Goal: Transaction & Acquisition: Obtain resource

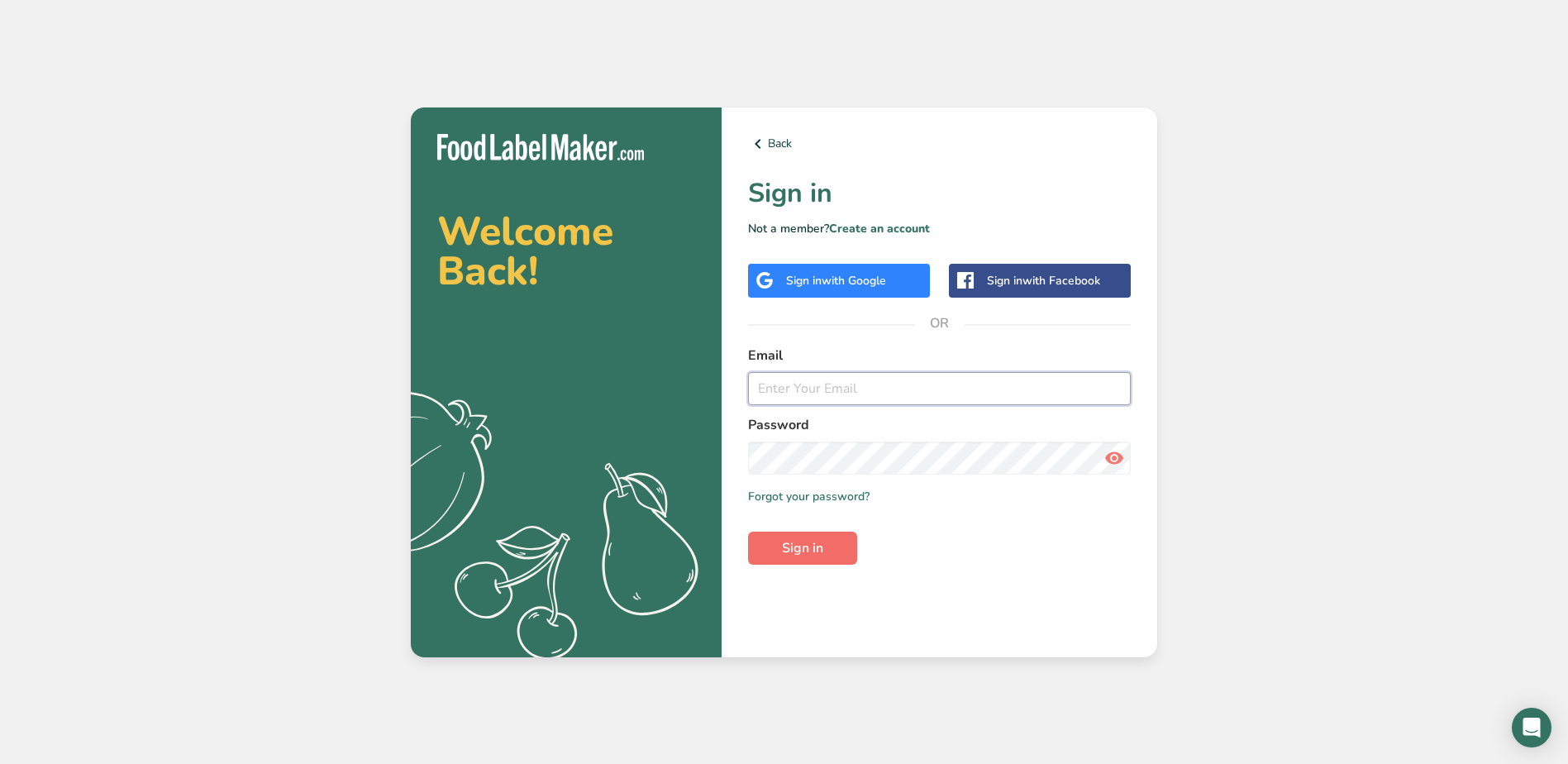
type input "[EMAIL_ADDRESS][DOMAIN_NAME]"
click at [800, 540] on span "Sign in" at bounding box center [802, 548] width 41 height 20
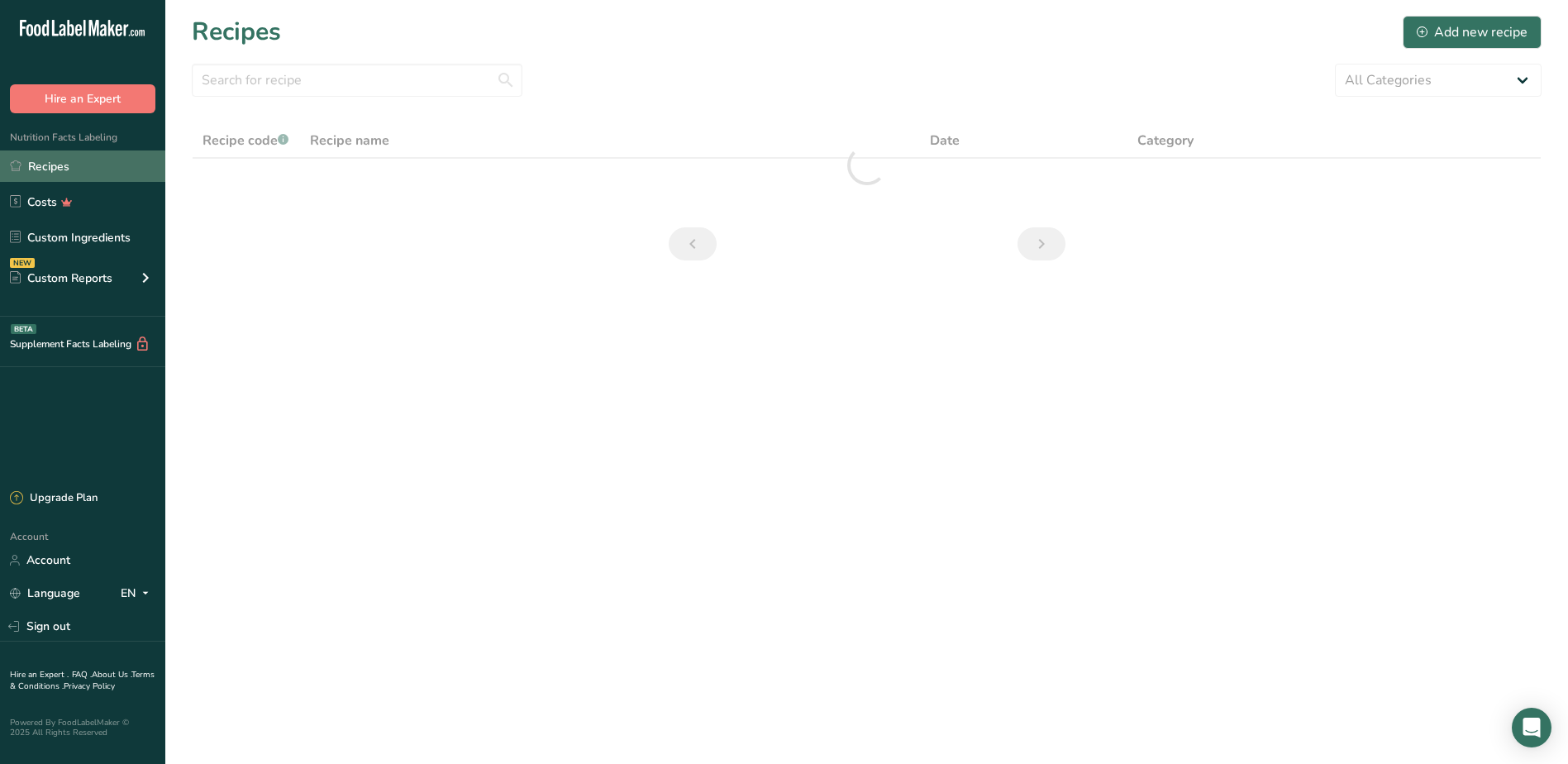
click at [78, 168] on link "Recipes" at bounding box center [82, 166] width 165 height 31
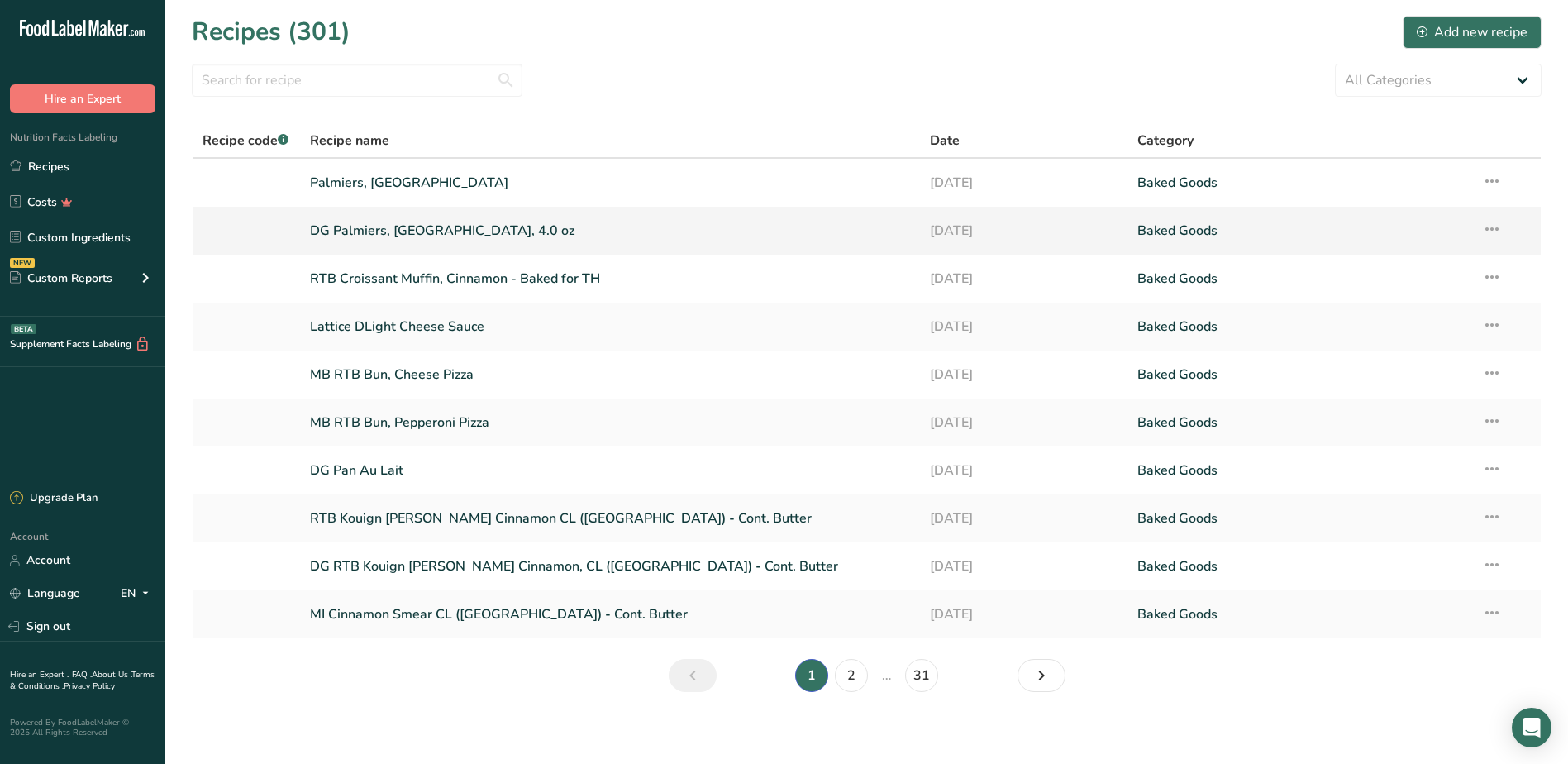
click at [339, 234] on link "DG Palmiers, [GEOGRAPHIC_DATA], 4.0 oz" at bounding box center [610, 230] width 601 height 35
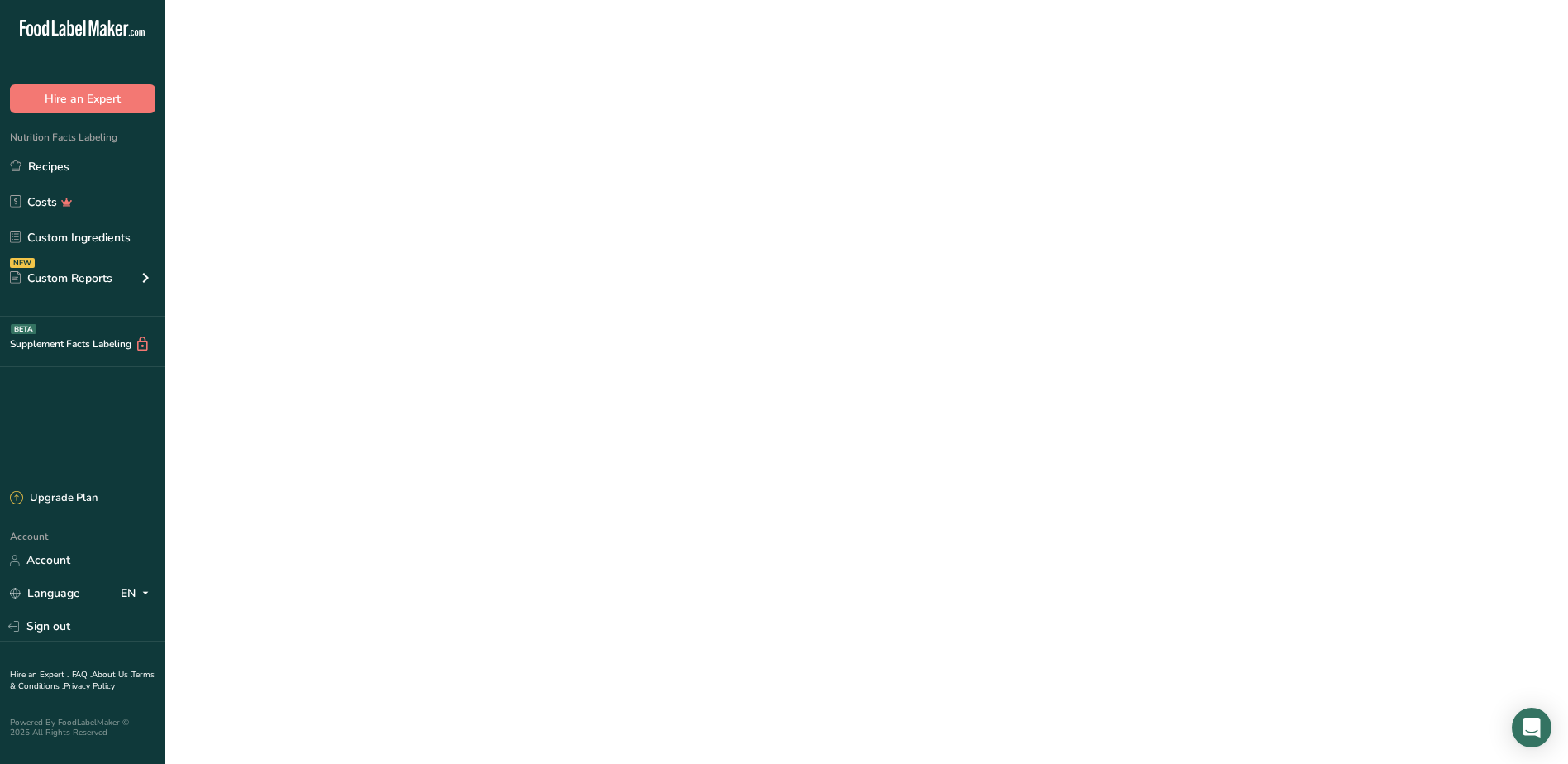
click at [339, 234] on link "DG Palmiers, [GEOGRAPHIC_DATA], 4.0 oz" at bounding box center [610, 230] width 601 height 35
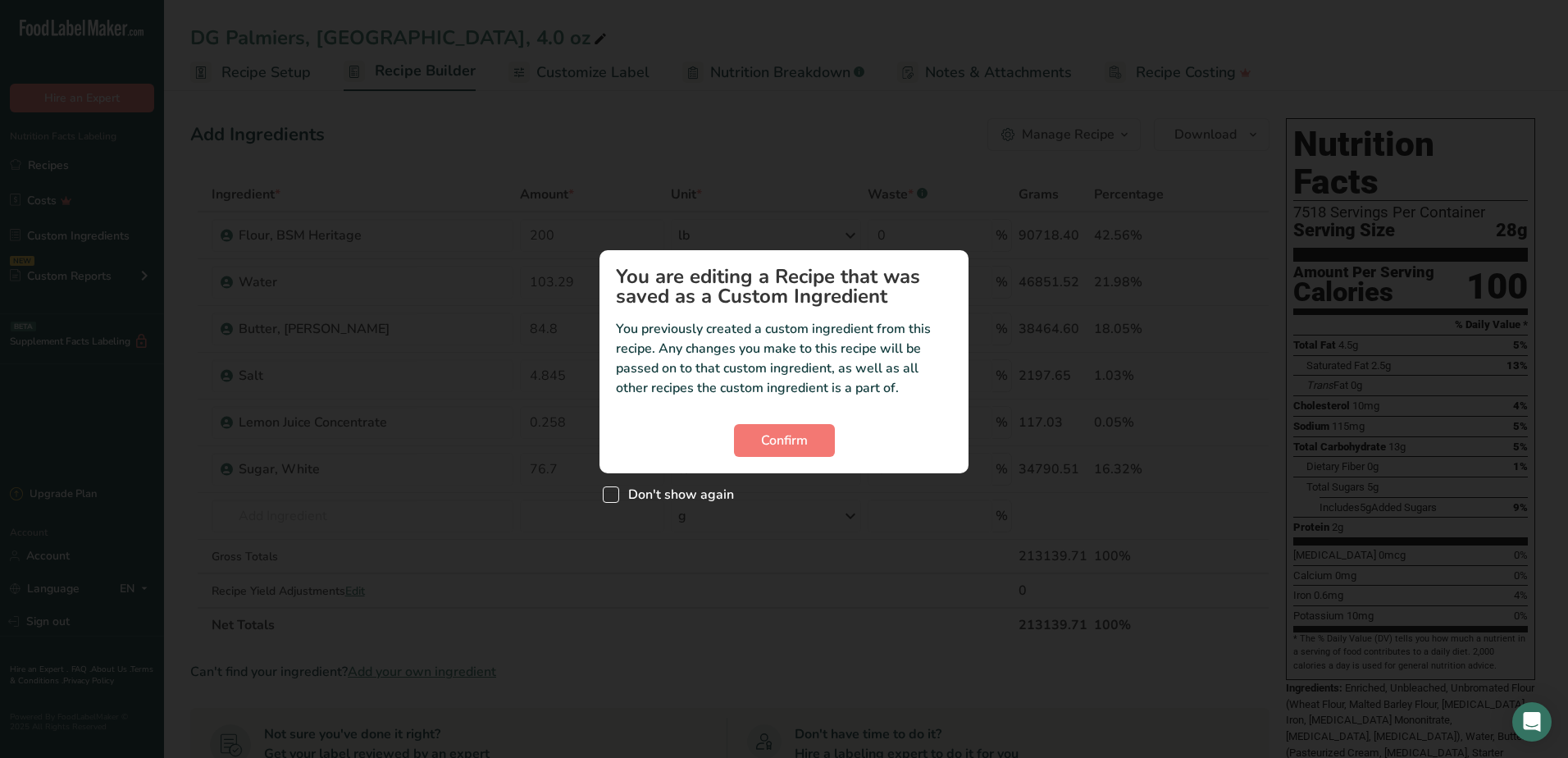
click at [611, 495] on span "Custom ingredient modal" at bounding box center [611, 495] width 17 height 17
click at [611, 495] on input "Don't show again" at bounding box center [607, 493] width 10 height 10
checkbox input "true"
click at [793, 445] on span "Confirm" at bounding box center [784, 440] width 47 height 20
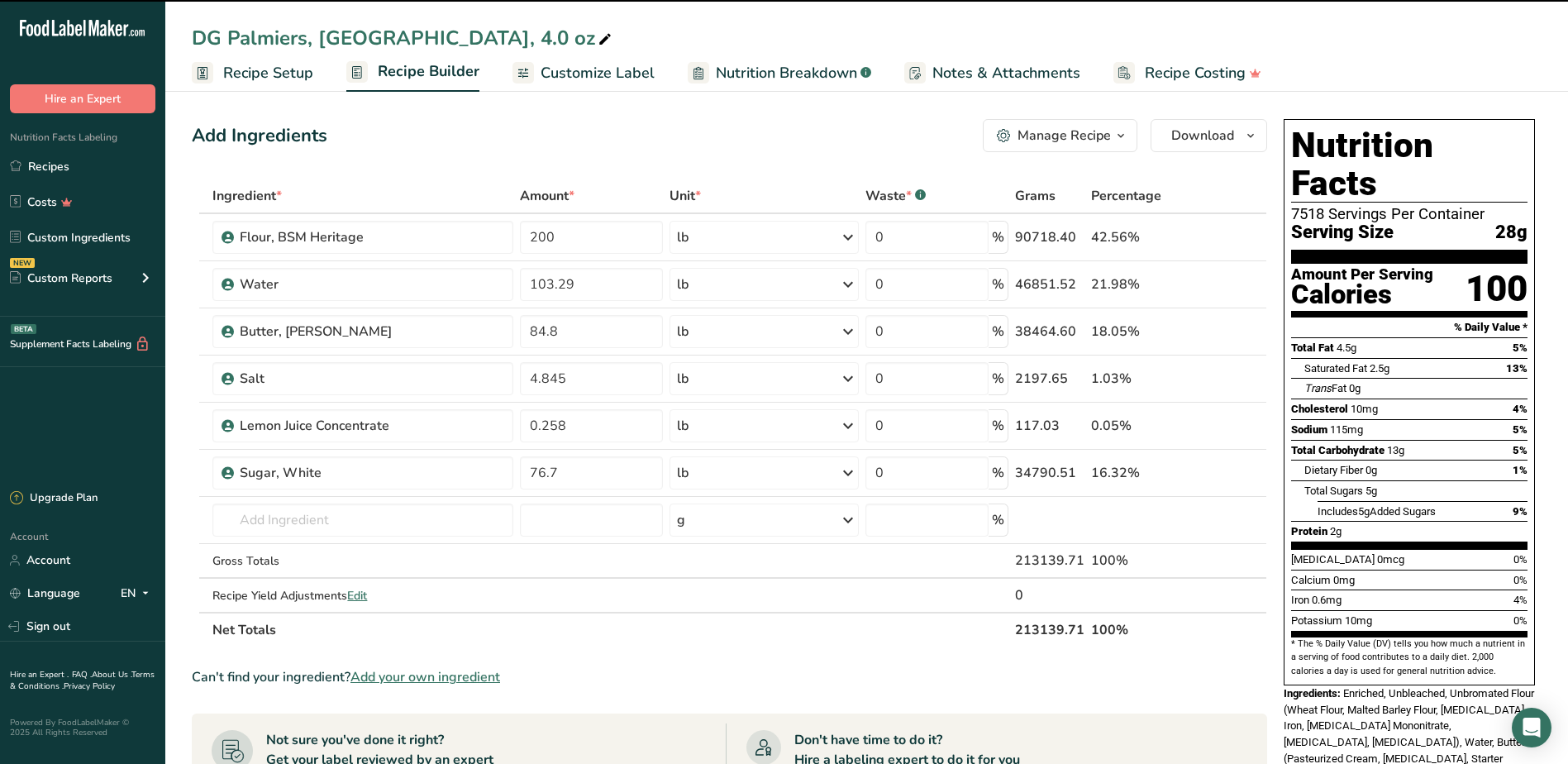
click at [430, 36] on div "DG Palmiers, [GEOGRAPHIC_DATA], 4.0 oz" at bounding box center [867, 39] width 1403 height 30
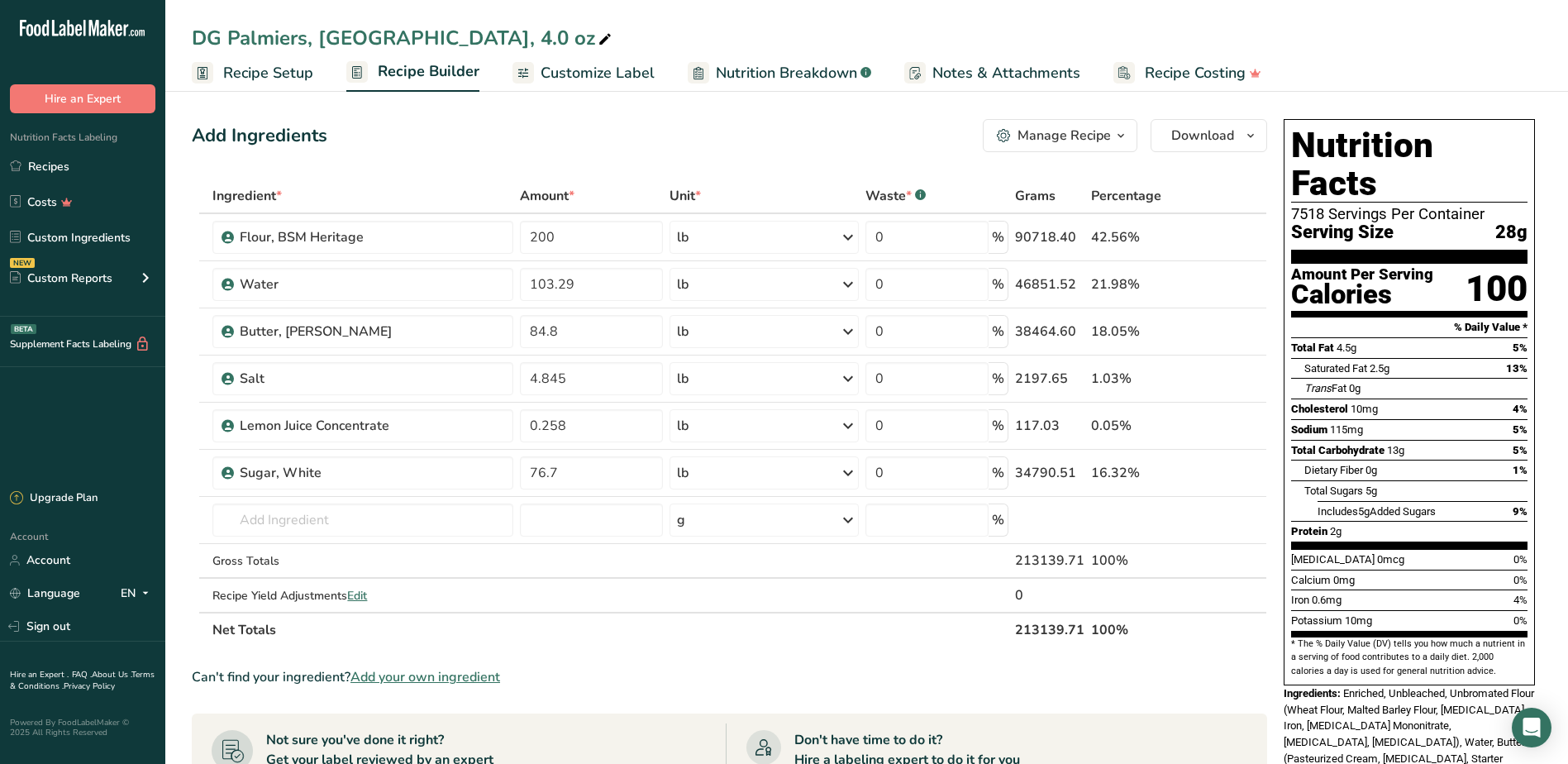
click at [598, 34] on icon at bounding box center [605, 40] width 15 height 24
click at [1273, 34] on input "DG Palmiers, SMX, 4.0 oz" at bounding box center [866, 39] width 1349 height 30
type input "DG Palmiers, SMX, 4.0 oz"
click at [339, 525] on input "text" at bounding box center [362, 520] width 301 height 33
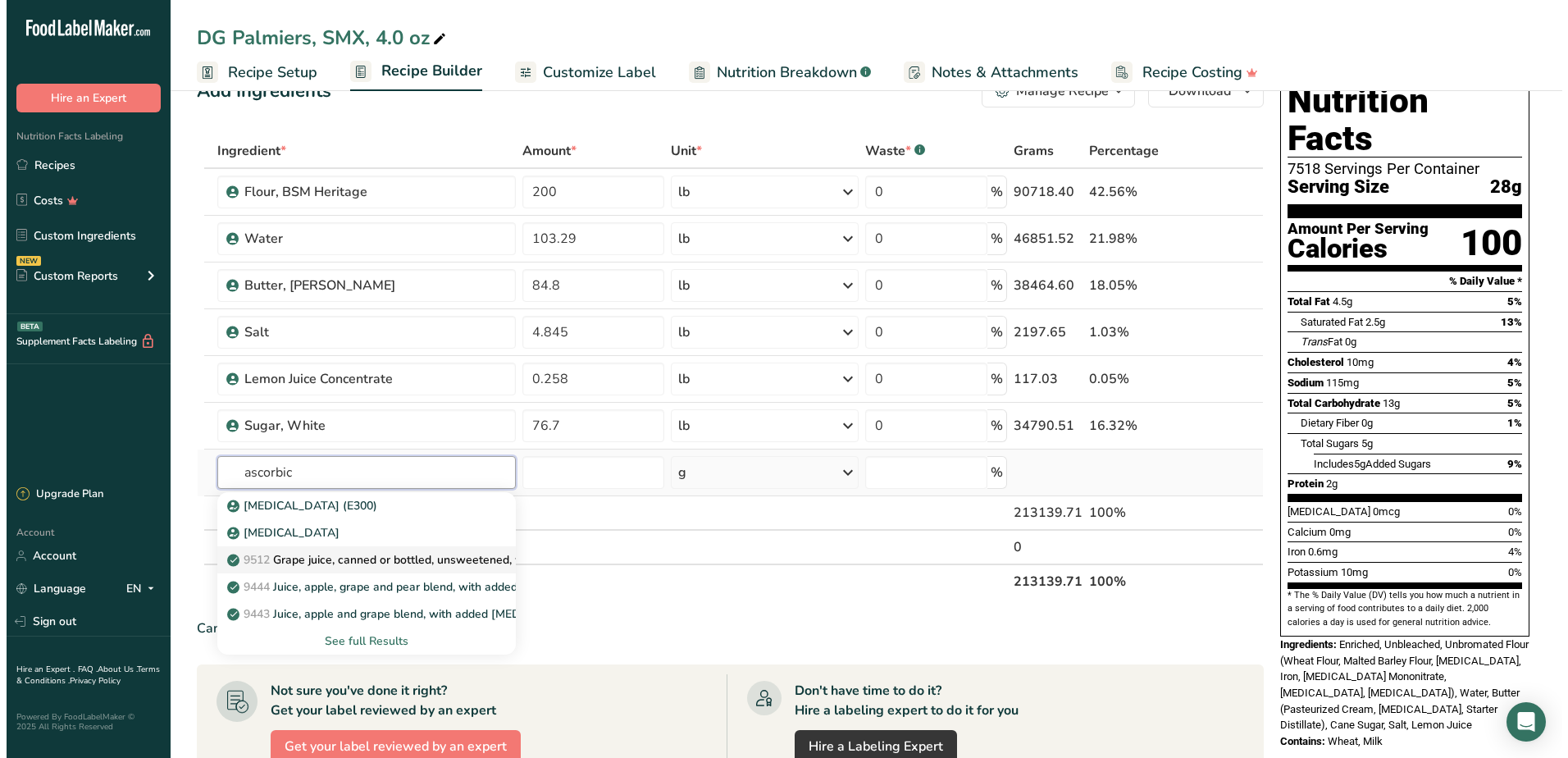
scroll to position [82, 0]
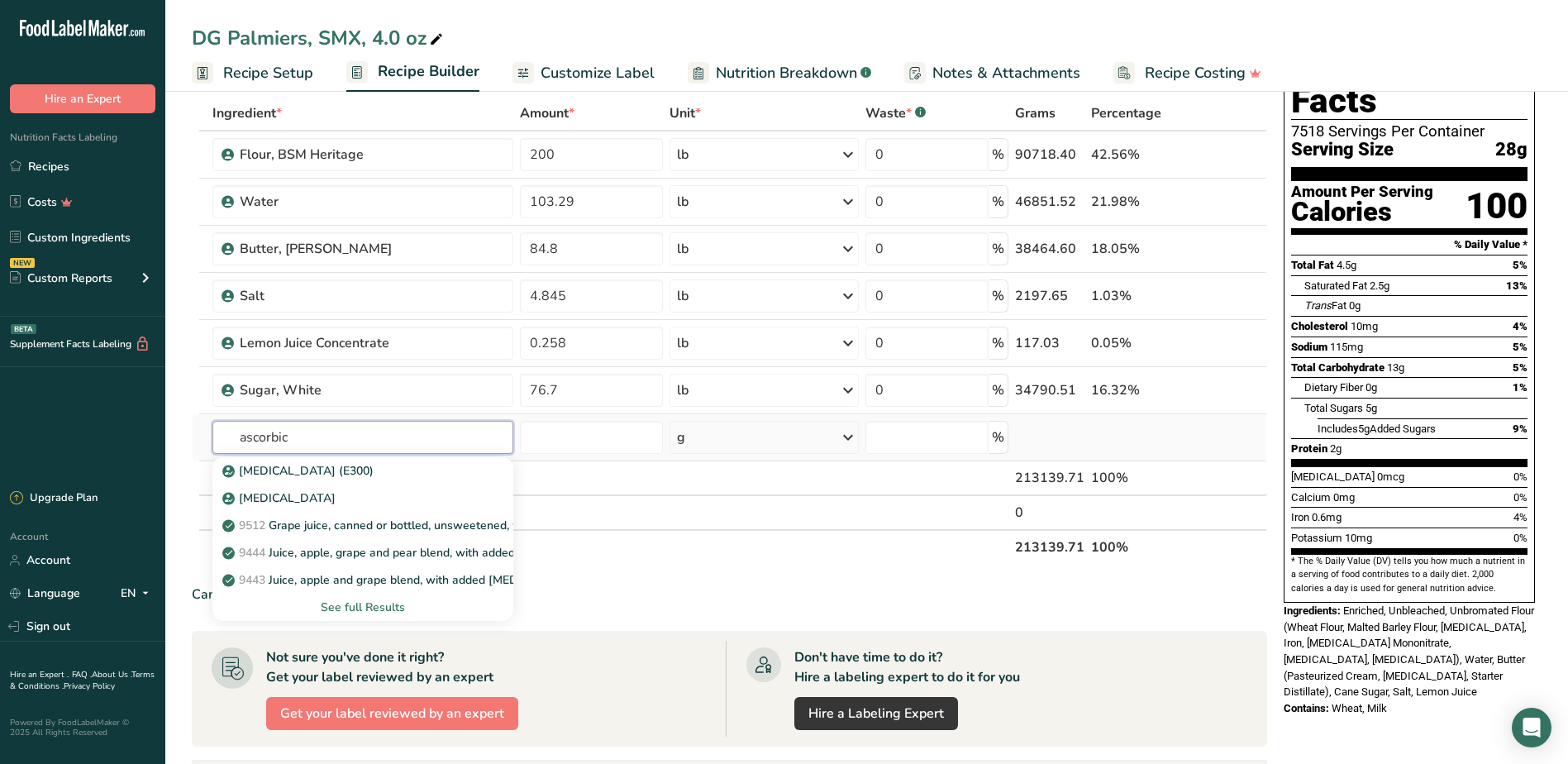
type input "ascorbic"
click at [391, 607] on div "See full Results" at bounding box center [362, 607] width 274 height 17
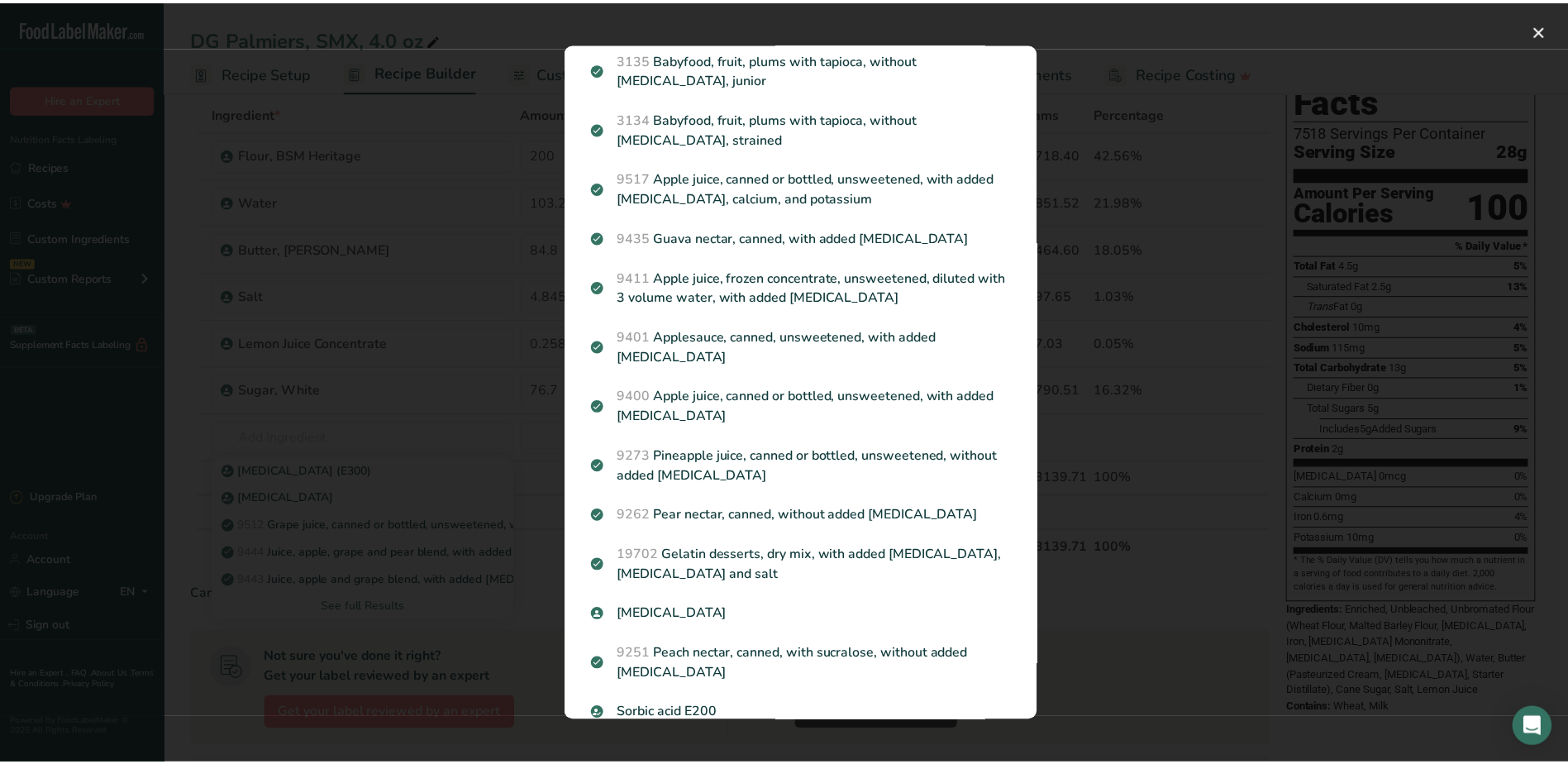
scroll to position [1293, 0]
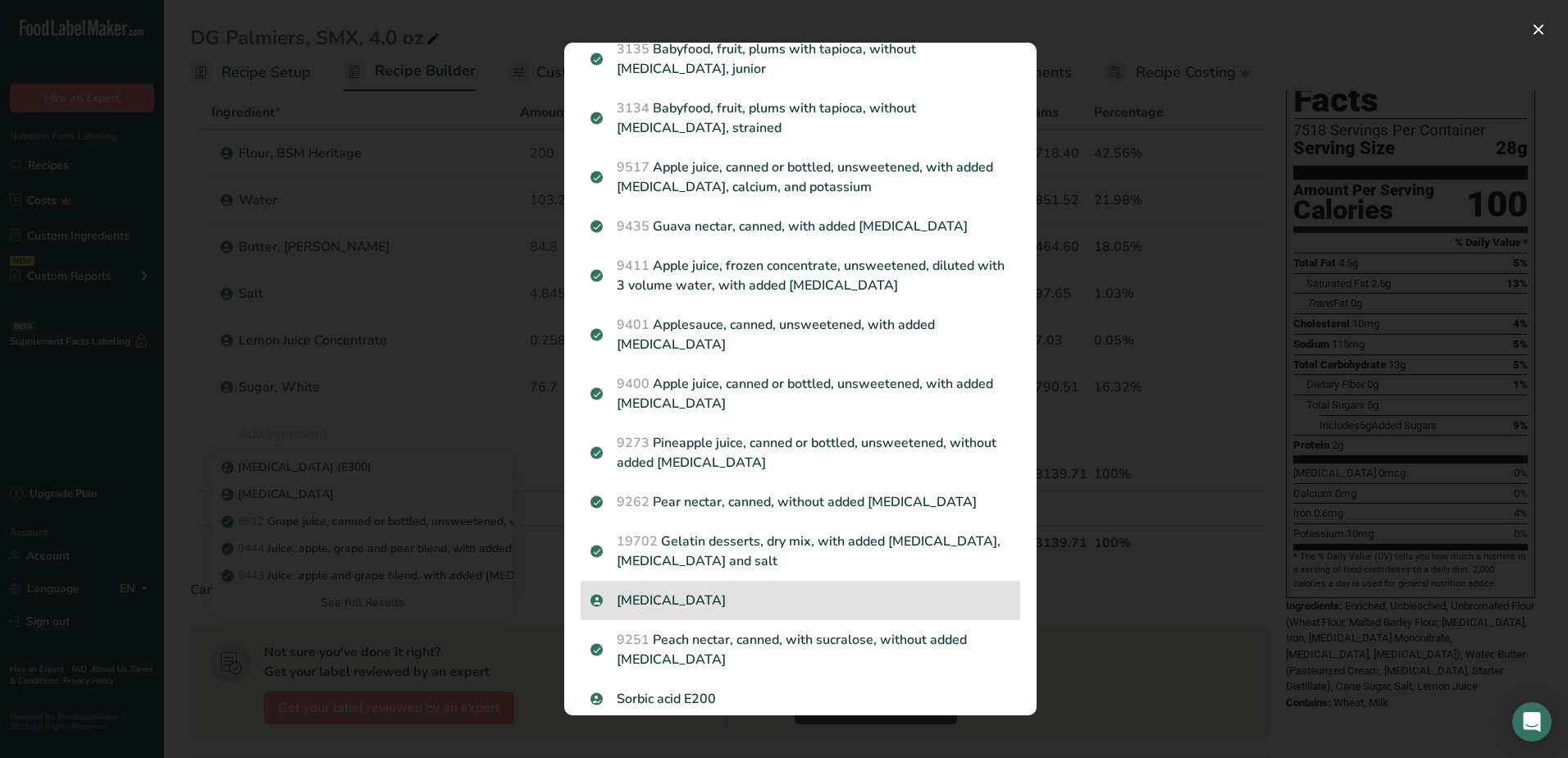
click at [667, 590] on p "[MEDICAL_DATA]" at bounding box center [800, 600] width 420 height 20
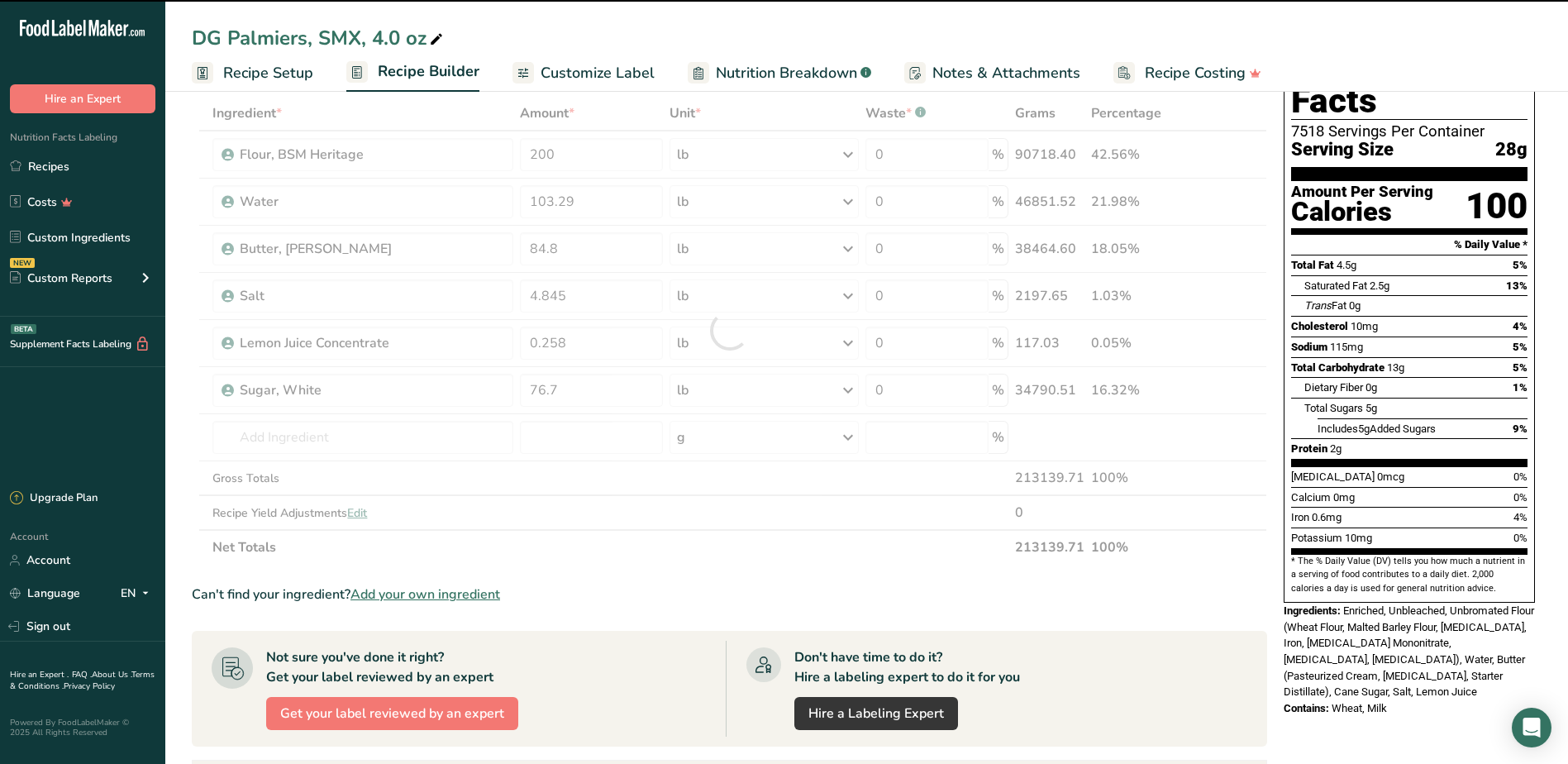
type input "0"
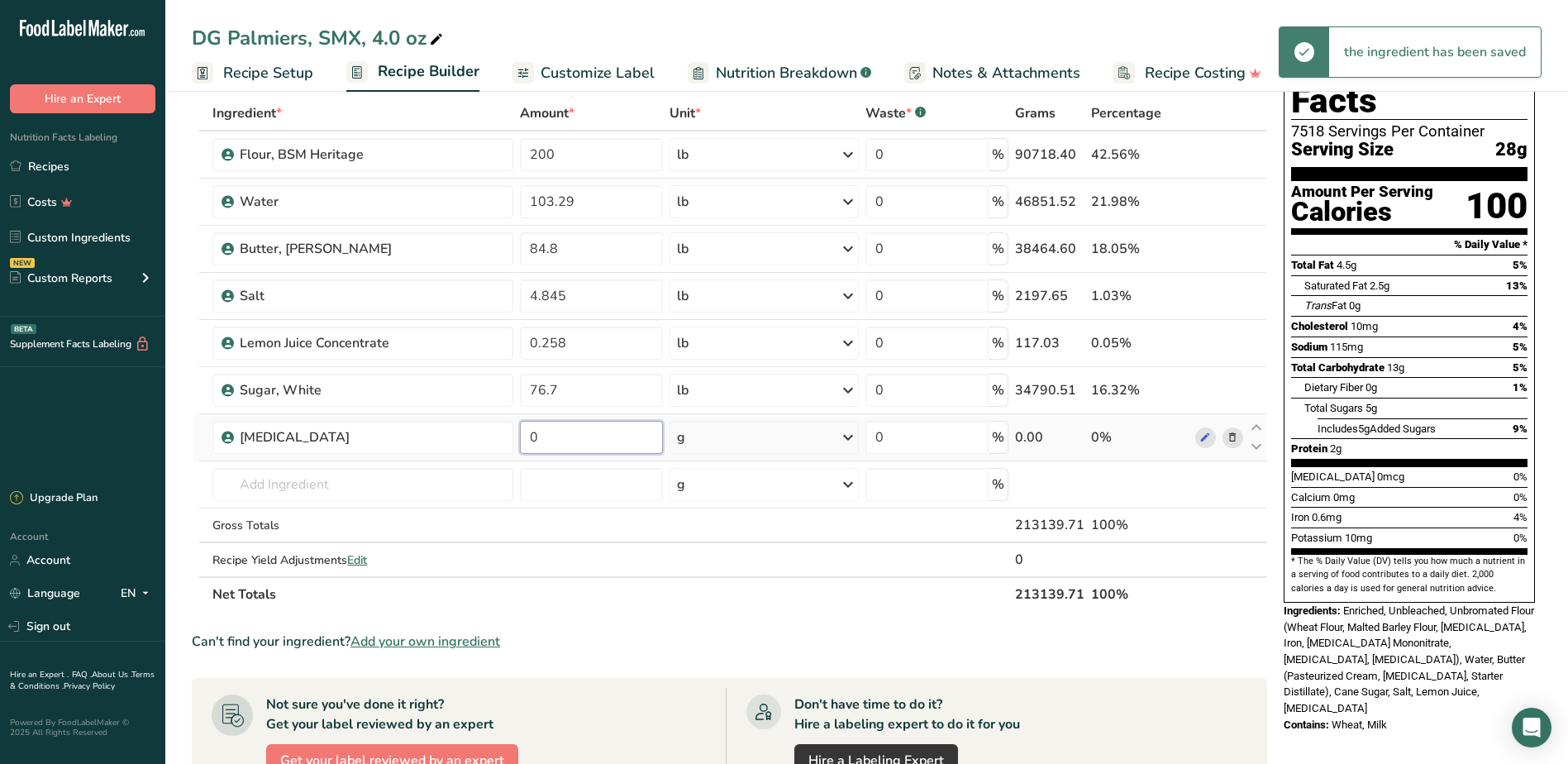
click at [575, 432] on input "0" at bounding box center [591, 437] width 143 height 33
type input "0.0004"
click at [851, 436] on div "Ingredient * Amount * Unit * Waste * .a-a{fill:#347362;}.b-a{fill:#fff;} Grams …" at bounding box center [729, 354] width 1075 height 516
click at [847, 439] on icon at bounding box center [848, 438] width 20 height 30
click at [713, 573] on div "See more" at bounding box center [749, 568] width 139 height 17
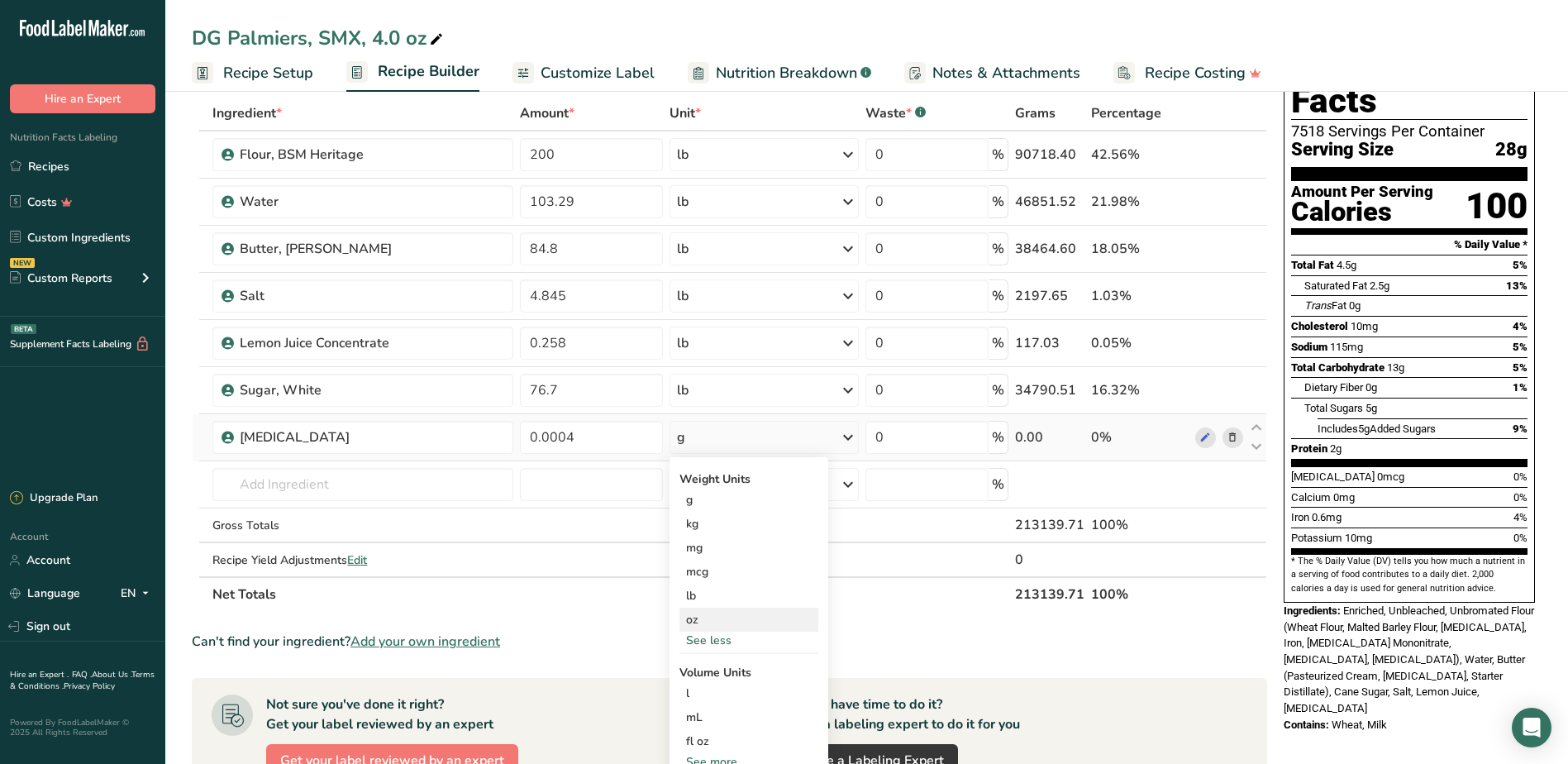
click at [696, 607] on div "oz" at bounding box center [749, 619] width 139 height 24
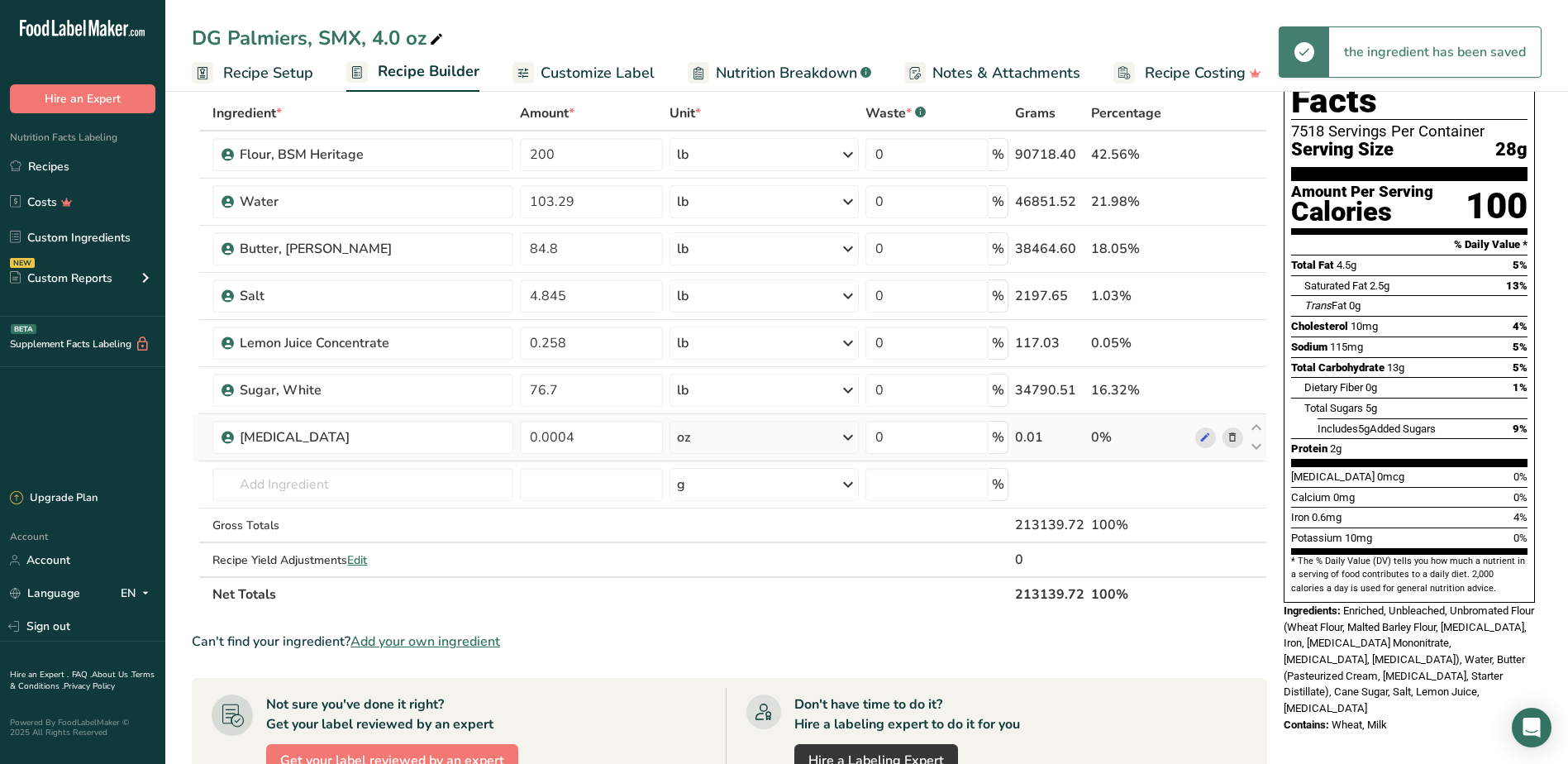
click at [846, 441] on icon at bounding box center [848, 438] width 20 height 30
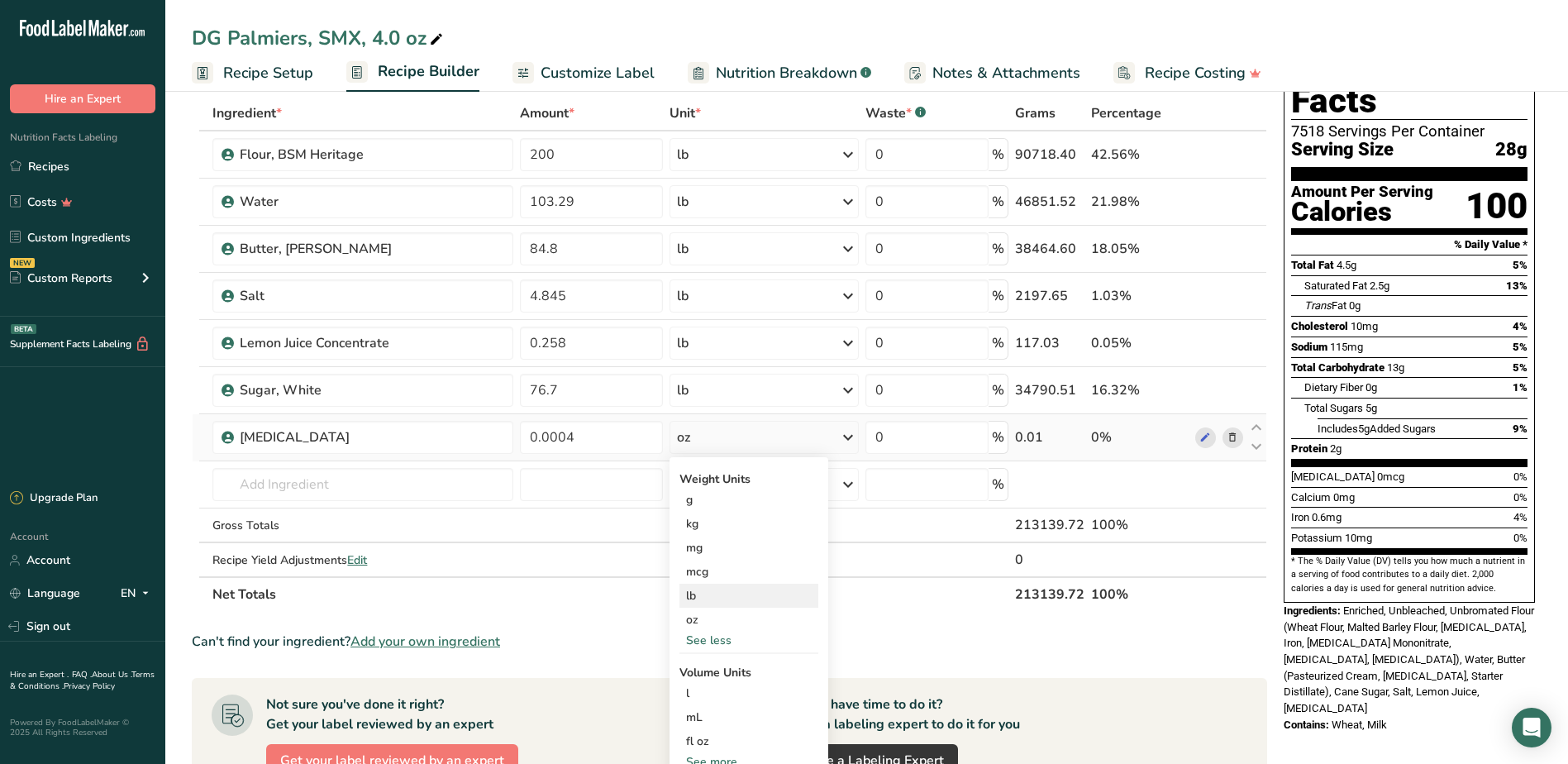
click at [718, 604] on div "lb" at bounding box center [749, 595] width 139 height 24
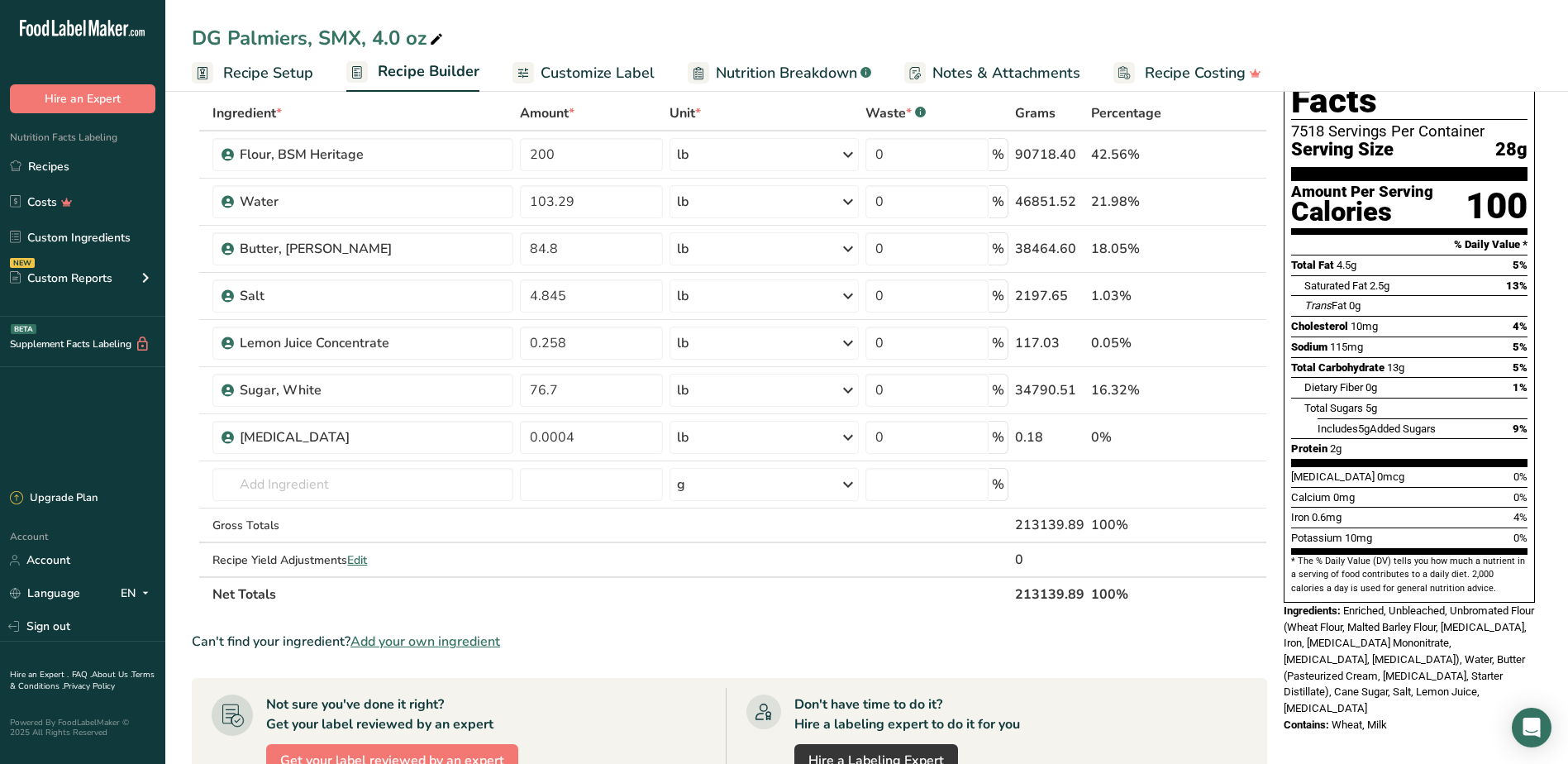
click at [831, 22] on div "DG Palmiers, SMX, 4.0 oz Recipe Setup Recipe Builder Customize Label Nutrition …" at bounding box center [867, 45] width 1403 height 91
click at [1363, 27] on div "DG Palmiers, SMX, 4.0 oz" at bounding box center [867, 39] width 1403 height 30
click at [1349, 37] on div "DG Palmiers, SMX, 4.0 oz" at bounding box center [867, 39] width 1403 height 30
drag, startPoint x: 1349, startPoint y: 37, endPoint x: 1329, endPoint y: 39, distance: 20.1
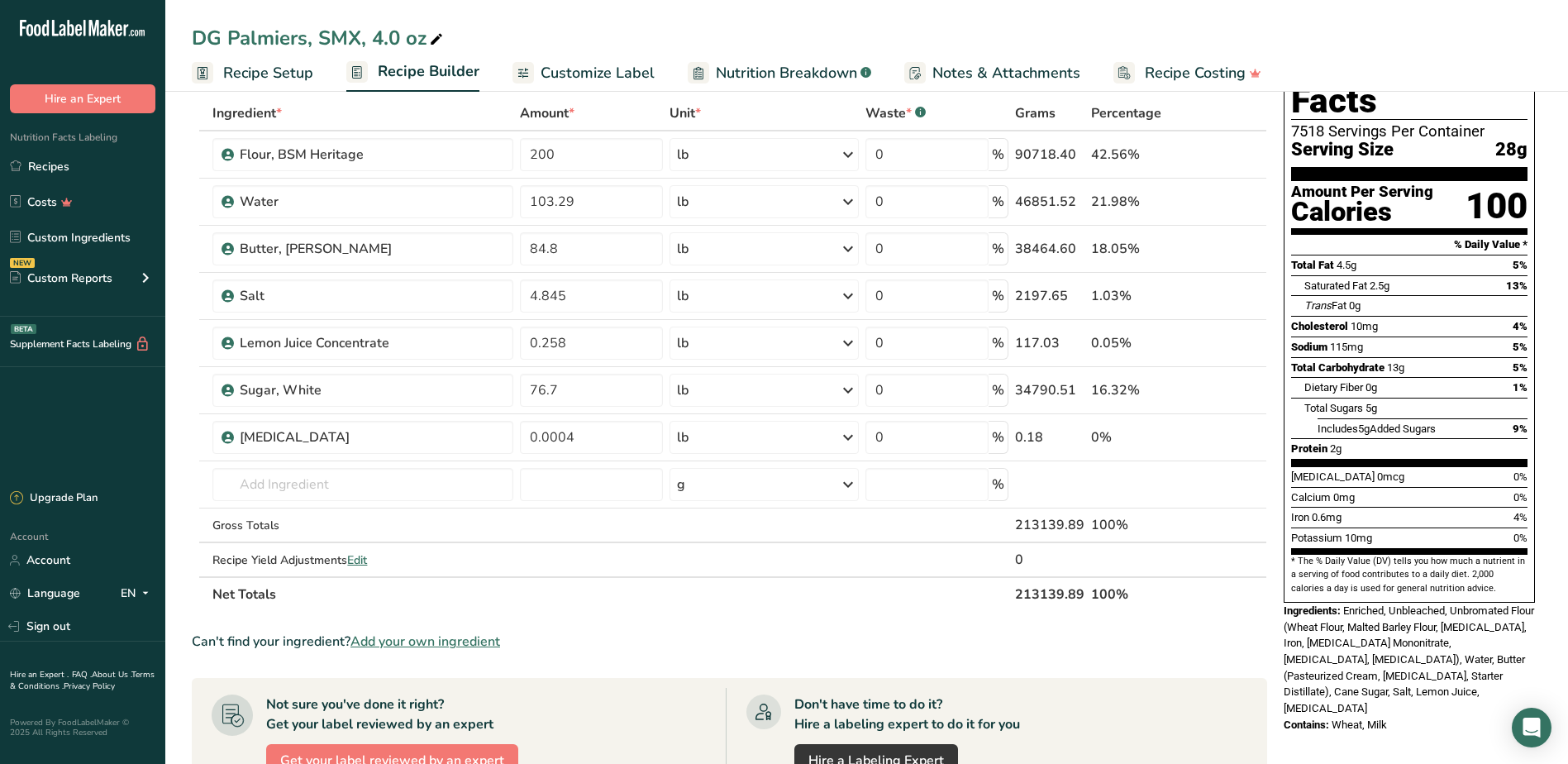
click at [1329, 39] on div "DG Palmiers, SMX, 4.0 oz" at bounding box center [867, 39] width 1403 height 30
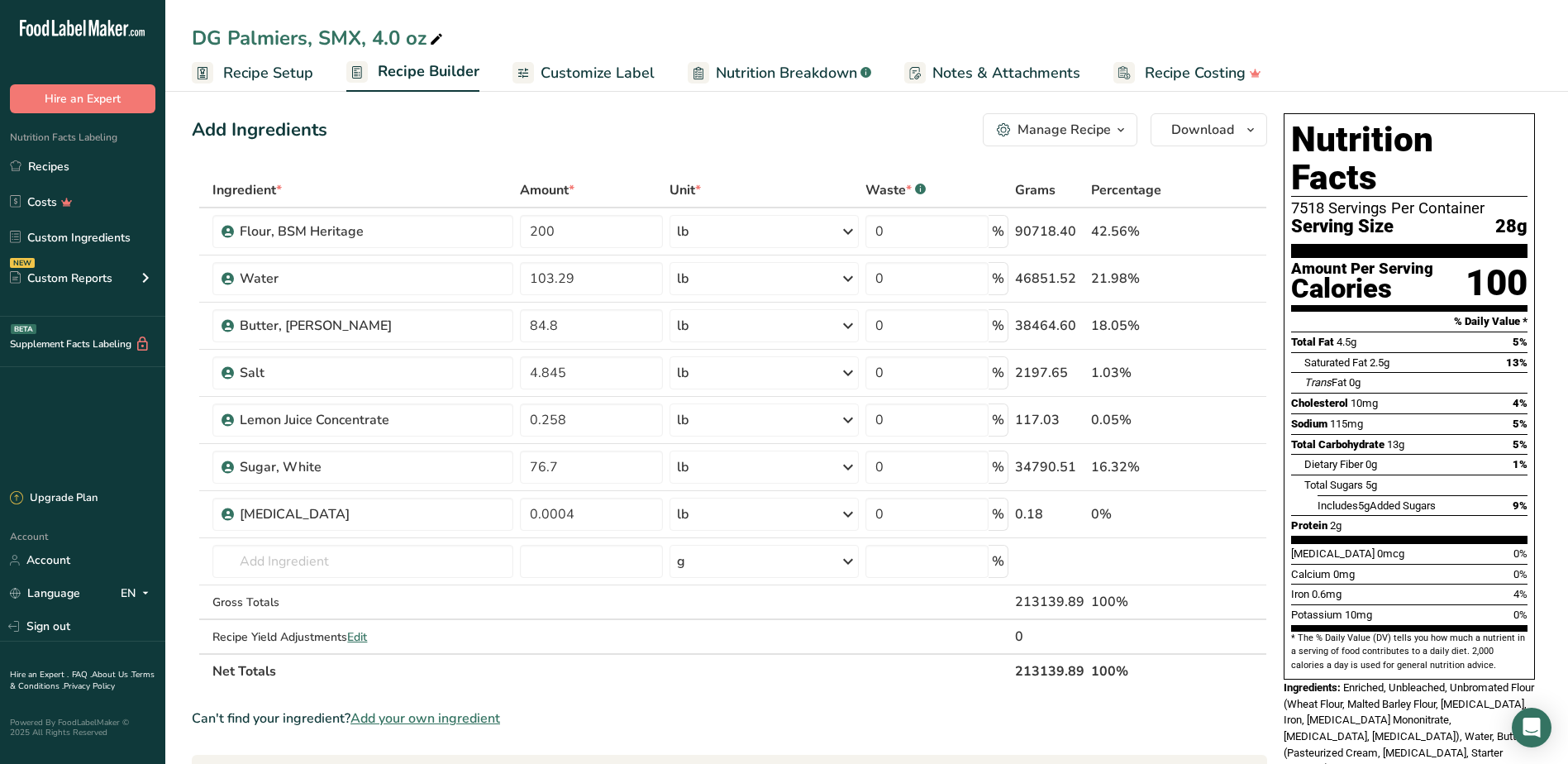
scroll to position [0, 0]
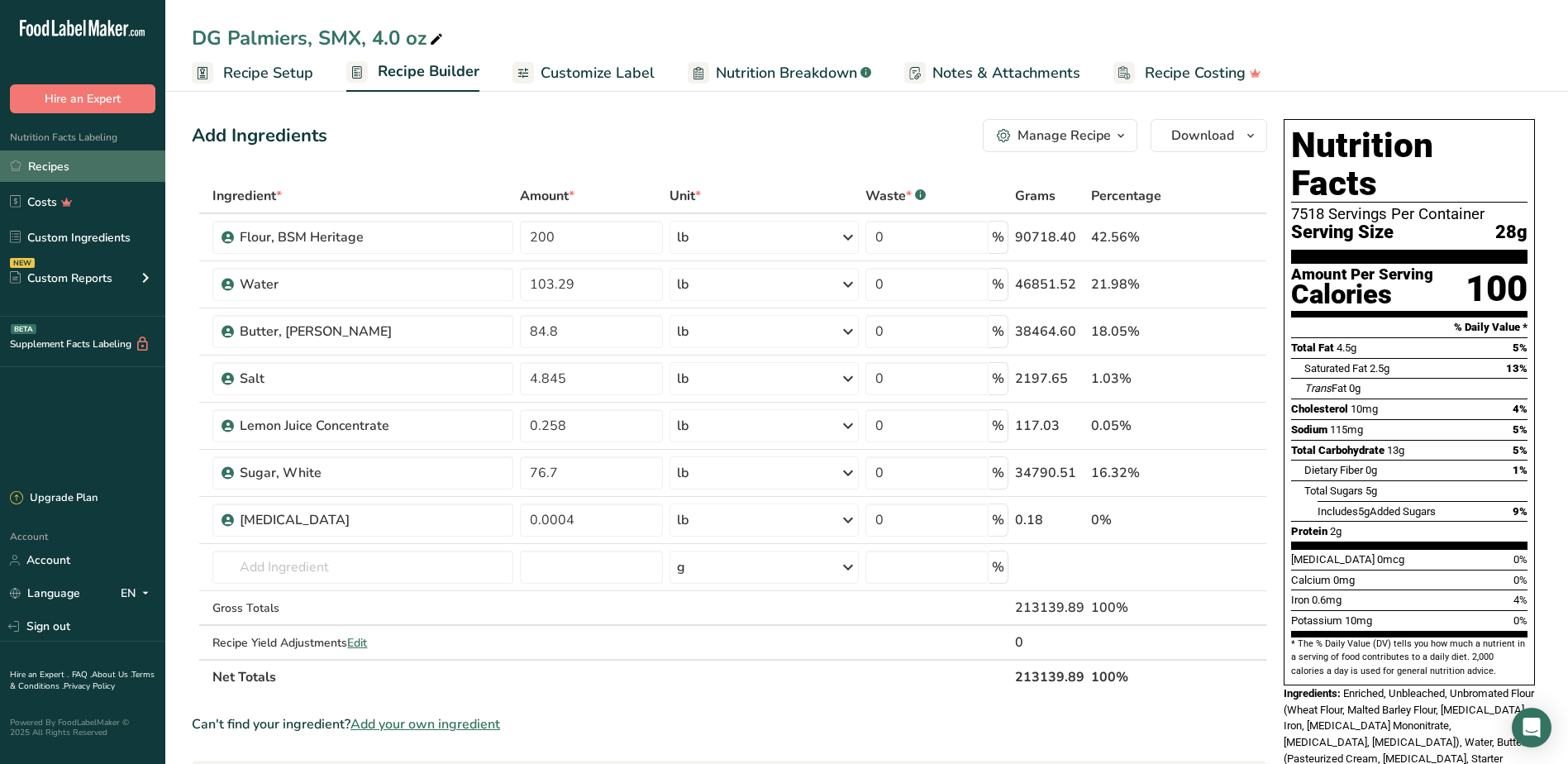
click at [69, 174] on link "Recipes" at bounding box center [82, 166] width 165 height 31
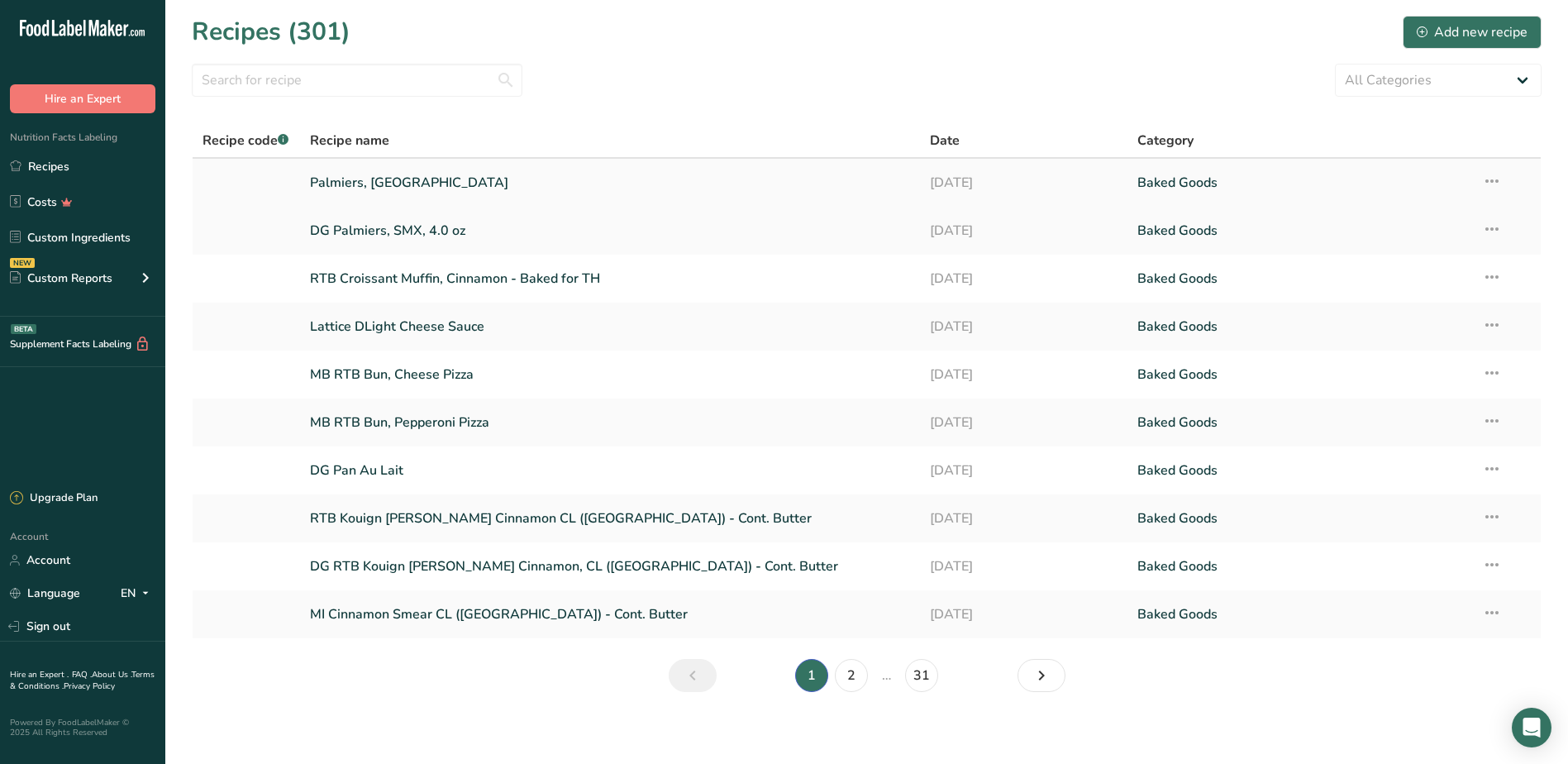
click at [365, 180] on link "Palmiers, [GEOGRAPHIC_DATA]" at bounding box center [610, 182] width 601 height 35
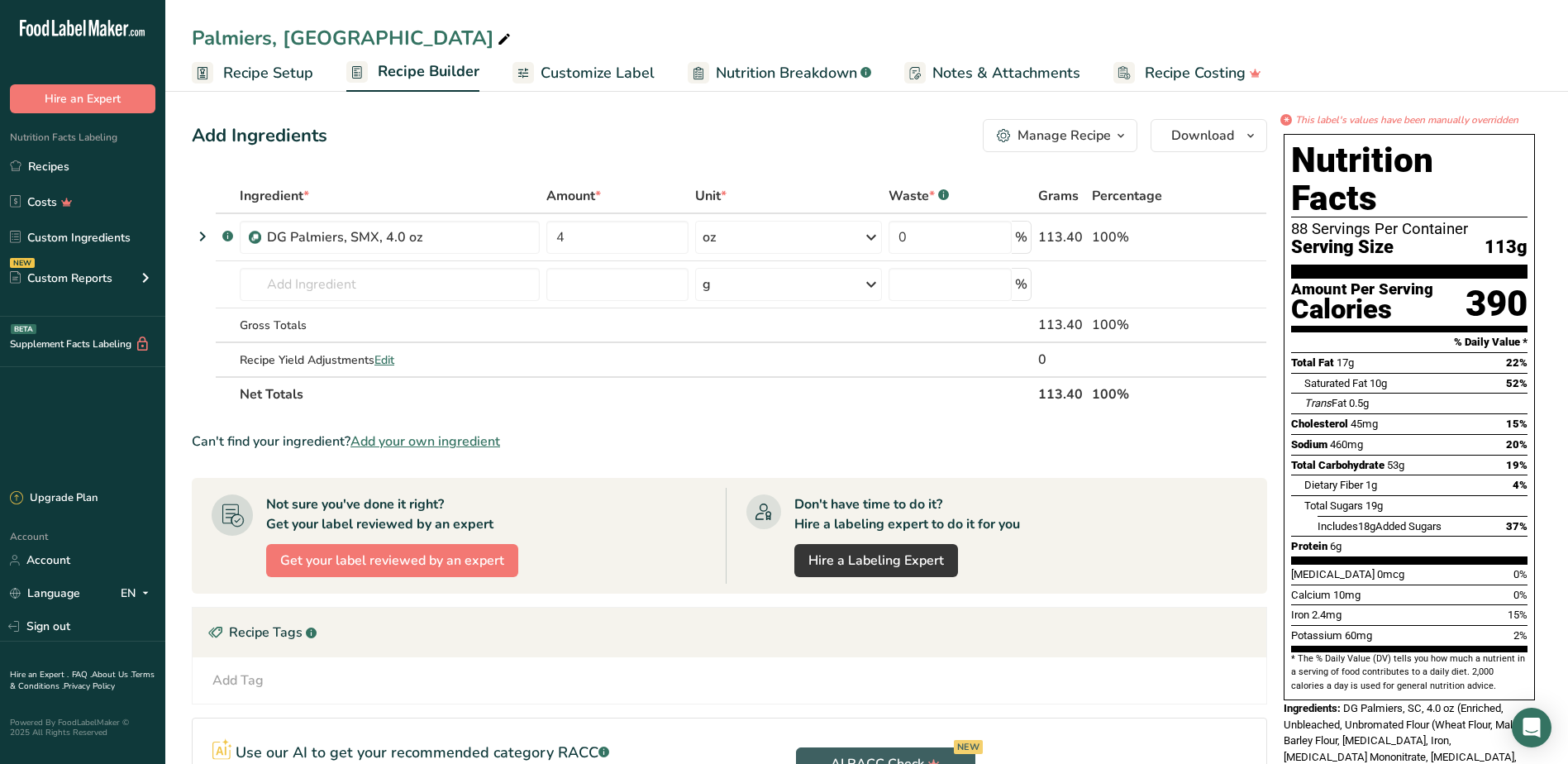
click at [497, 43] on icon at bounding box center [504, 40] width 15 height 24
type input "Palmiers, SMX"
click at [1230, 236] on icon at bounding box center [1232, 238] width 11 height 17
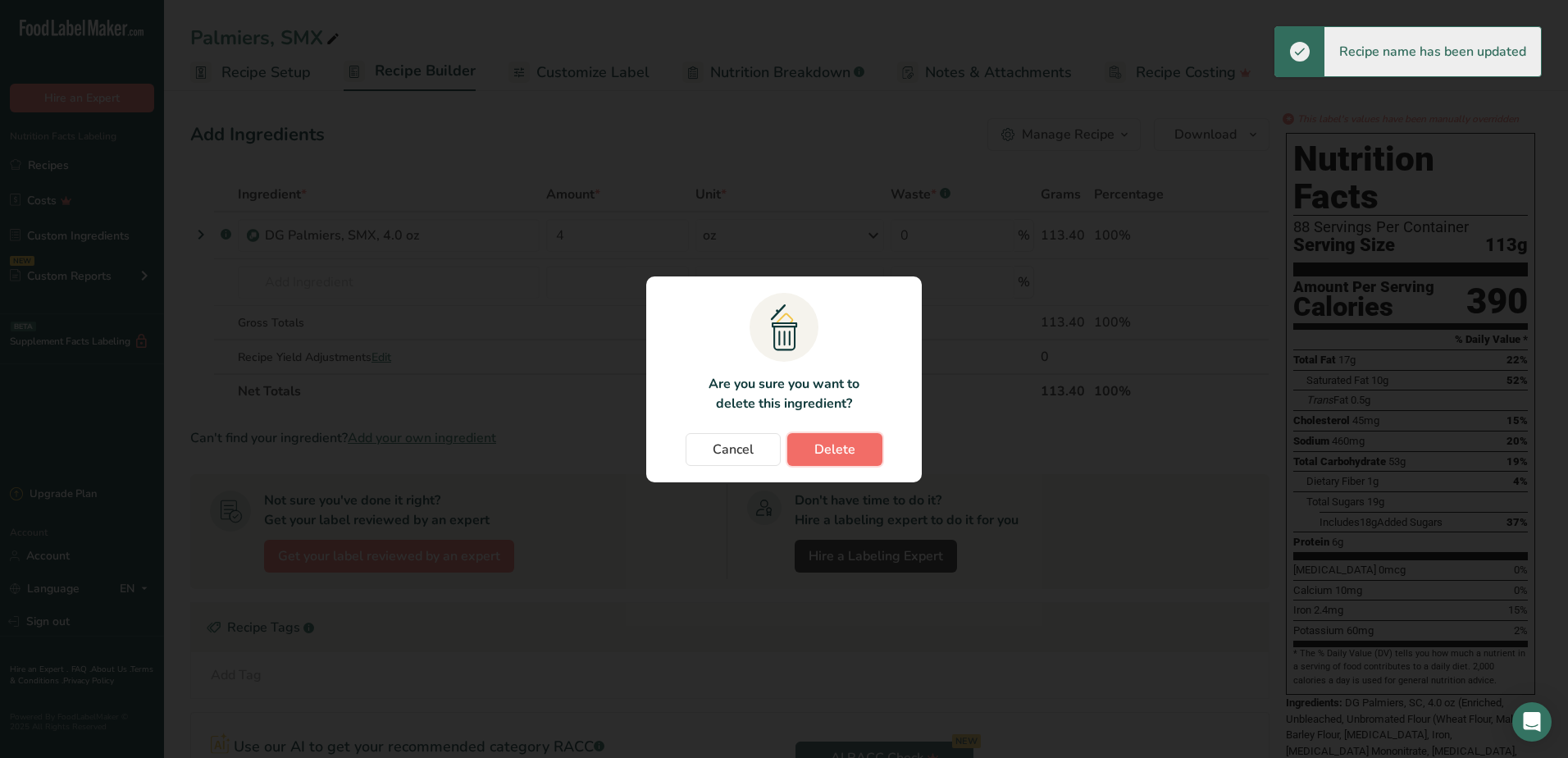
click at [797, 445] on button "Delete" at bounding box center [835, 449] width 95 height 33
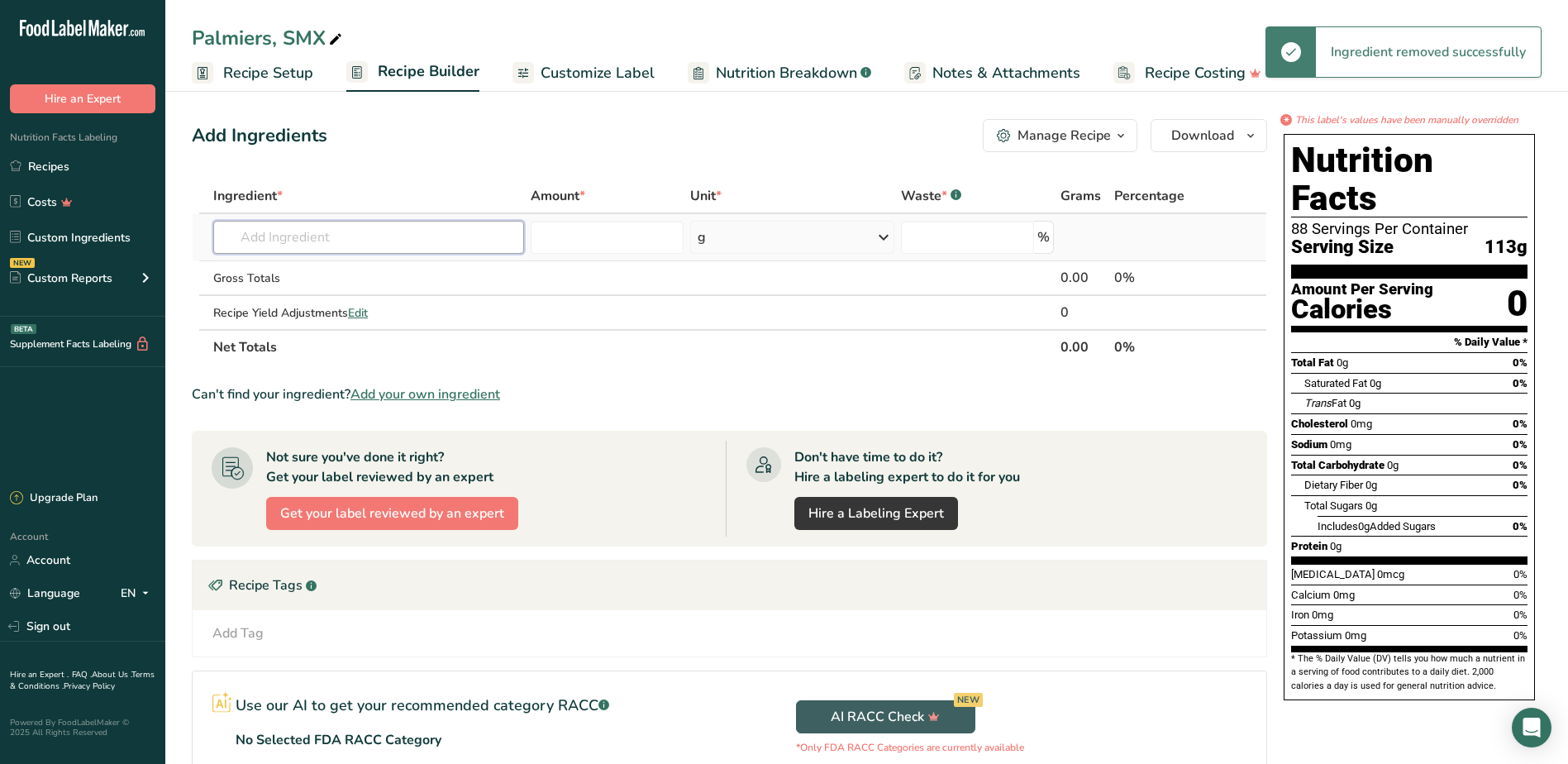
click at [370, 241] on input "text" at bounding box center [369, 237] width 311 height 33
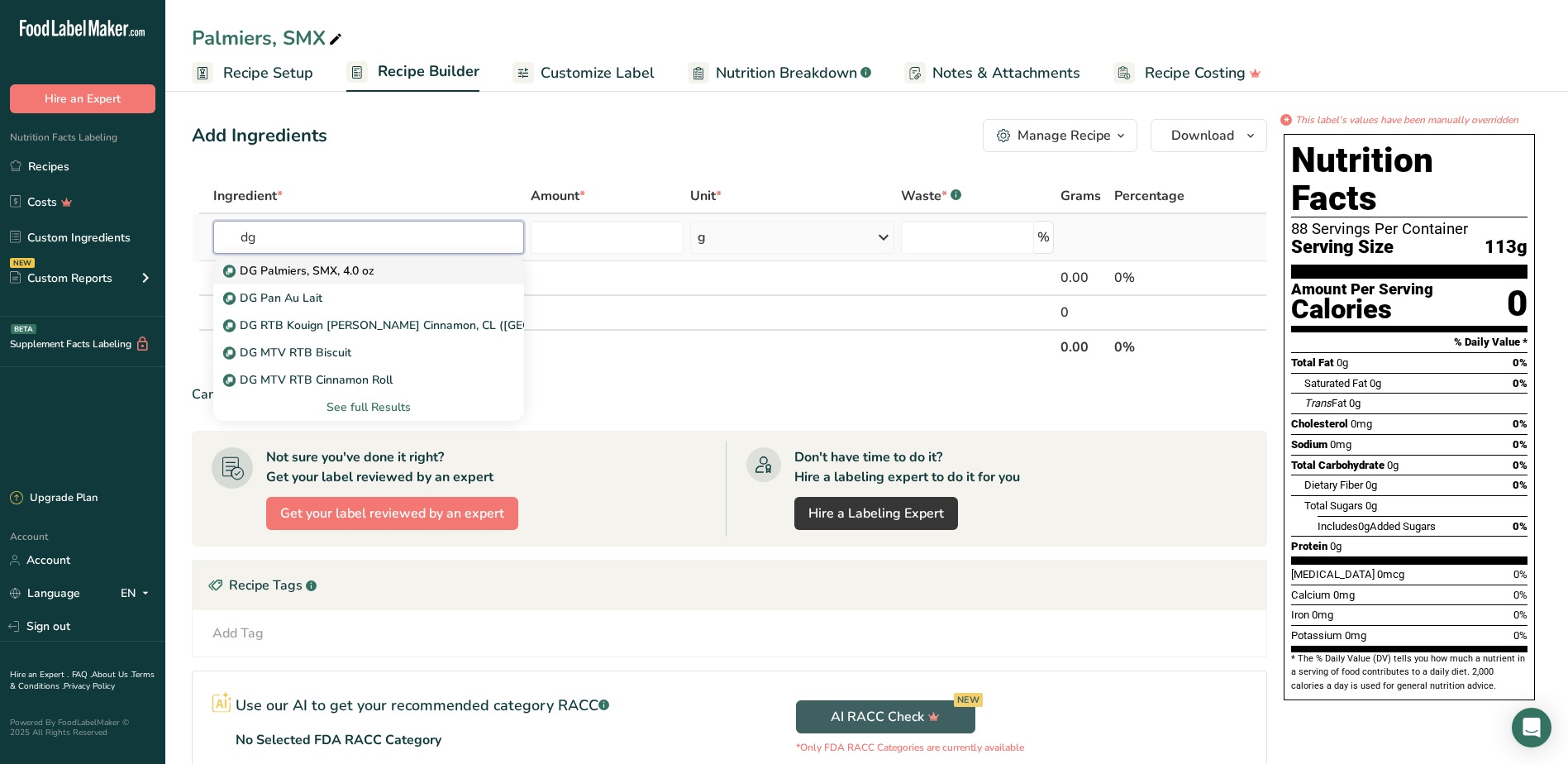
type input "dg"
click at [355, 273] on p "DG Palmiers, SMX, 4.0 oz" at bounding box center [300, 271] width 148 height 17
type input "DG Palmiers, SMX, 4.0 oz"
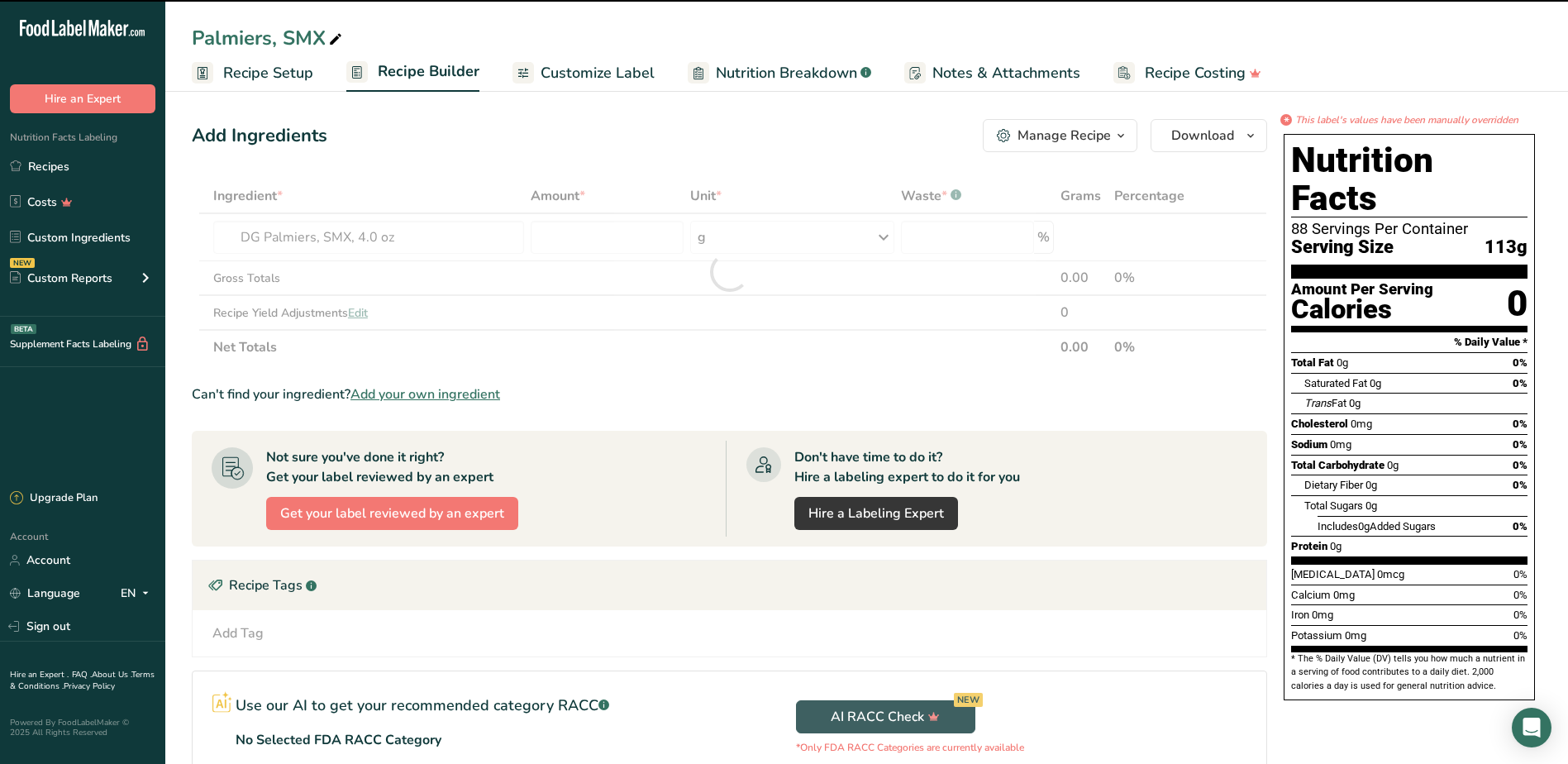
type input "0"
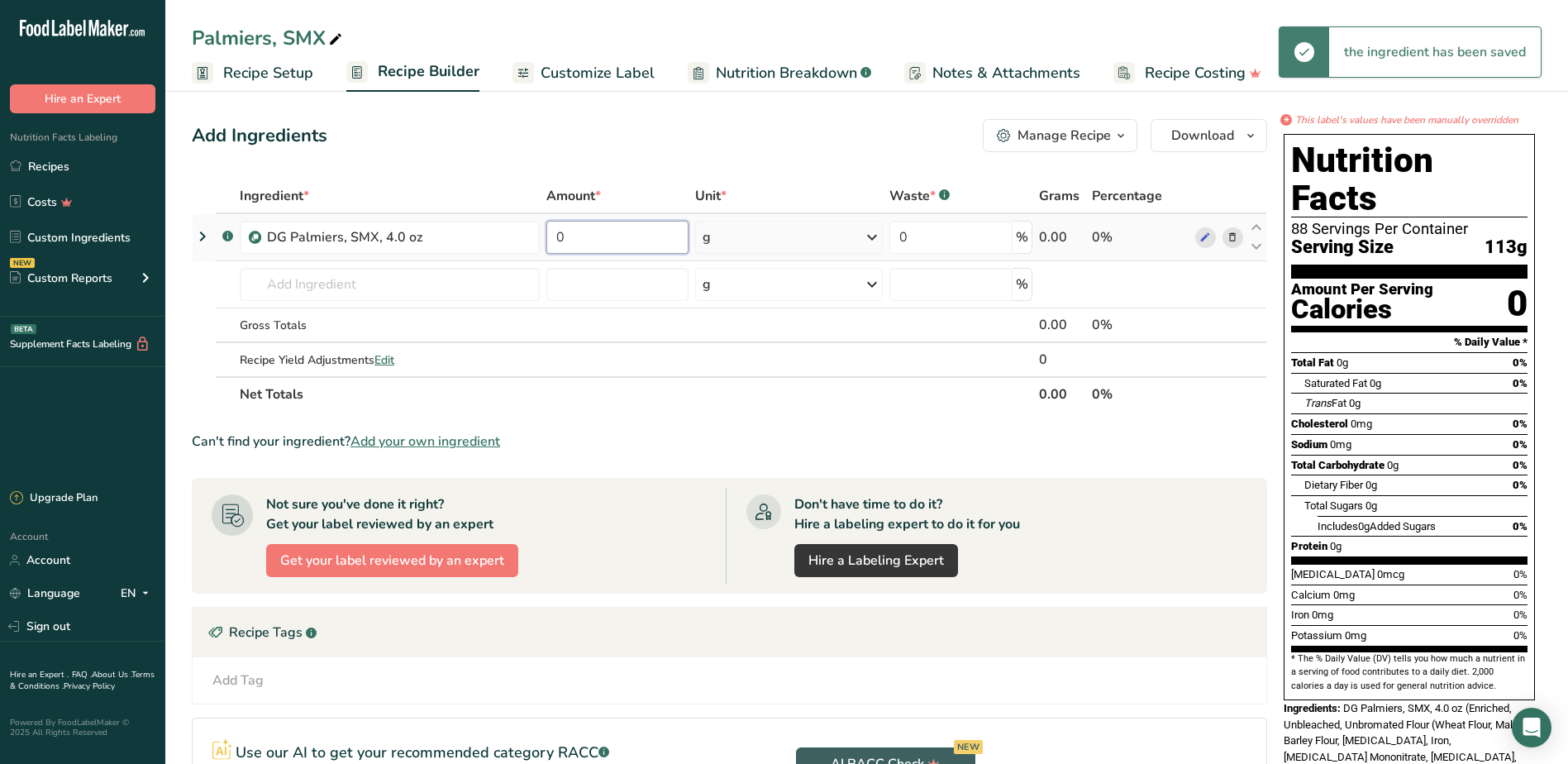
click at [574, 233] on input "0" at bounding box center [617, 237] width 142 height 33
type input "4"
click at [874, 241] on div "Ingredient * Amount * Unit * Waste * .a-a{fill:#347362;}.b-a{fill:#fff;} Grams …" at bounding box center [729, 294] width 1075 height 233
click at [864, 239] on icon at bounding box center [871, 238] width 20 height 30
click at [746, 365] on div "See more" at bounding box center [774, 368] width 139 height 17
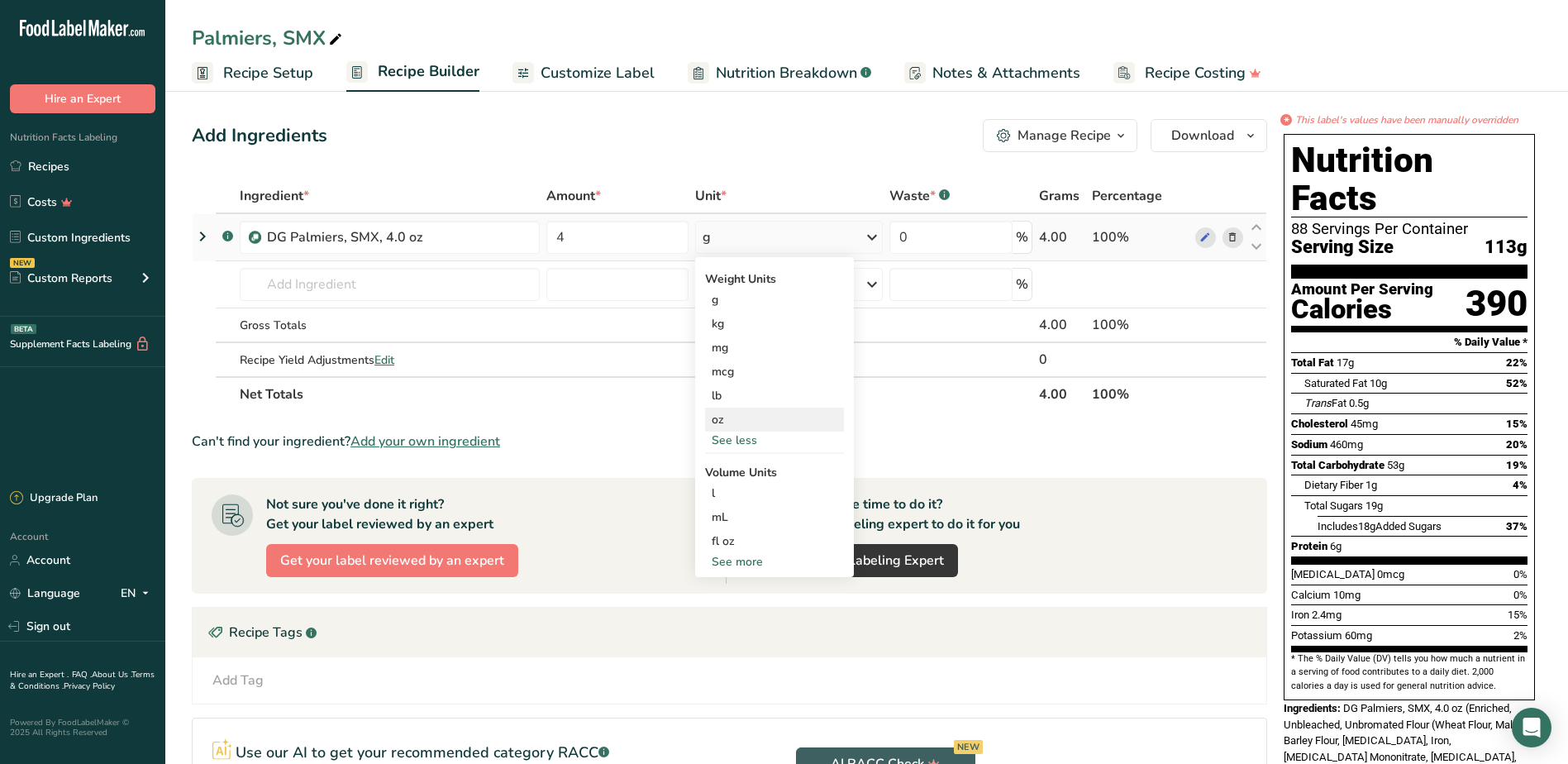
click at [724, 418] on div "oz" at bounding box center [774, 419] width 139 height 24
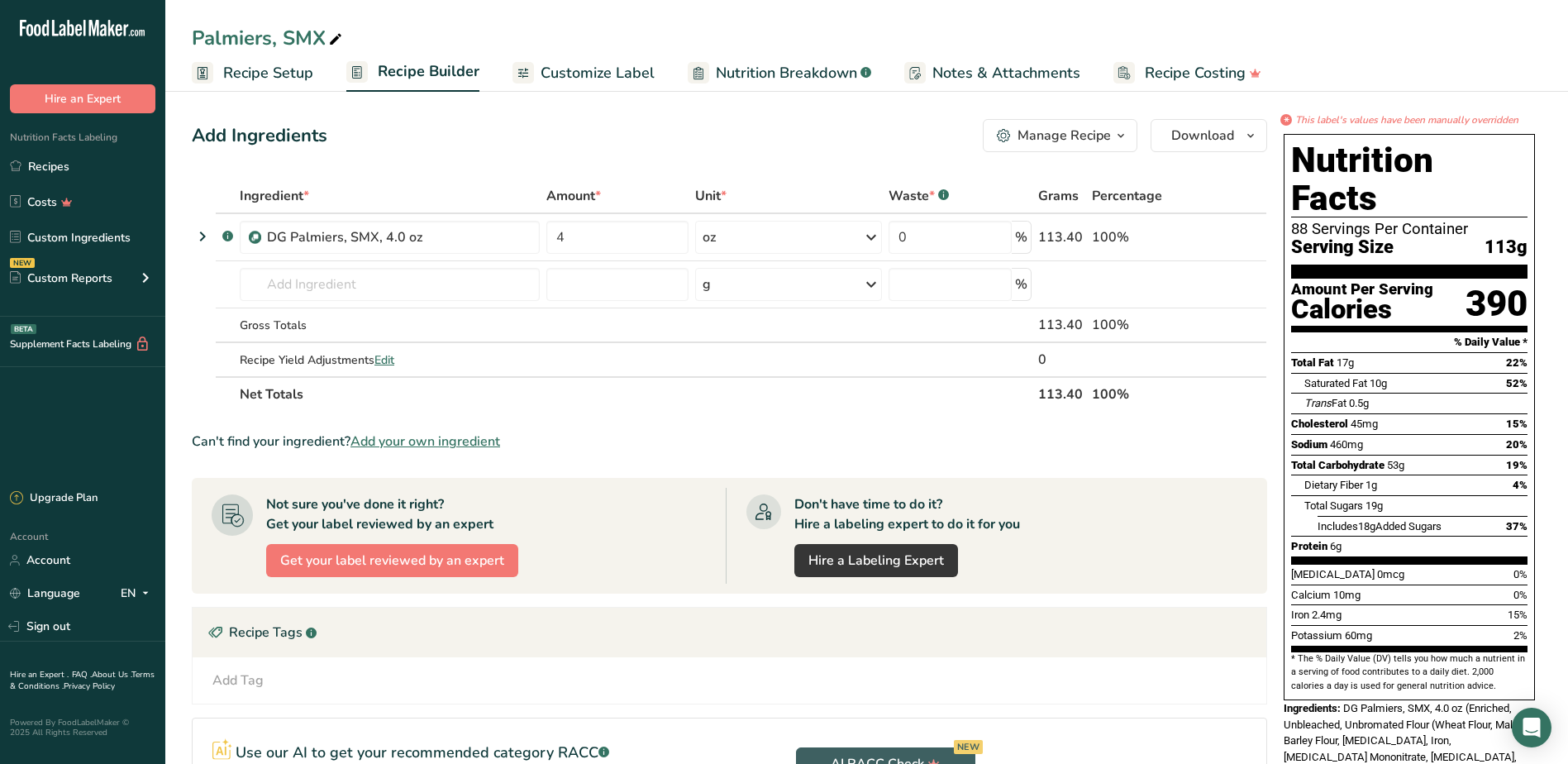
click at [863, 156] on div "Add Ingredients Manage Recipe Delete Recipe Duplicate Recipe Scale Recipe Save …" at bounding box center [734, 555] width 1085 height 885
click at [201, 234] on icon at bounding box center [202, 237] width 20 height 30
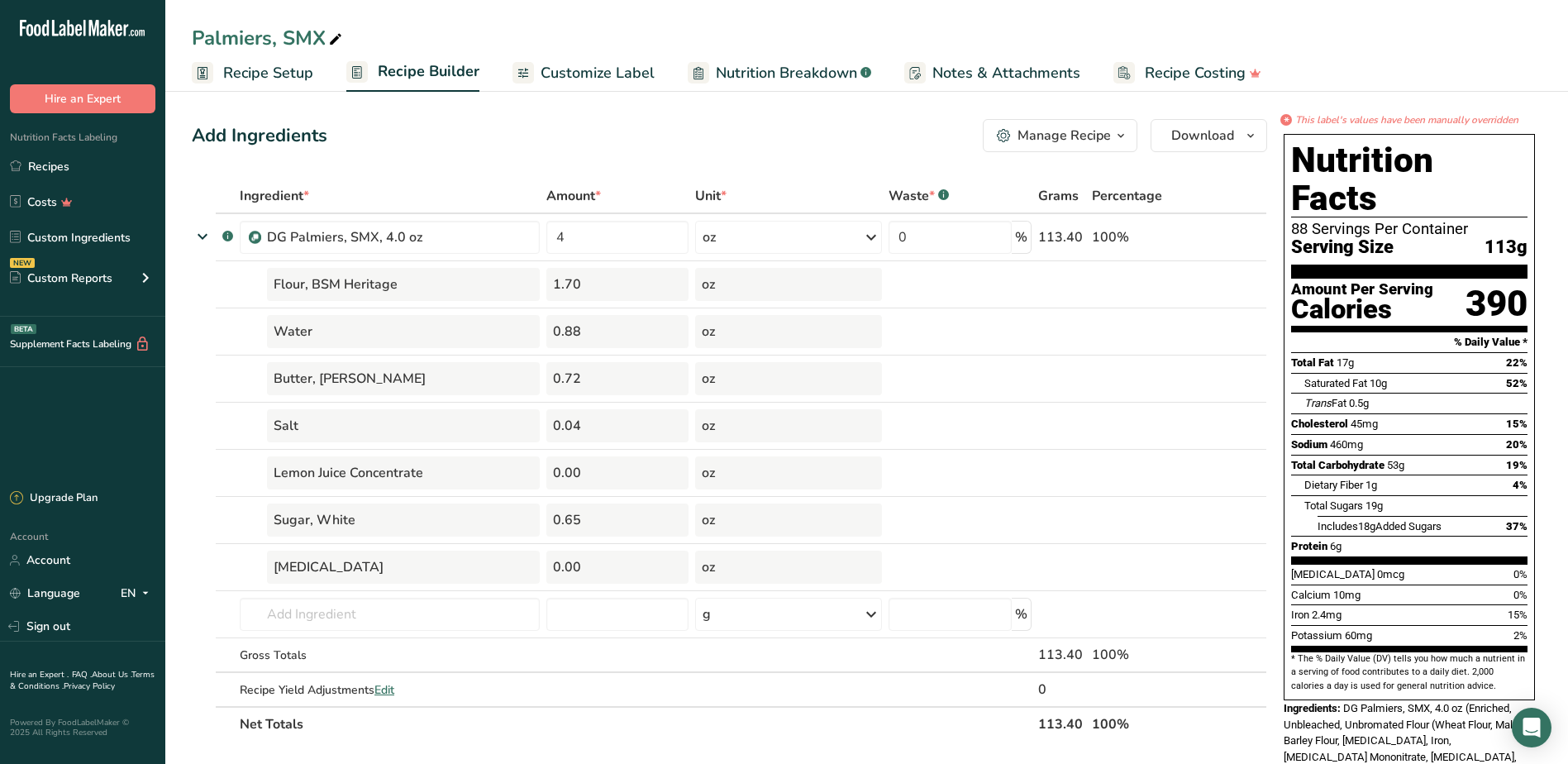
click at [455, 158] on div "Add Ingredients Manage Recipe Delete Recipe Duplicate Recipe Scale Recipe Save …" at bounding box center [734, 720] width 1085 height 1215
click at [75, 164] on link "Recipes" at bounding box center [82, 166] width 165 height 31
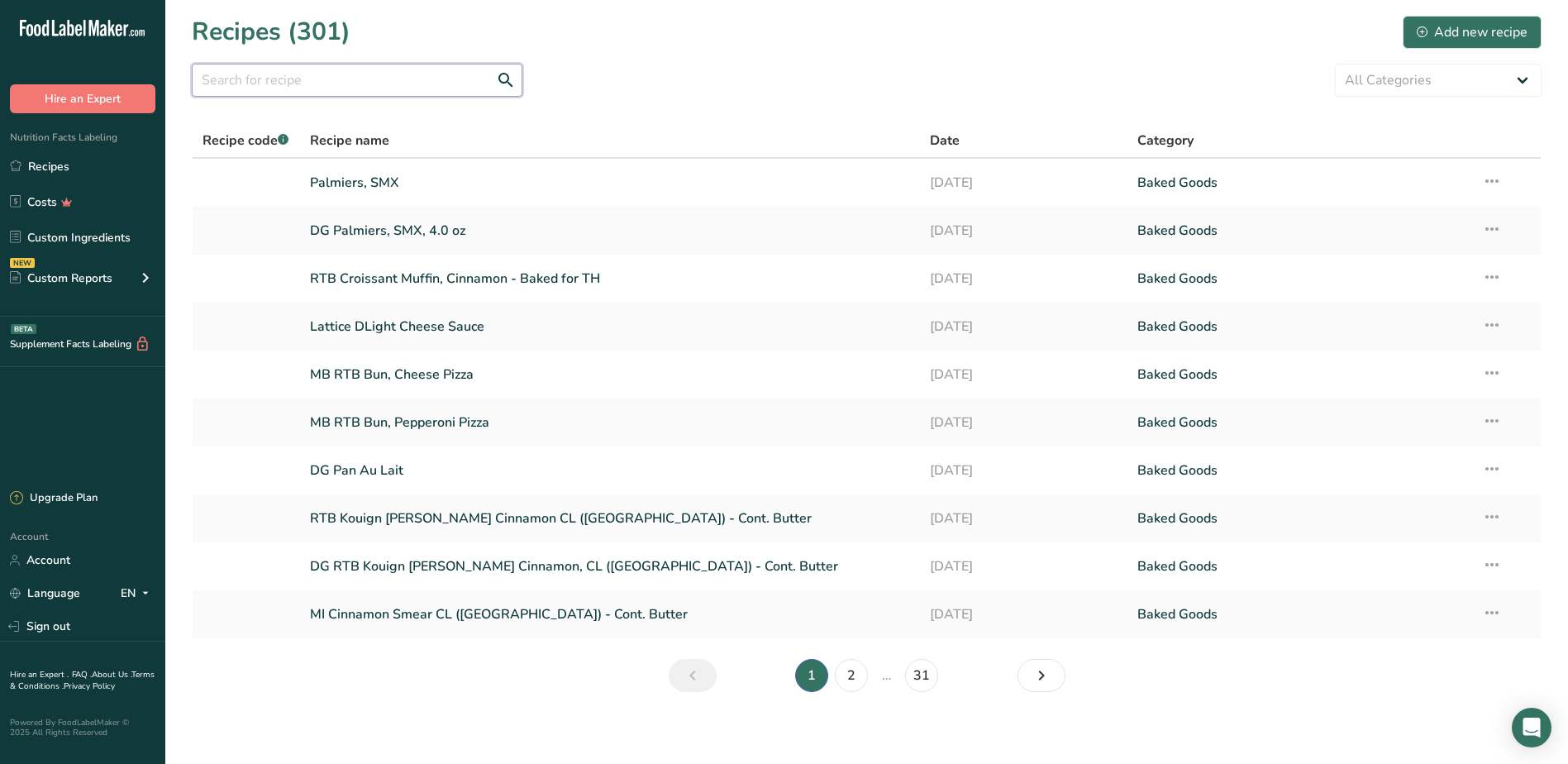
drag, startPoint x: 373, startPoint y: 82, endPoint x: 539, endPoint y: 22, distance: 176.5
click at [403, 75] on input "text" at bounding box center [356, 79] width 331 height 33
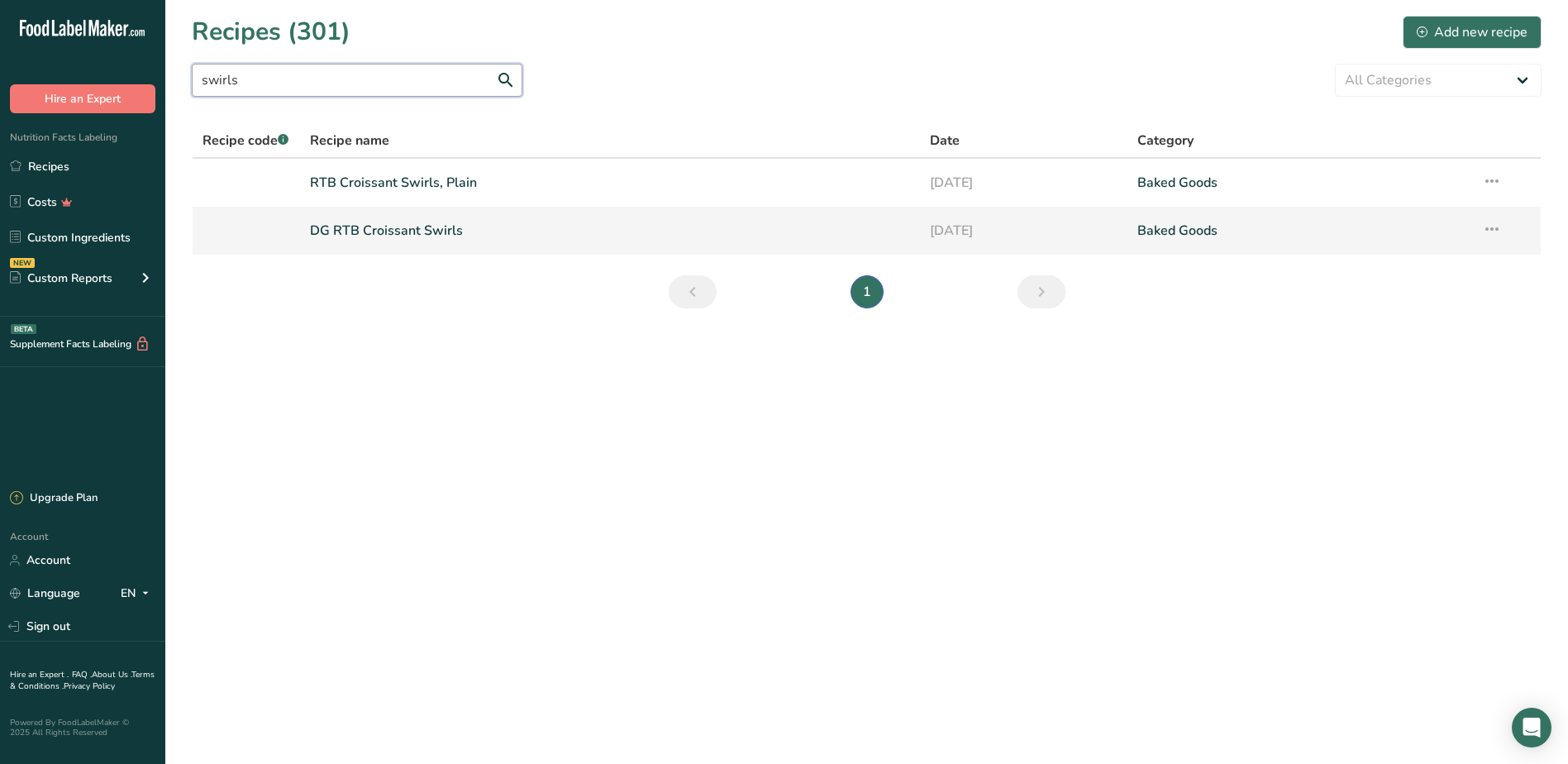
type input "swirls"
click at [385, 231] on link "DG RTB Croissant Swirls" at bounding box center [610, 230] width 601 height 35
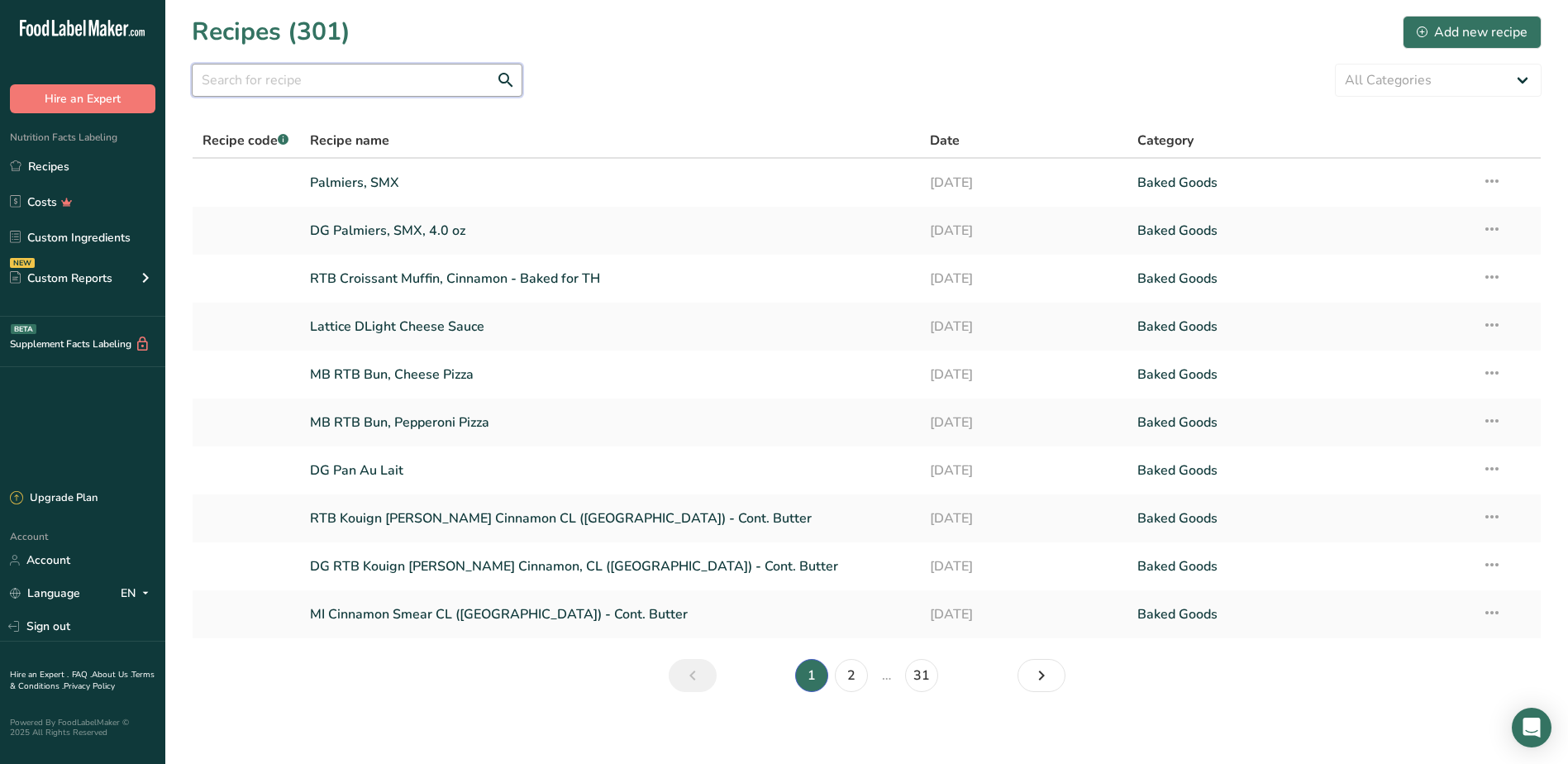
drag, startPoint x: 342, startPoint y: 85, endPoint x: 479, endPoint y: 71, distance: 137.7
click at [342, 85] on input "text" at bounding box center [356, 79] width 331 height 33
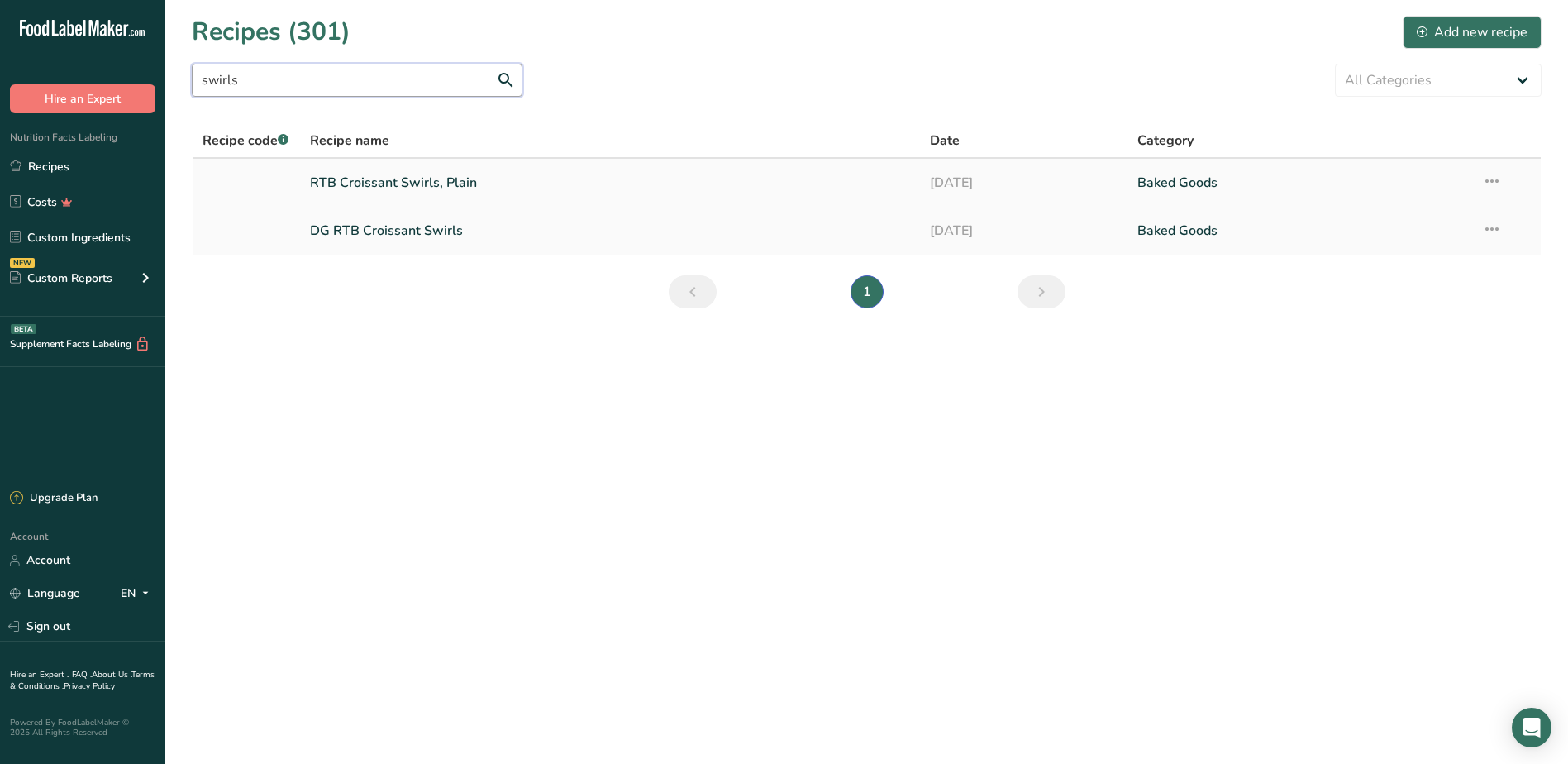
type input "swirls"
click at [394, 181] on link "RTB Croissant Swirls, Plain" at bounding box center [610, 182] width 601 height 35
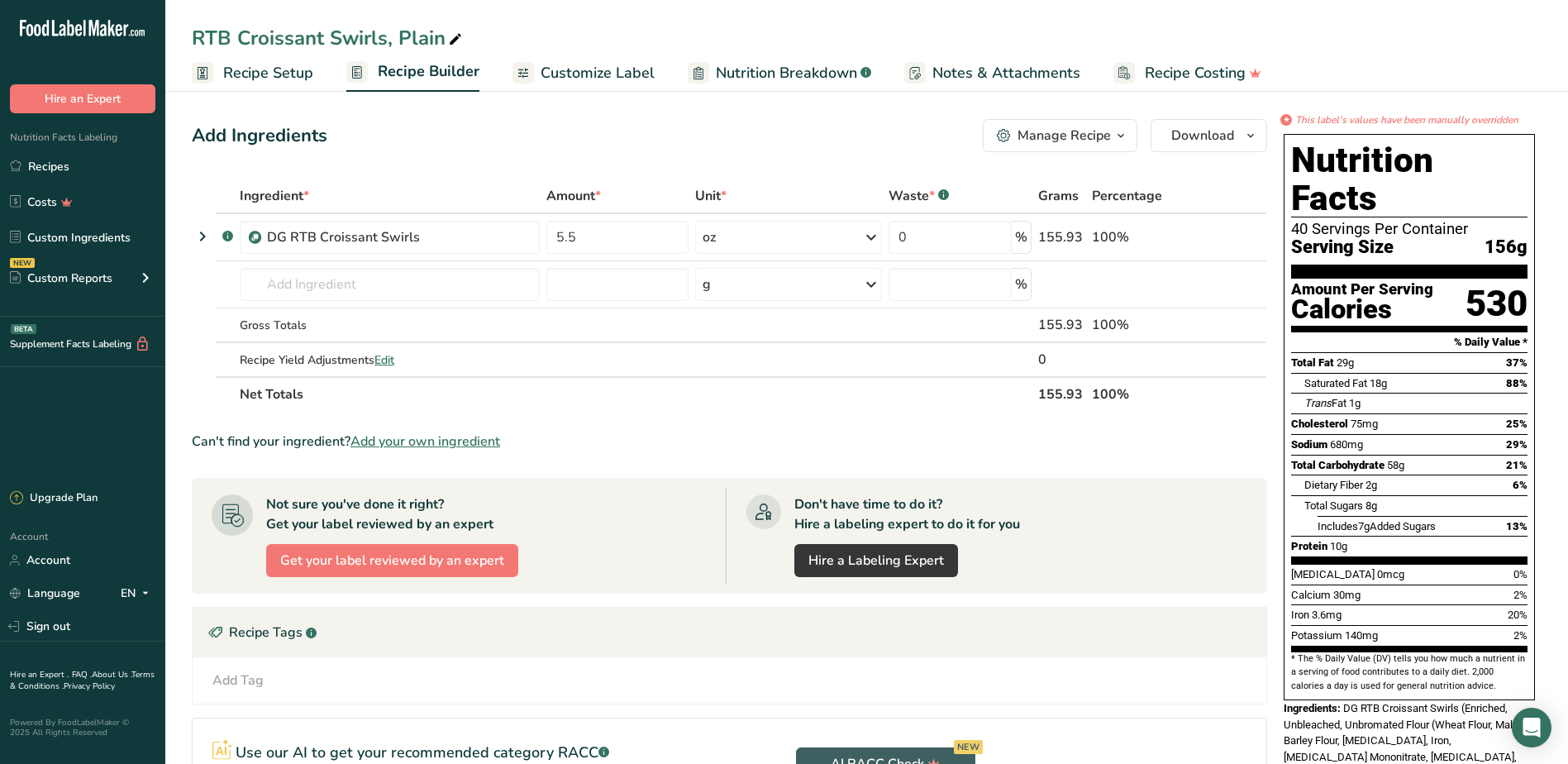
click at [547, 72] on span "Customize Label" at bounding box center [597, 74] width 114 height 23
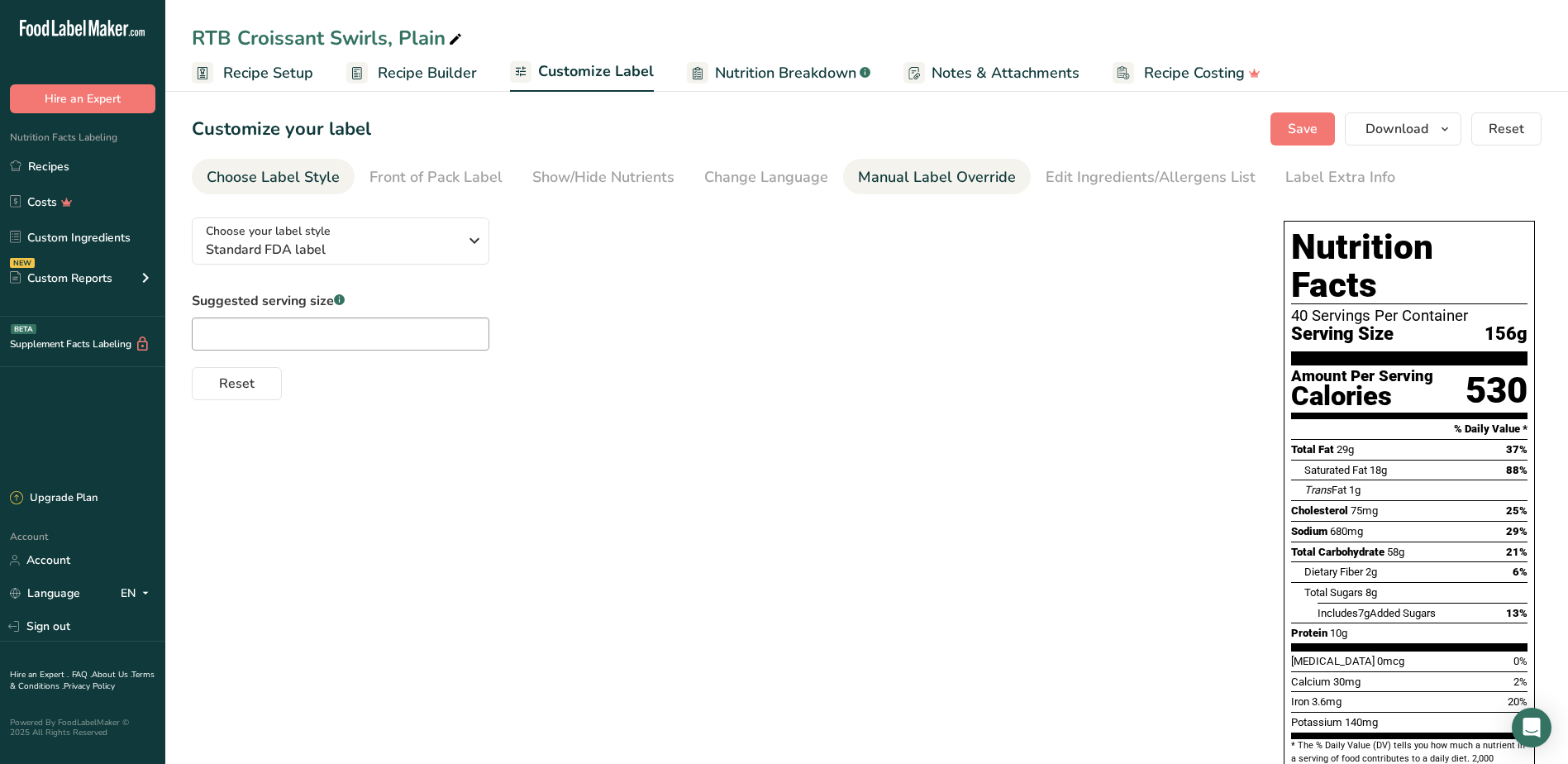
click at [908, 171] on div "Manual Label Override" at bounding box center [936, 177] width 157 height 23
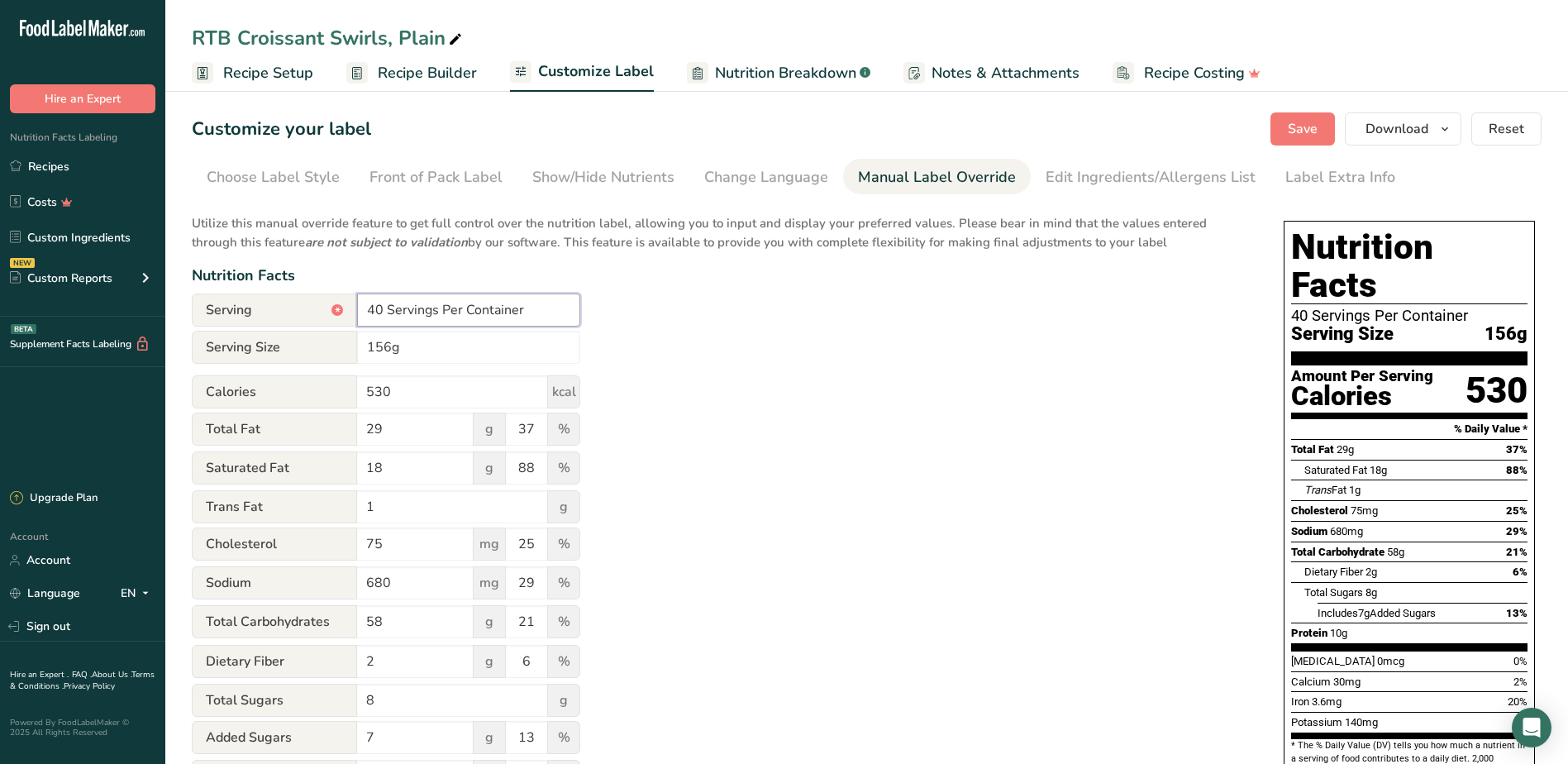
click at [382, 306] on input "40 Servings Per Container" at bounding box center [469, 309] width 223 height 33
type input "36 Servings Per Container"
click at [1298, 133] on span "Save" at bounding box center [1303, 128] width 30 height 20
click at [1284, 117] on button "Save" at bounding box center [1302, 128] width 64 height 33
click at [1428, 127] on span "Download" at bounding box center [1396, 128] width 63 height 20
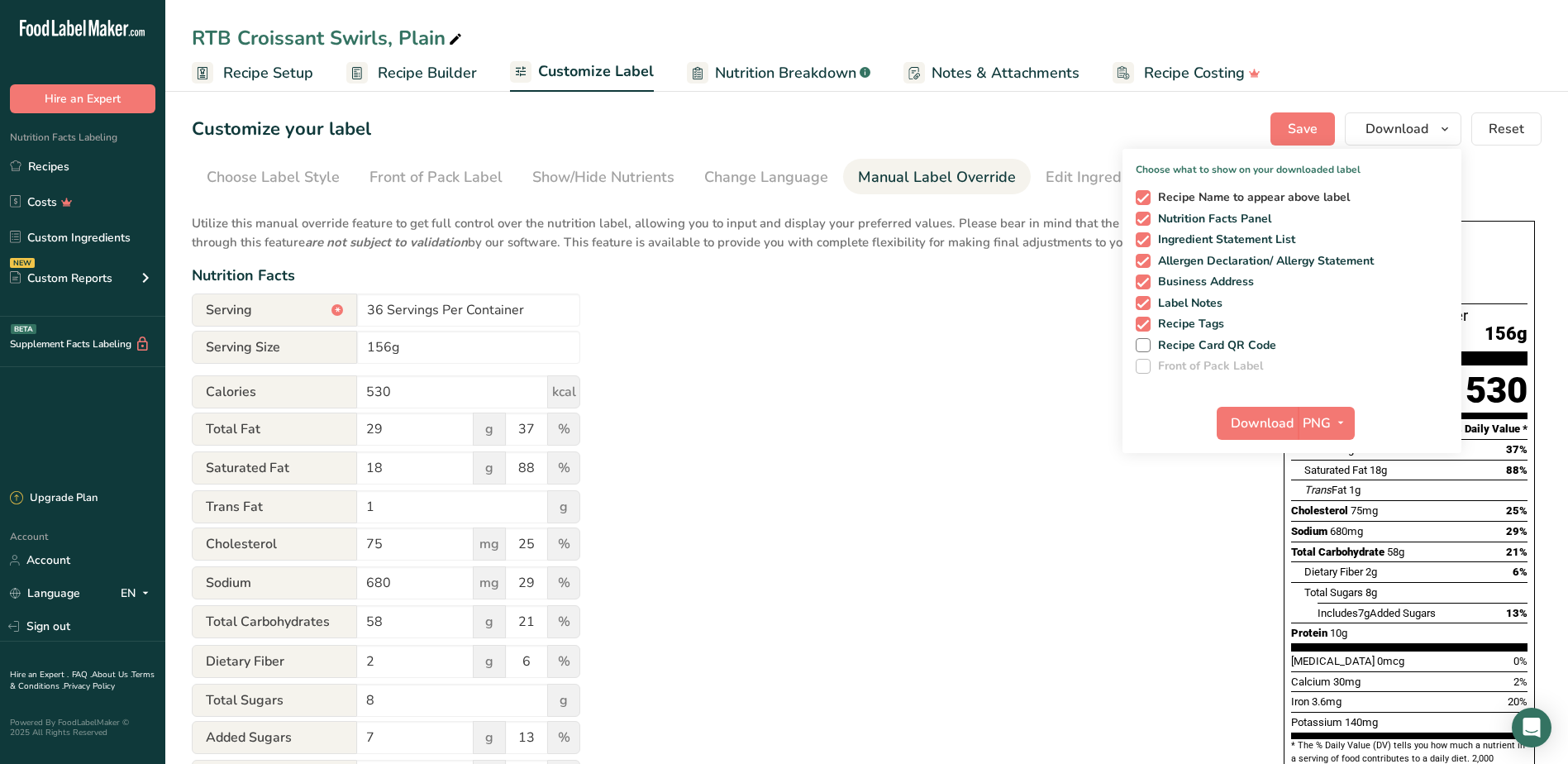
click at [1148, 198] on span at bounding box center [1143, 198] width 15 height 15
click at [1147, 198] on input "Recipe Name to appear above label" at bounding box center [1140, 196] width 10 height 10
checkbox input "false"
click at [1147, 238] on span at bounding box center [1143, 240] width 15 height 15
click at [1147, 238] on input "Ingredient Statement List" at bounding box center [1140, 239] width 10 height 10
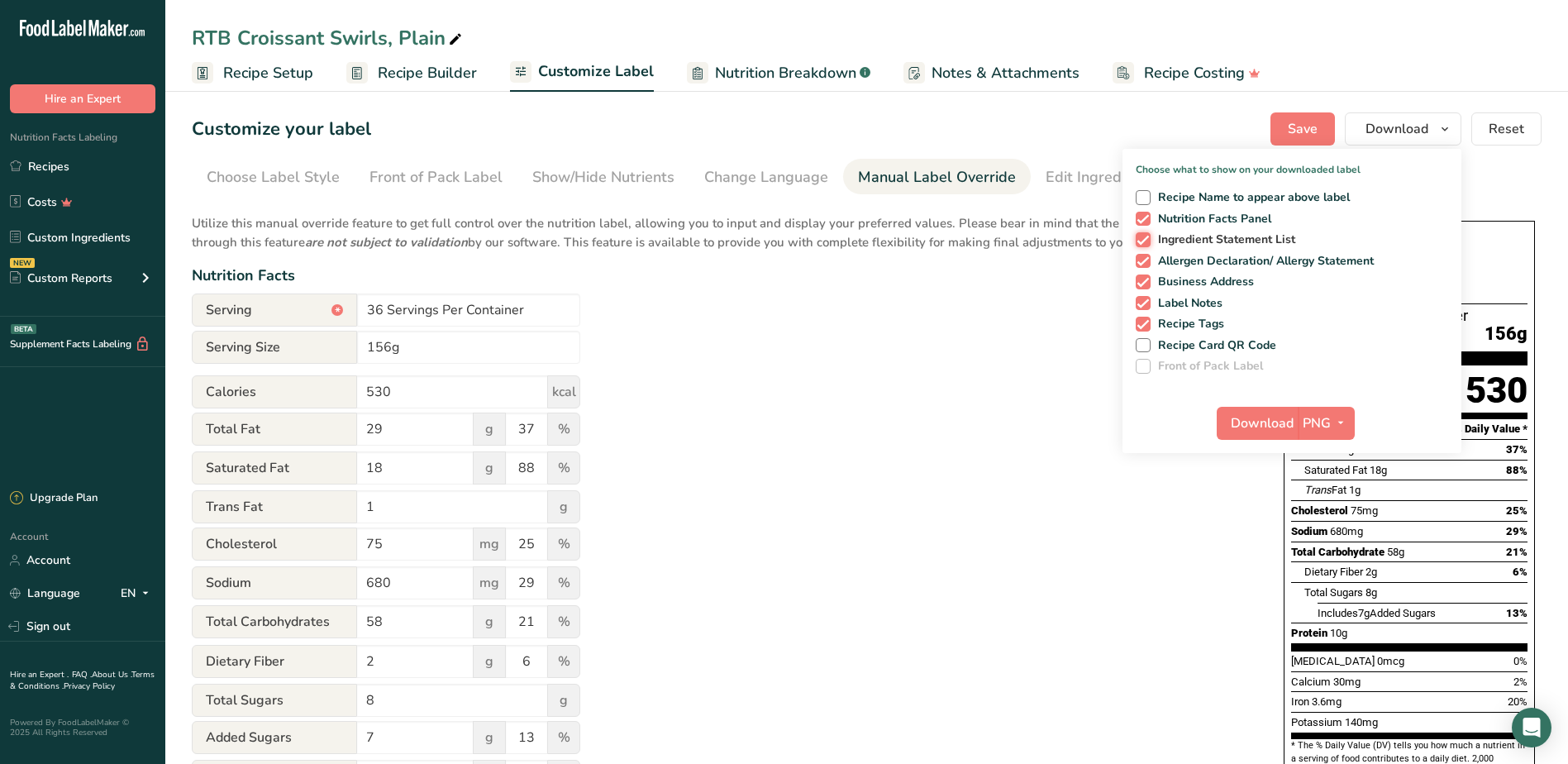
checkbox input "false"
click at [1148, 263] on span at bounding box center [1143, 261] width 15 height 15
click at [1147, 263] on input "Allergen Declaration/ Allergy Statement" at bounding box center [1140, 260] width 10 height 10
checkbox input "false"
click at [1140, 291] on div "Recipe Name to appear above label Nutrition Facts Panel Ingredient Statement Li…" at bounding box center [1291, 279] width 338 height 191
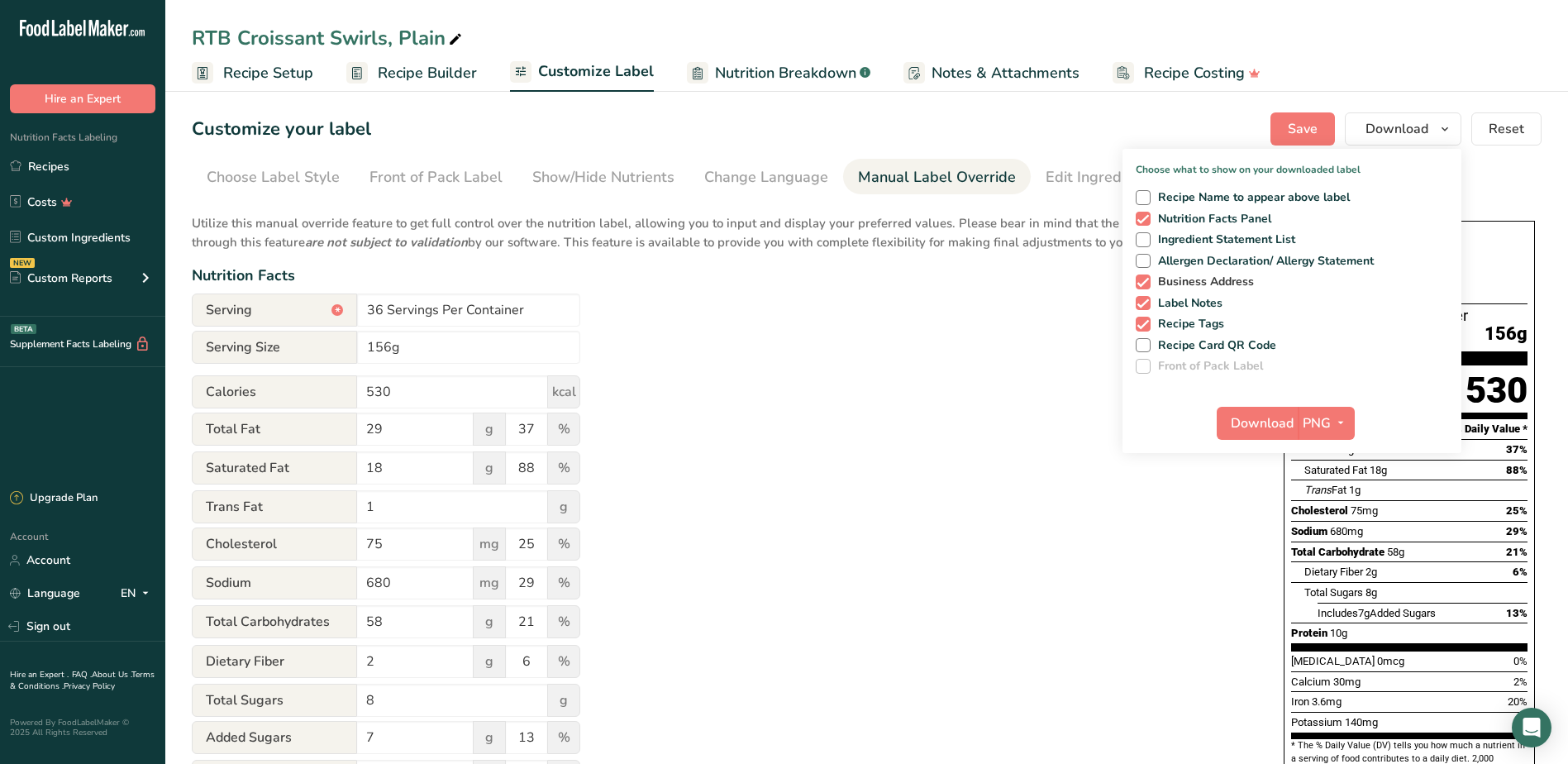
click at [1147, 280] on span at bounding box center [1143, 282] width 15 height 15
click at [1147, 280] on input "Business Address" at bounding box center [1140, 281] width 10 height 10
checkbox input "false"
click at [1145, 302] on span at bounding box center [1143, 304] width 15 height 15
click at [1145, 302] on input "Label Notes" at bounding box center [1140, 303] width 10 height 10
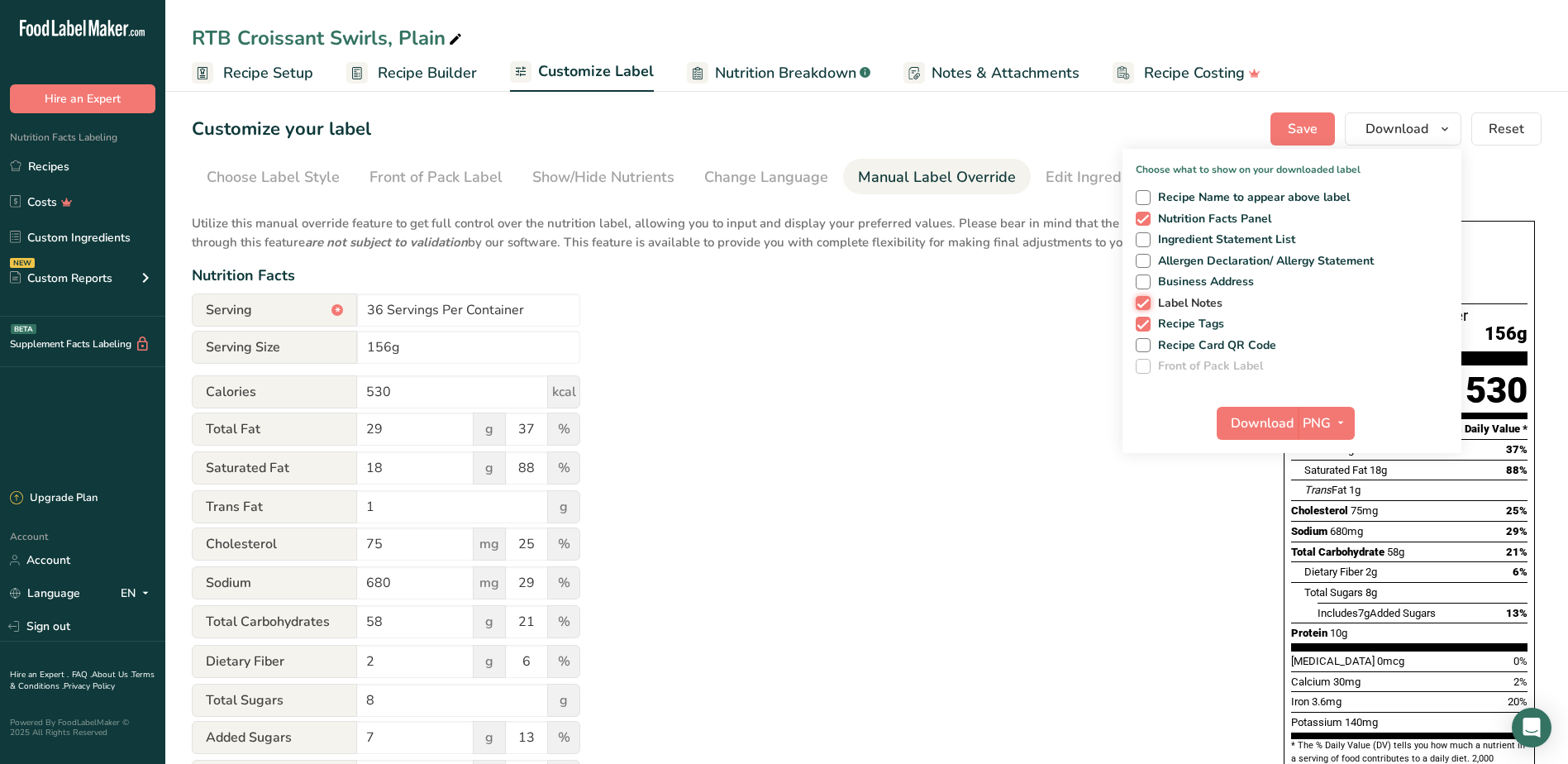
checkbox input "false"
click at [1145, 318] on span at bounding box center [1143, 324] width 15 height 15
click at [1145, 318] on input "Recipe Tags" at bounding box center [1140, 323] width 10 height 10
checkbox input "false"
click at [1346, 419] on icon "button" at bounding box center [1341, 423] width 13 height 21
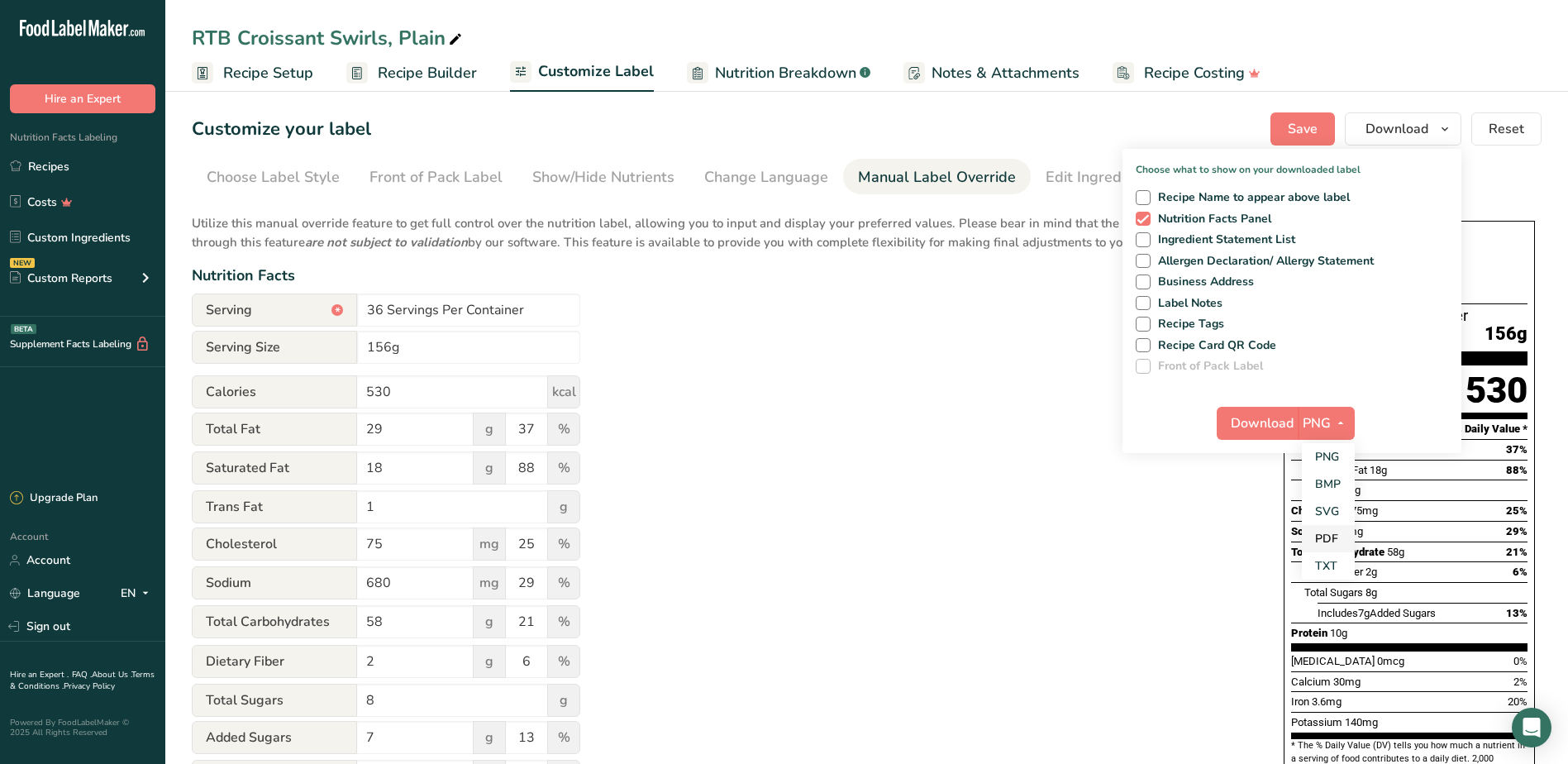
click at [1332, 537] on link "PDF" at bounding box center [1329, 539] width 53 height 27
click at [1252, 430] on span "Download" at bounding box center [1263, 423] width 63 height 20
click at [1345, 419] on icon "button" at bounding box center [1339, 423] width 13 height 21
click at [1092, 390] on div "Utilize this manual override feature to get full control over the nutrition lab…" at bounding box center [720, 600] width 1059 height 791
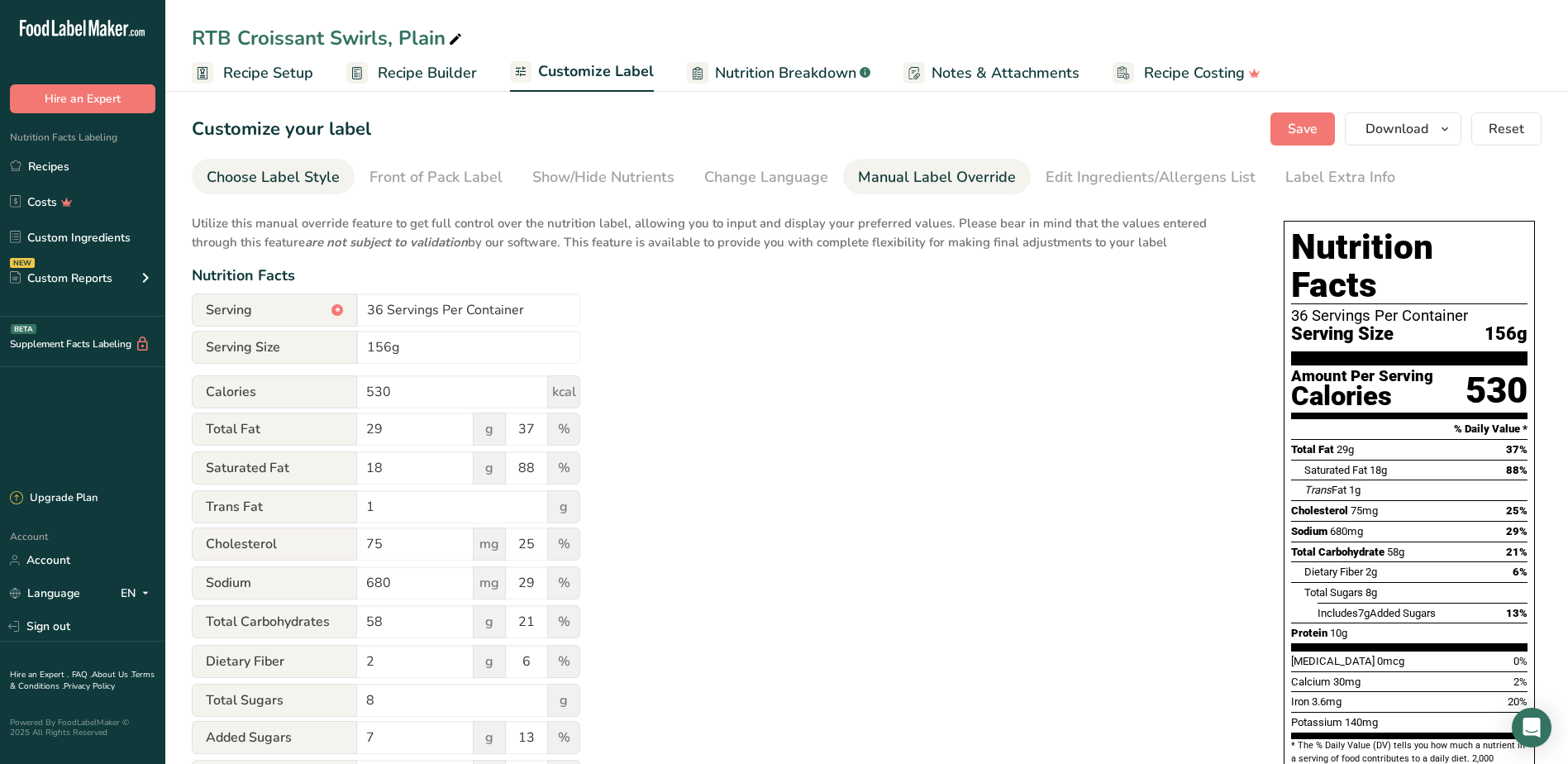
click at [261, 178] on div "Choose Label Style" at bounding box center [272, 177] width 133 height 23
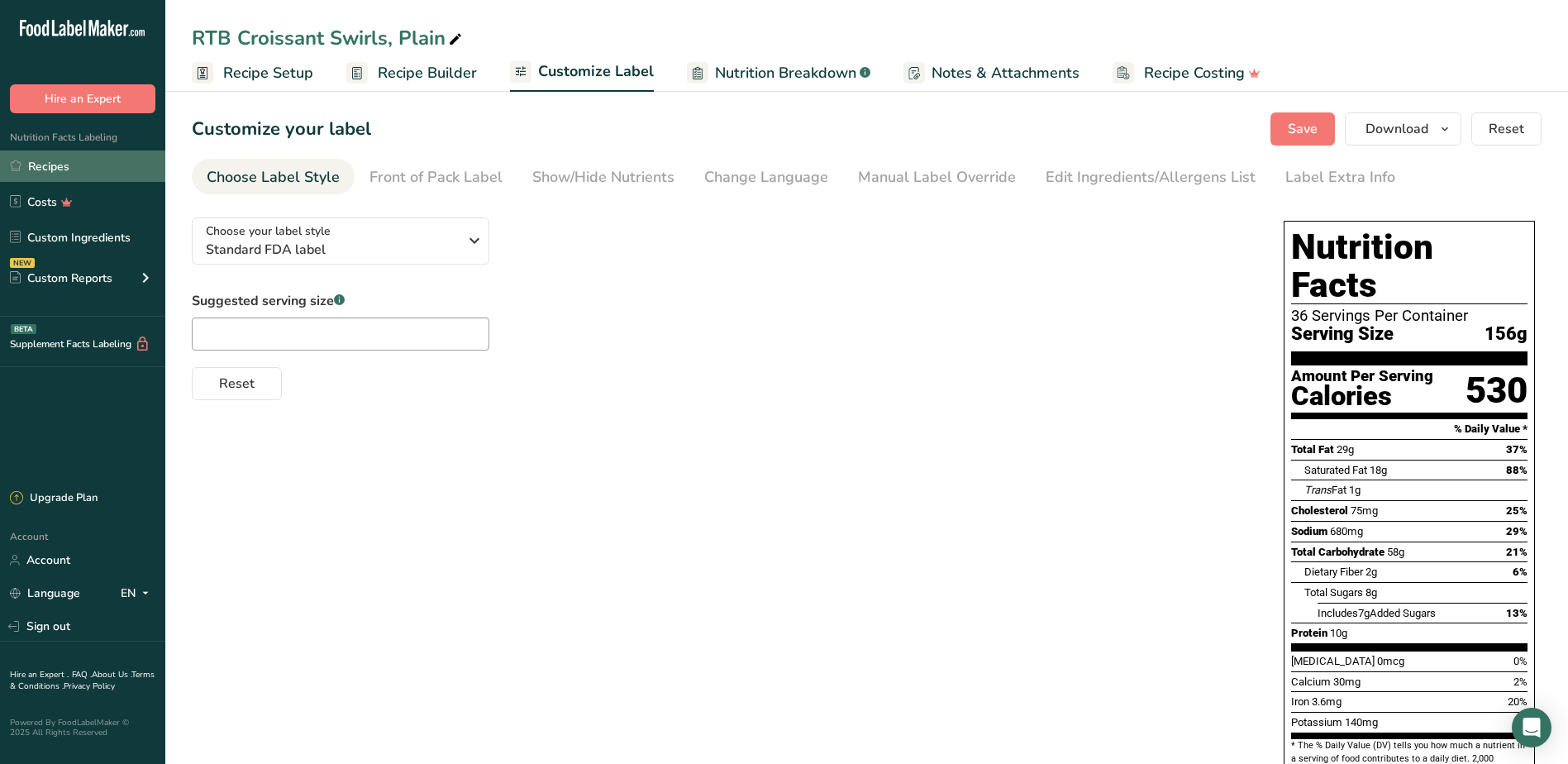
click at [81, 163] on link "Recipes" at bounding box center [82, 166] width 165 height 31
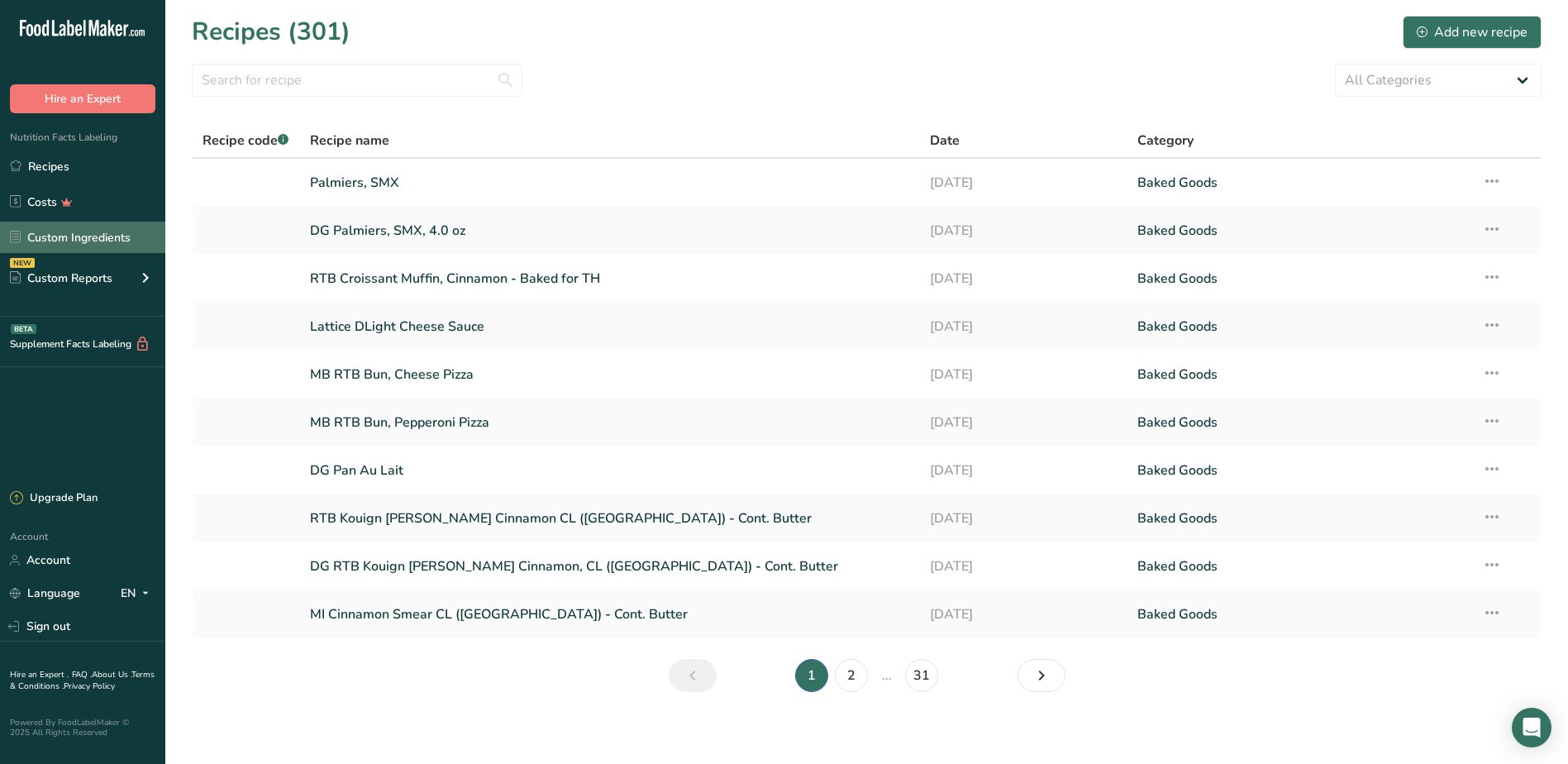
click at [47, 237] on link "Custom Ingredients" at bounding box center [82, 237] width 165 height 31
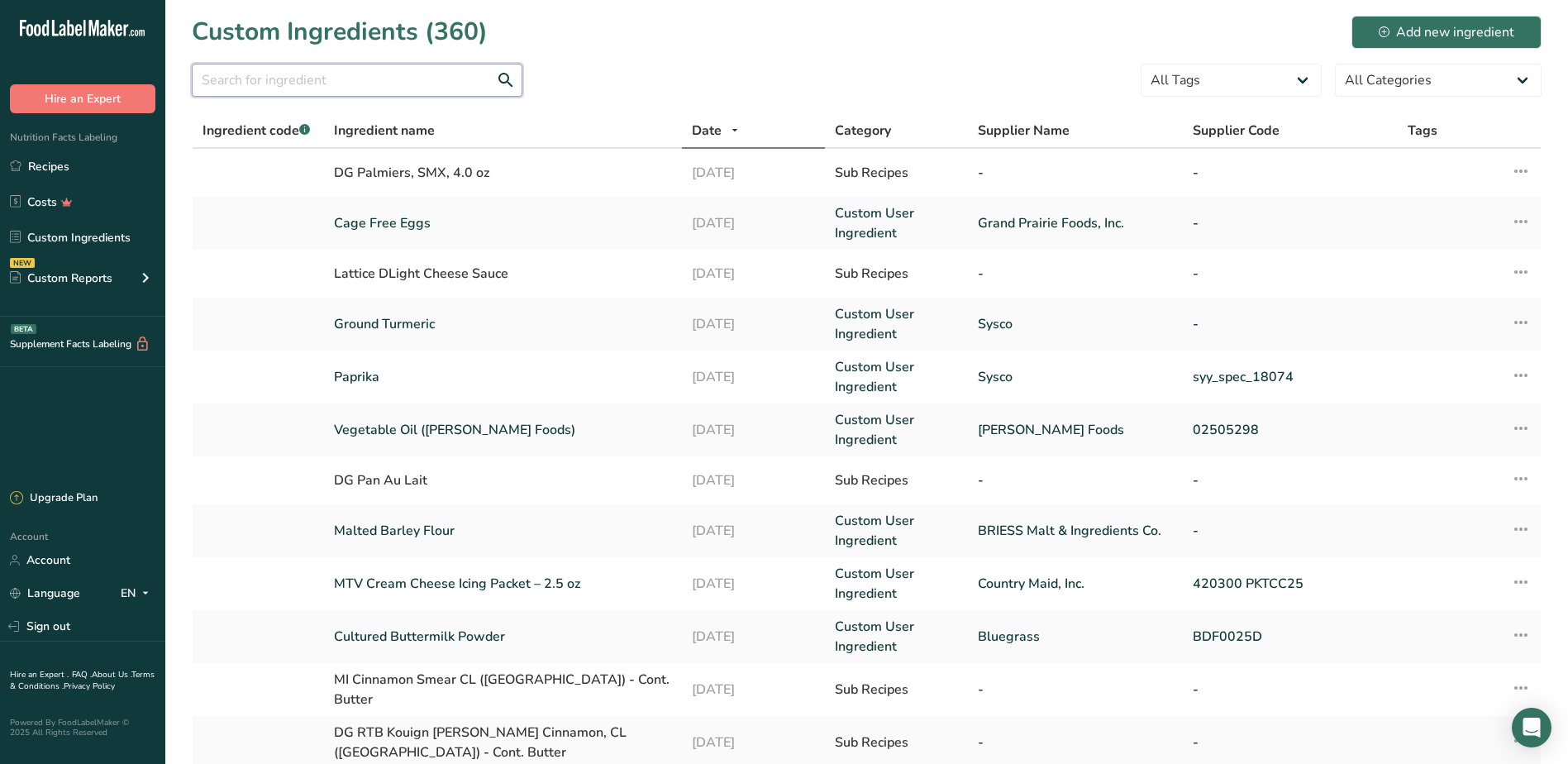
click at [256, 82] on input "text" at bounding box center [356, 79] width 331 height 33
click at [325, 73] on input "text" at bounding box center [356, 79] width 331 height 33
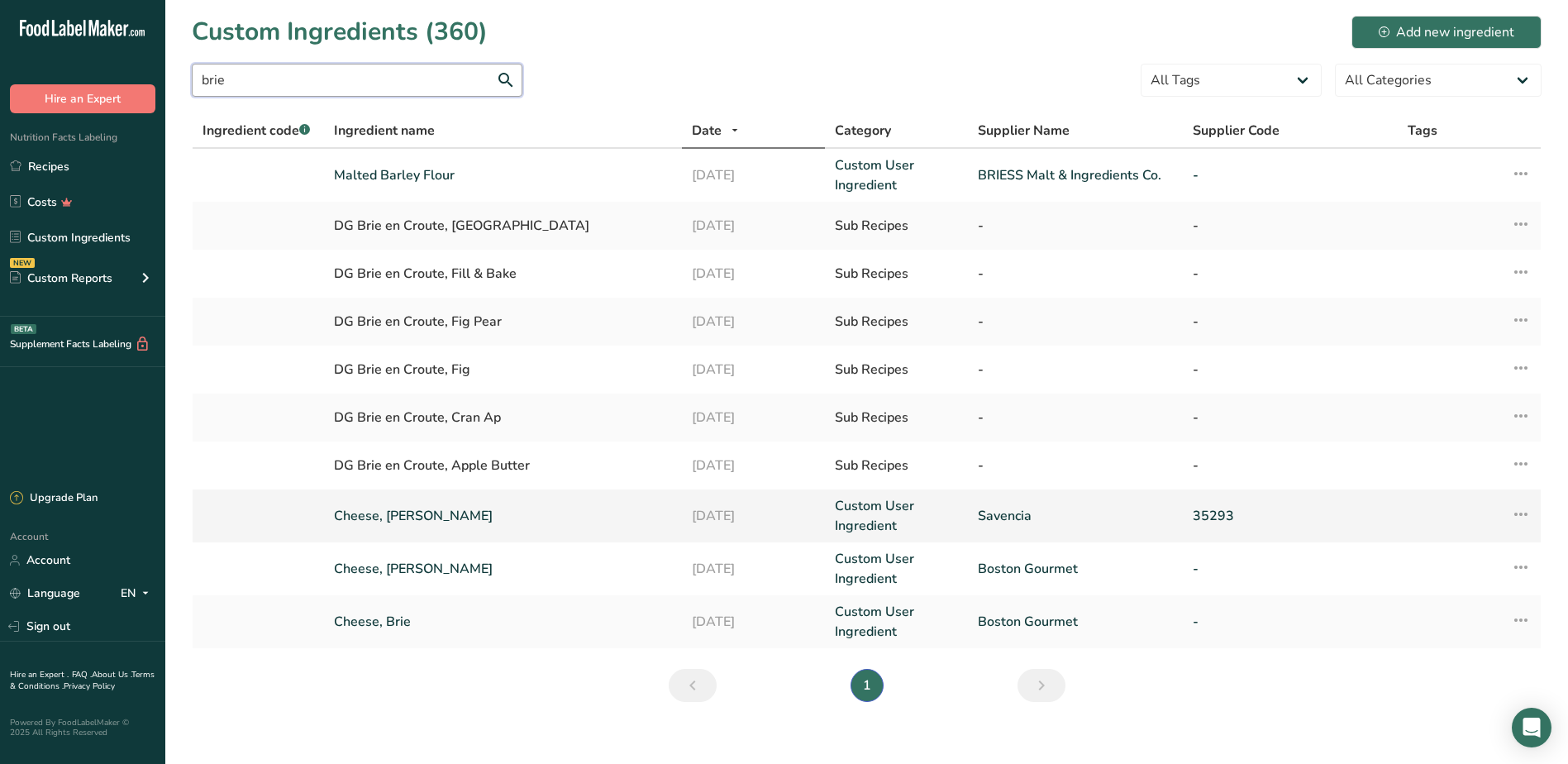
type input "brie"
click at [420, 515] on link "Cheese, [PERSON_NAME]" at bounding box center [503, 515] width 338 height 20
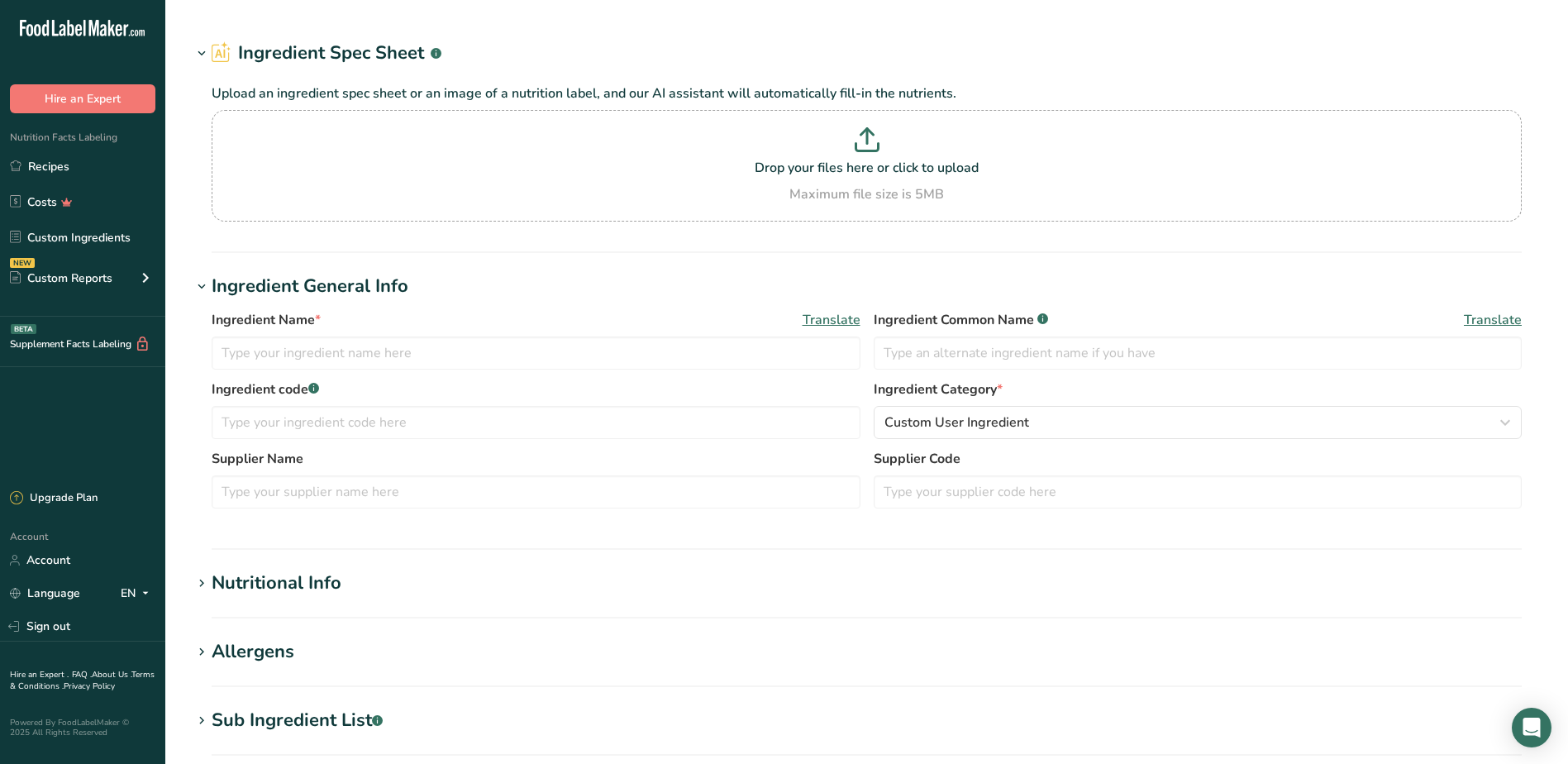
type input "Cheese, [PERSON_NAME]"
type input "[PERSON_NAME]"
type input "Savencia"
type input "35293"
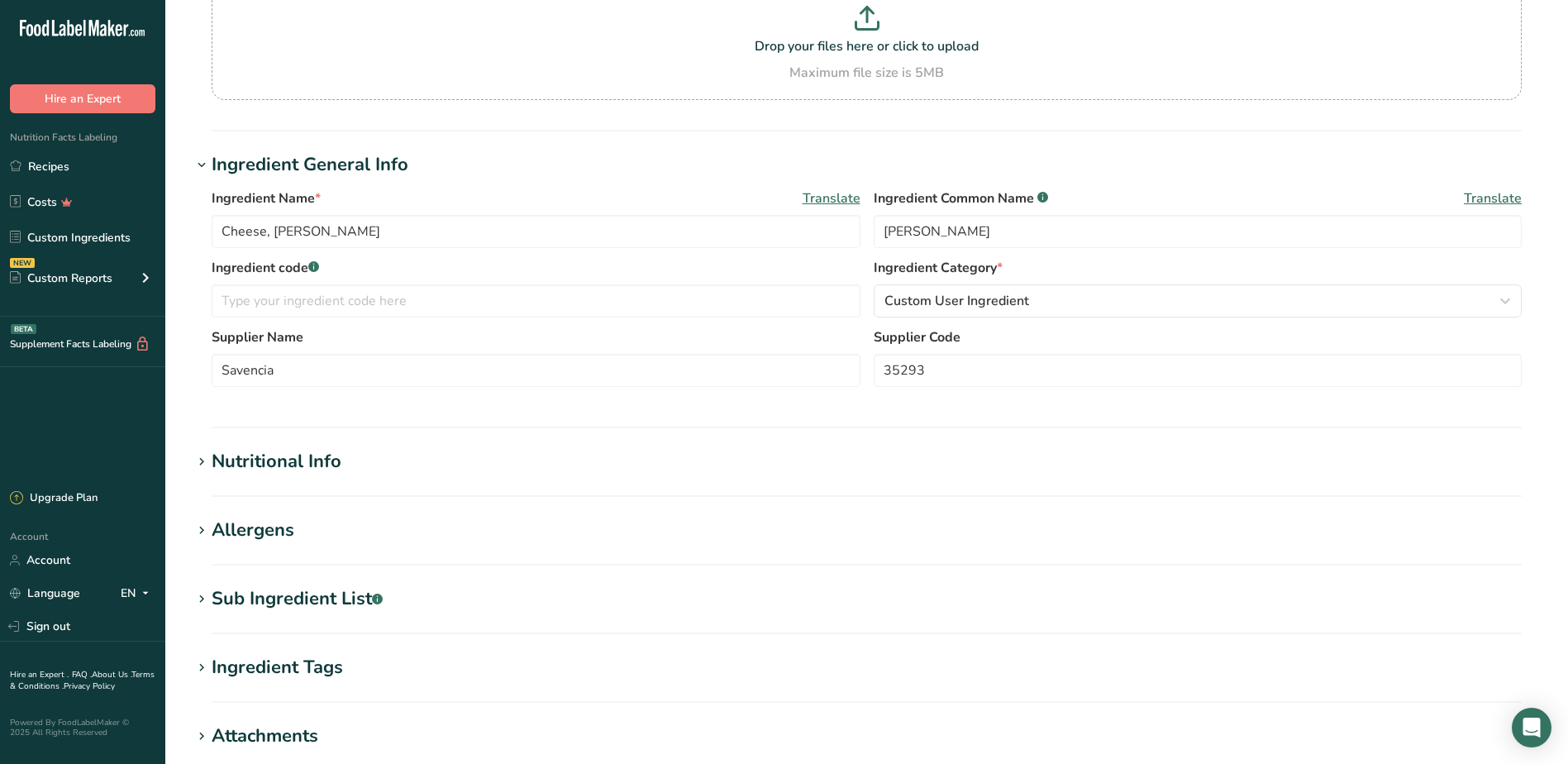
scroll to position [165, 0]
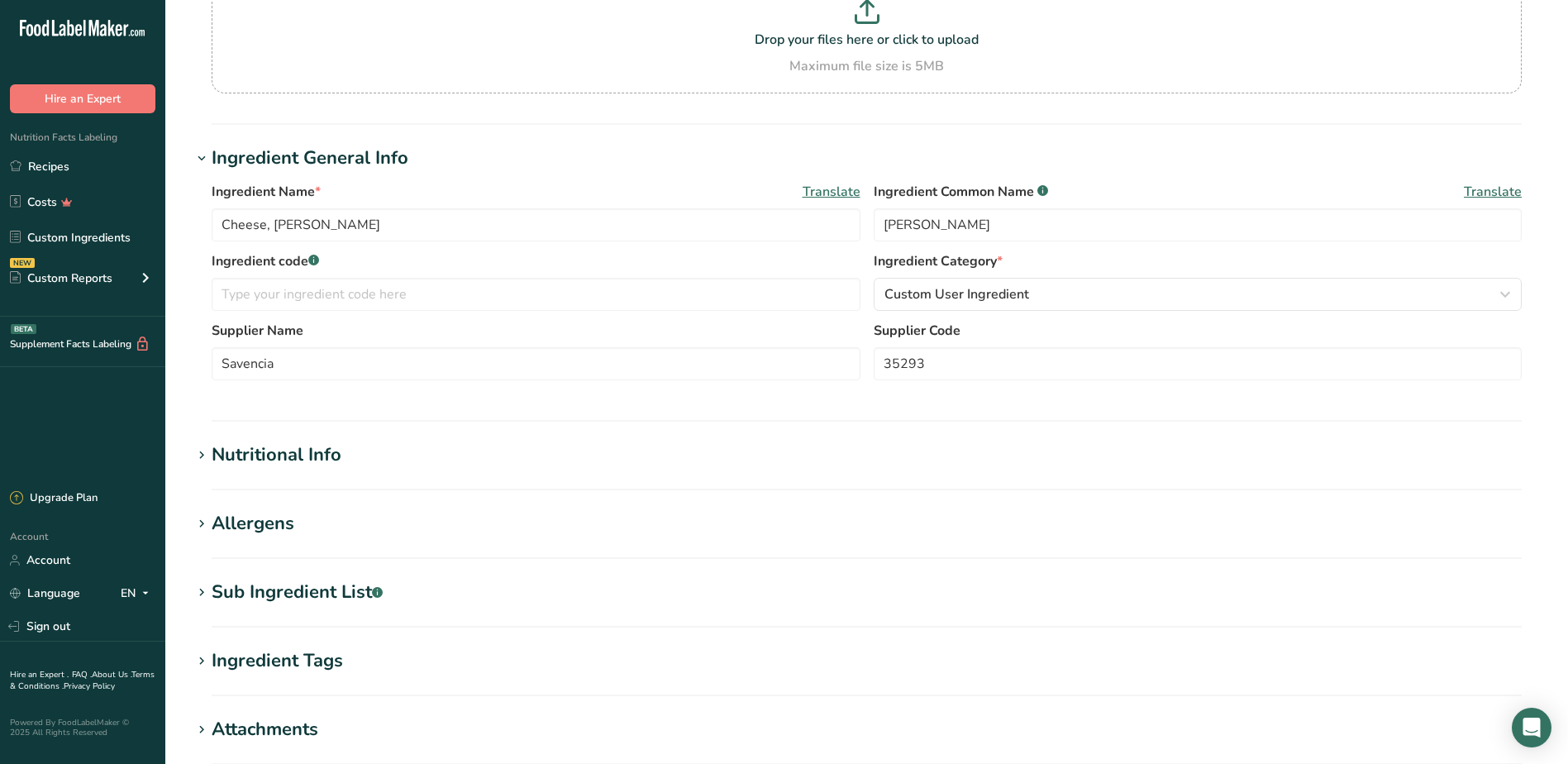
click at [199, 458] on icon at bounding box center [202, 456] width 15 height 24
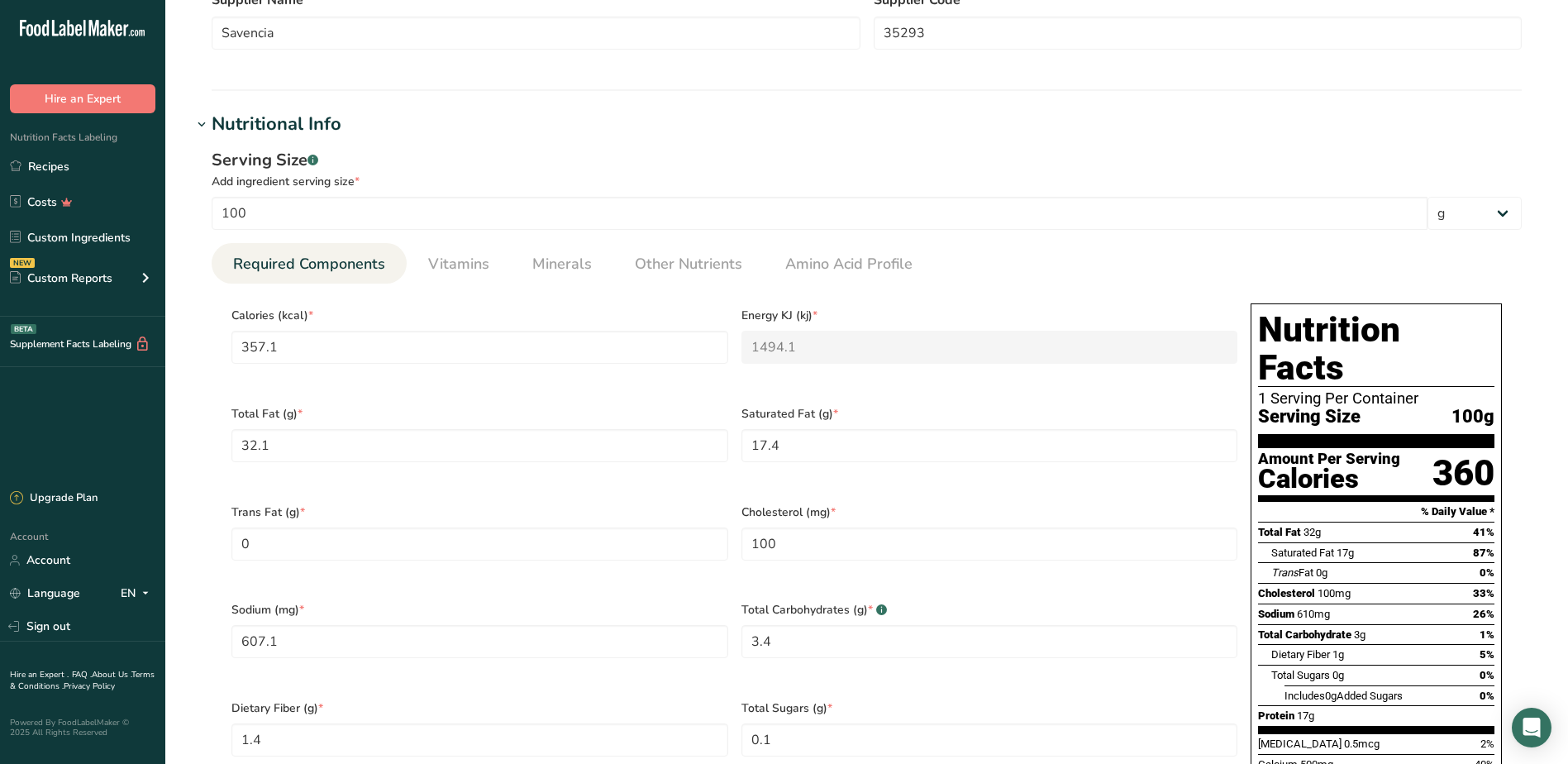
scroll to position [579, 0]
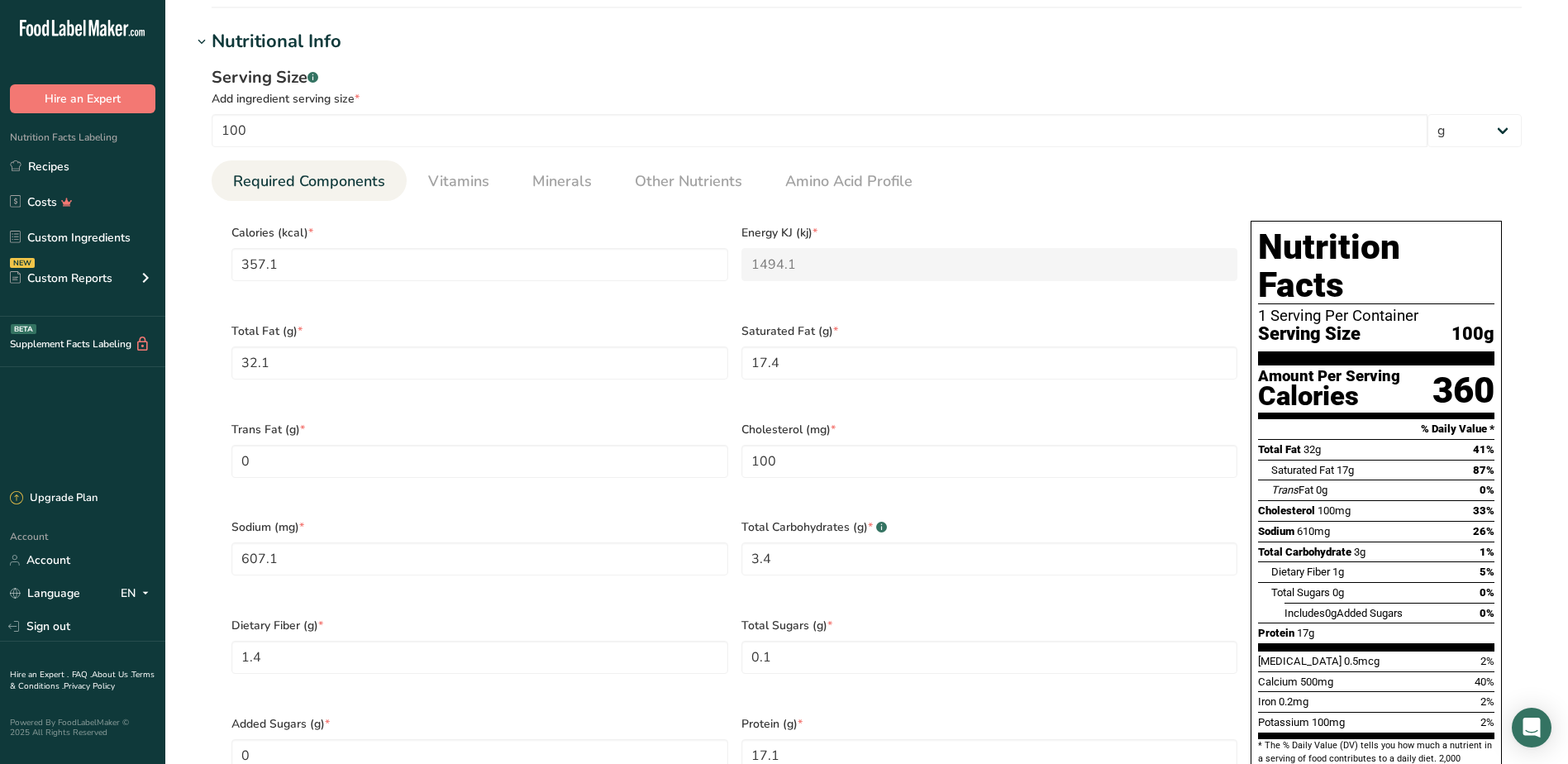
click at [203, 43] on icon at bounding box center [202, 42] width 15 height 24
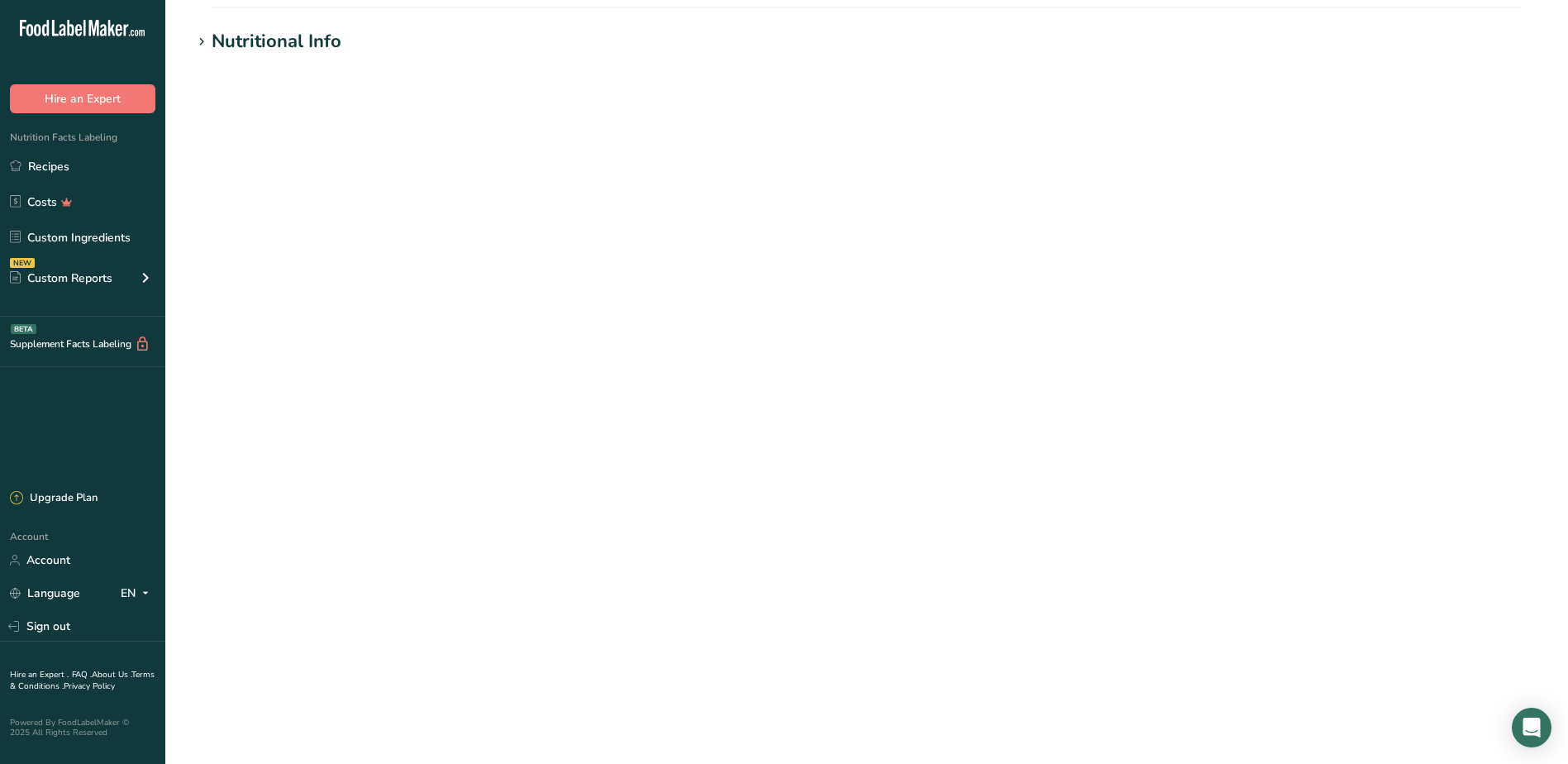
scroll to position [435, 0]
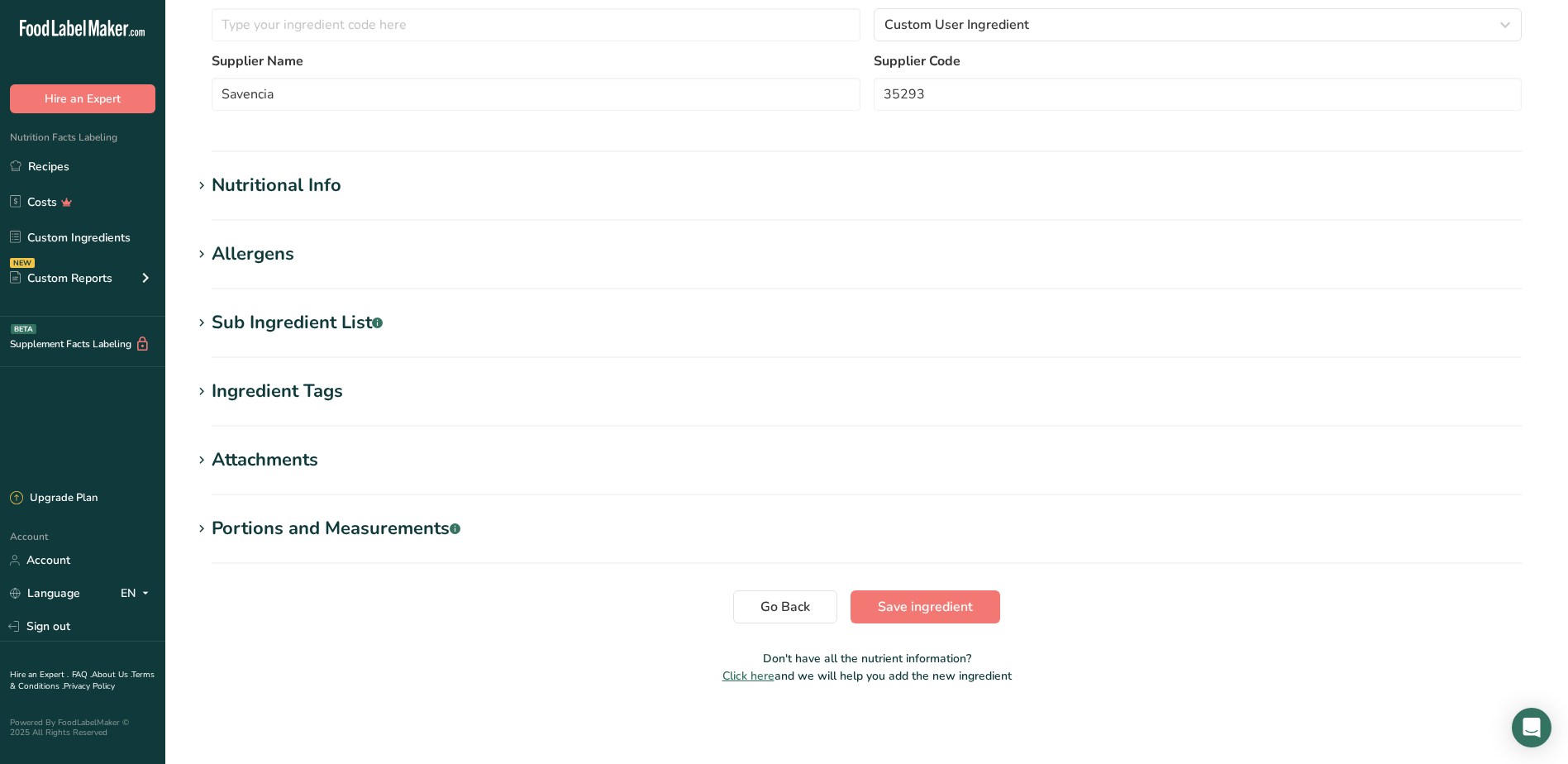
click at [199, 324] on icon at bounding box center [202, 323] width 15 height 24
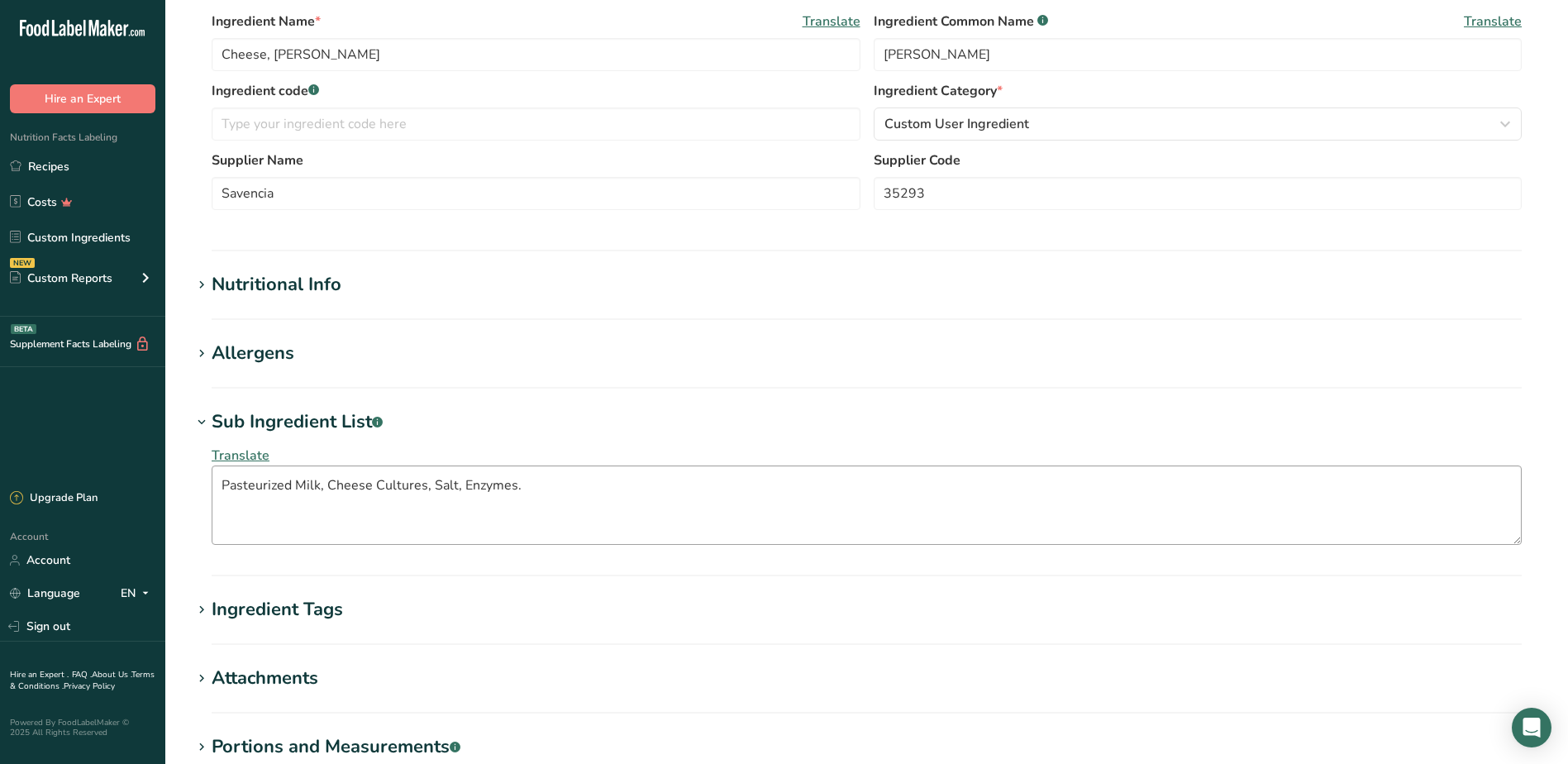
scroll to position [306, 0]
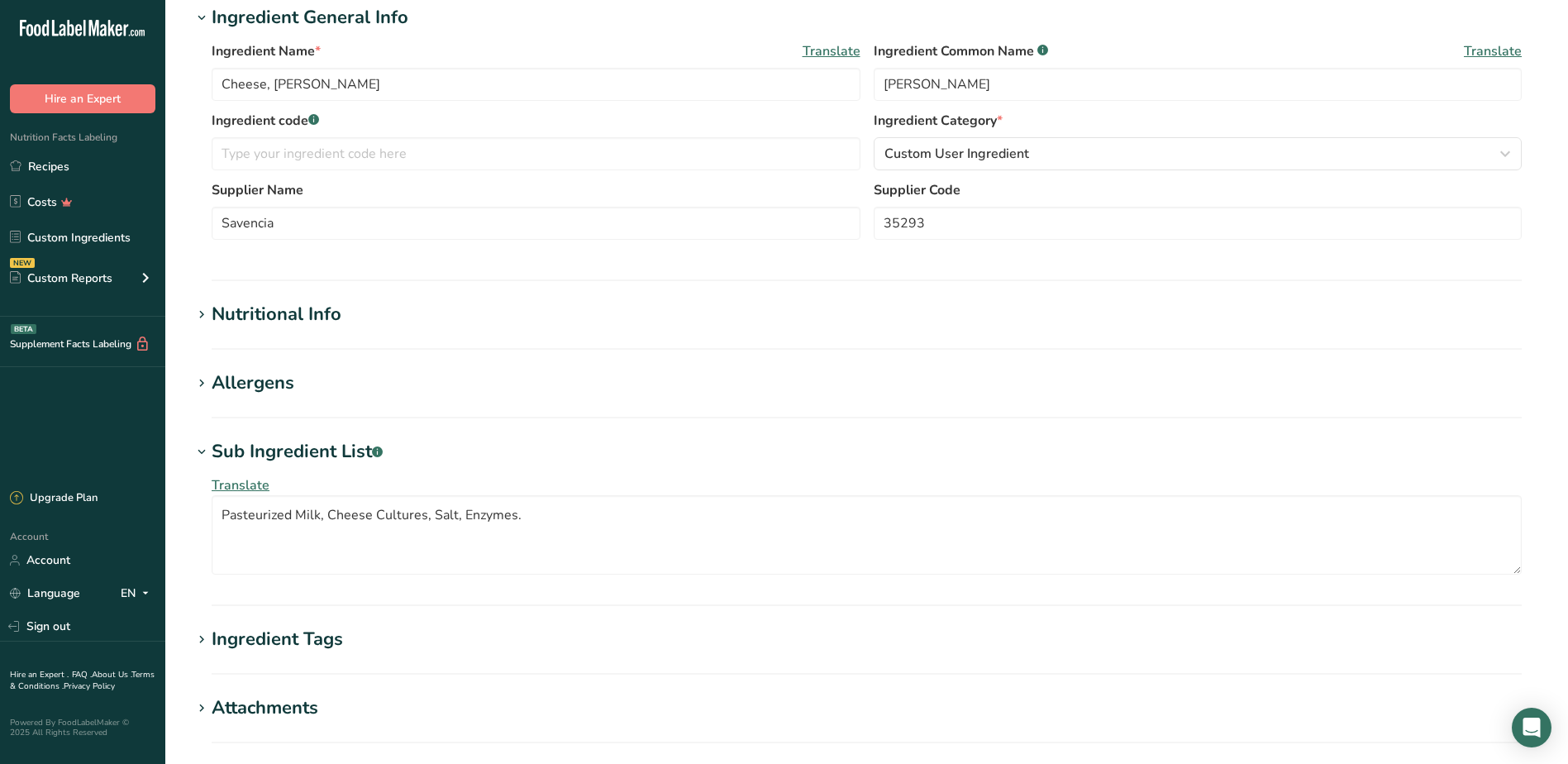
click at [200, 318] on icon at bounding box center [202, 315] width 15 height 24
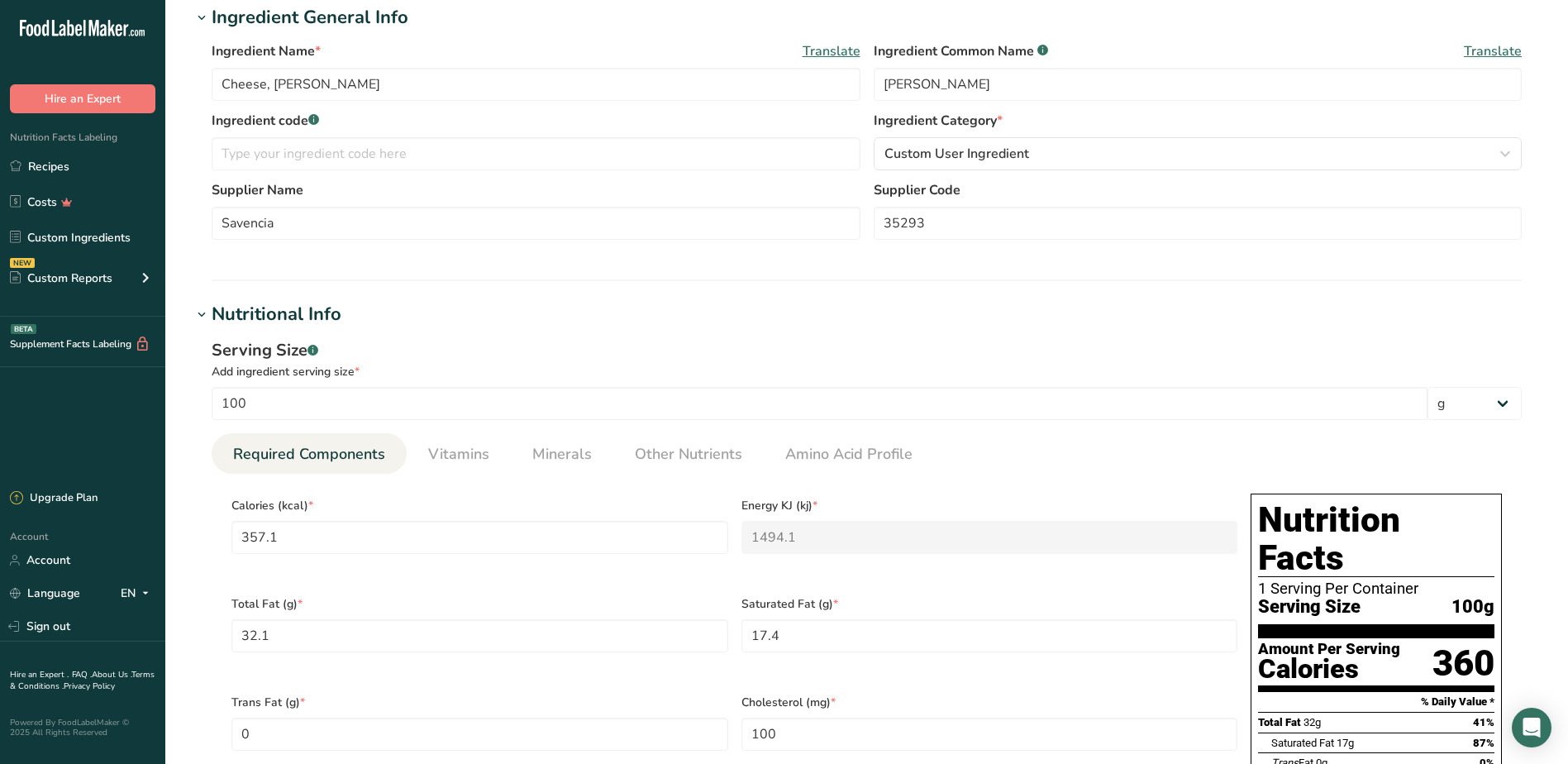
click at [470, 567] on div "Calories (kcal) * 357.1" at bounding box center [479, 536] width 510 height 98
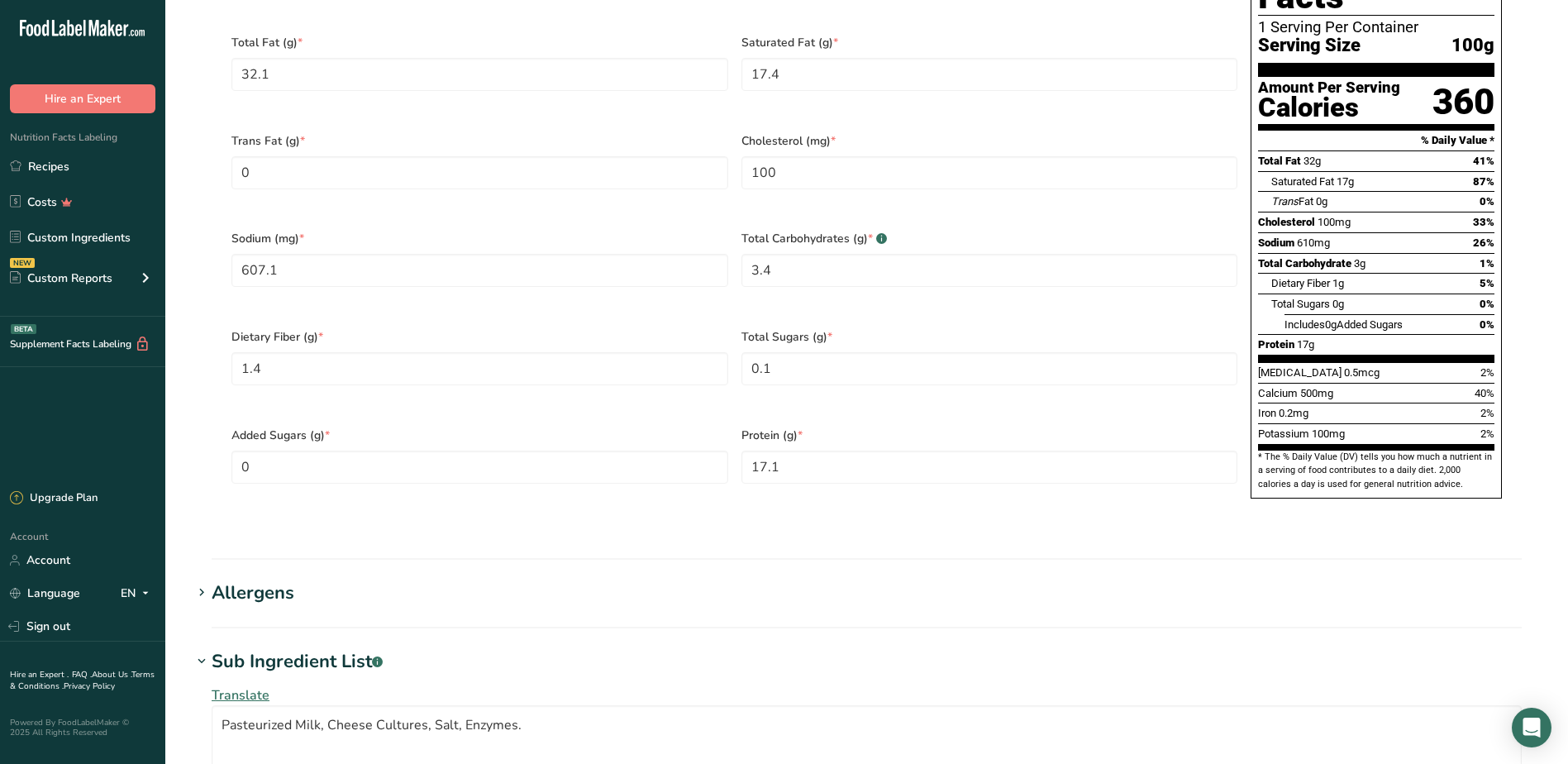
scroll to position [885, 0]
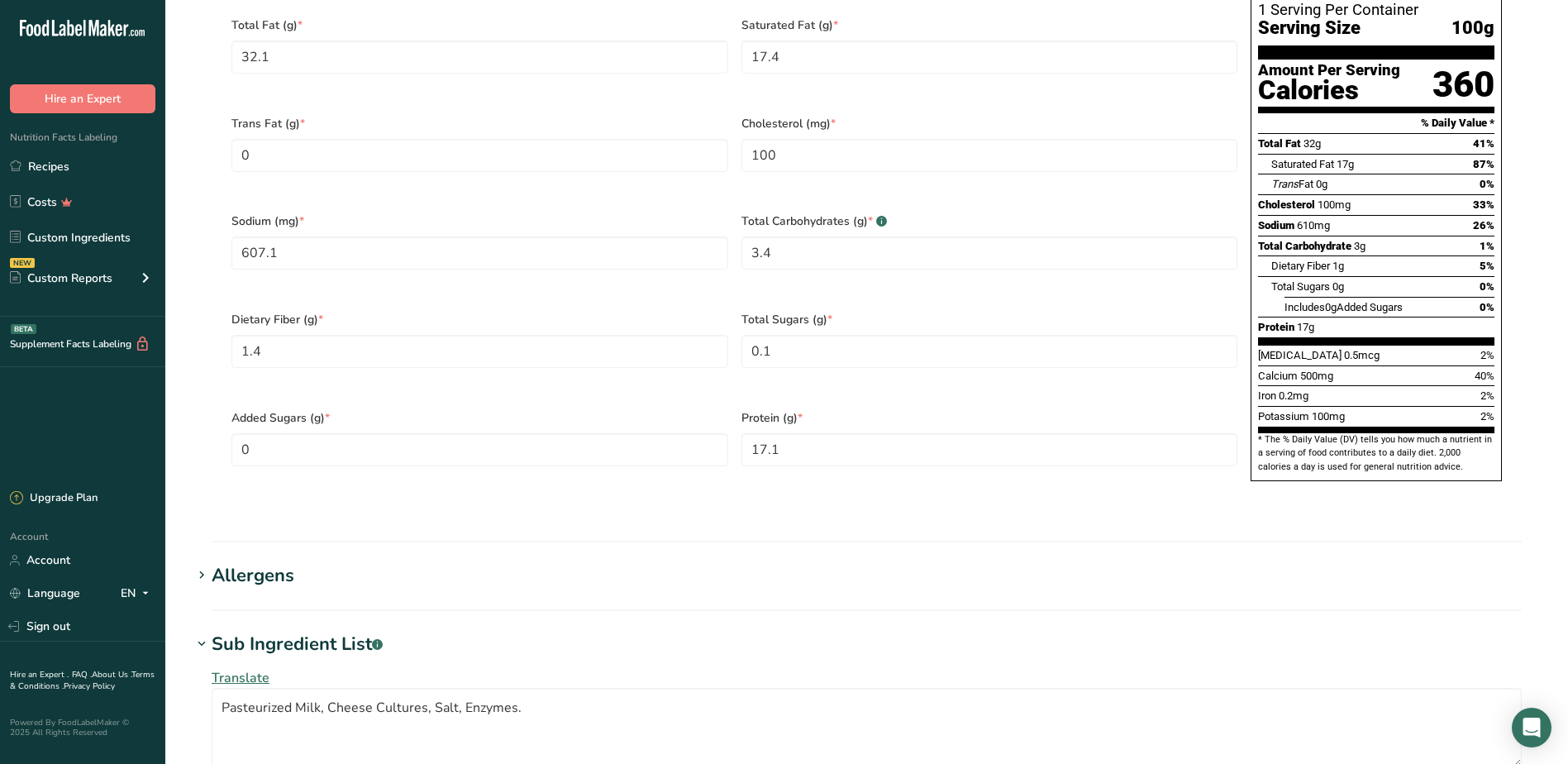
click at [204, 564] on icon at bounding box center [202, 575] width 15 height 24
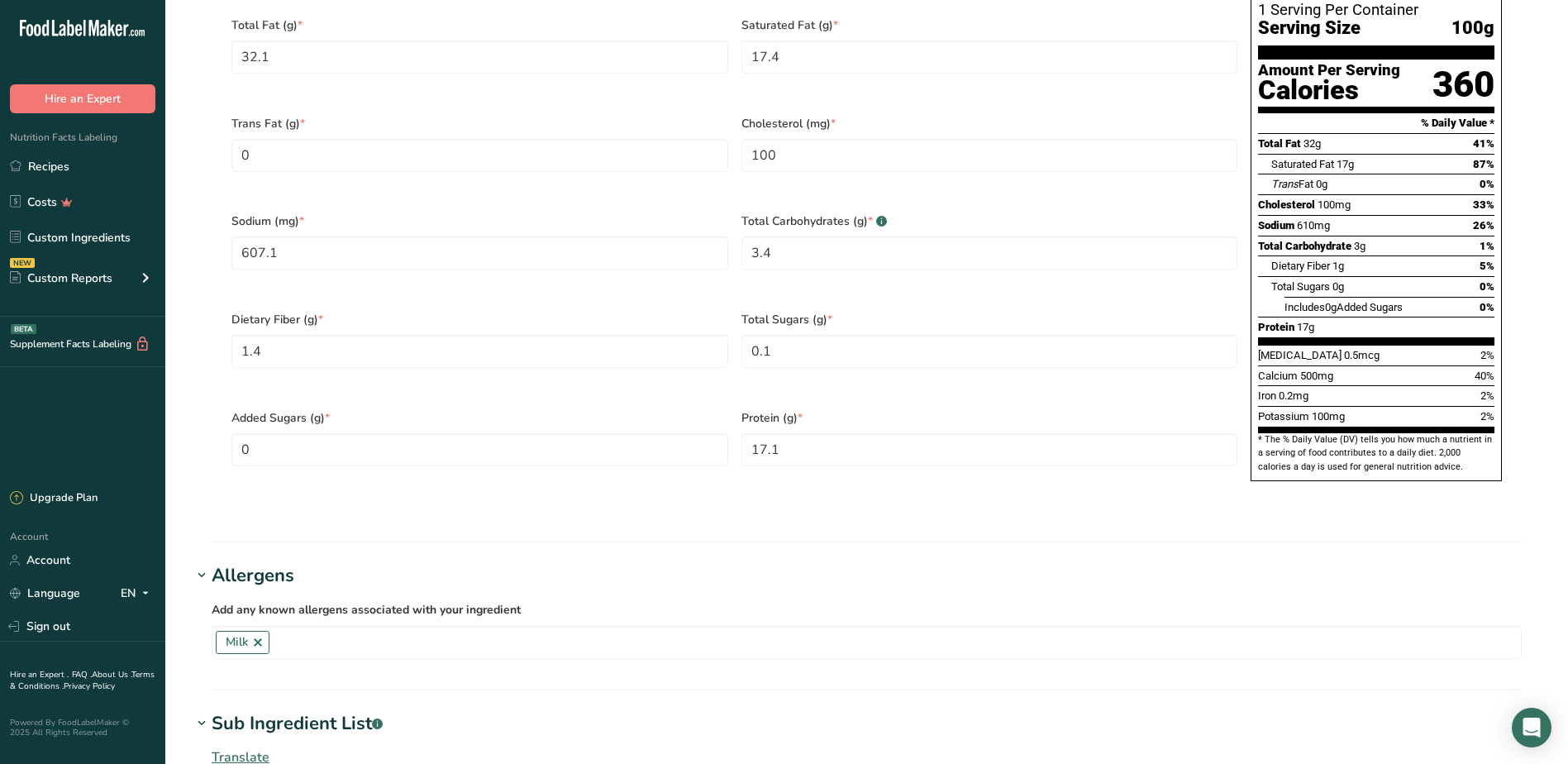
click at [357, 512] on section "Edit Cheese, [PERSON_NAME] Ingredient Spec Sheet .a-a{fill:#347362;}.b-a{fill:#…" at bounding box center [867, 173] width 1403 height 2116
click at [209, 566] on span at bounding box center [201, 575] width 20 height 20
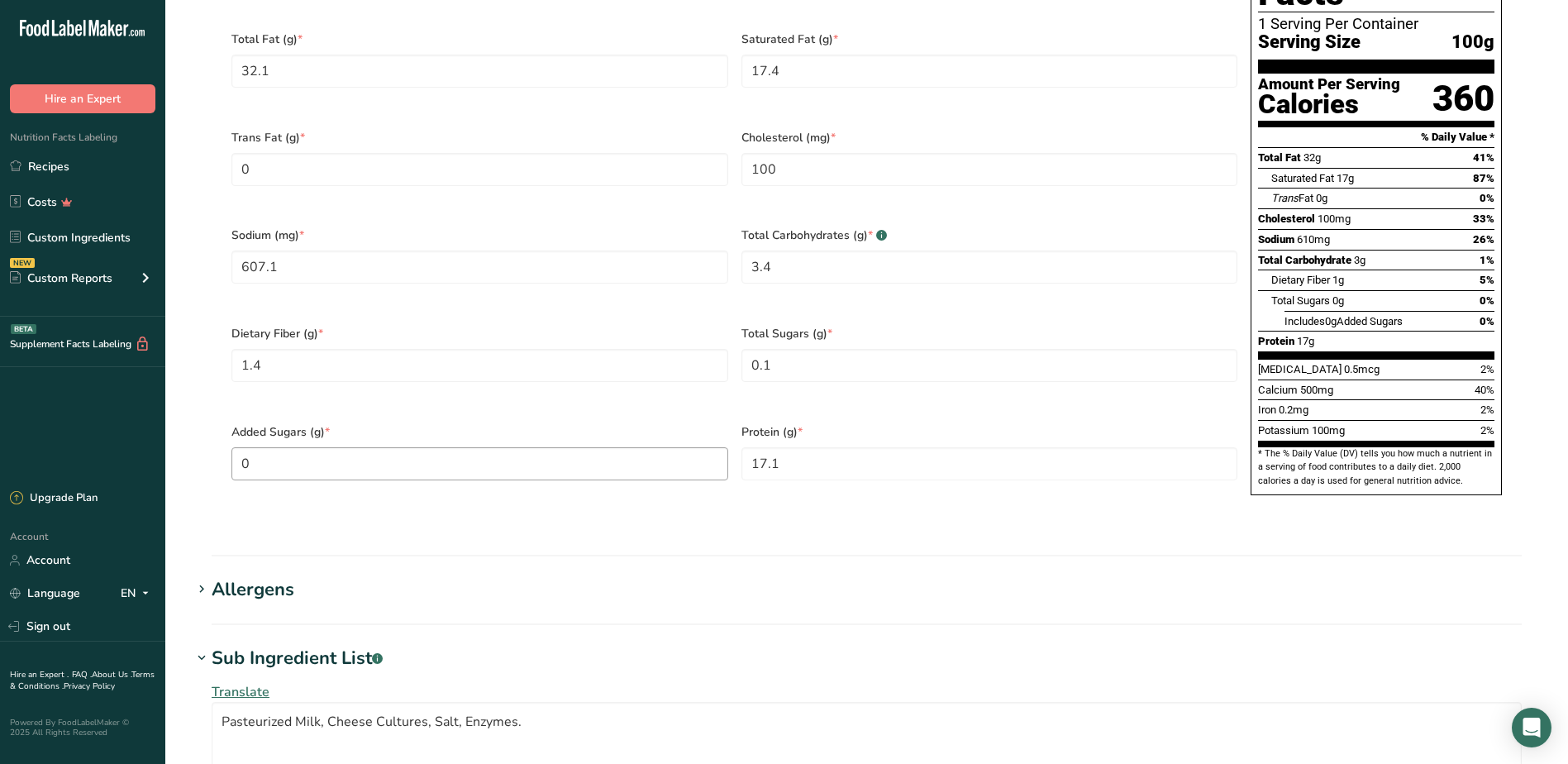
scroll to position [637, 0]
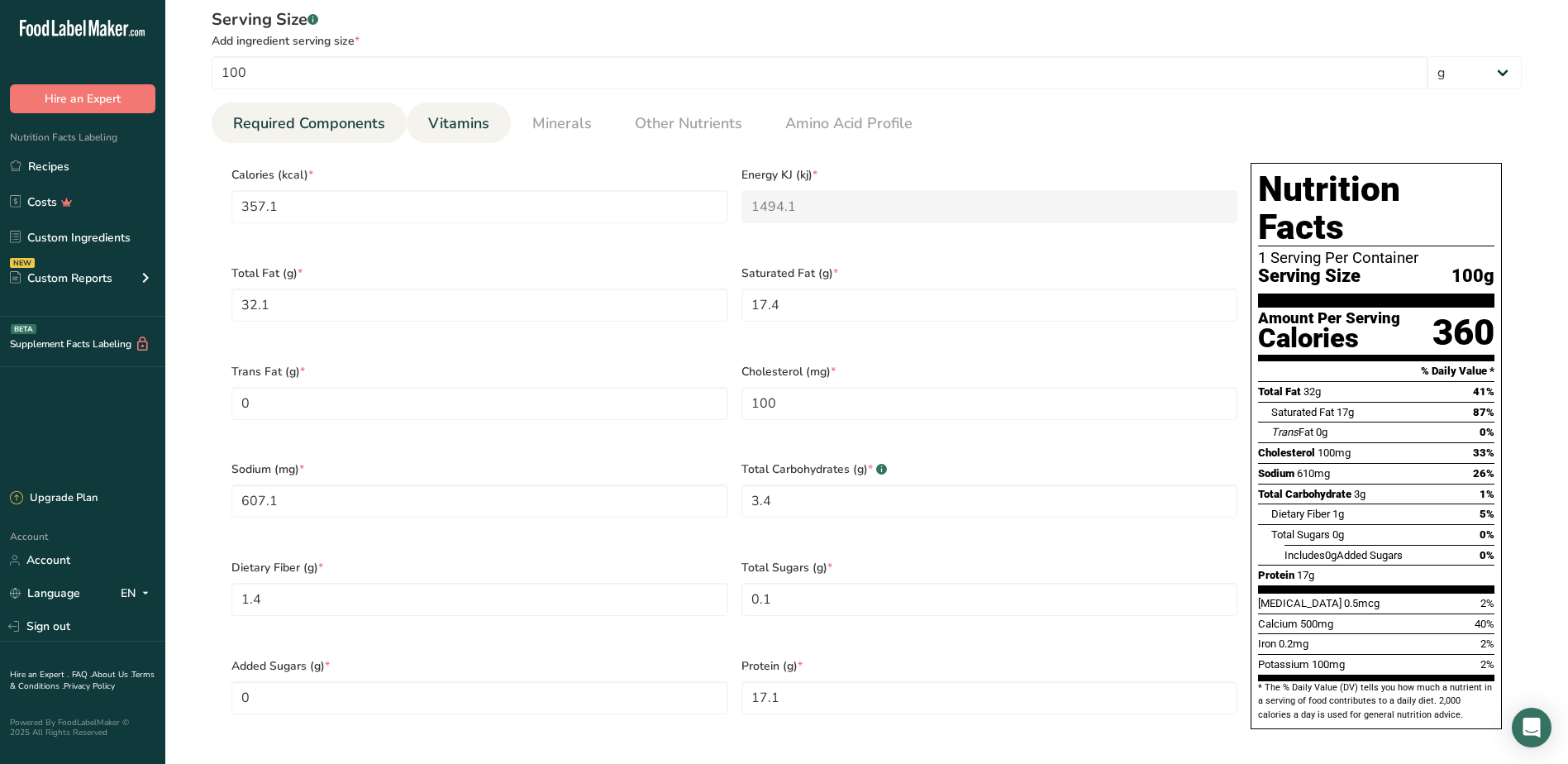
click at [453, 127] on span "Vitamins" at bounding box center [458, 124] width 61 height 23
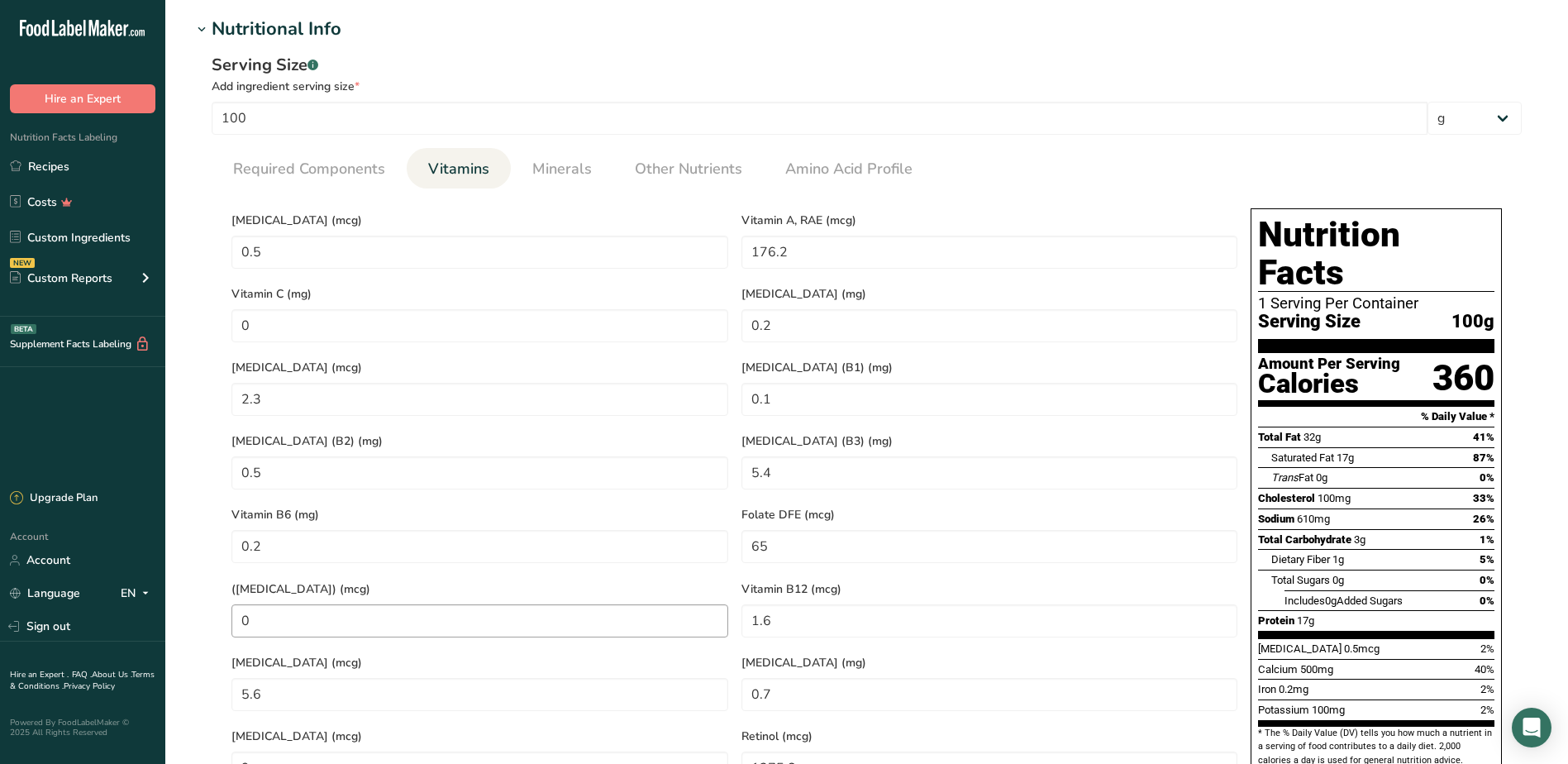
scroll to position [554, 0]
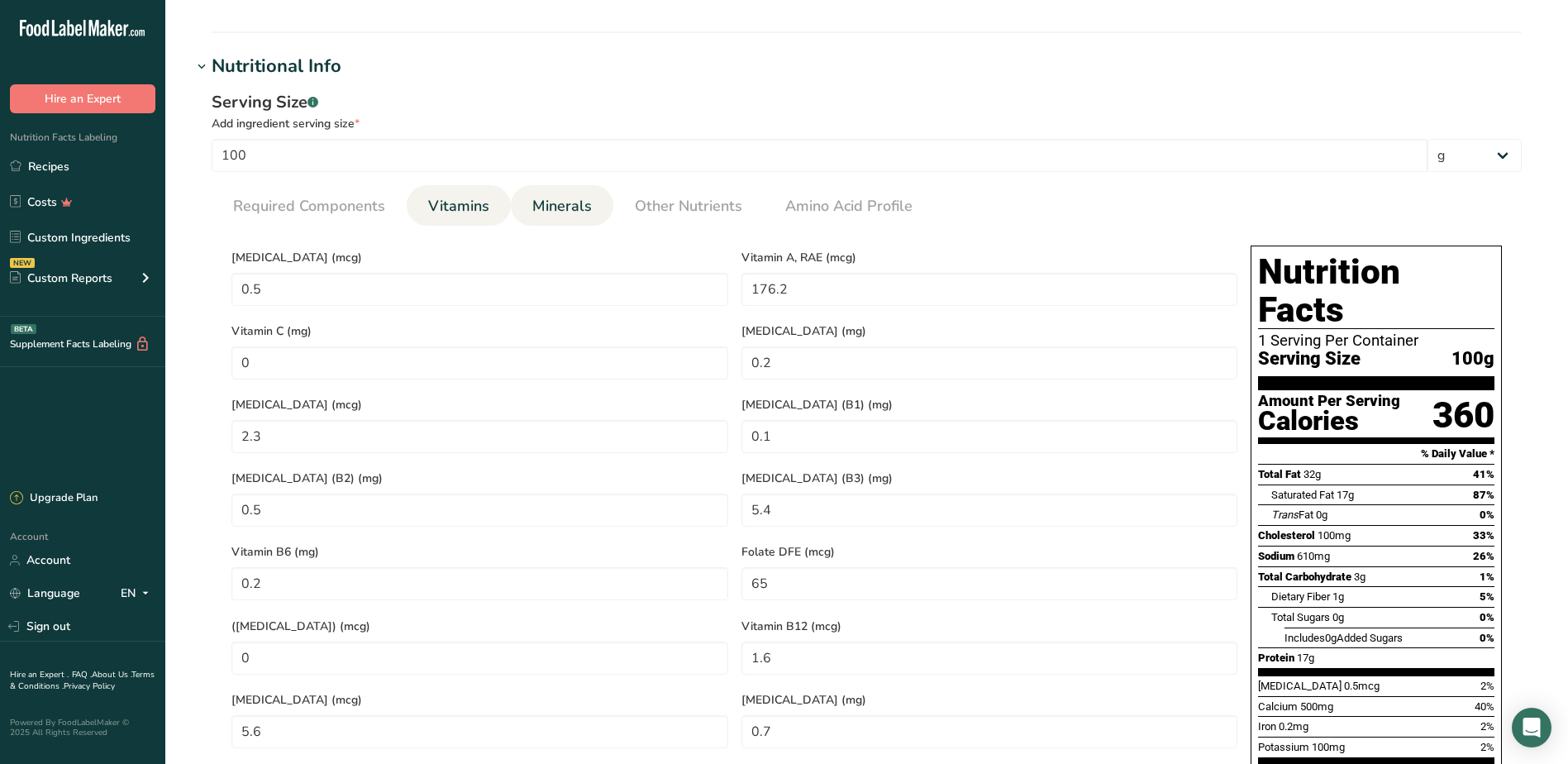
click at [566, 205] on span "Minerals" at bounding box center [561, 207] width 59 height 23
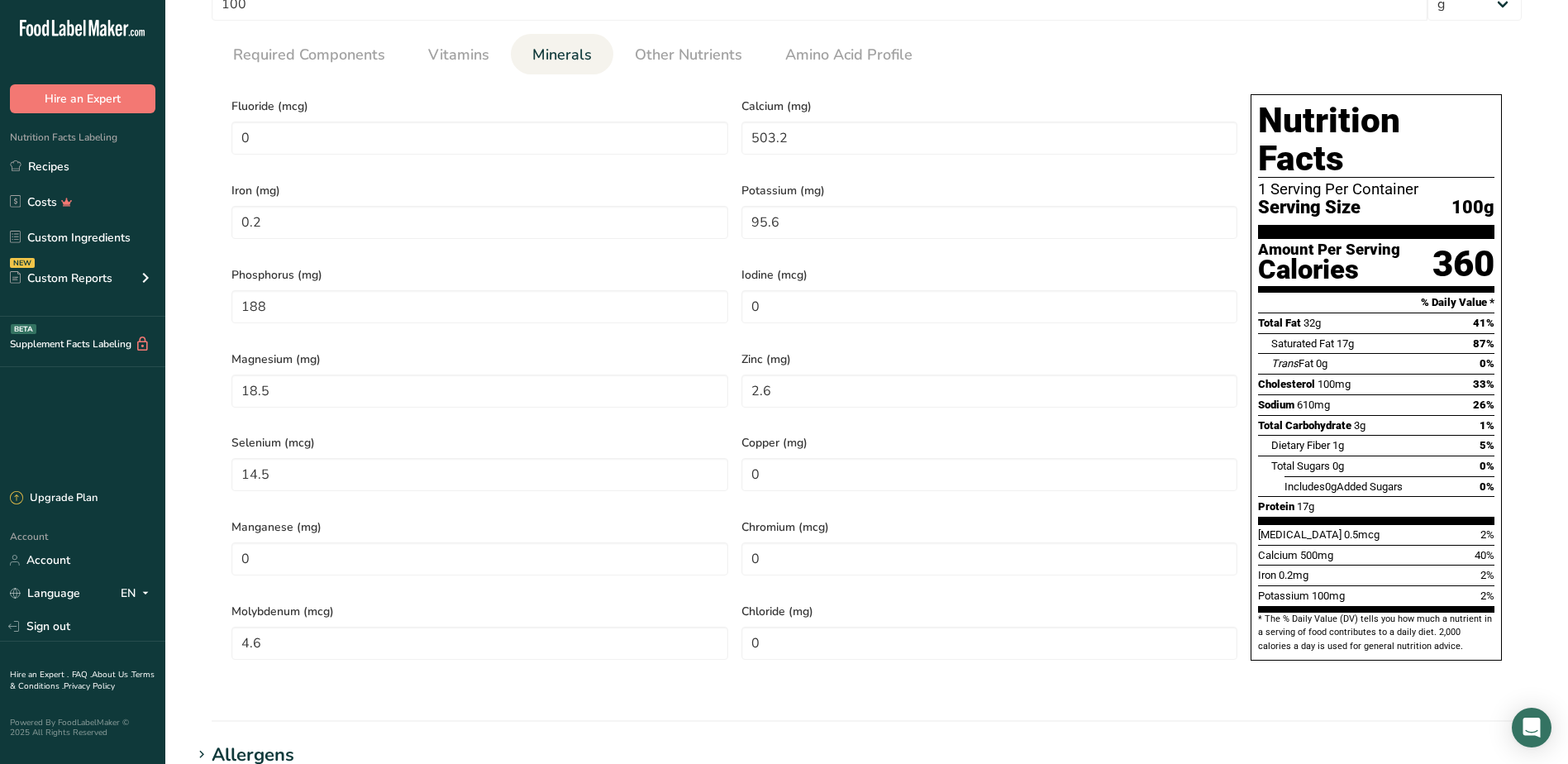
scroll to position [720, 0]
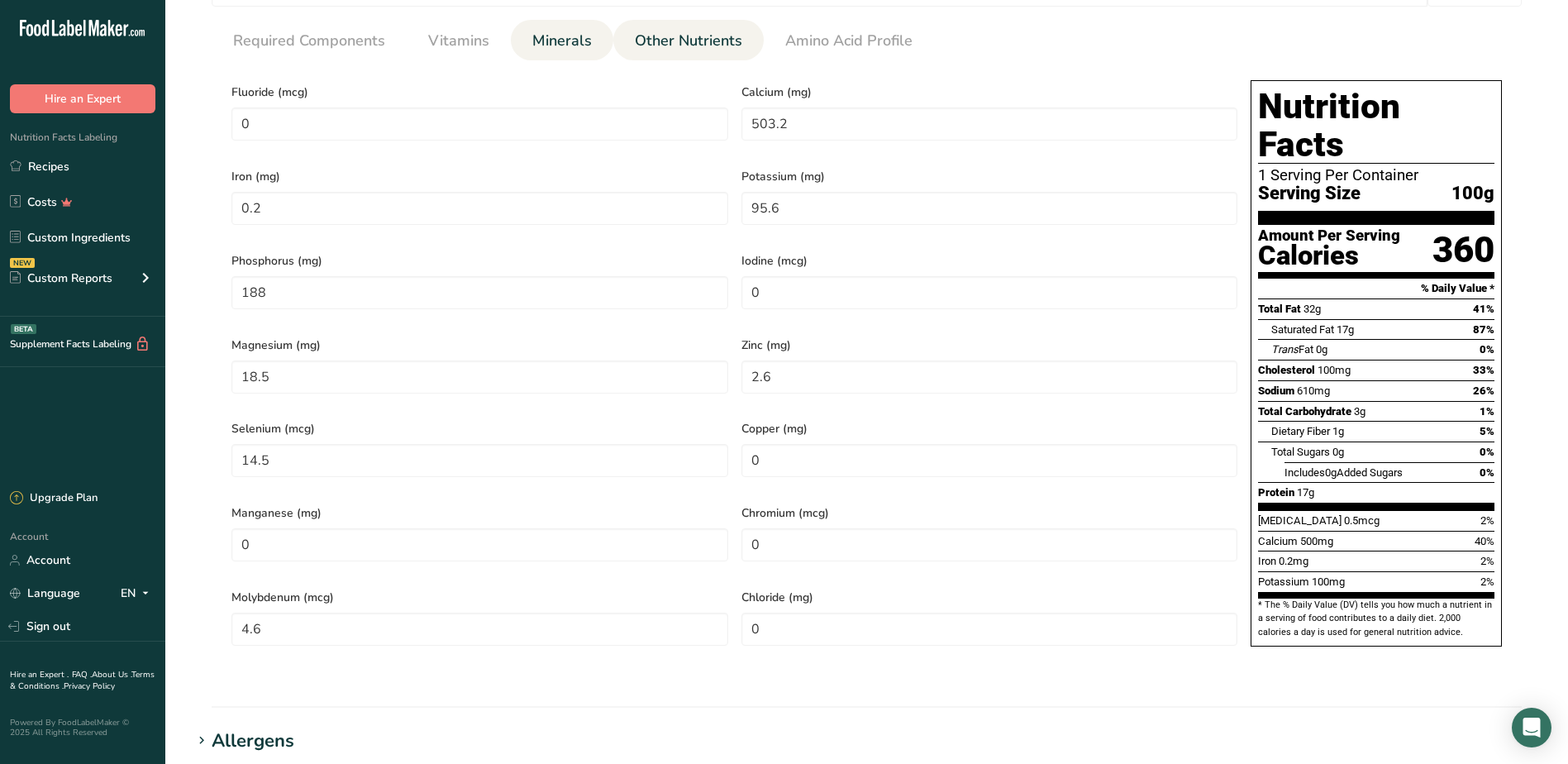
click at [680, 41] on span "Other Nutrients" at bounding box center [688, 42] width 107 height 23
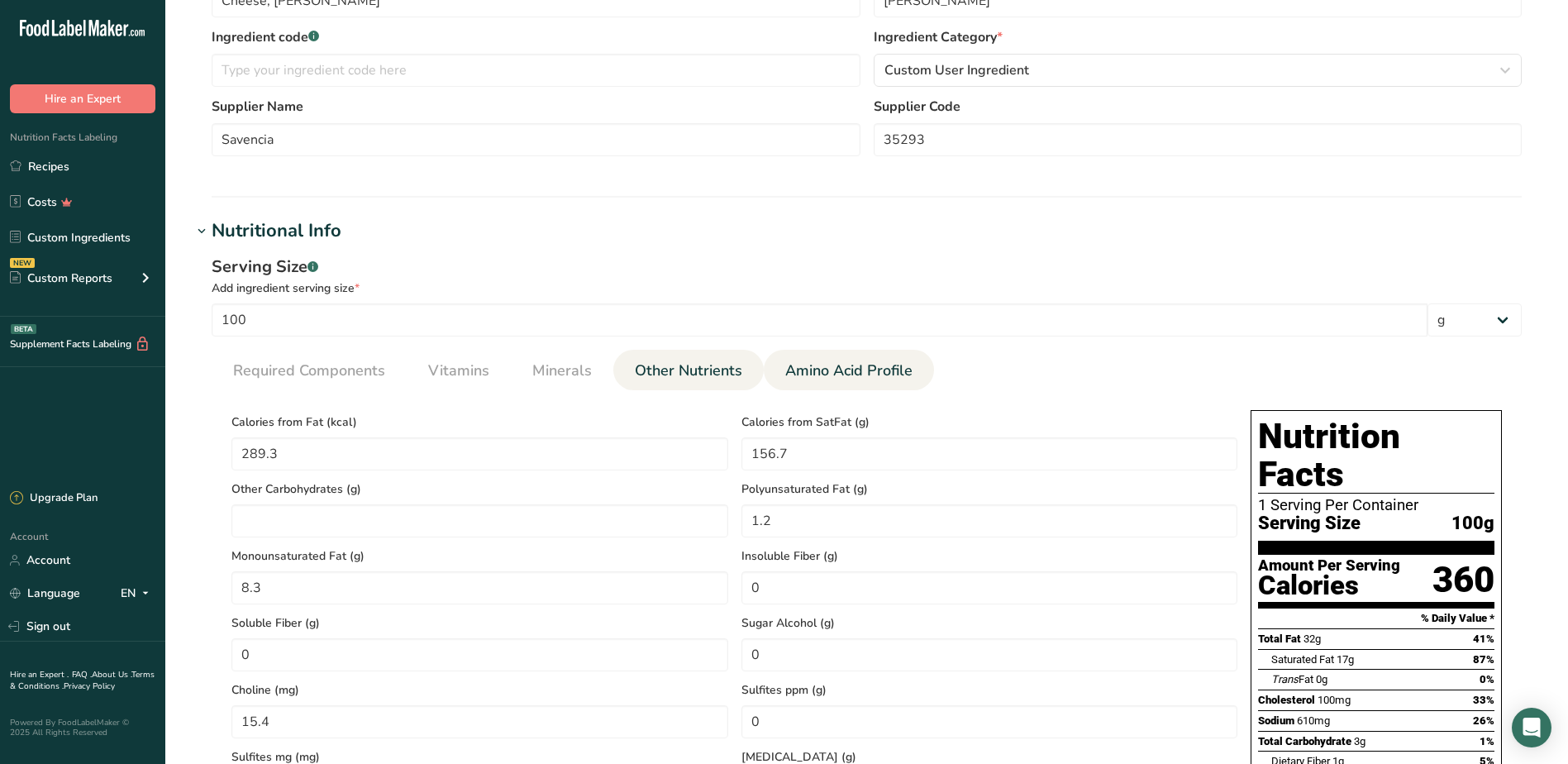
scroll to position [389, 0]
click at [801, 366] on span "Amino Acid Profile" at bounding box center [849, 372] width 127 height 23
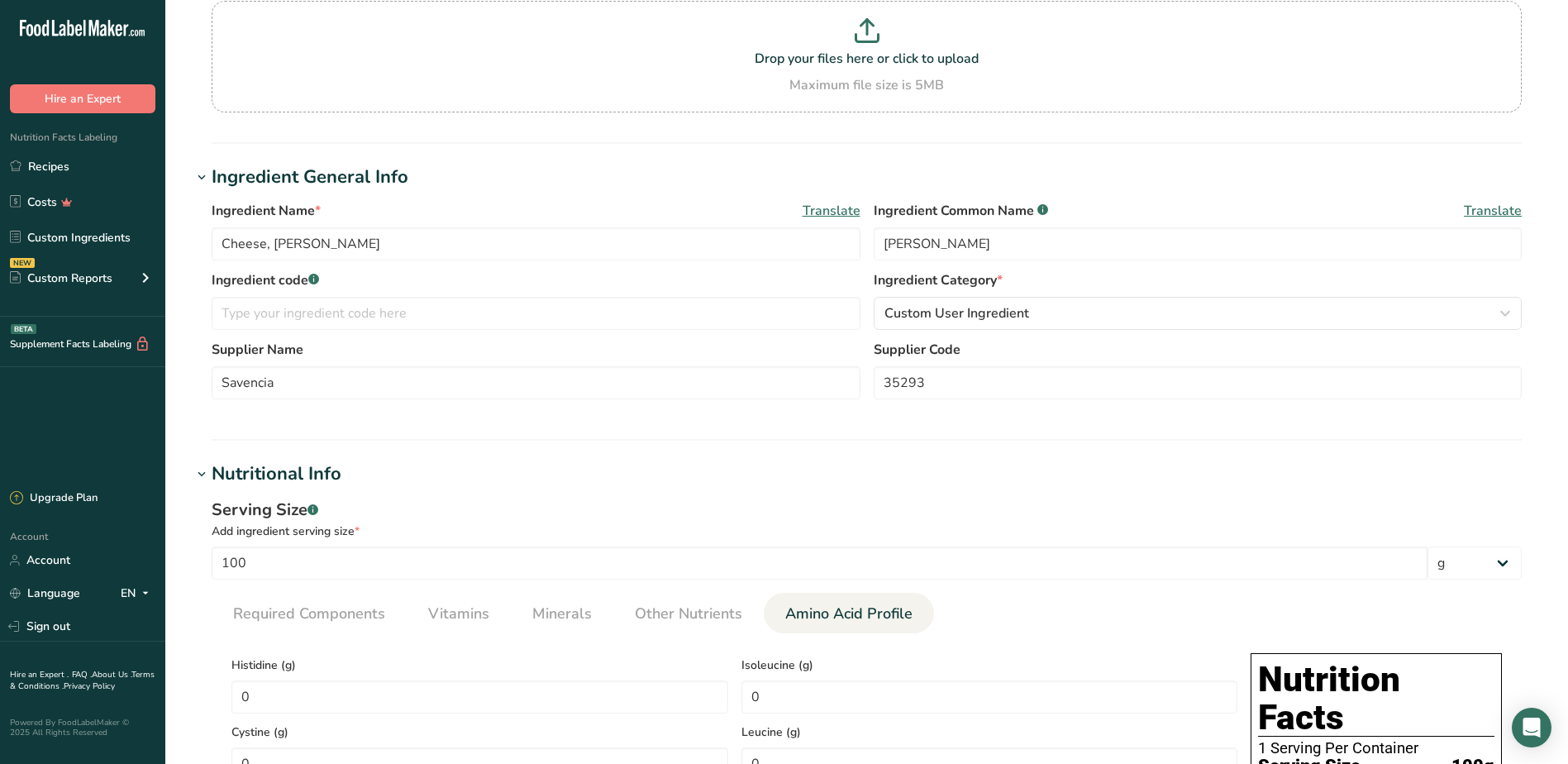
scroll to position [331, 0]
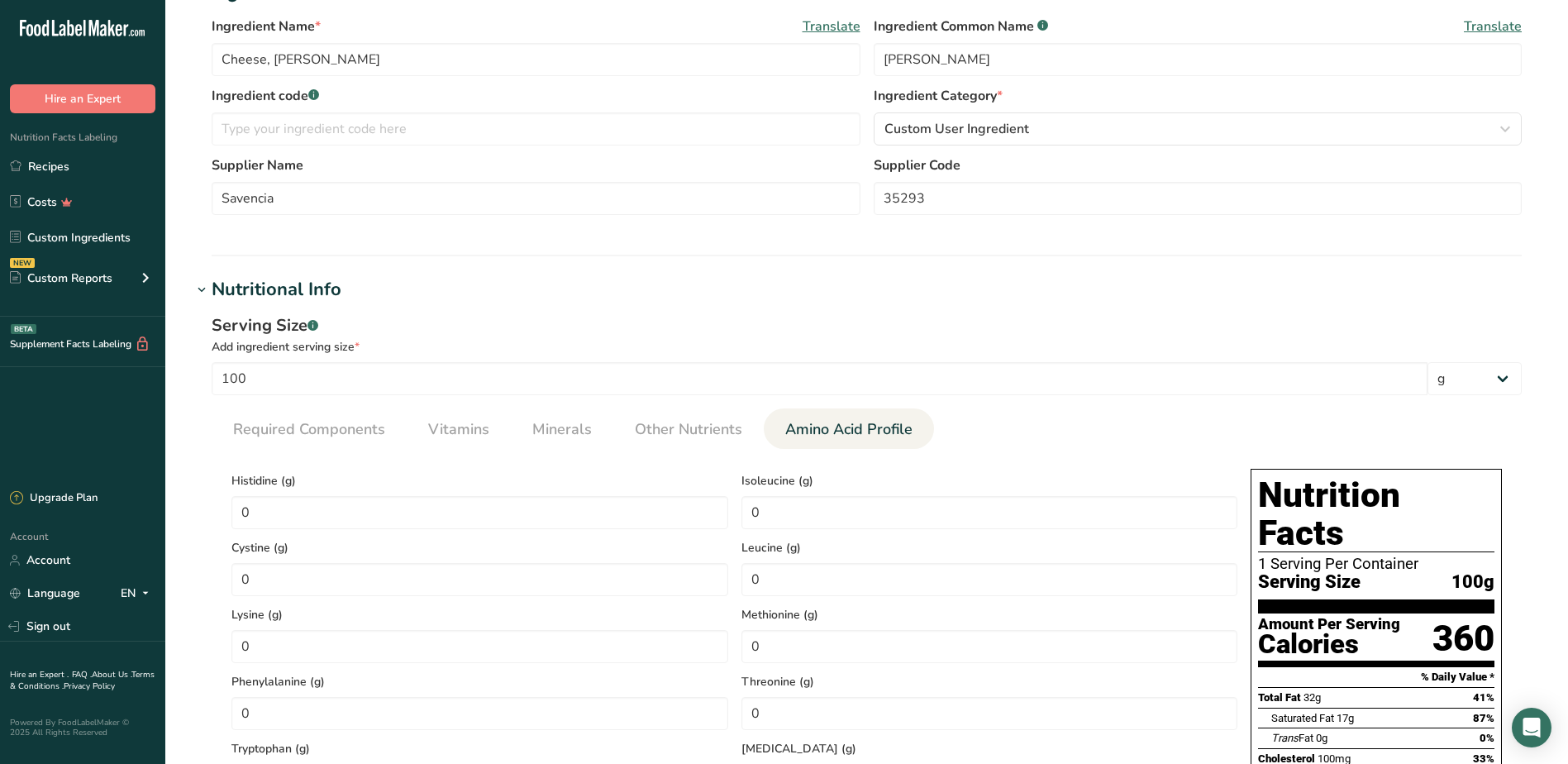
click at [205, 288] on icon at bounding box center [202, 290] width 15 height 24
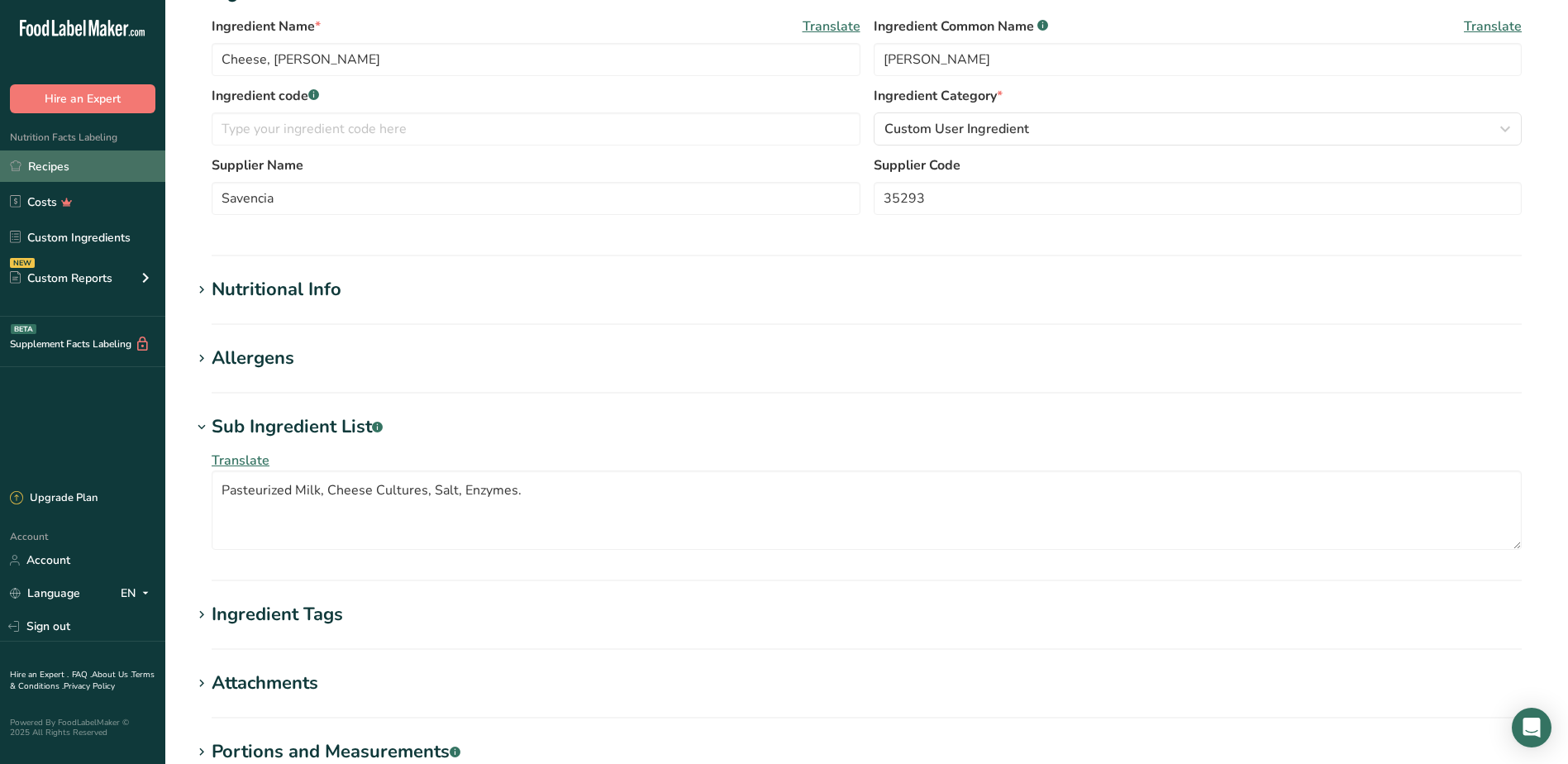
click at [77, 177] on link "Recipes" at bounding box center [82, 166] width 165 height 31
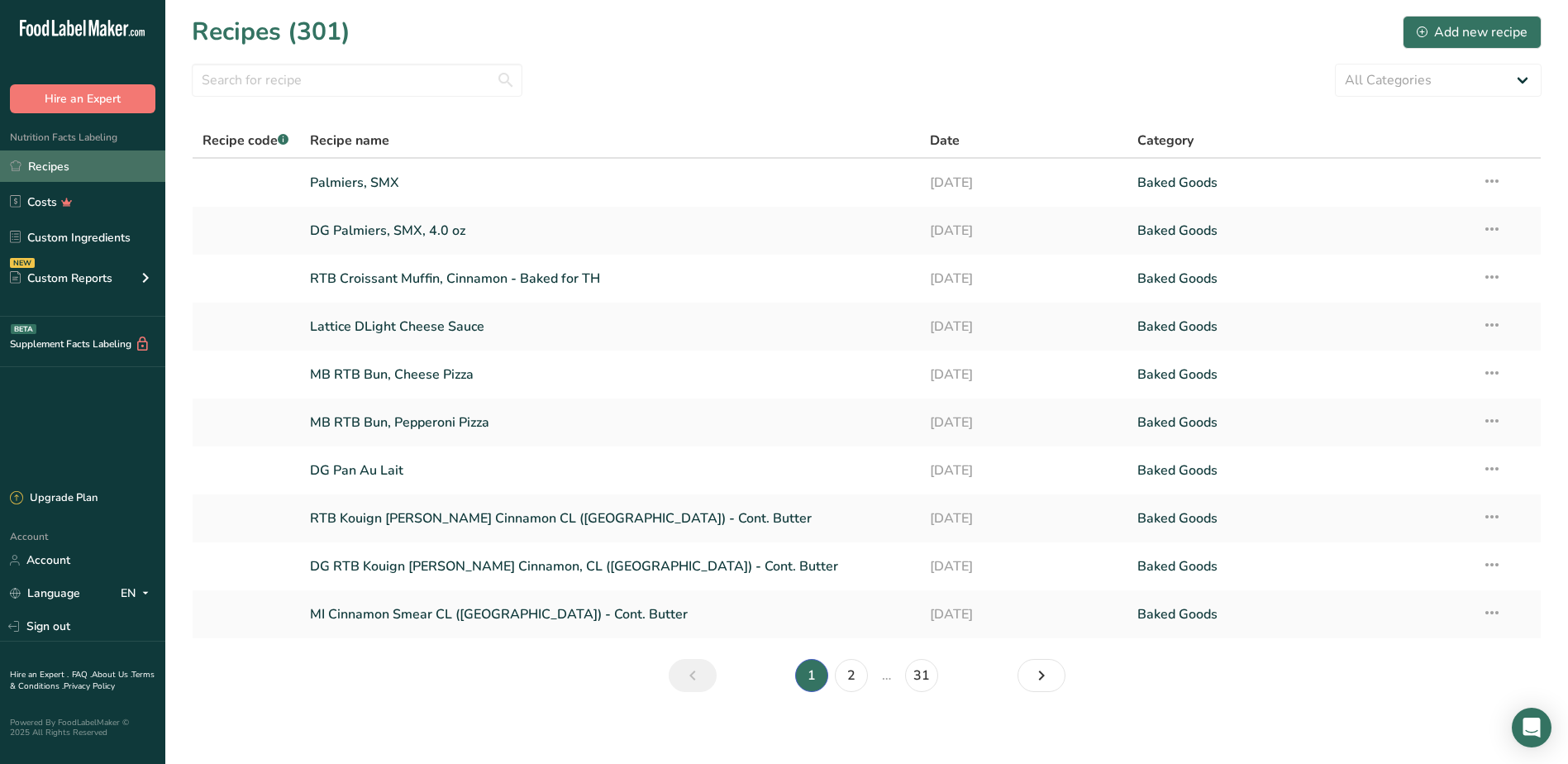
click at [43, 164] on link "Recipes" at bounding box center [82, 166] width 165 height 31
click at [47, 164] on link "Recipes" at bounding box center [82, 166] width 165 height 31
drag, startPoint x: 385, startPoint y: 80, endPoint x: 390, endPoint y: 37, distance: 43.3
click at [380, 65] on input "text" at bounding box center [356, 79] width 331 height 33
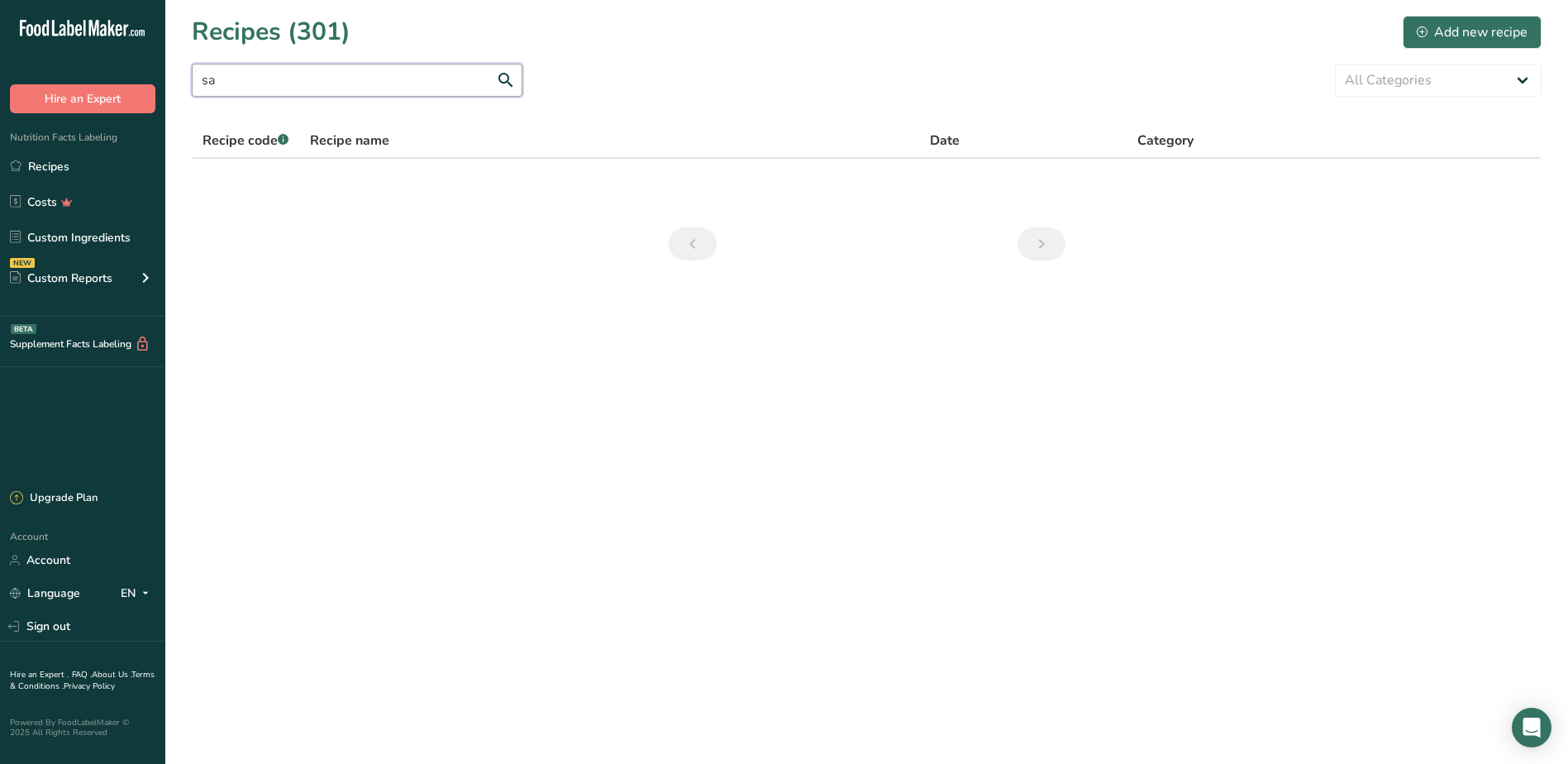
type input "s"
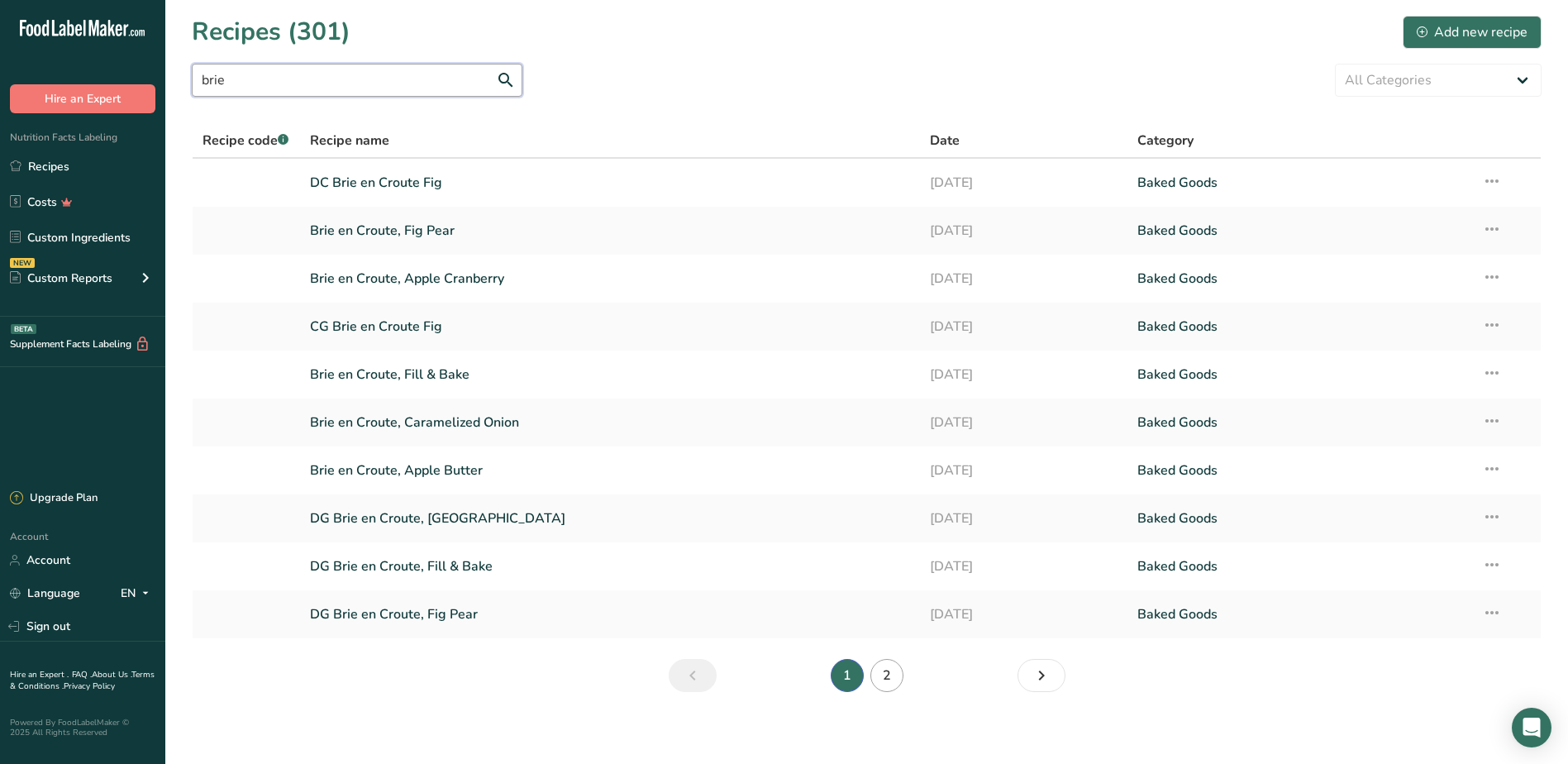
type input "brie"
click at [896, 673] on link "2" at bounding box center [886, 675] width 33 height 33
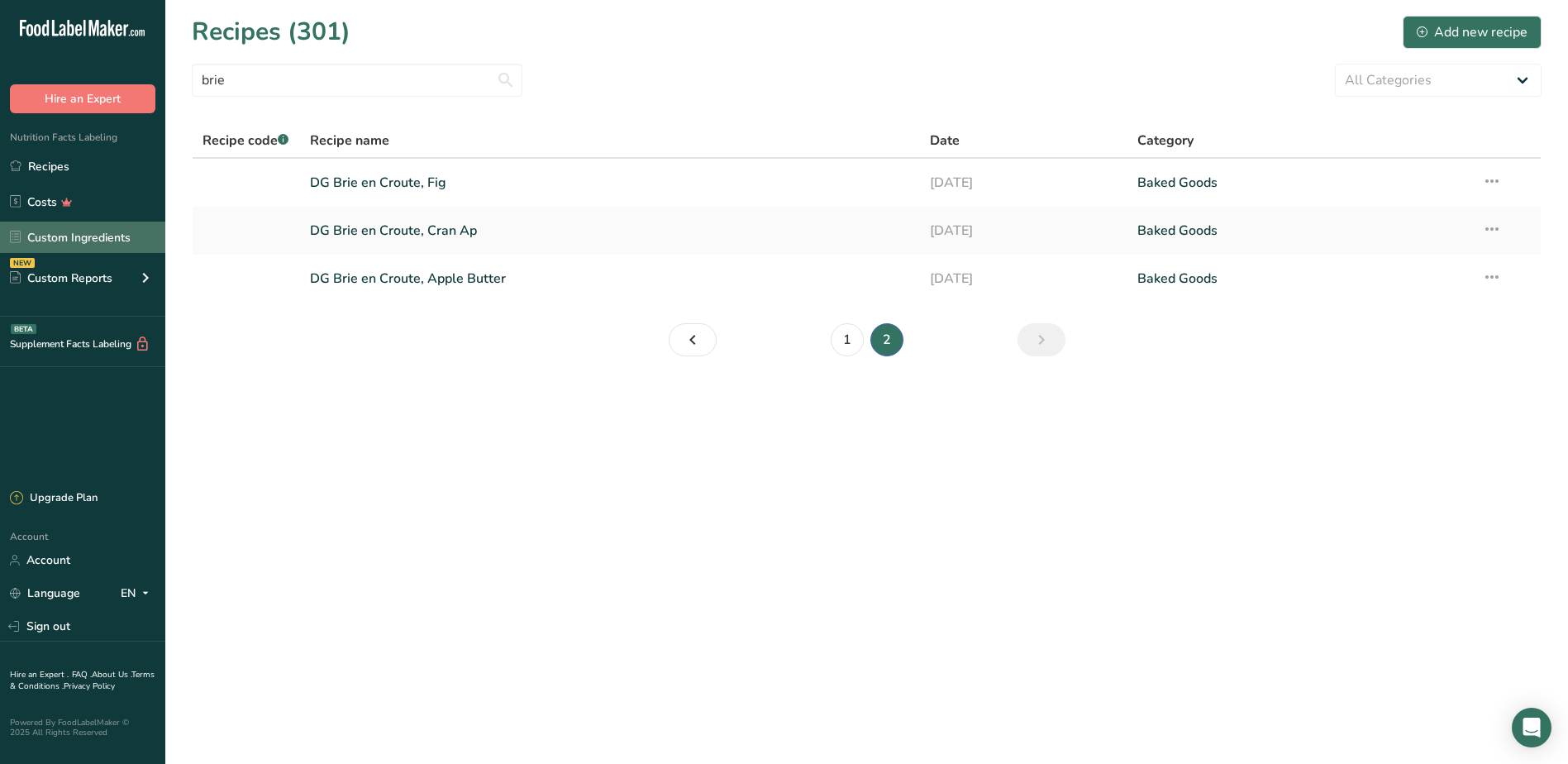
click at [117, 240] on link "Custom Ingredients" at bounding box center [82, 237] width 165 height 31
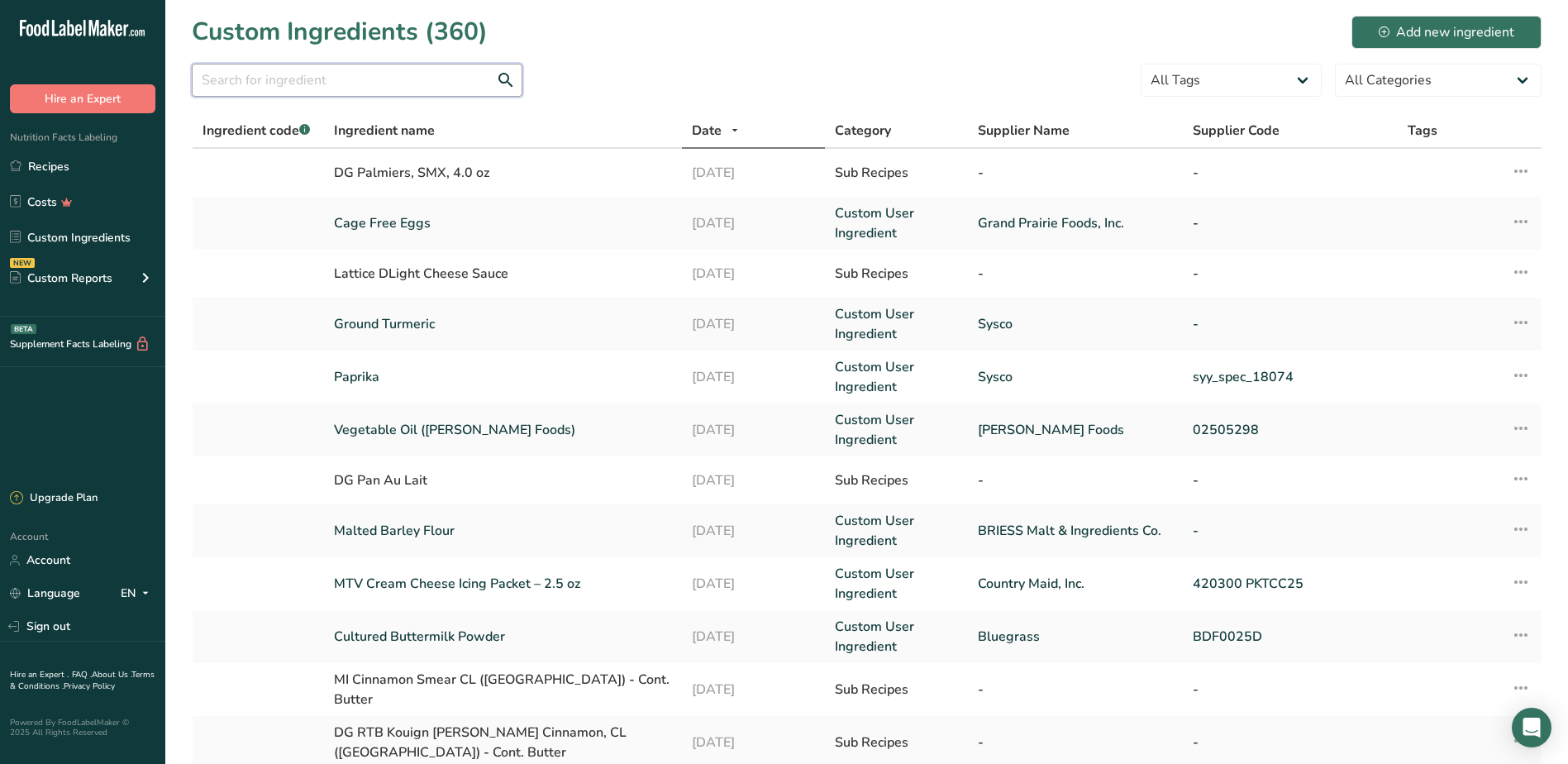
click at [377, 71] on input "text" at bounding box center [356, 79] width 331 height 33
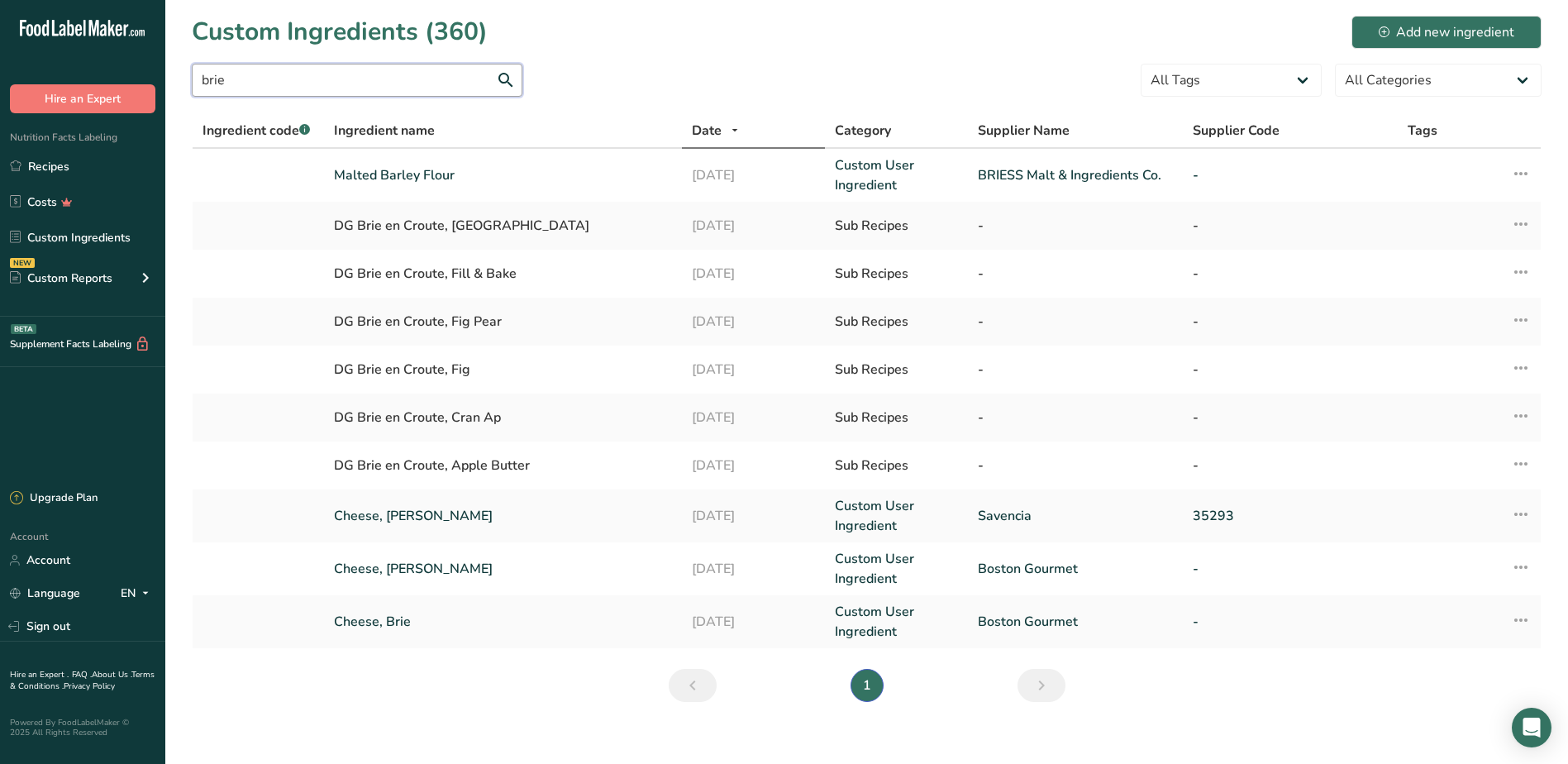
click at [265, 81] on input "brie" at bounding box center [356, 79] width 331 height 33
type input "brie"
click at [403, 512] on link "Cheese, [PERSON_NAME]" at bounding box center [503, 515] width 338 height 20
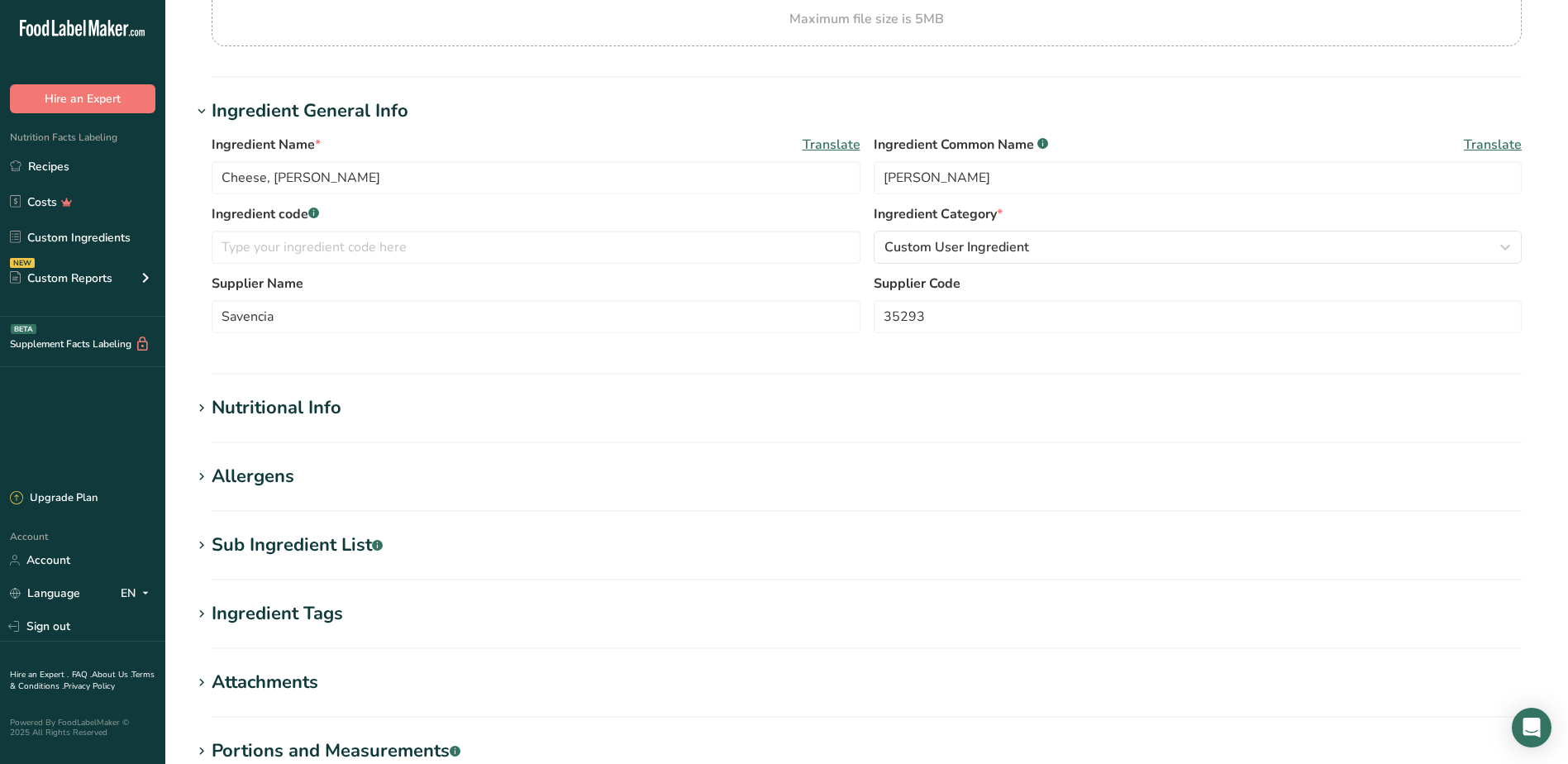
scroll to position [248, 0]
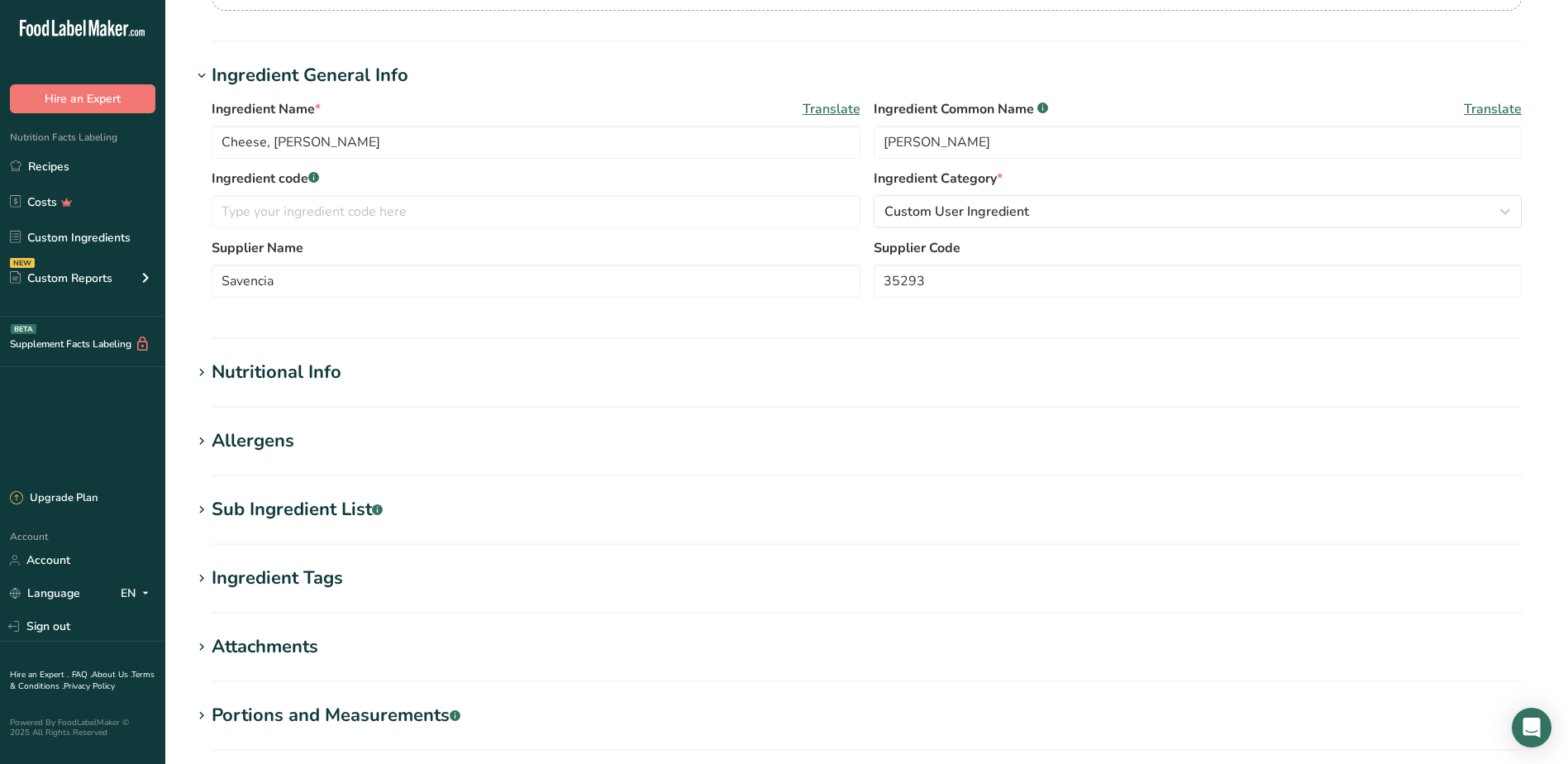
click at [206, 512] on icon at bounding box center [202, 510] width 15 height 24
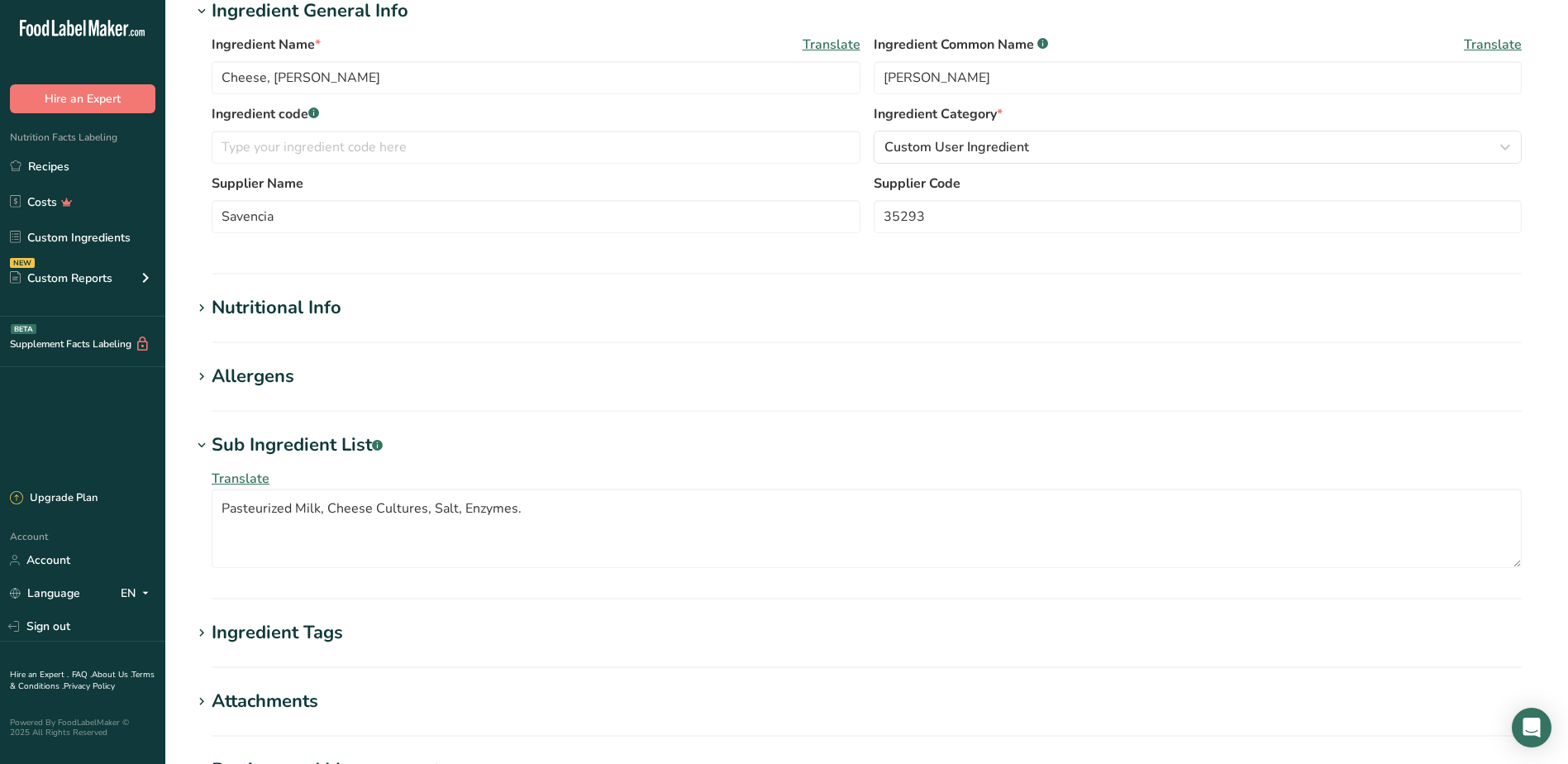
scroll to position [413, 0]
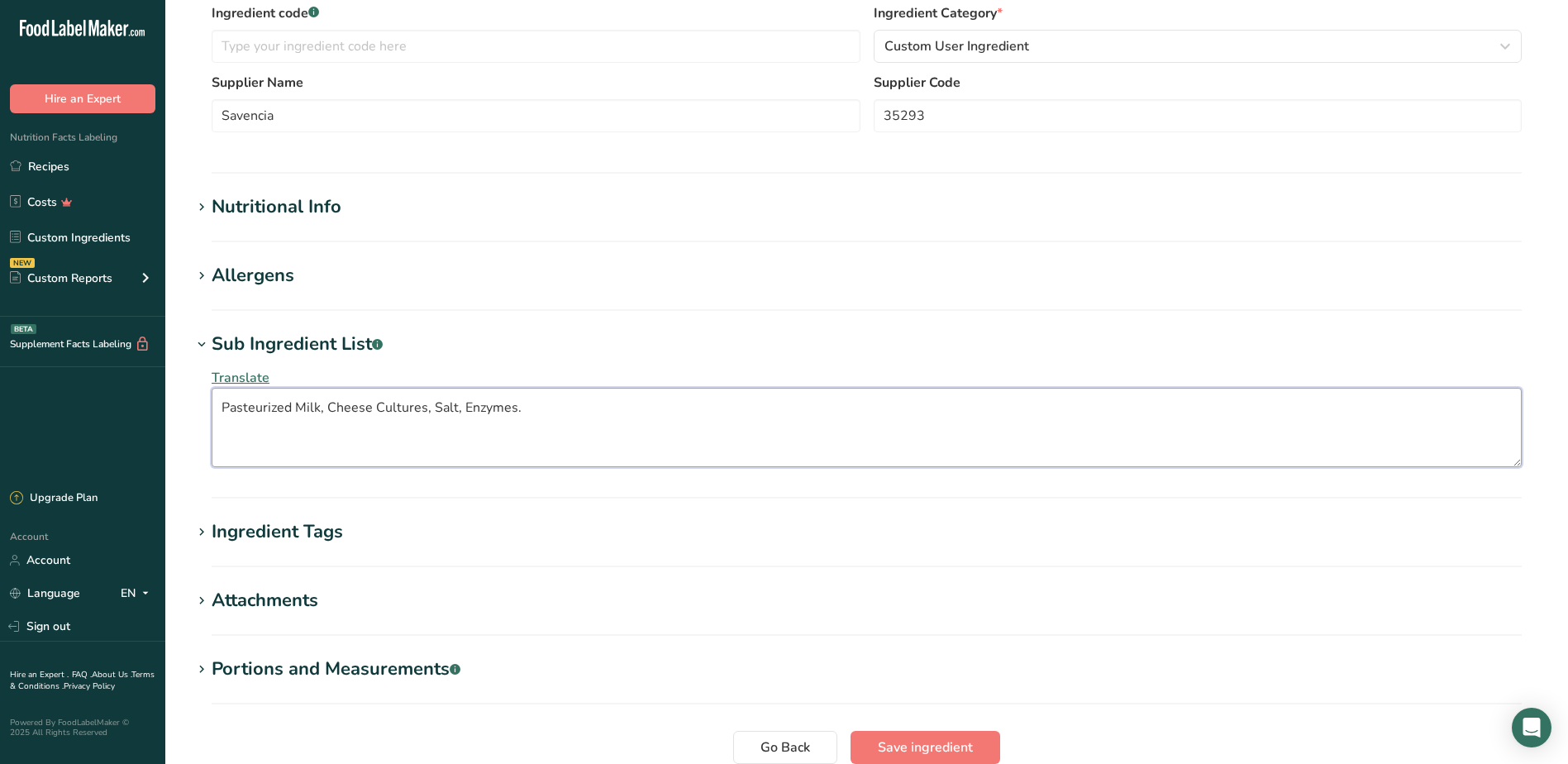
click at [224, 404] on textarea "Pasteurized Milk, Cheese Cultures, Salt, Enzymes." at bounding box center [866, 427] width 1310 height 79
type textarea "Cultured Pasteurized Milk and Cream, Salt, Enzymes."
click at [201, 344] on icon at bounding box center [202, 344] width 15 height 24
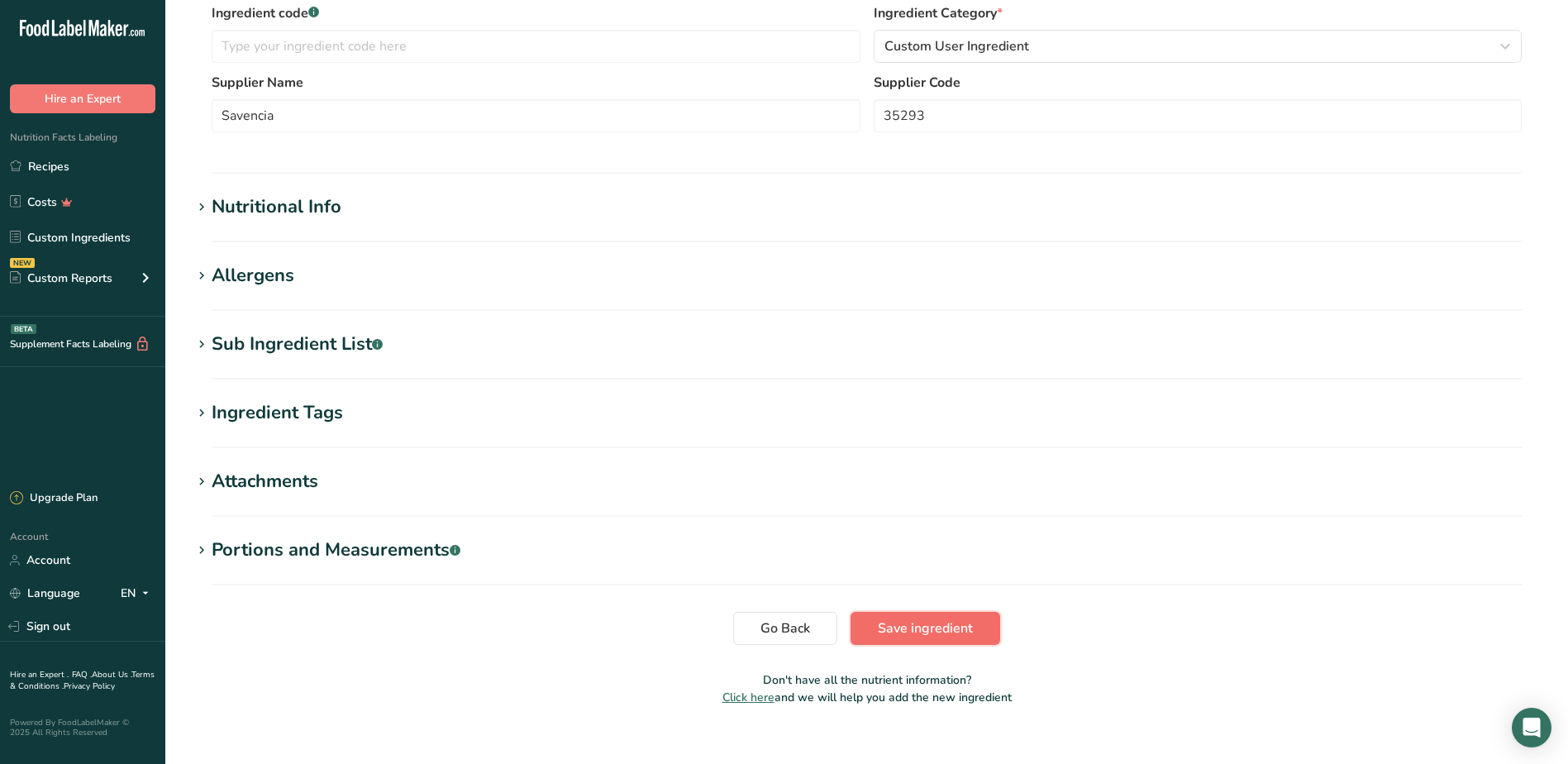
click at [925, 639] on button "Save ingredient" at bounding box center [925, 628] width 150 height 33
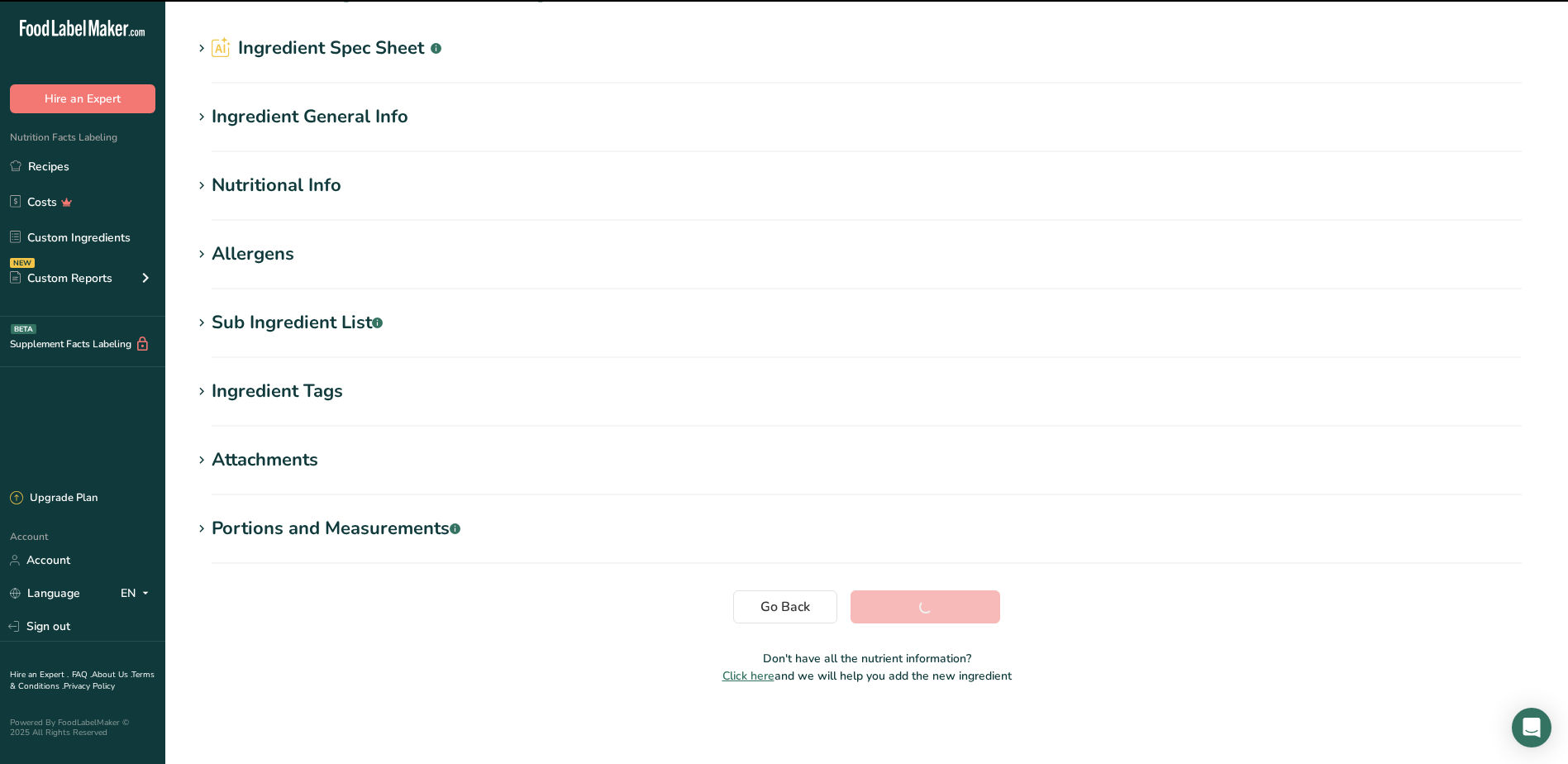
scroll to position [42, 0]
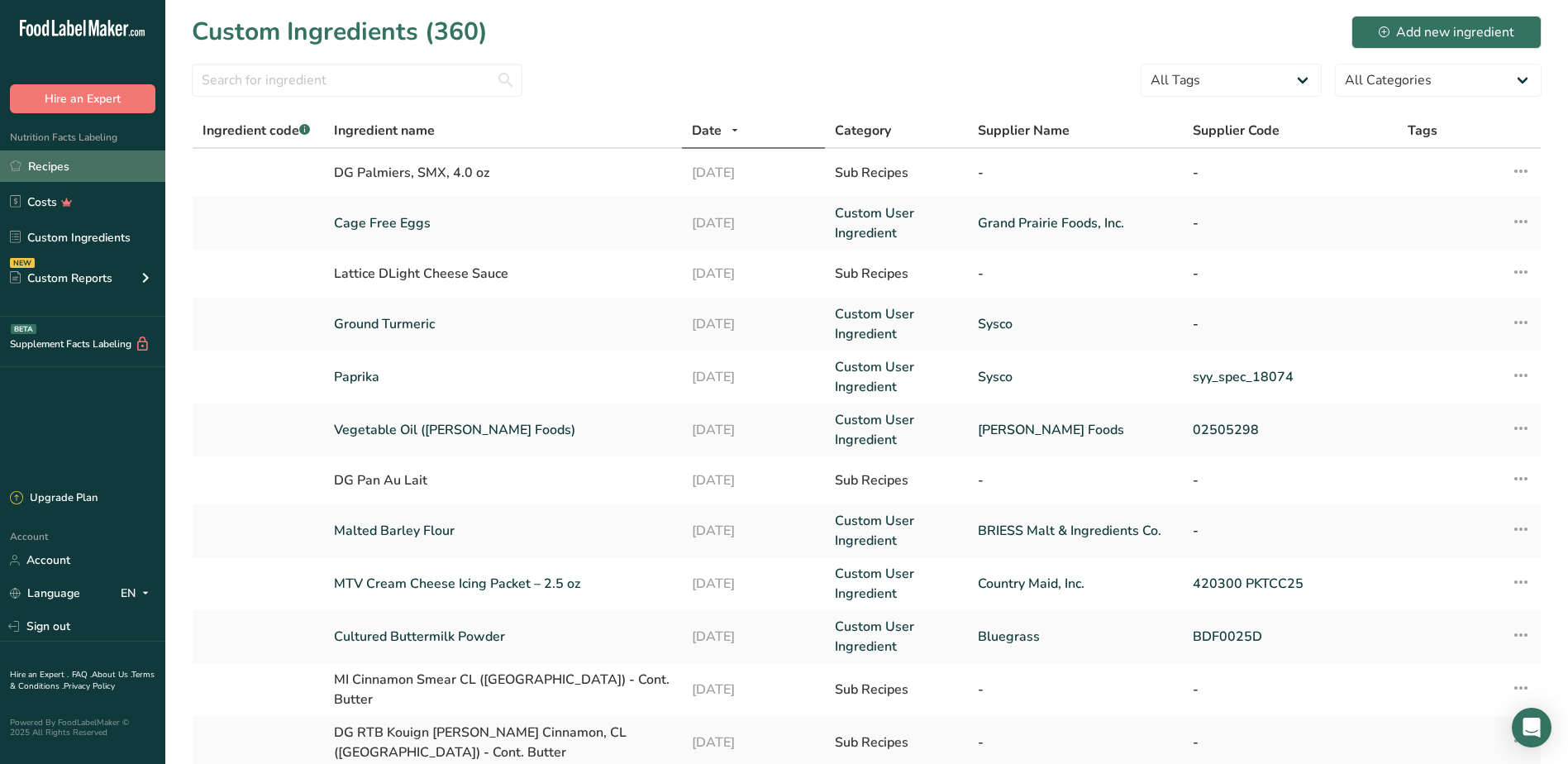
click at [60, 173] on link "Recipes" at bounding box center [82, 166] width 165 height 31
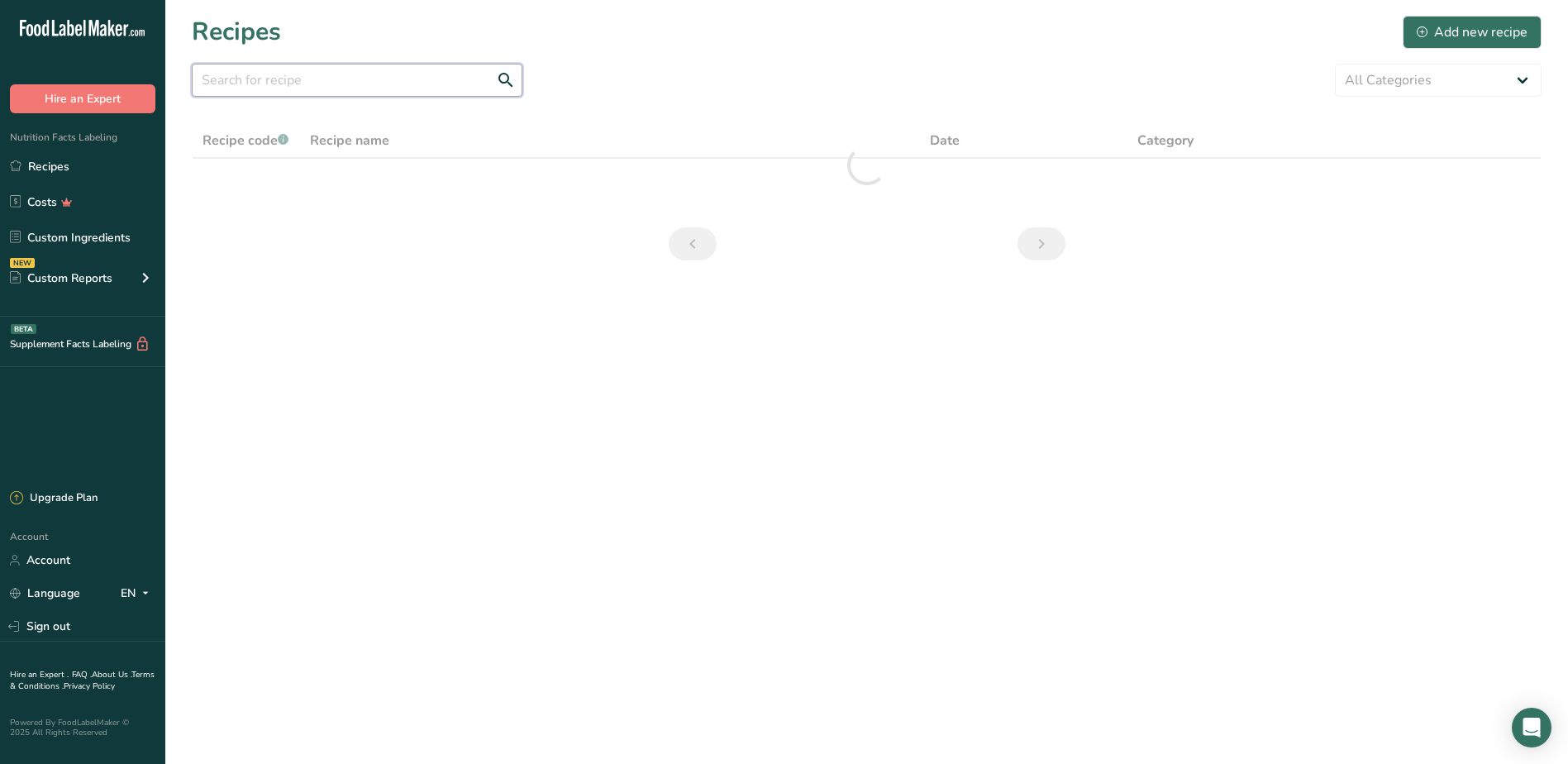
click at [269, 81] on input "text" at bounding box center [356, 79] width 331 height 33
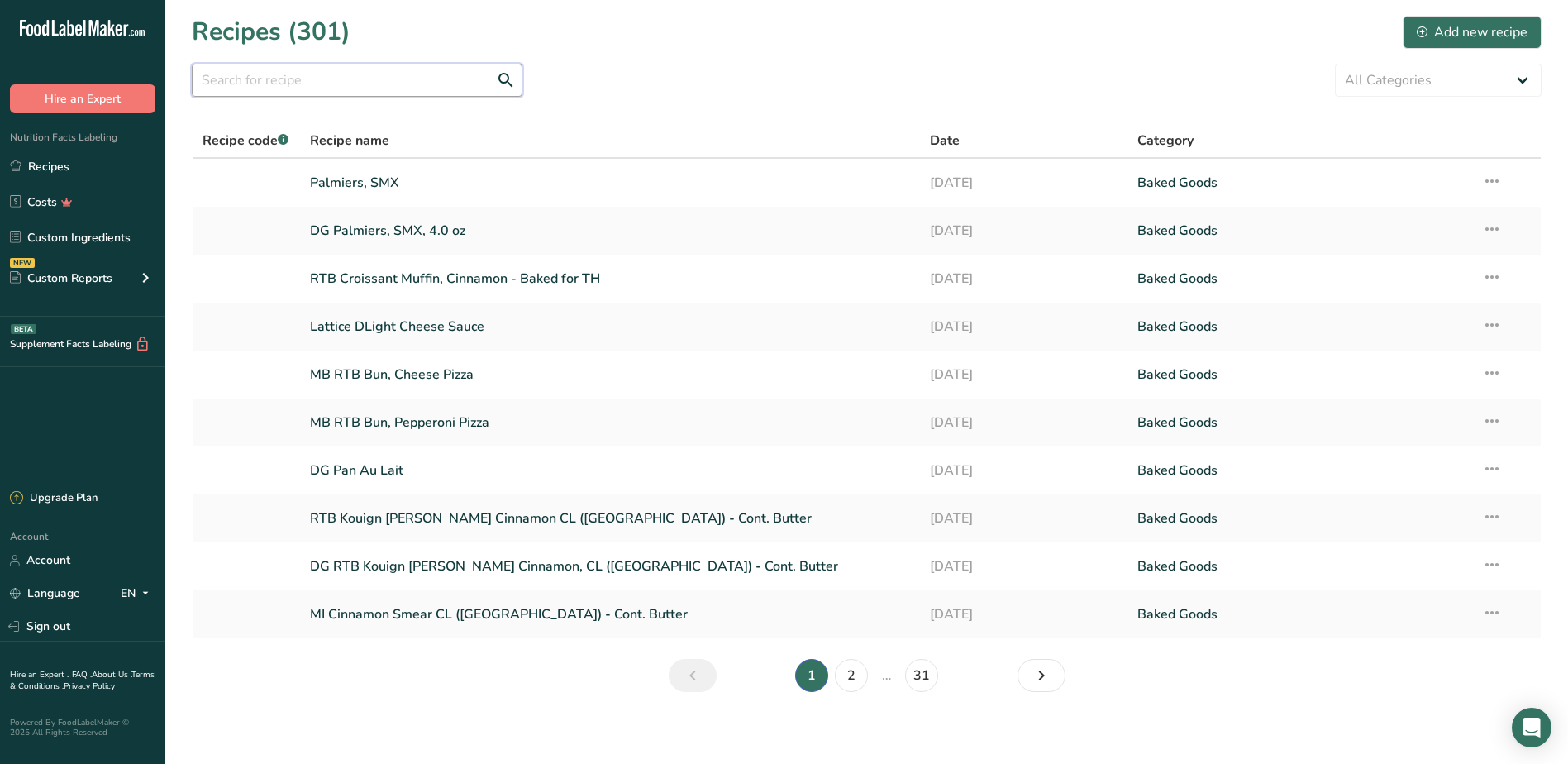
click at [278, 75] on input "text" at bounding box center [356, 79] width 331 height 33
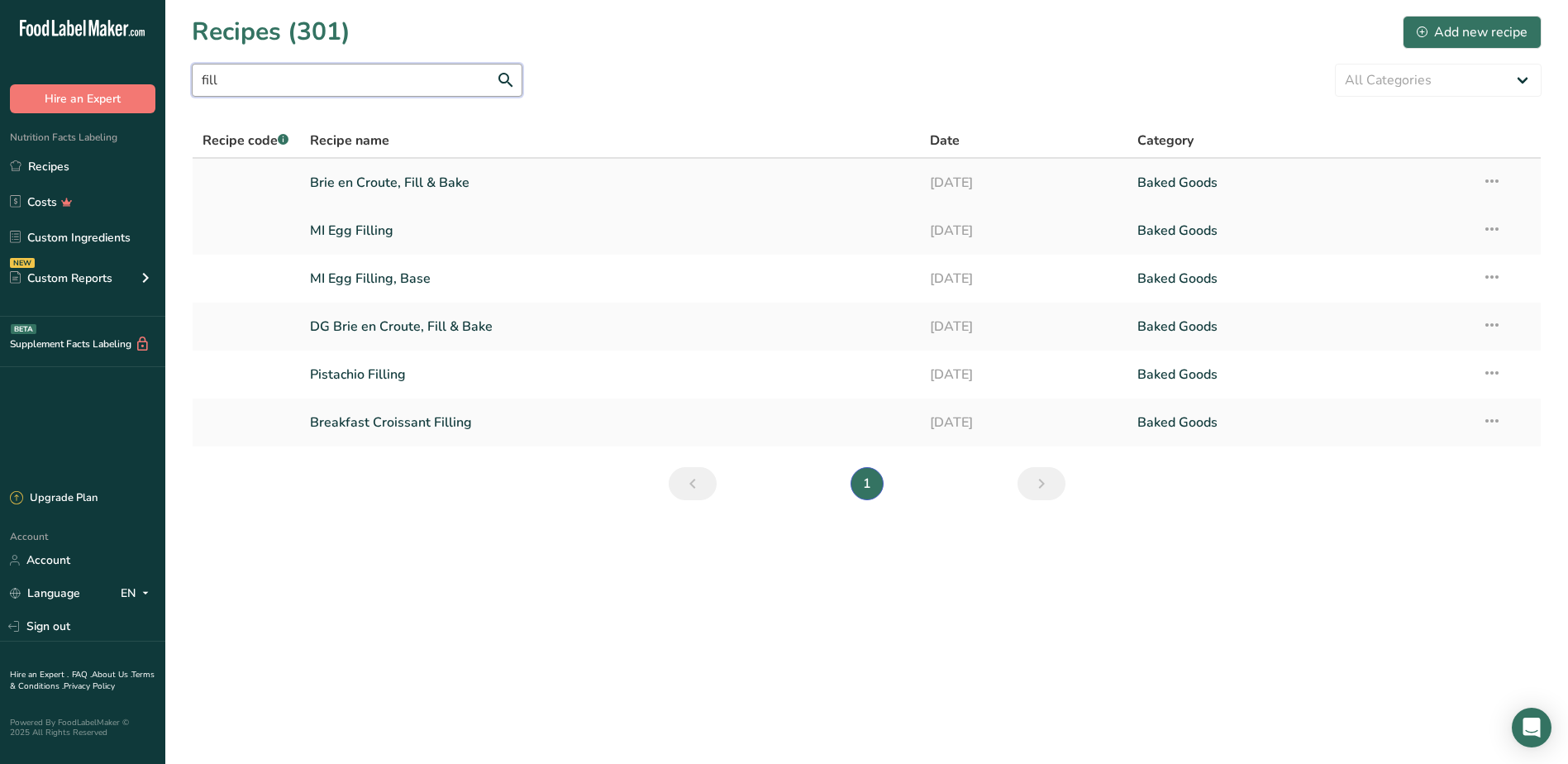
type input "fill"
click at [381, 187] on link "Brie en Croute, Fill & Bake" at bounding box center [610, 182] width 601 height 35
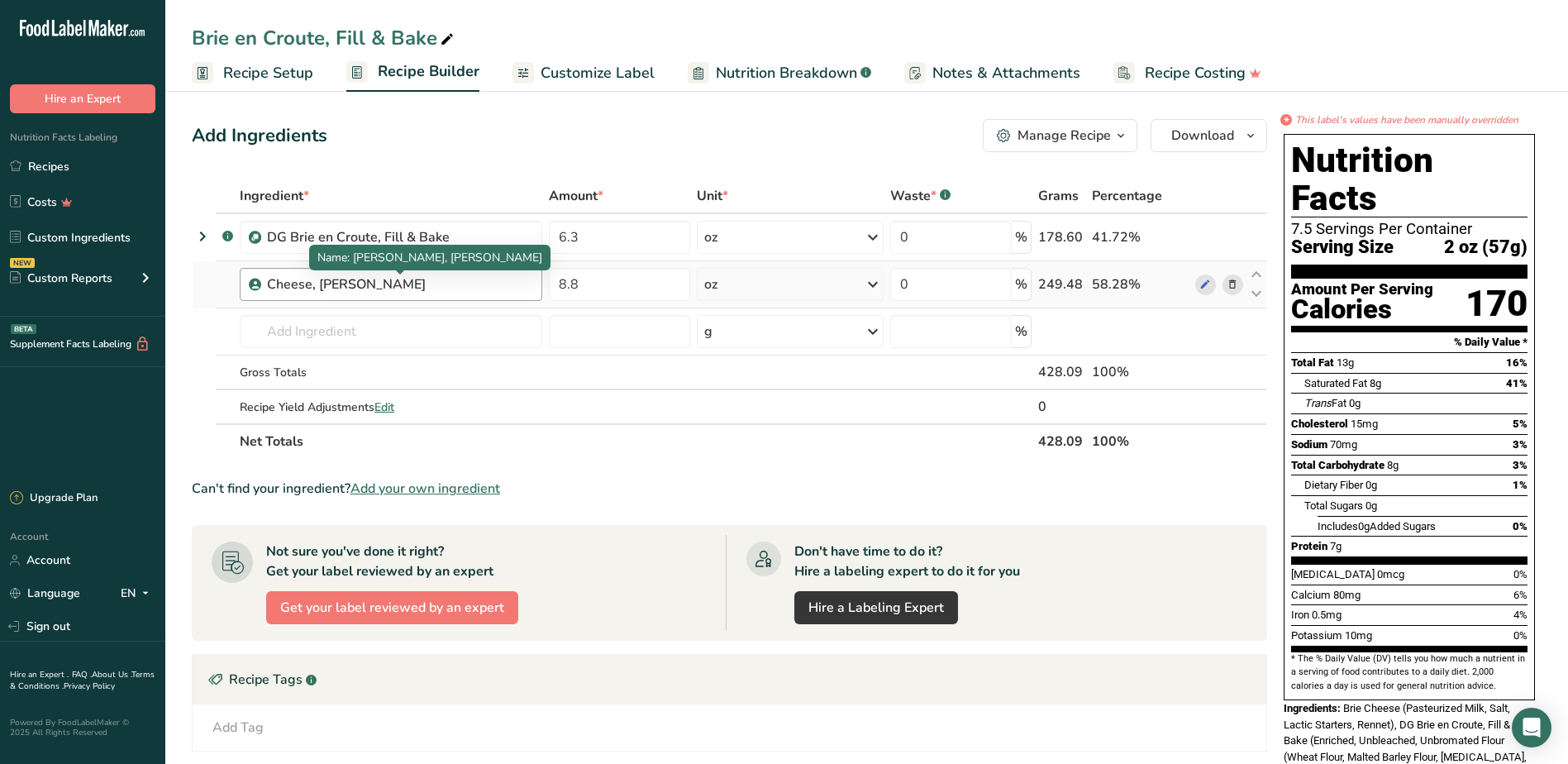
click at [433, 286] on div "Cheese, [PERSON_NAME]" at bounding box center [370, 284] width 206 height 20
click at [1229, 286] on icon at bounding box center [1232, 285] width 11 height 17
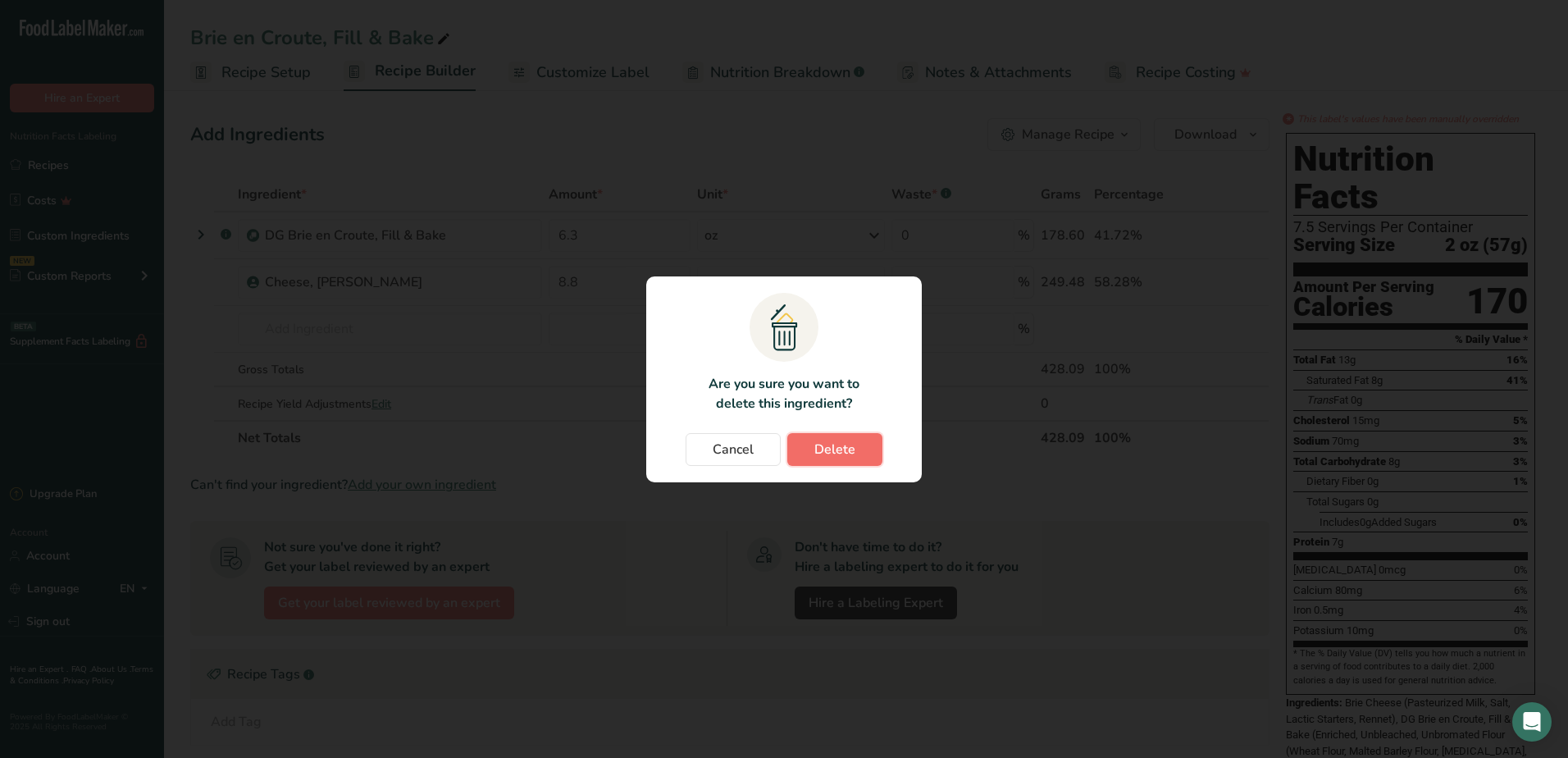
click at [804, 454] on button "Delete" at bounding box center [835, 449] width 95 height 33
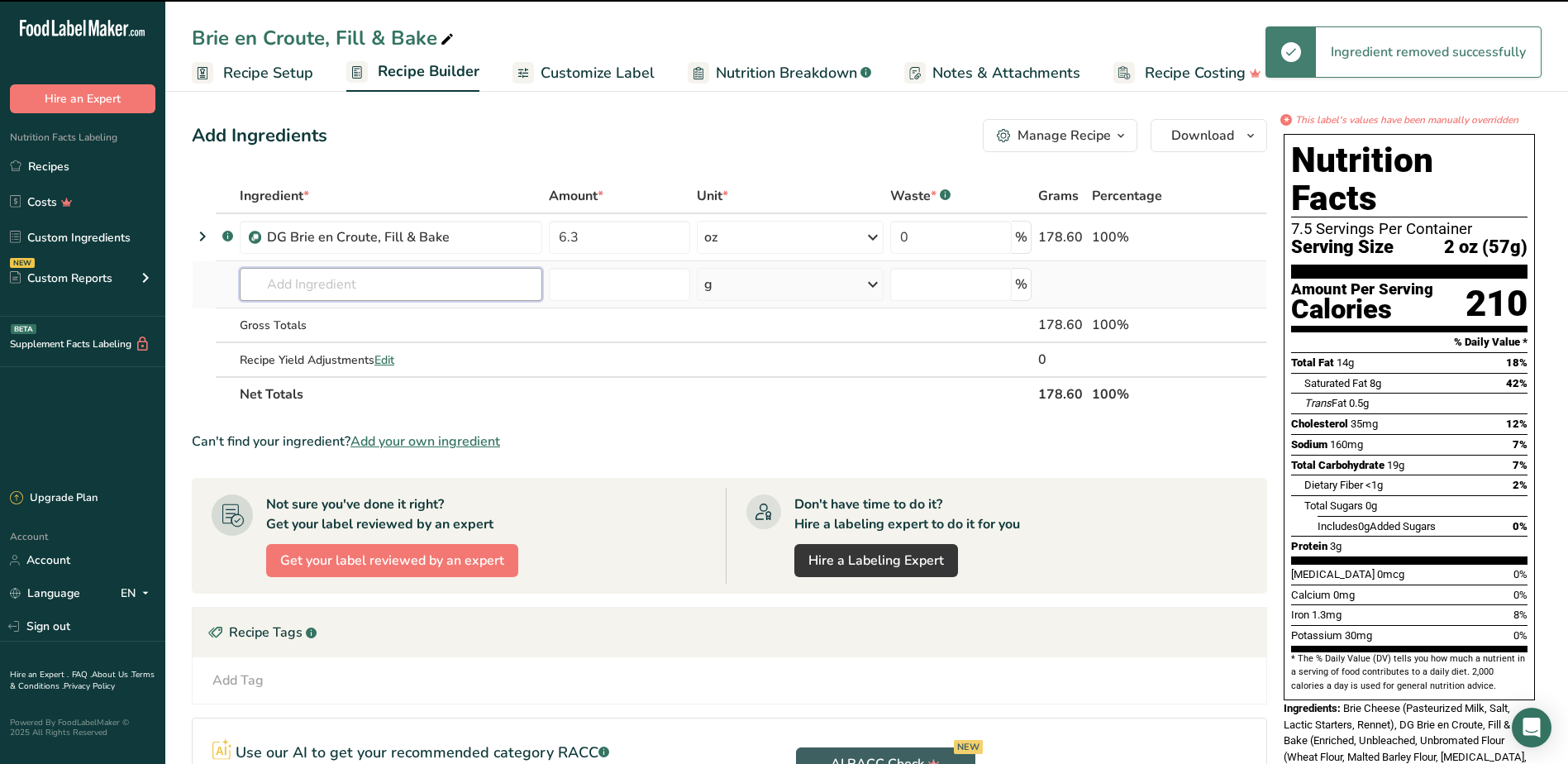
click at [300, 285] on input "text" at bounding box center [390, 284] width 303 height 33
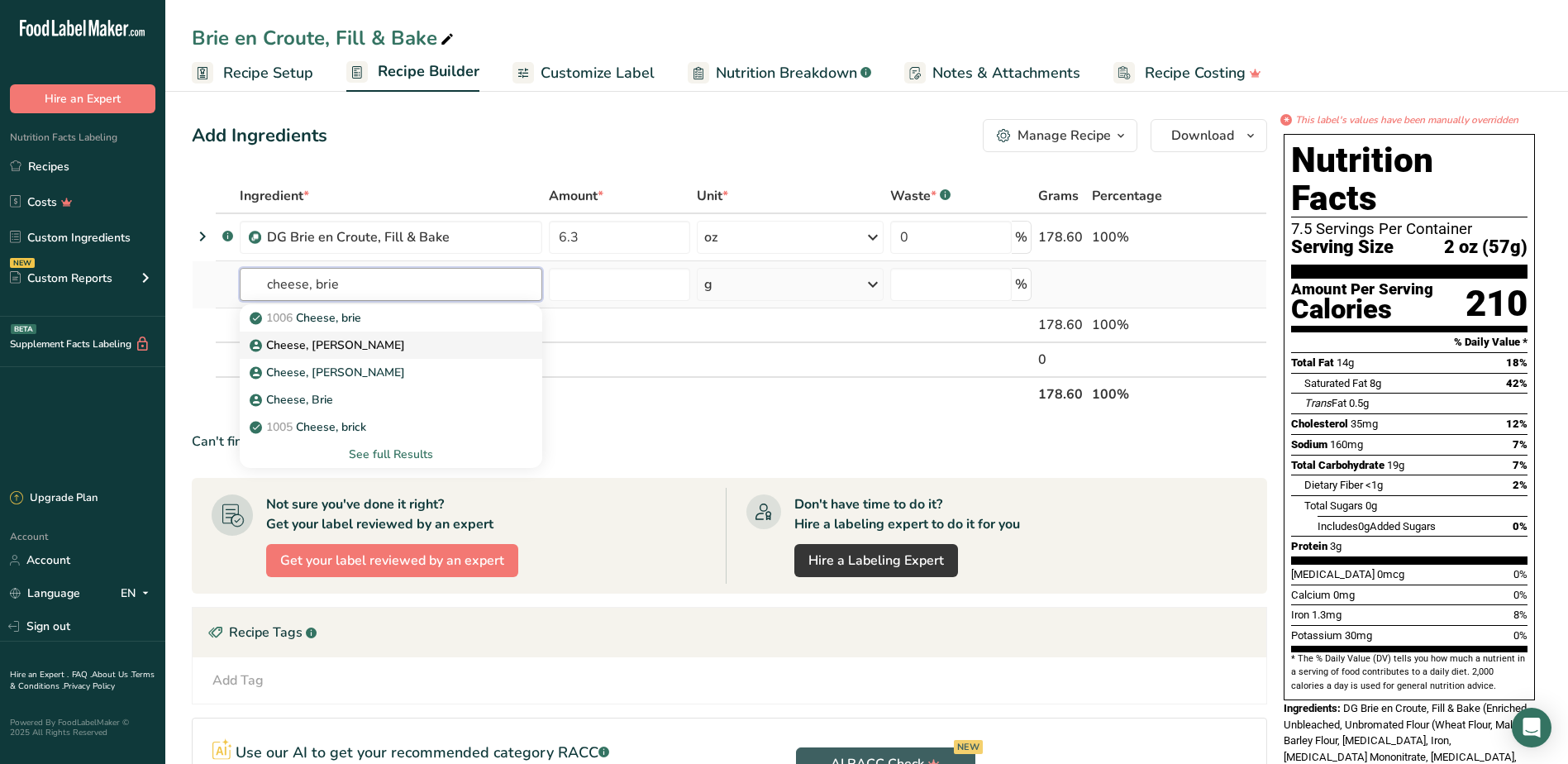
type input "cheese, brie"
click at [360, 348] on p "Cheese, [PERSON_NAME]" at bounding box center [328, 345] width 152 height 17
type input "Cheese, [PERSON_NAME]"
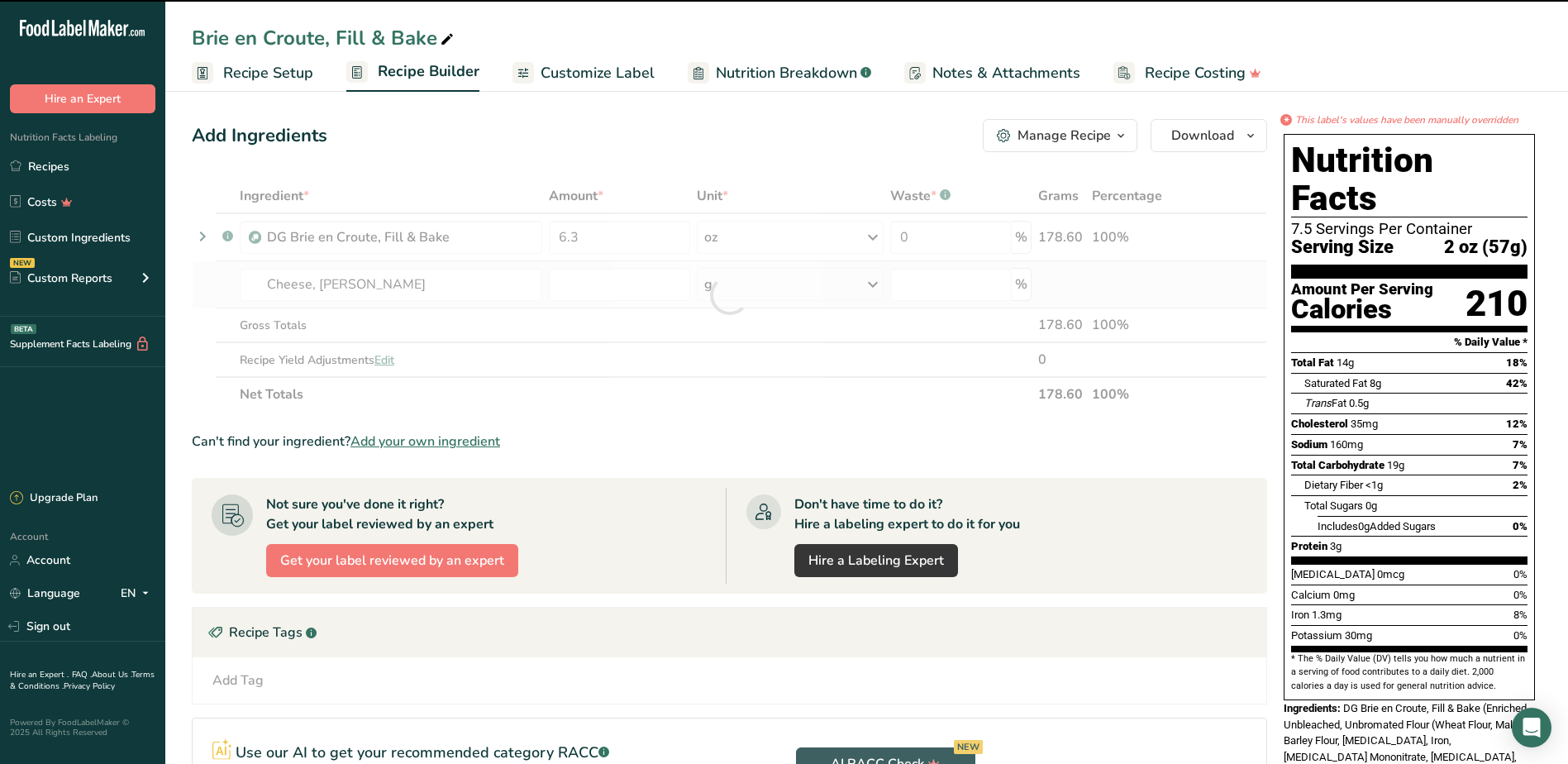
type input "0"
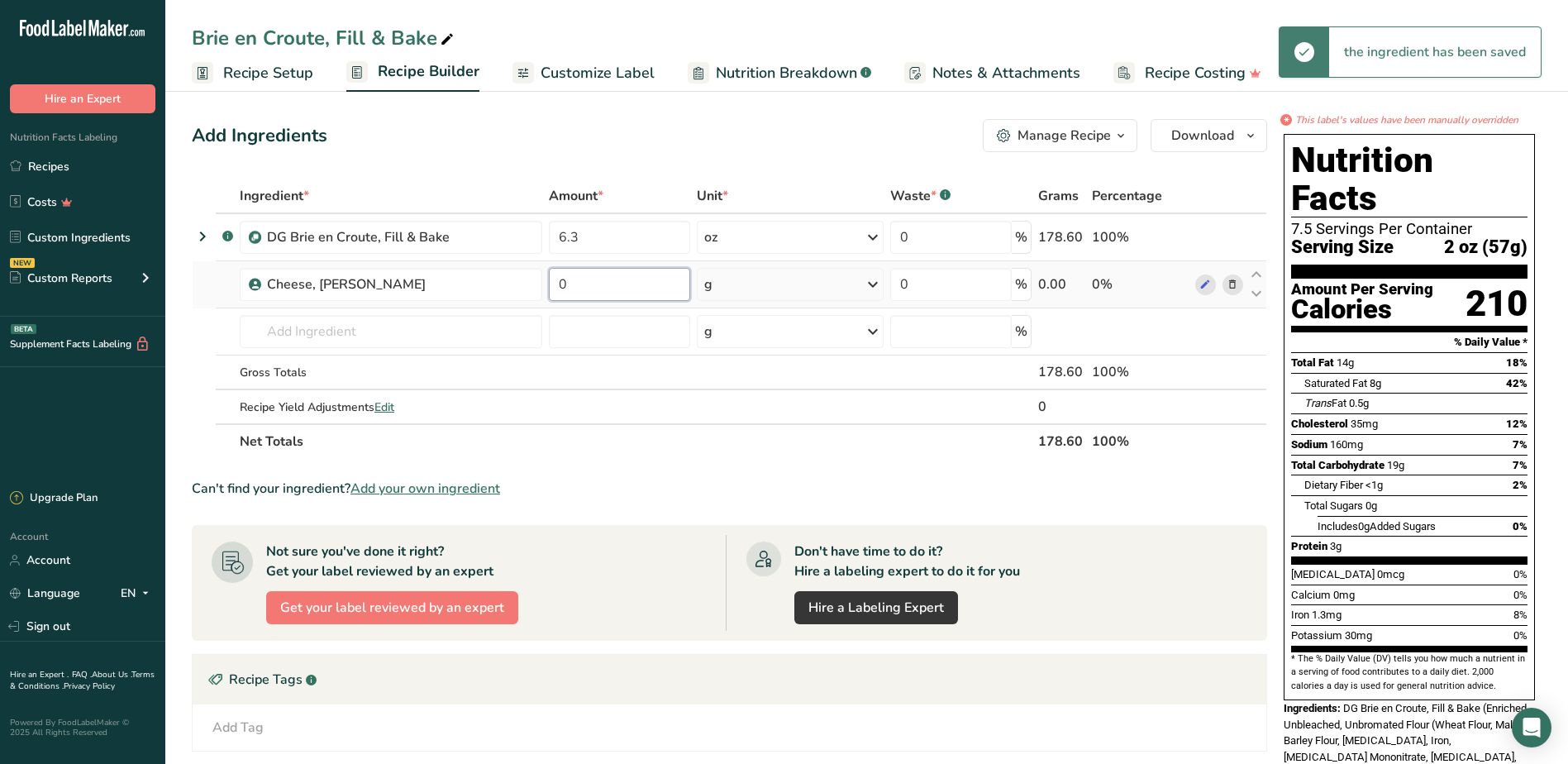
click at [596, 292] on input "0" at bounding box center [619, 284] width 141 height 33
type input "8"
click at [879, 281] on div "Ingredient * Amount * Unit * Waste * .a-a{fill:#347362;}.b-a{fill:#fff;} Grams …" at bounding box center [729, 318] width 1075 height 280
click at [877, 283] on icon at bounding box center [872, 285] width 20 height 30
click at [782, 412] on div "See more" at bounding box center [775, 415] width 139 height 17
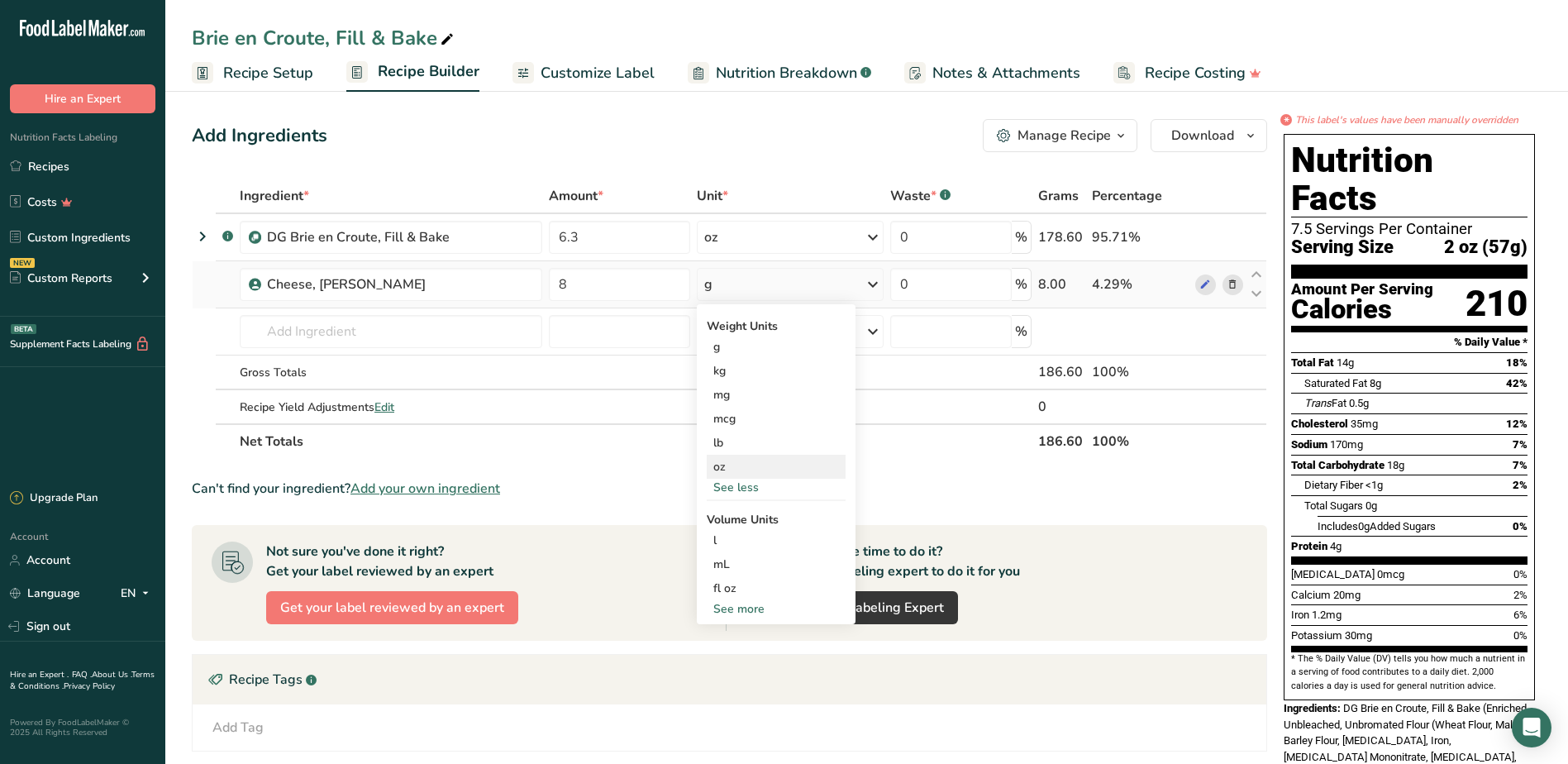
click at [728, 471] on div "oz" at bounding box center [775, 466] width 139 height 24
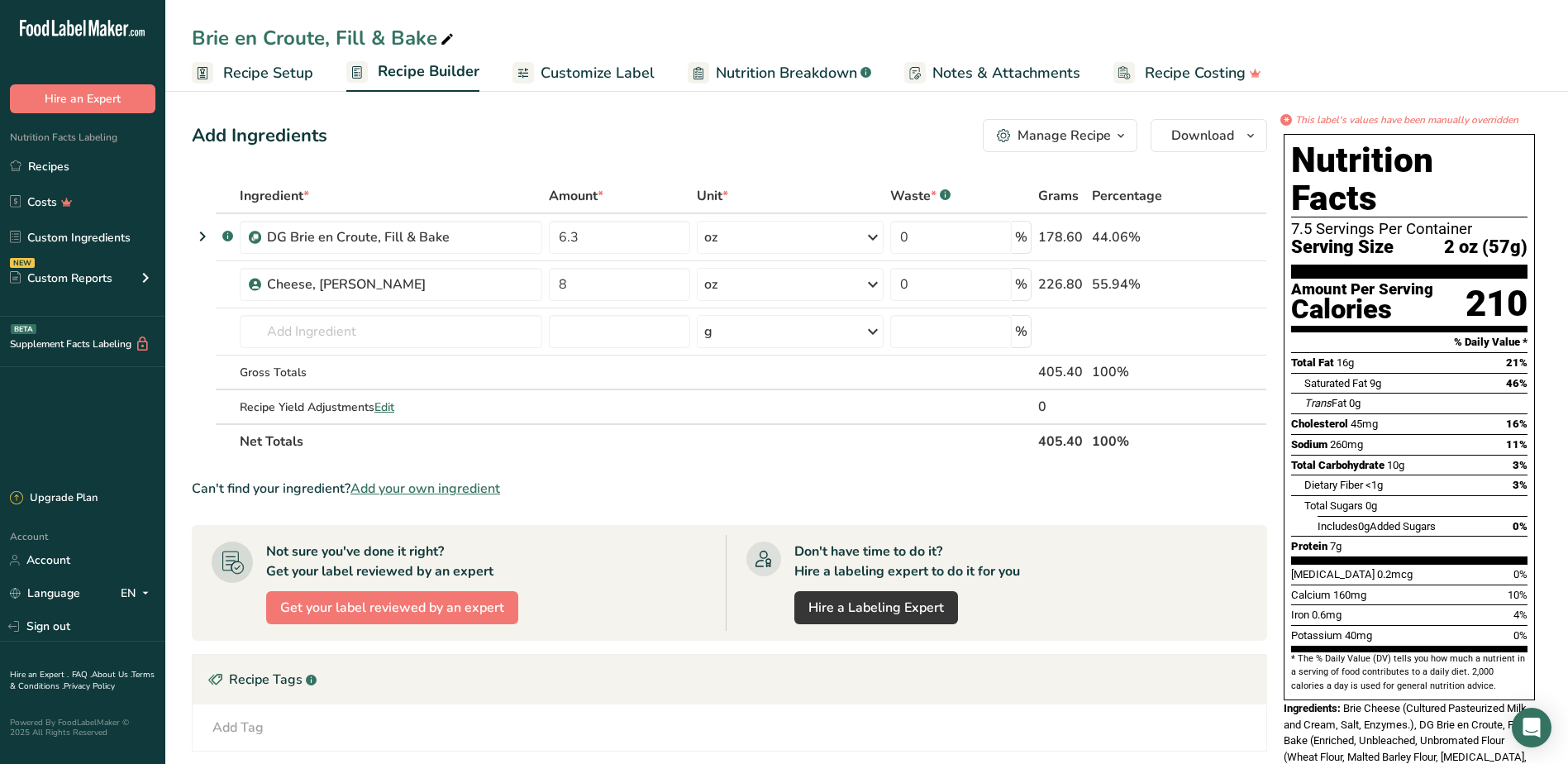
click at [267, 77] on span "Recipe Setup" at bounding box center [269, 74] width 91 height 23
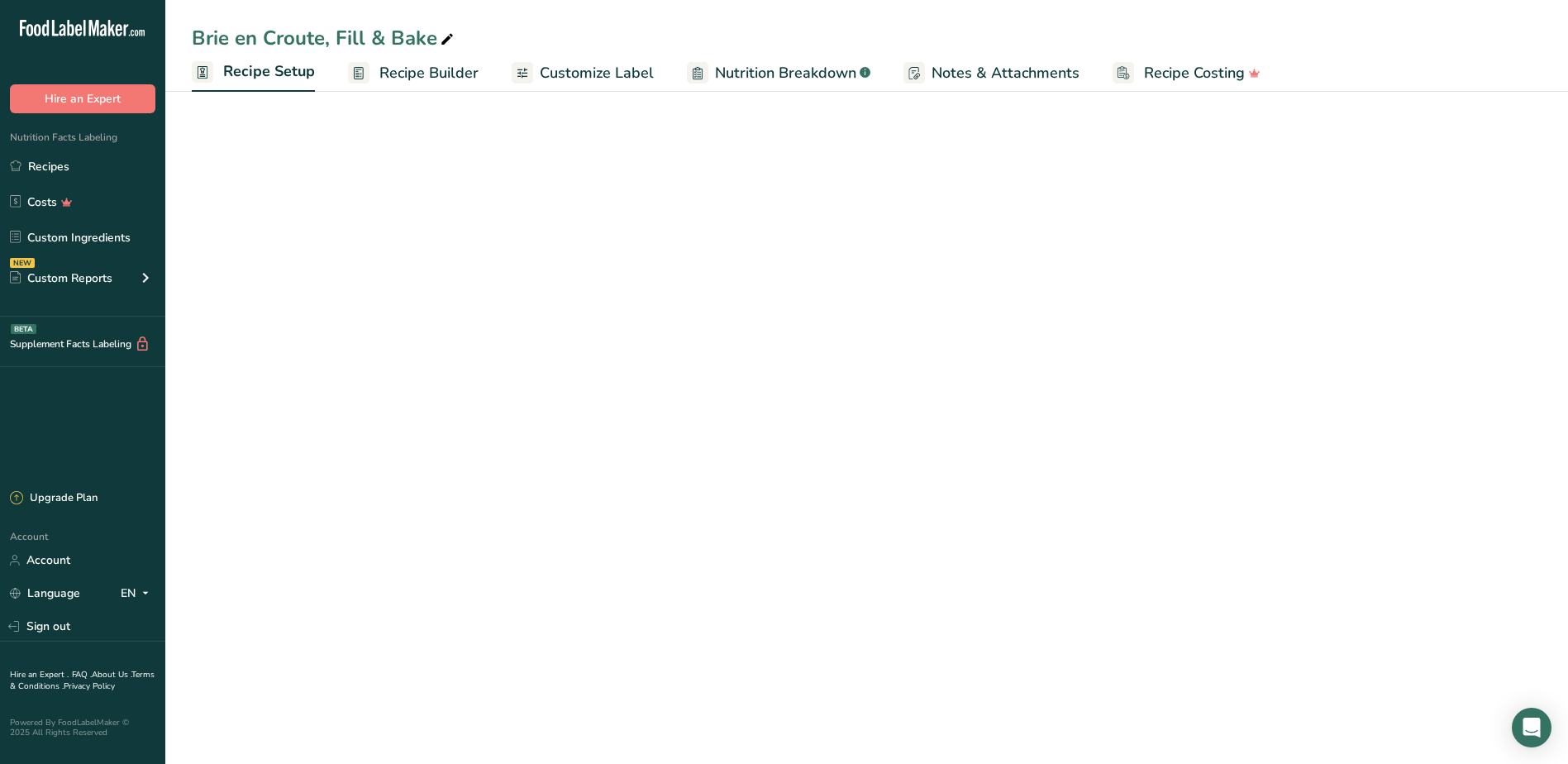
select select "5"
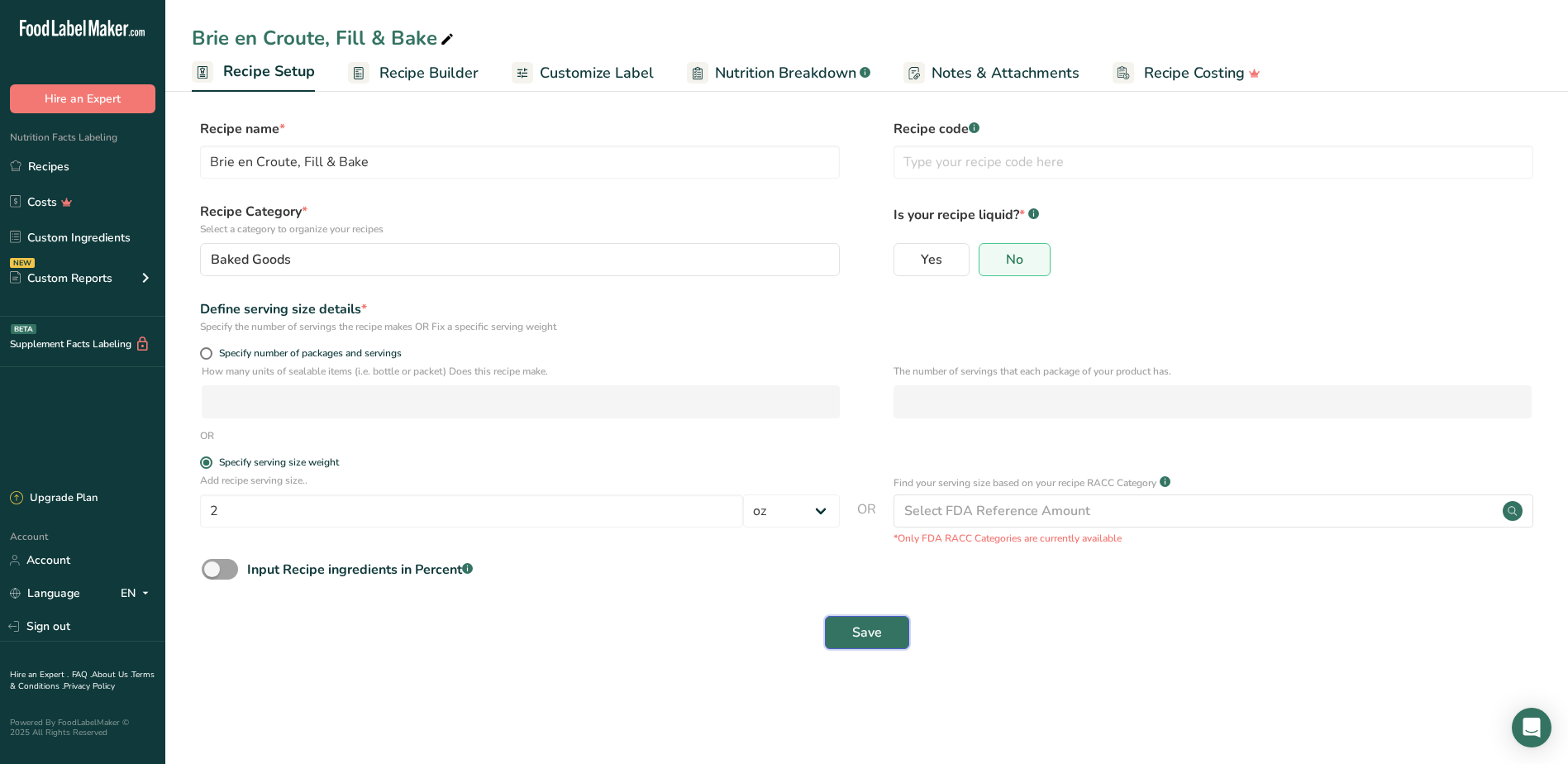
click at [835, 633] on button "Save" at bounding box center [867, 632] width 84 height 33
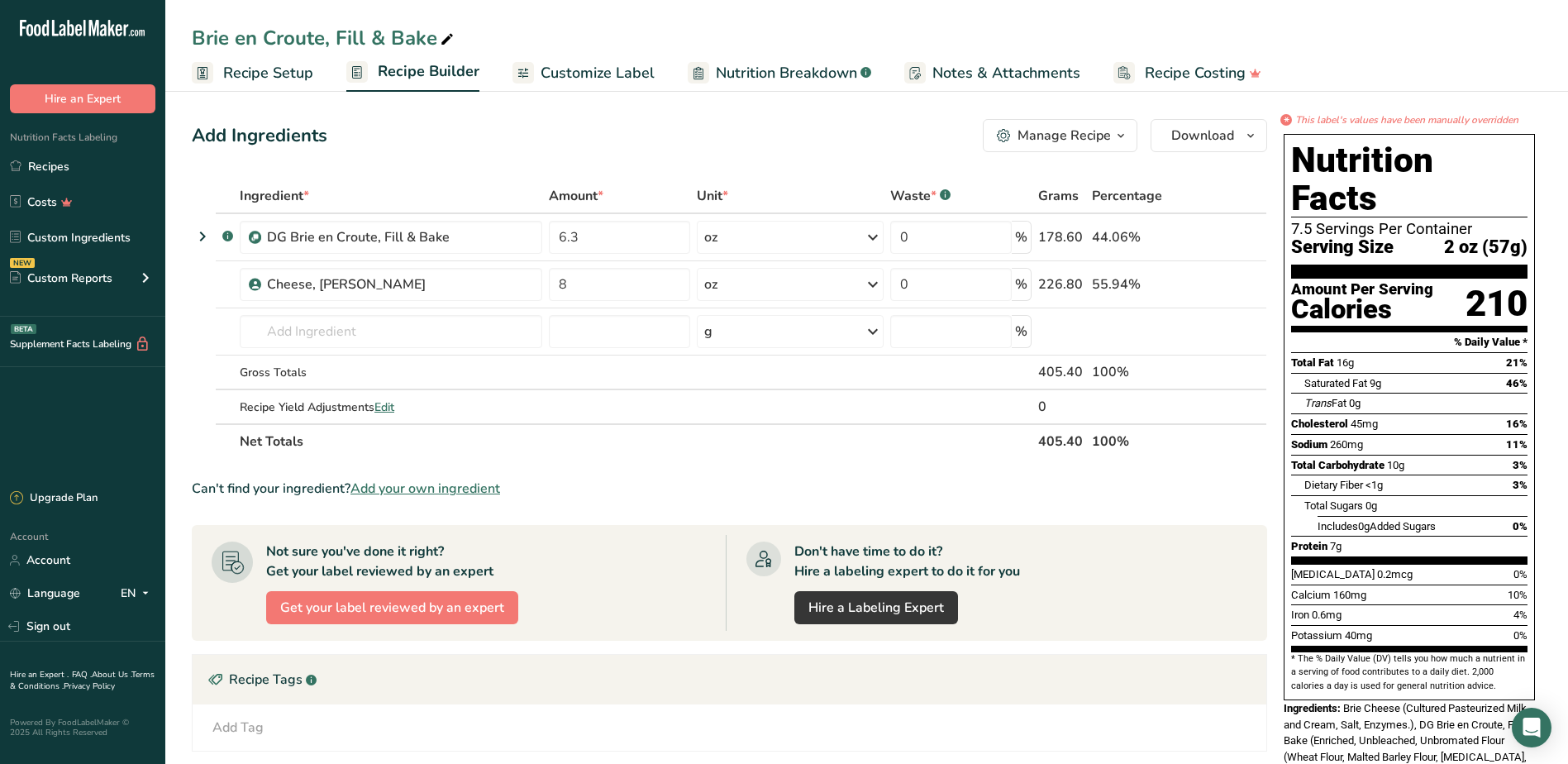
click at [584, 72] on span "Customize Label" at bounding box center [597, 74] width 114 height 23
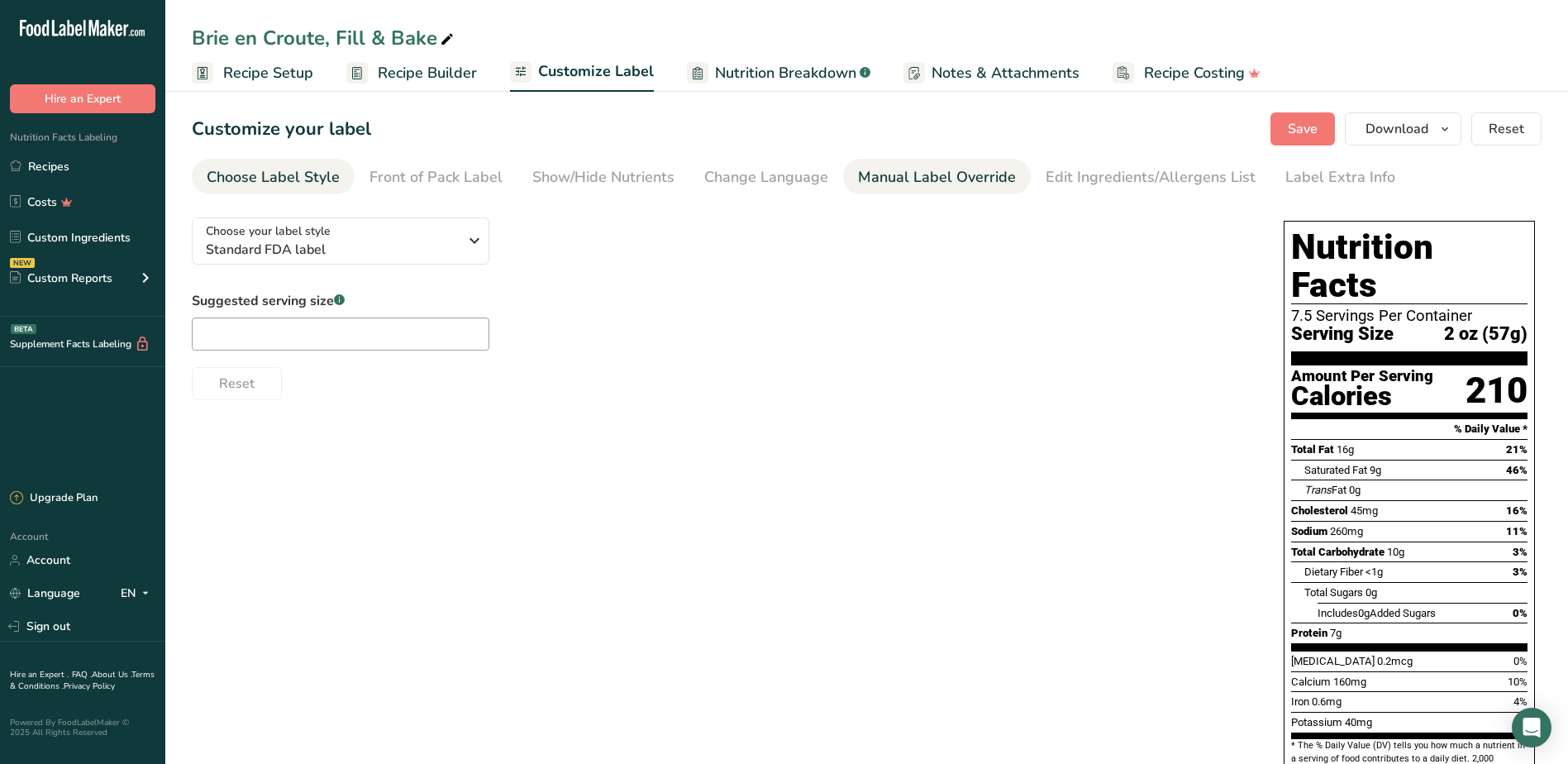
click at [862, 178] on div "Manual Label Override" at bounding box center [936, 177] width 157 height 23
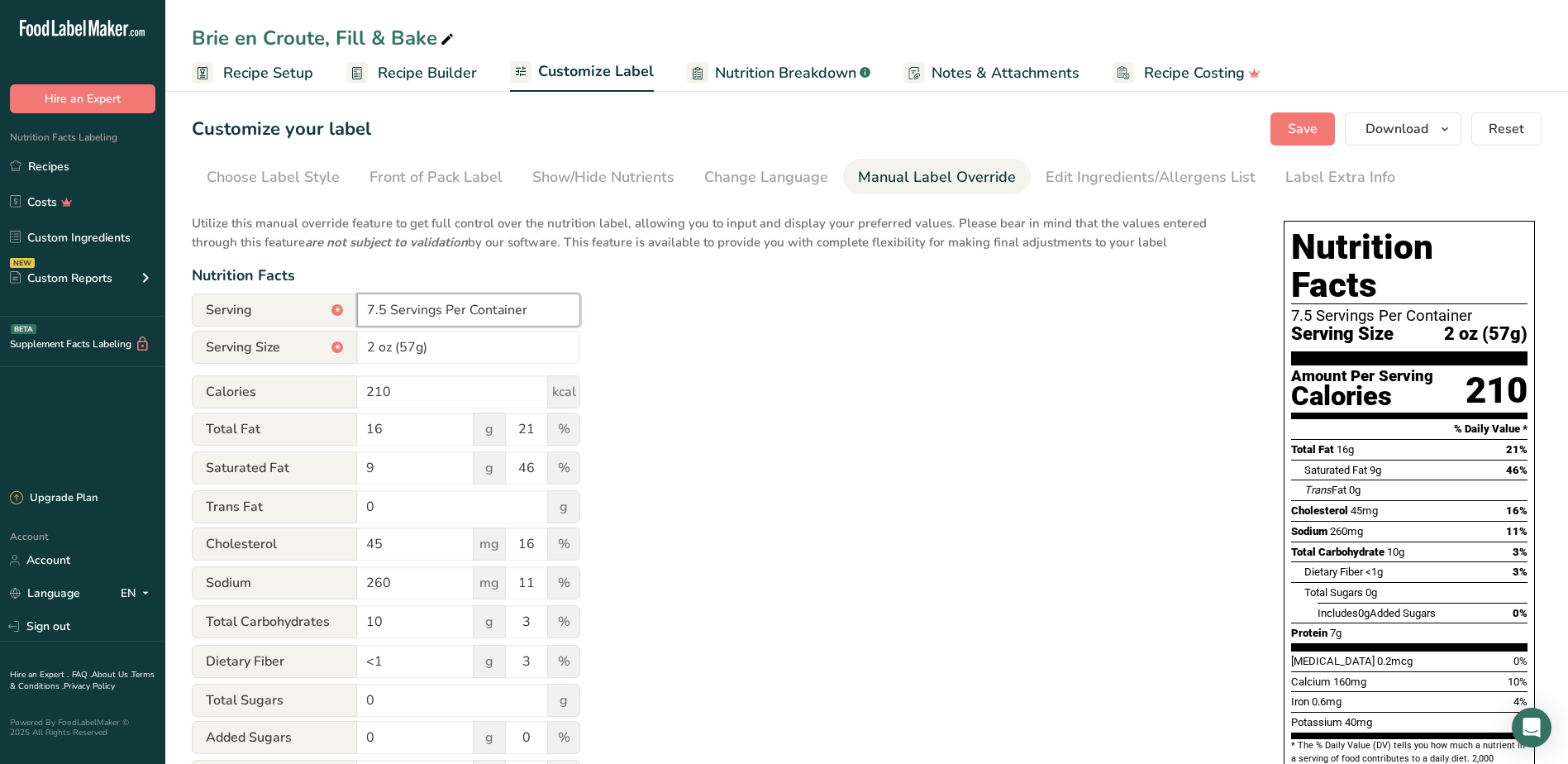
click at [384, 311] on input "7.5 Servings Per Container" at bounding box center [469, 309] width 223 height 33
click at [659, 337] on div "Utilize this manual override feature to get full control over the nutrition lab…" at bounding box center [720, 600] width 1059 height 791
click at [364, 304] on input "7.2 Servings Per Container" at bounding box center [469, 309] width 223 height 33
type input "About 7.2 Servings Per Container"
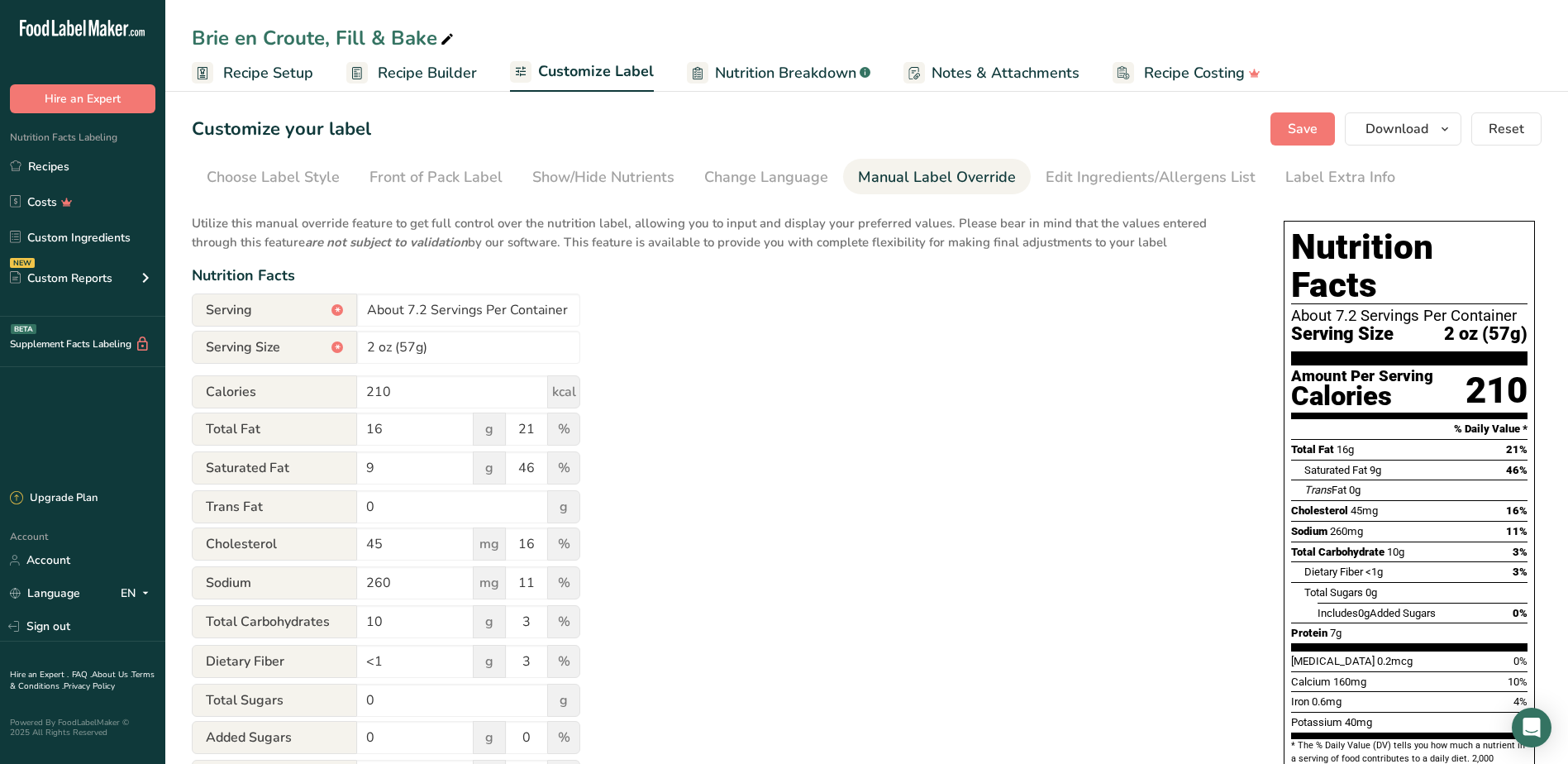
click at [654, 308] on div "Utilize this manual override feature to get full control over the nutrition lab…" at bounding box center [720, 600] width 1059 height 791
click at [1312, 130] on span "Save" at bounding box center [1303, 128] width 30 height 20
click at [430, 75] on span "Recipe Builder" at bounding box center [427, 74] width 99 height 23
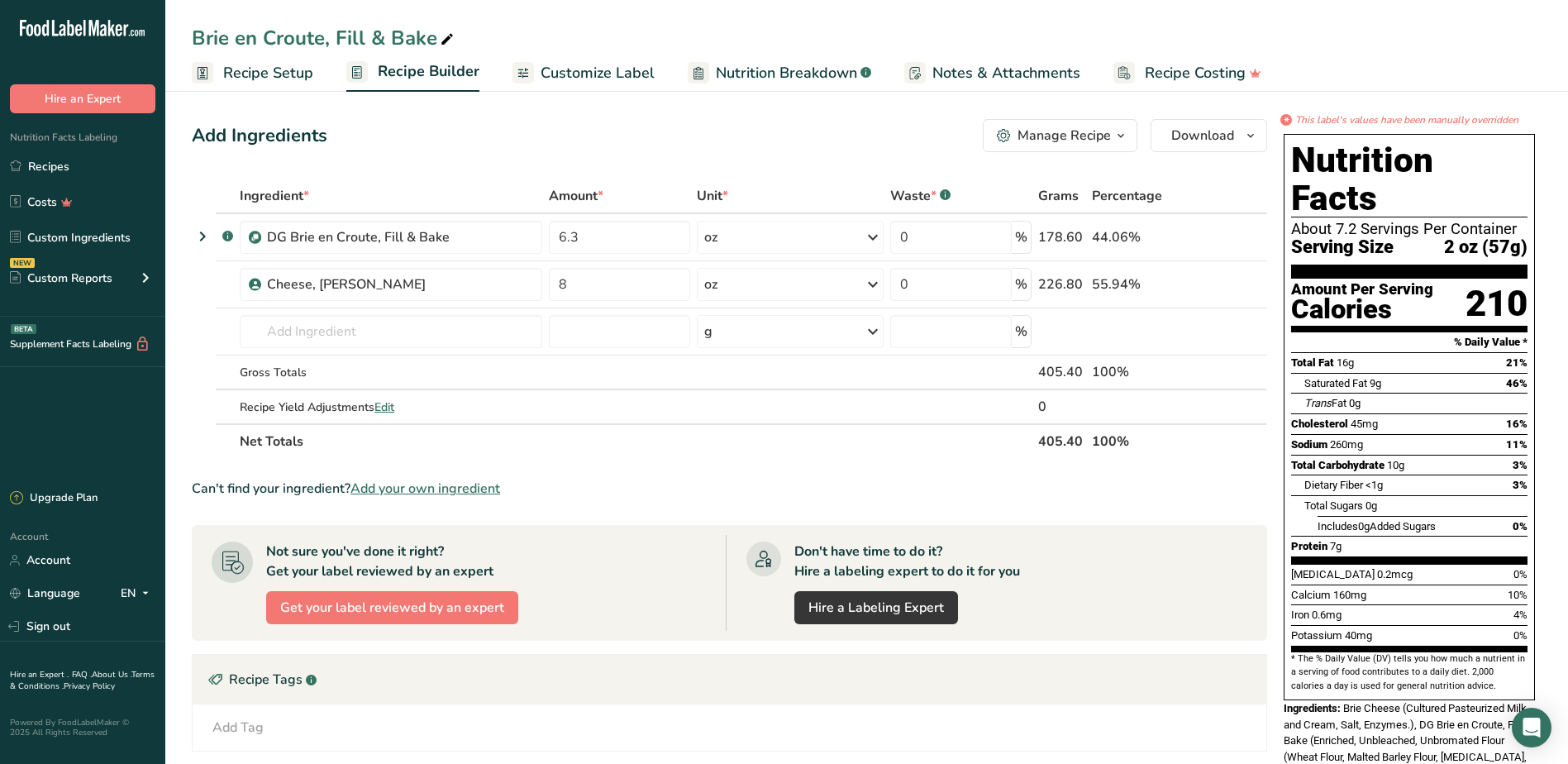
click at [298, 74] on span "Recipe Setup" at bounding box center [269, 74] width 91 height 23
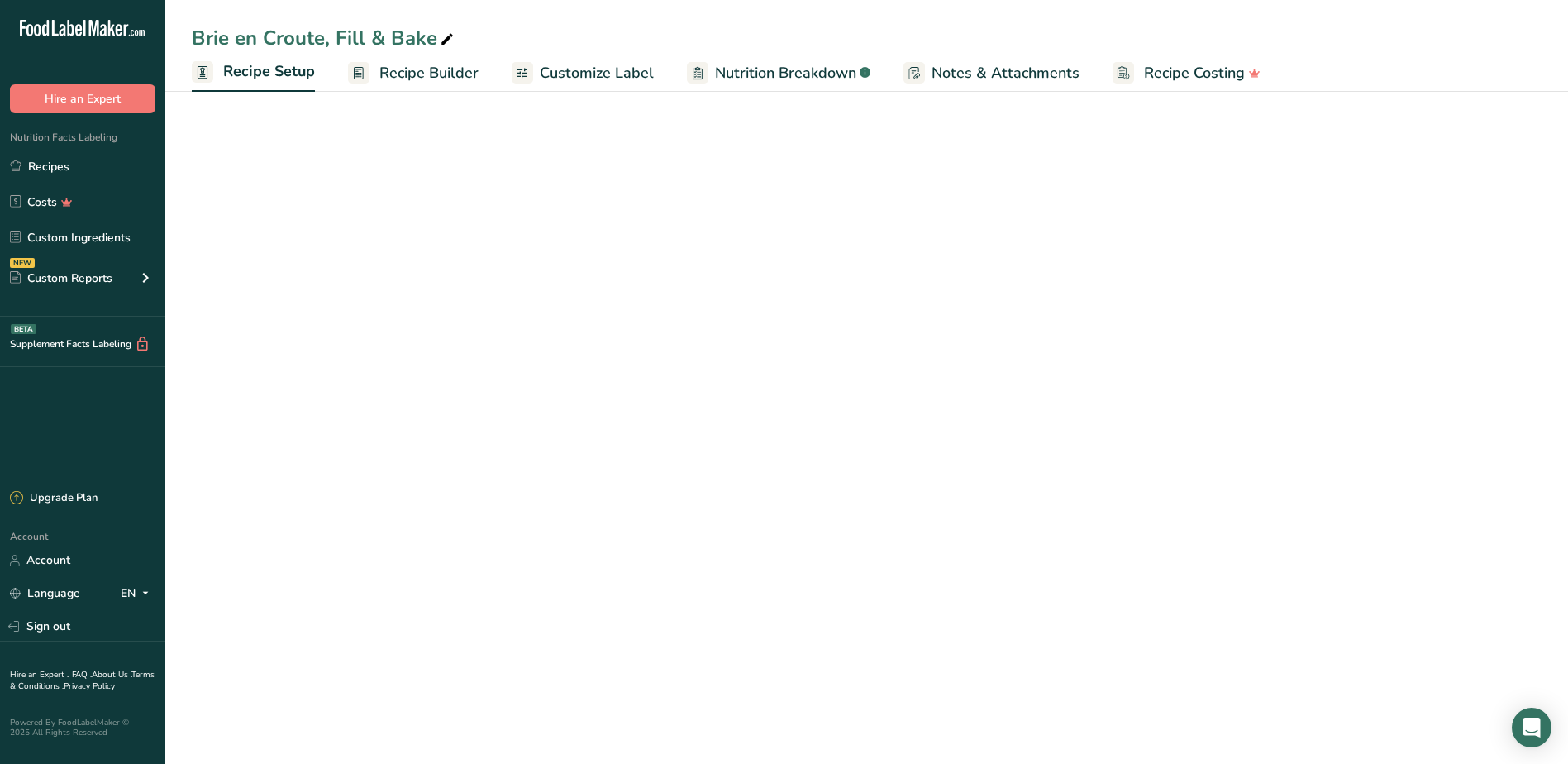
select select "5"
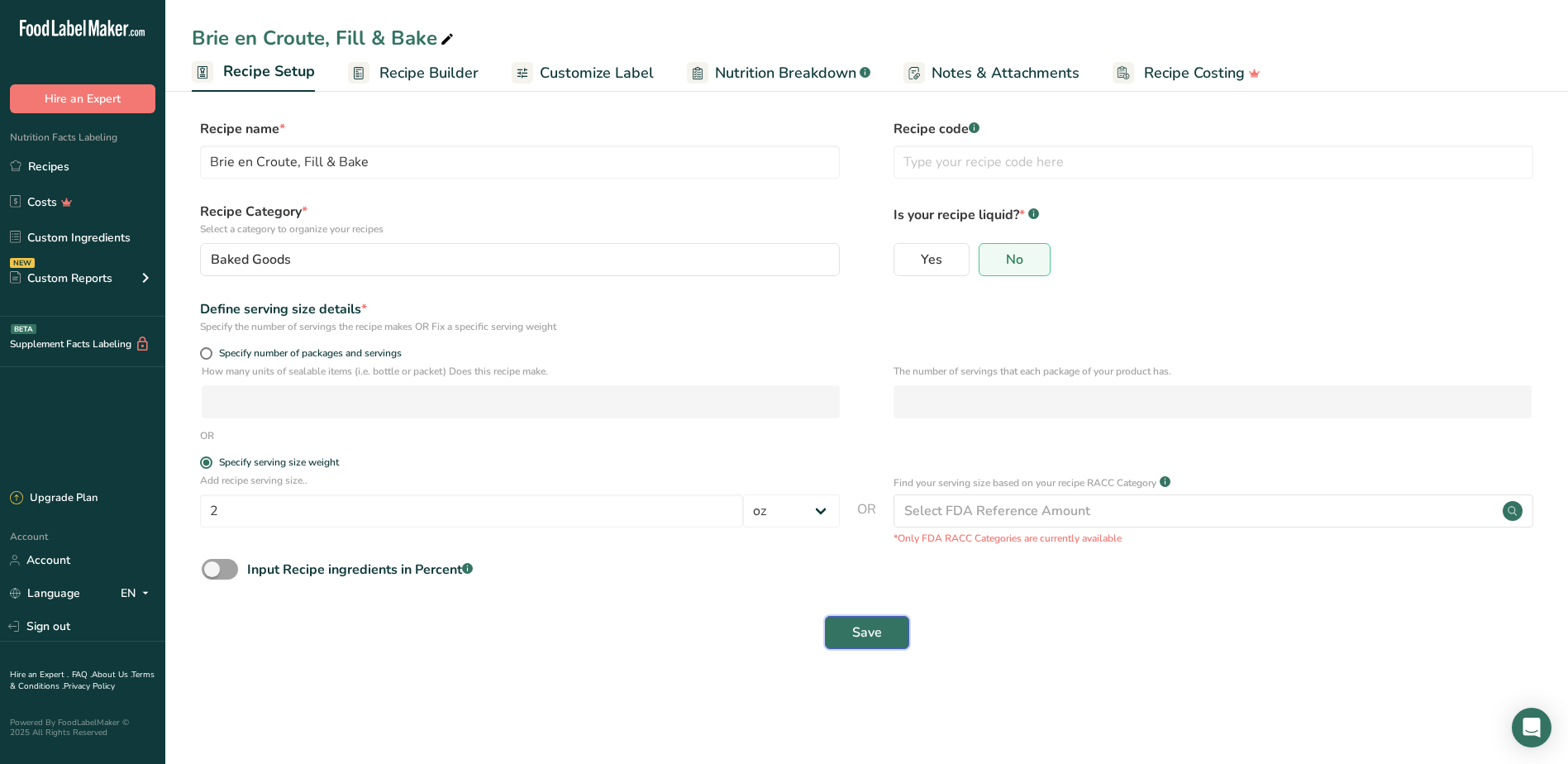
click at [874, 643] on button "Save" at bounding box center [867, 632] width 84 height 33
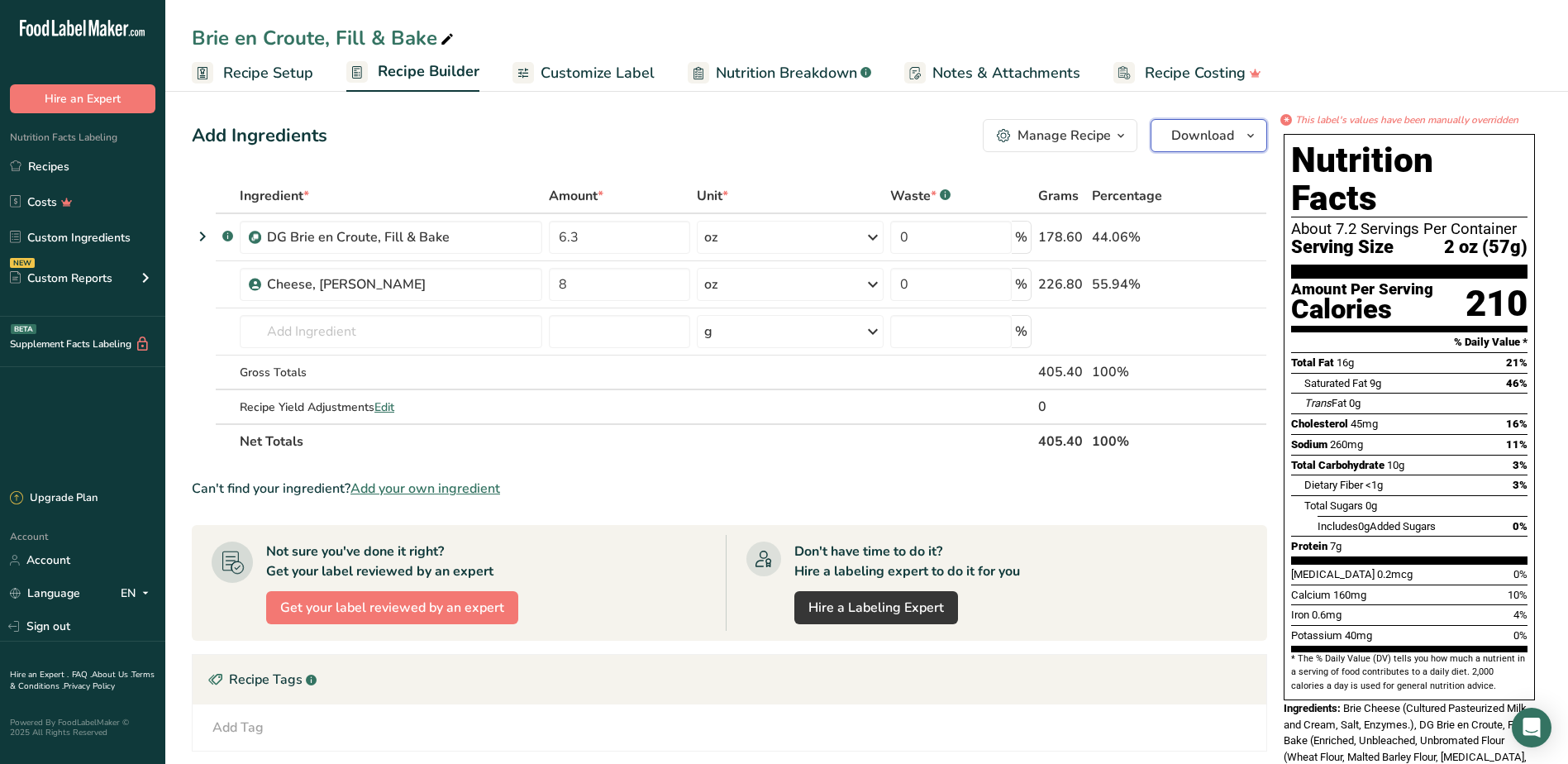
click at [1249, 132] on icon "button" at bounding box center [1250, 136] width 13 height 21
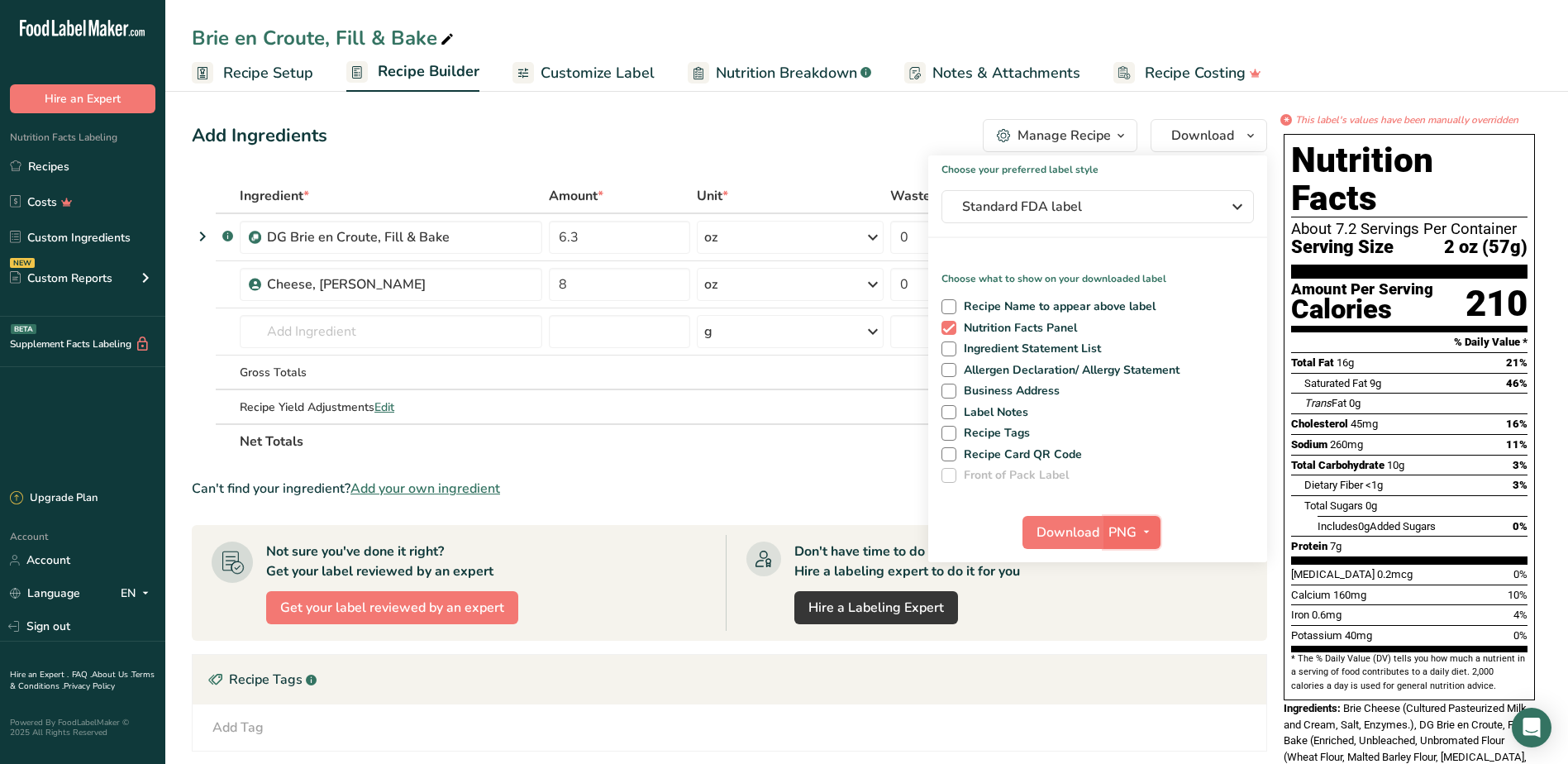
click at [1154, 538] on span "button" at bounding box center [1146, 532] width 20 height 20
click at [1144, 595] on link "BMP" at bounding box center [1134, 592] width 53 height 27
click at [1062, 533] on span "Download" at bounding box center [1066, 532] width 63 height 20
click at [1148, 529] on icon "button" at bounding box center [1147, 532] width 13 height 21
click at [1141, 646] on link "PDF" at bounding box center [1134, 647] width 53 height 27
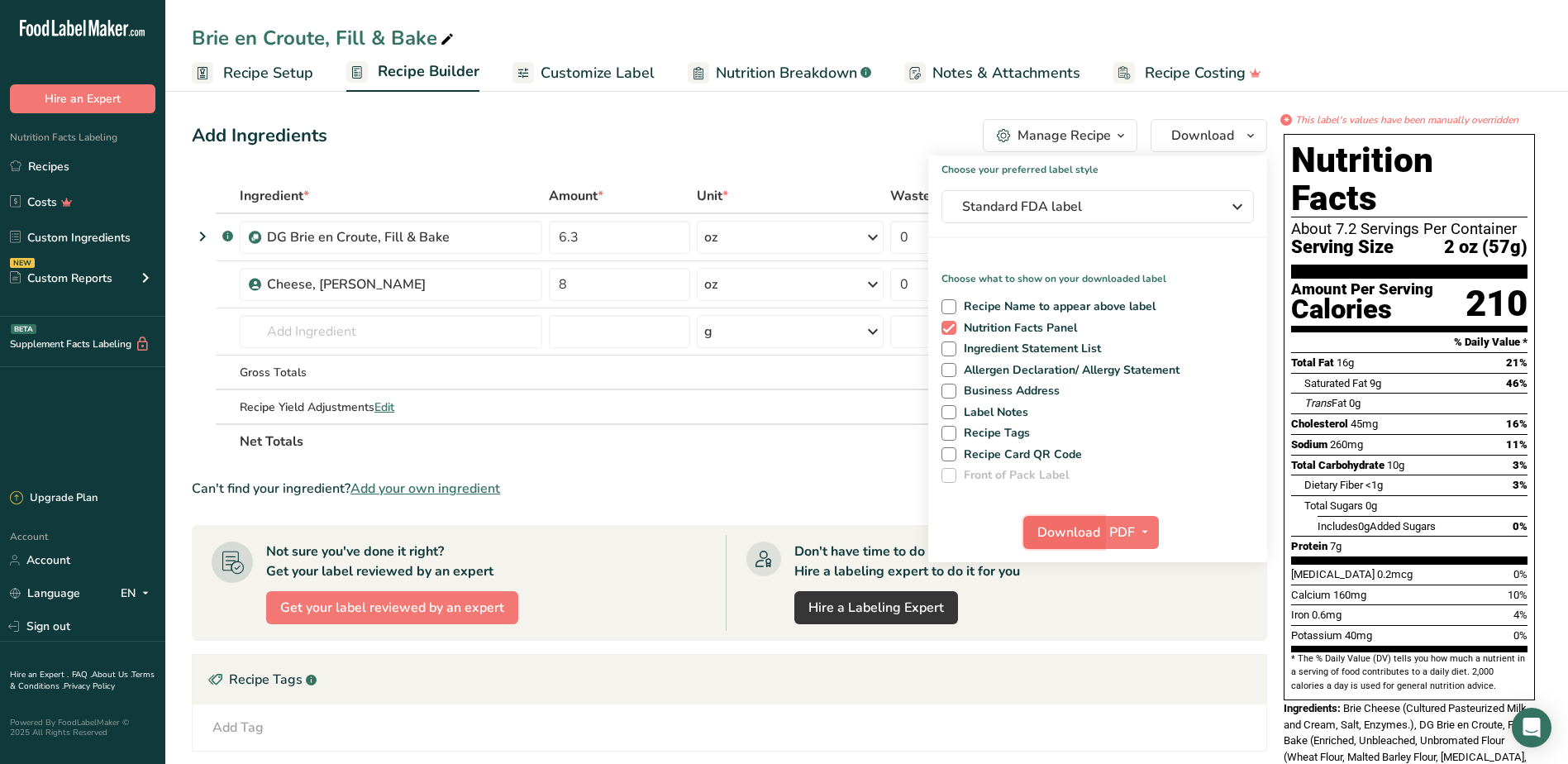
click at [1063, 531] on span "Download" at bounding box center [1068, 532] width 63 height 20
click at [706, 141] on div "Add Ingredients Manage Recipe Delete Recipe Duplicate Recipe Scale Recipe Save …" at bounding box center [729, 135] width 1075 height 33
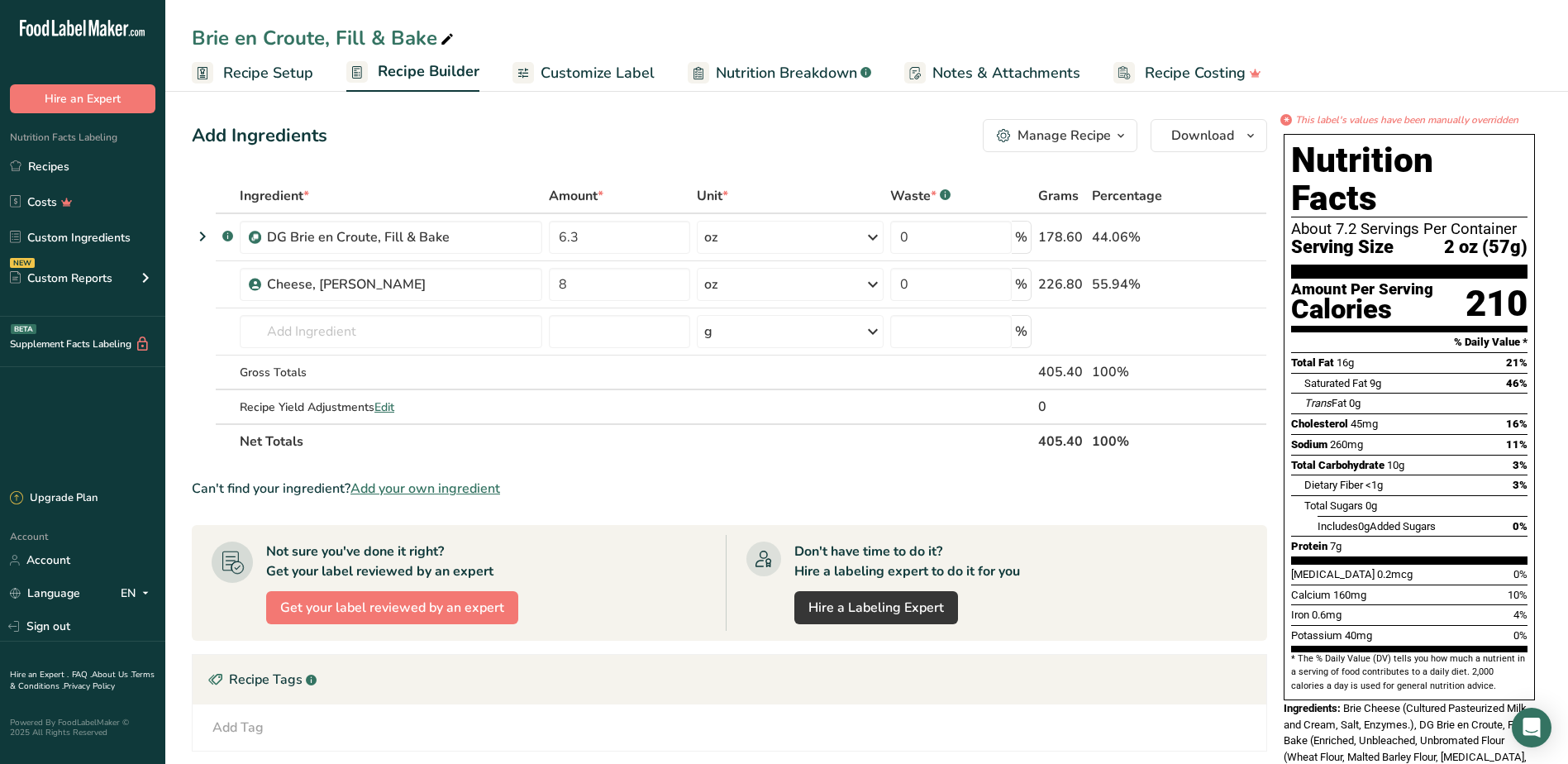
click at [587, 71] on span "Customize Label" at bounding box center [597, 74] width 114 height 23
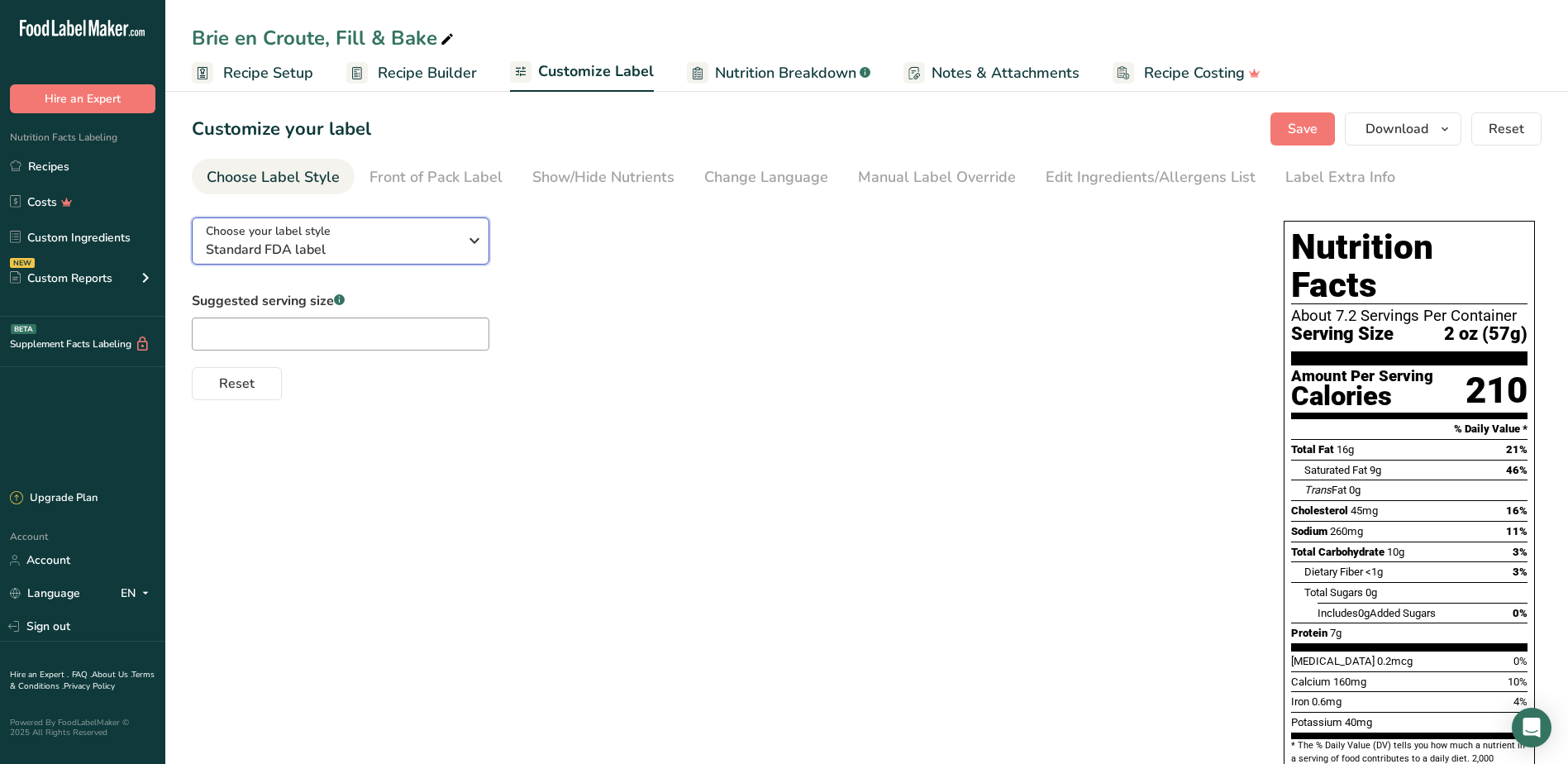
click at [478, 241] on icon "button" at bounding box center [474, 241] width 20 height 30
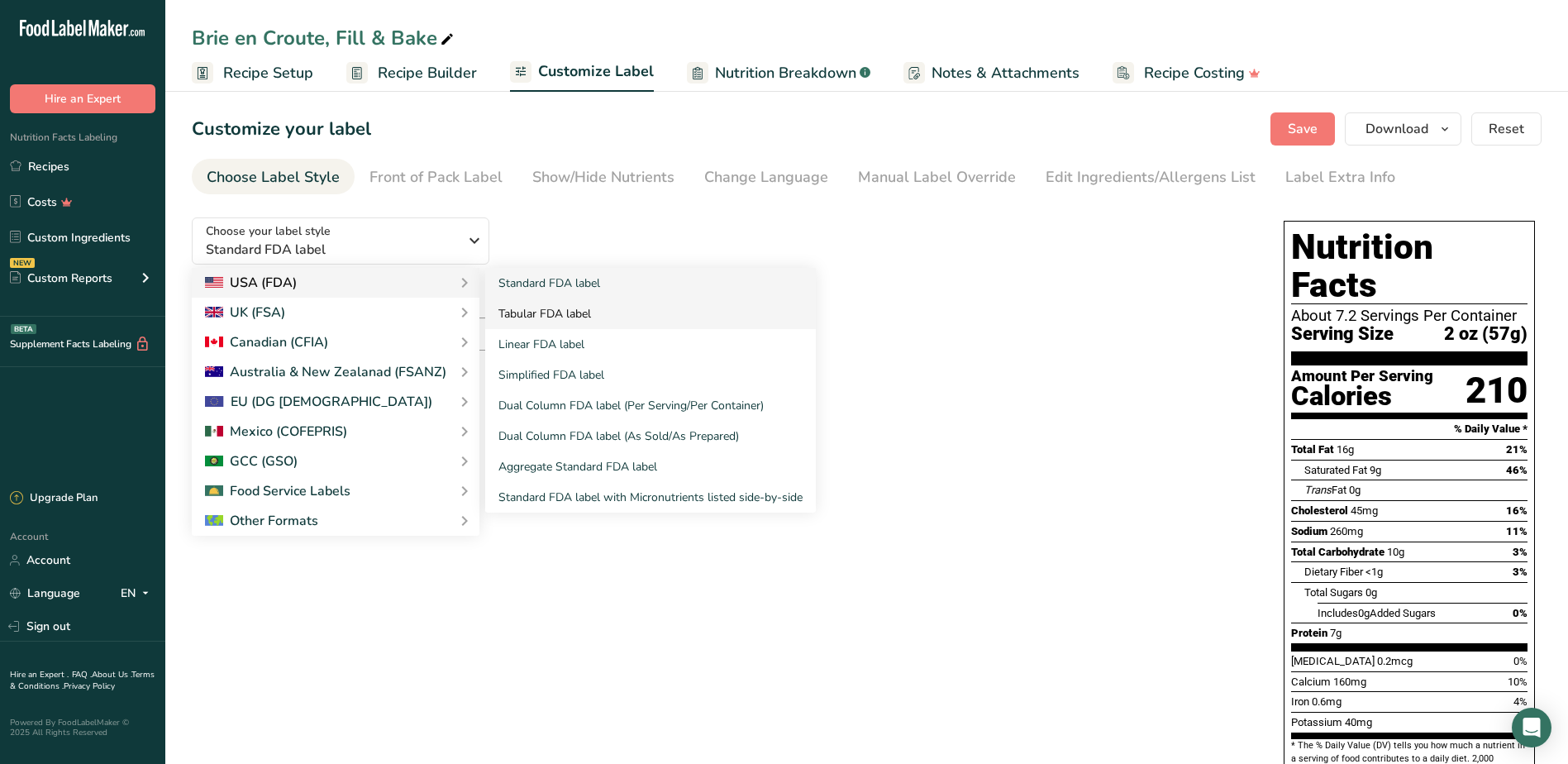
click at [562, 318] on link "Tabular FDA label" at bounding box center [651, 313] width 331 height 30
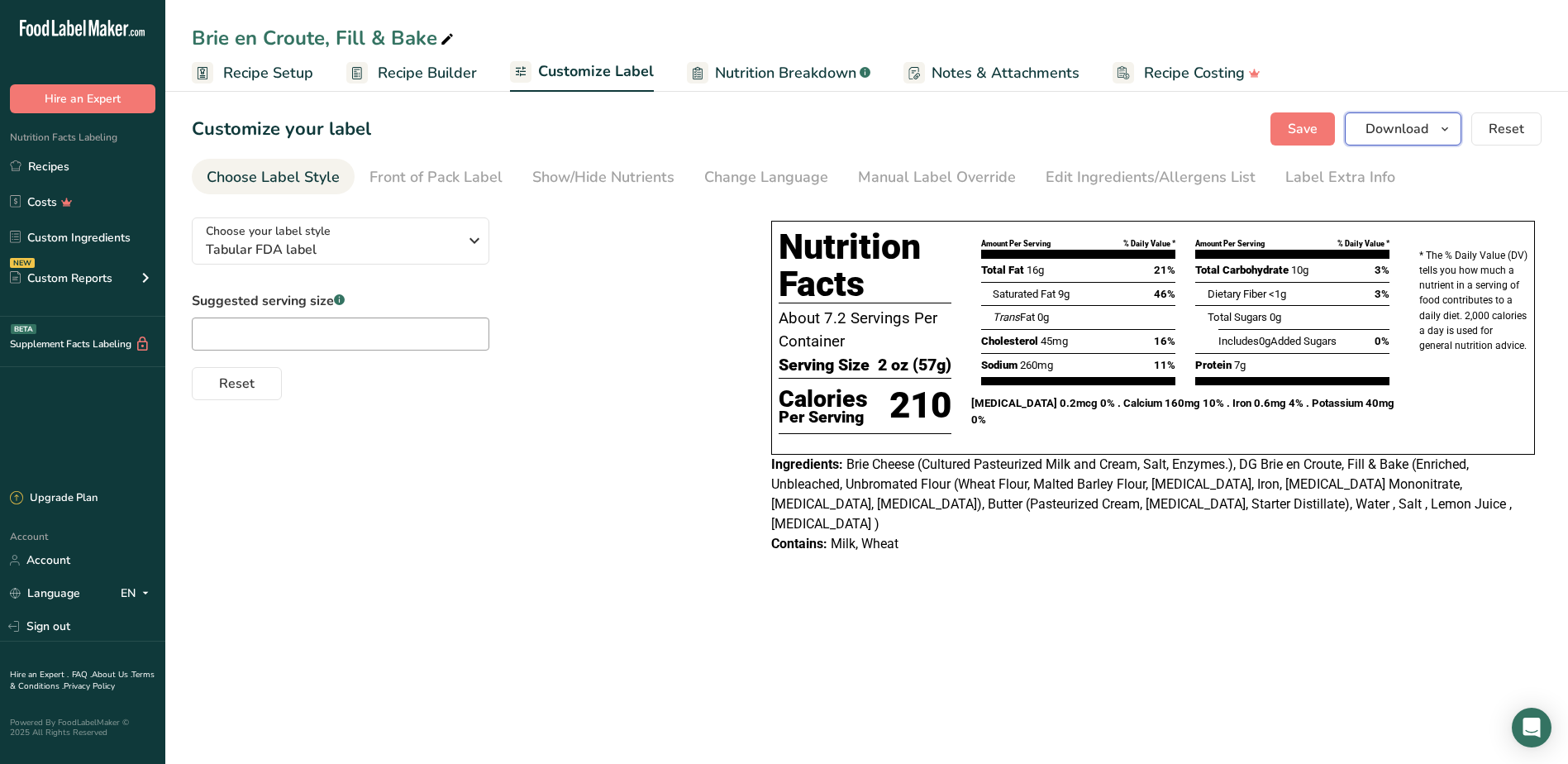
click at [1429, 127] on button "Download" at bounding box center [1403, 128] width 117 height 33
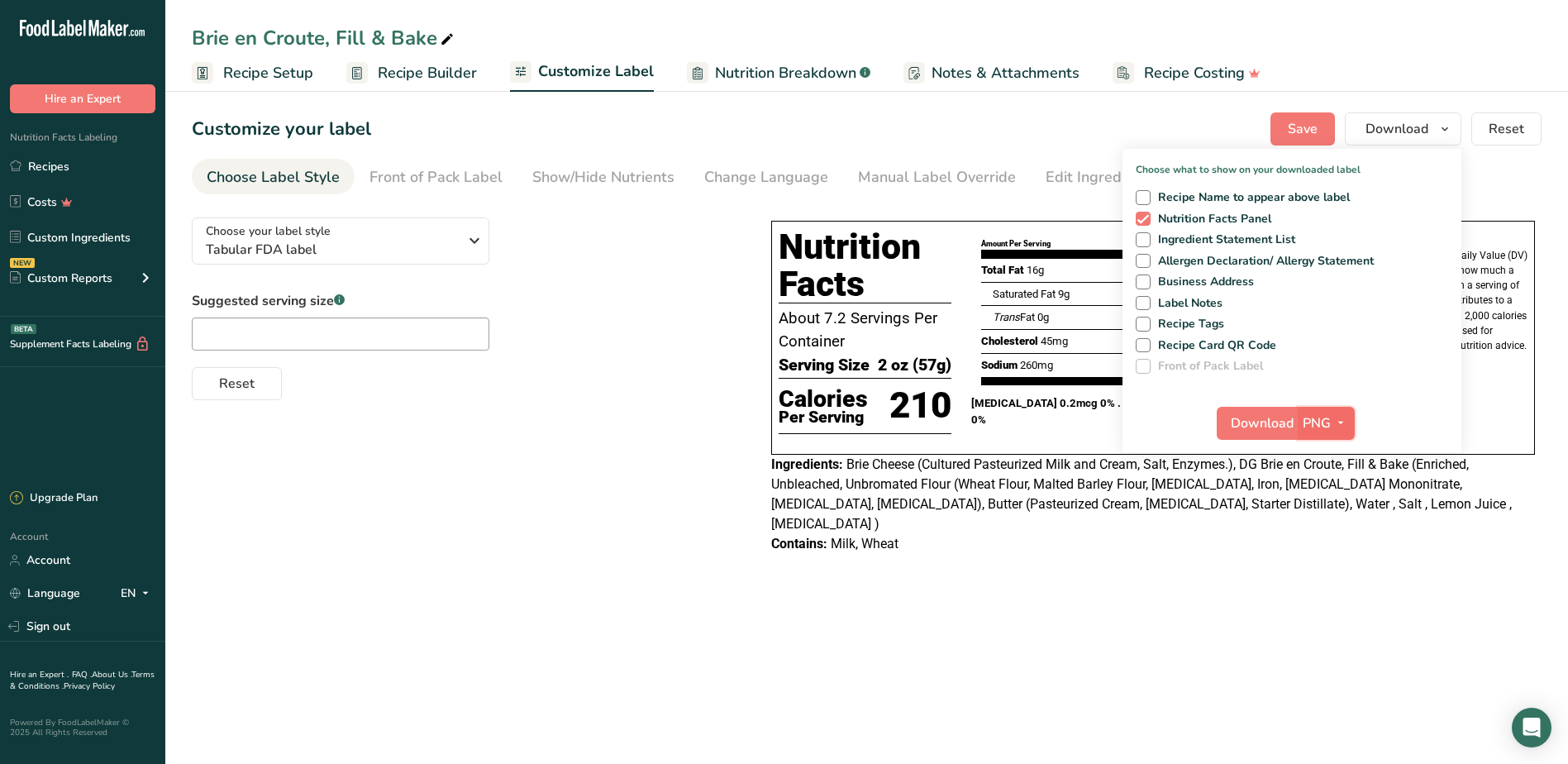
click at [1349, 419] on span "button" at bounding box center [1340, 423] width 20 height 20
click at [1338, 486] on link "BMP" at bounding box center [1329, 484] width 53 height 27
click at [1292, 429] on span "Download" at bounding box center [1261, 423] width 63 height 20
click at [1108, 573] on section "Customize your label Save Download Choose what to show on your downloaded label…" at bounding box center [867, 341] width 1403 height 511
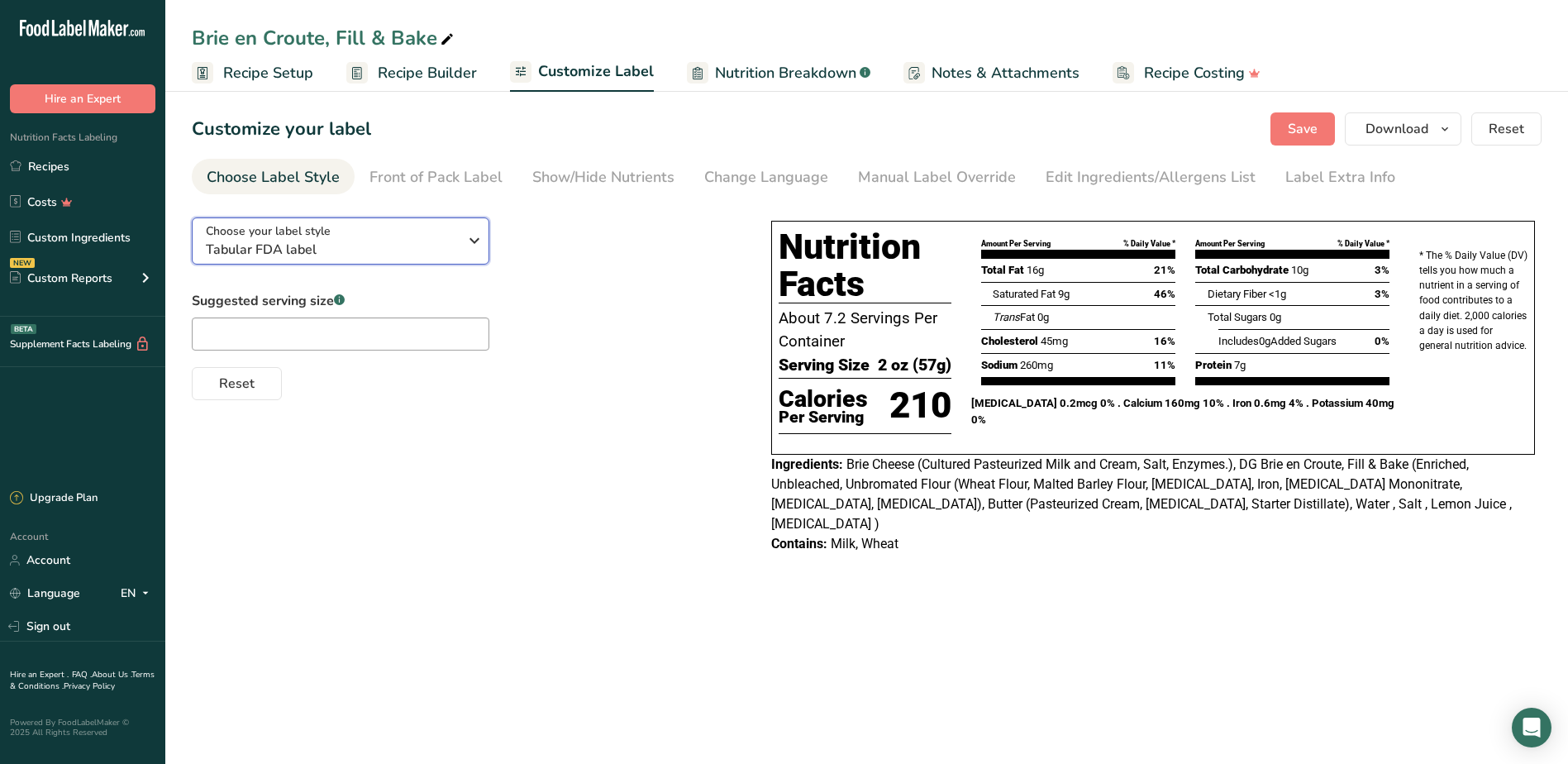
click at [465, 240] on icon "button" at bounding box center [474, 241] width 20 height 30
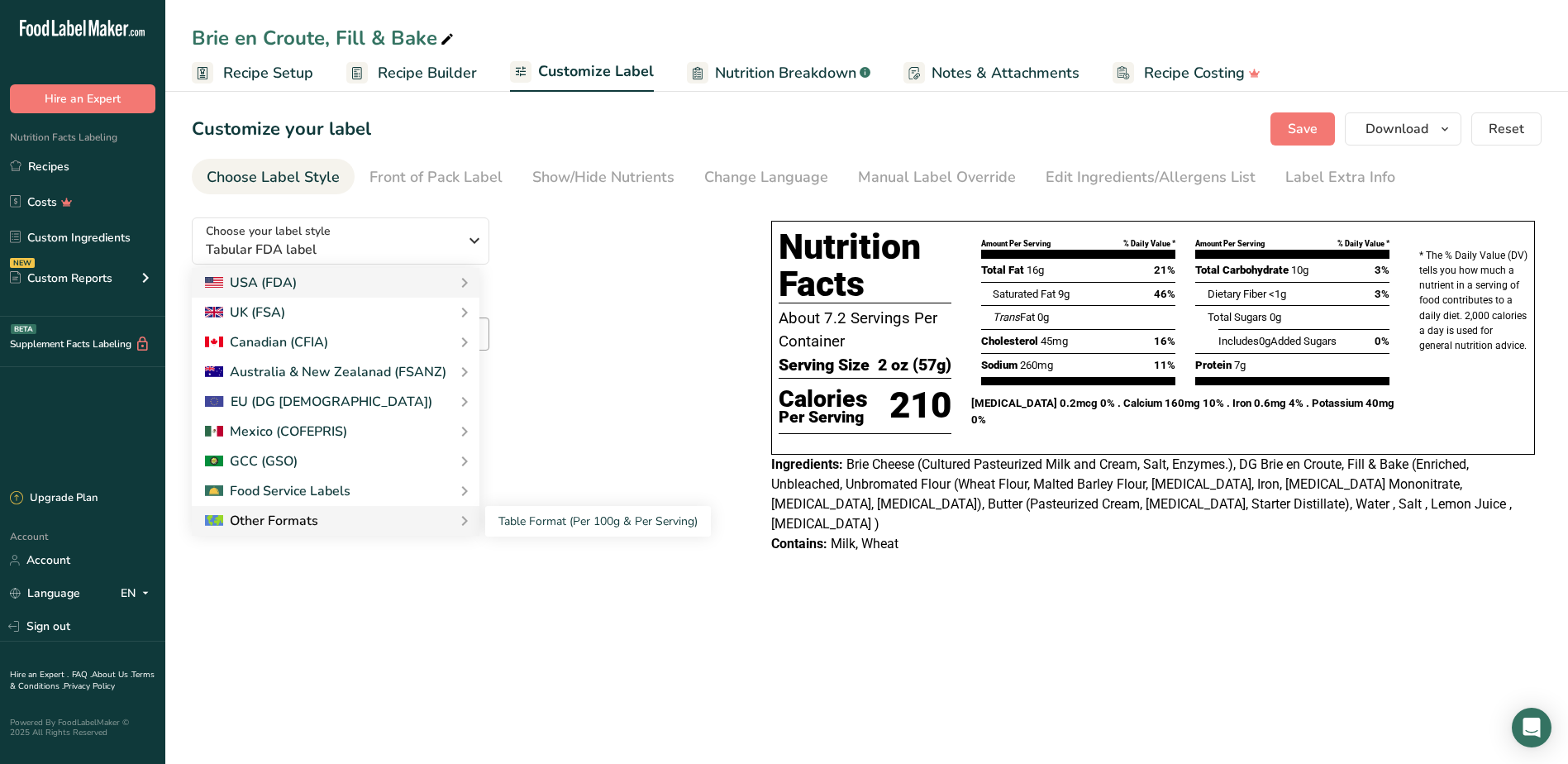
click at [444, 525] on div "Other Formats" at bounding box center [335, 521] width 261 height 20
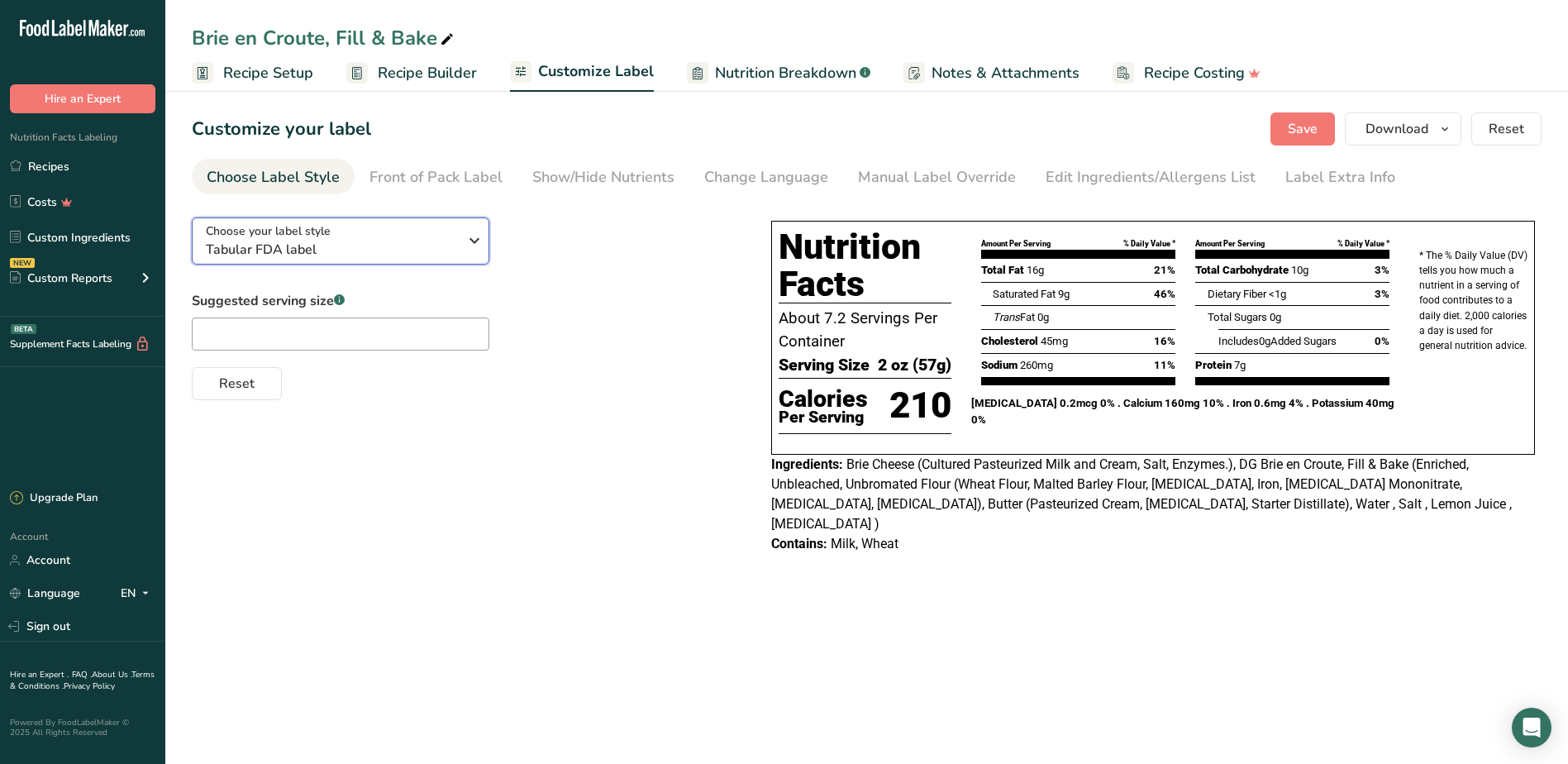
click at [477, 240] on icon "button" at bounding box center [474, 241] width 20 height 30
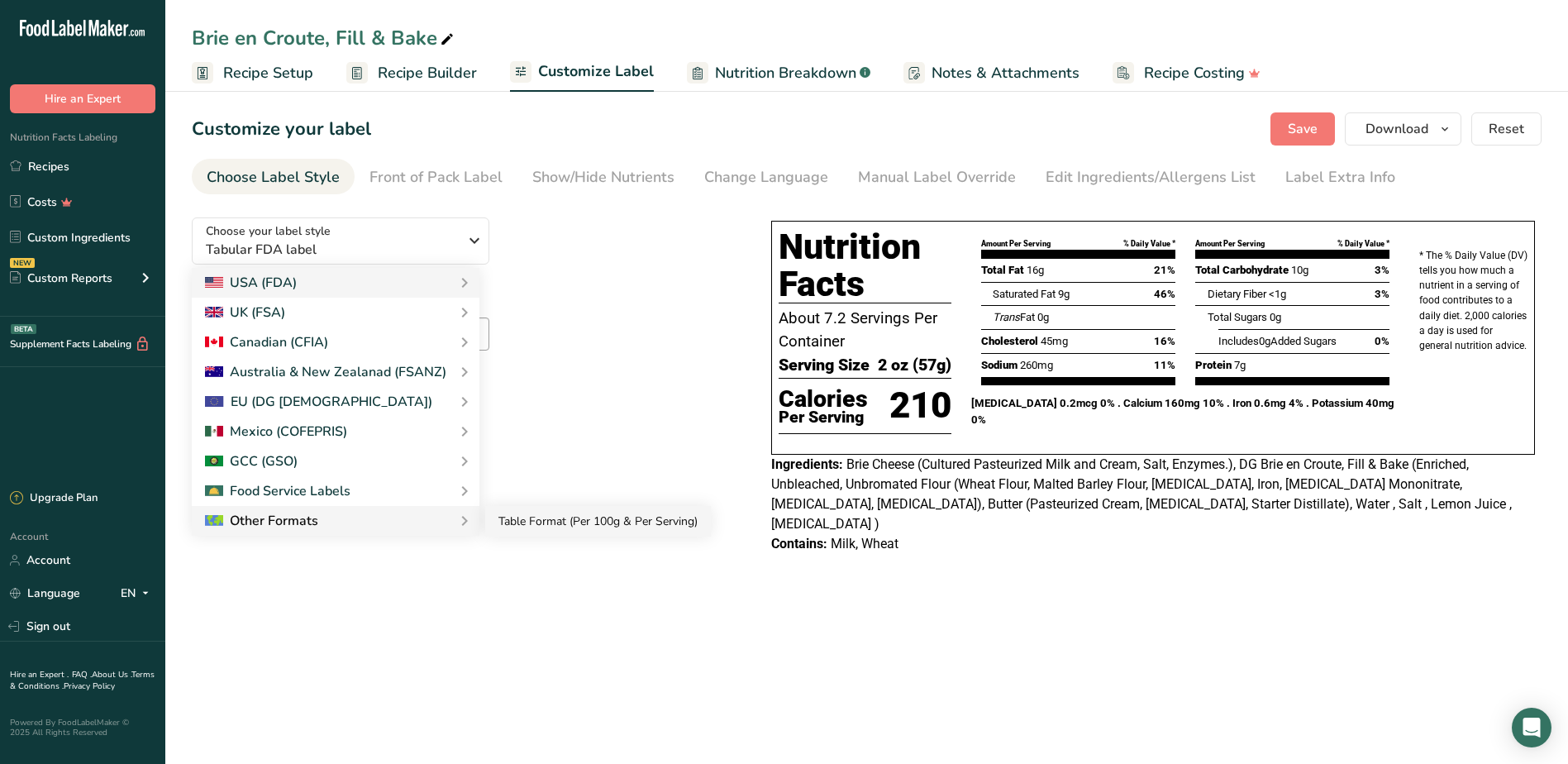
click at [537, 529] on link "Table Format (Per 100g & Per Serving)" at bounding box center [598, 521] width 225 height 30
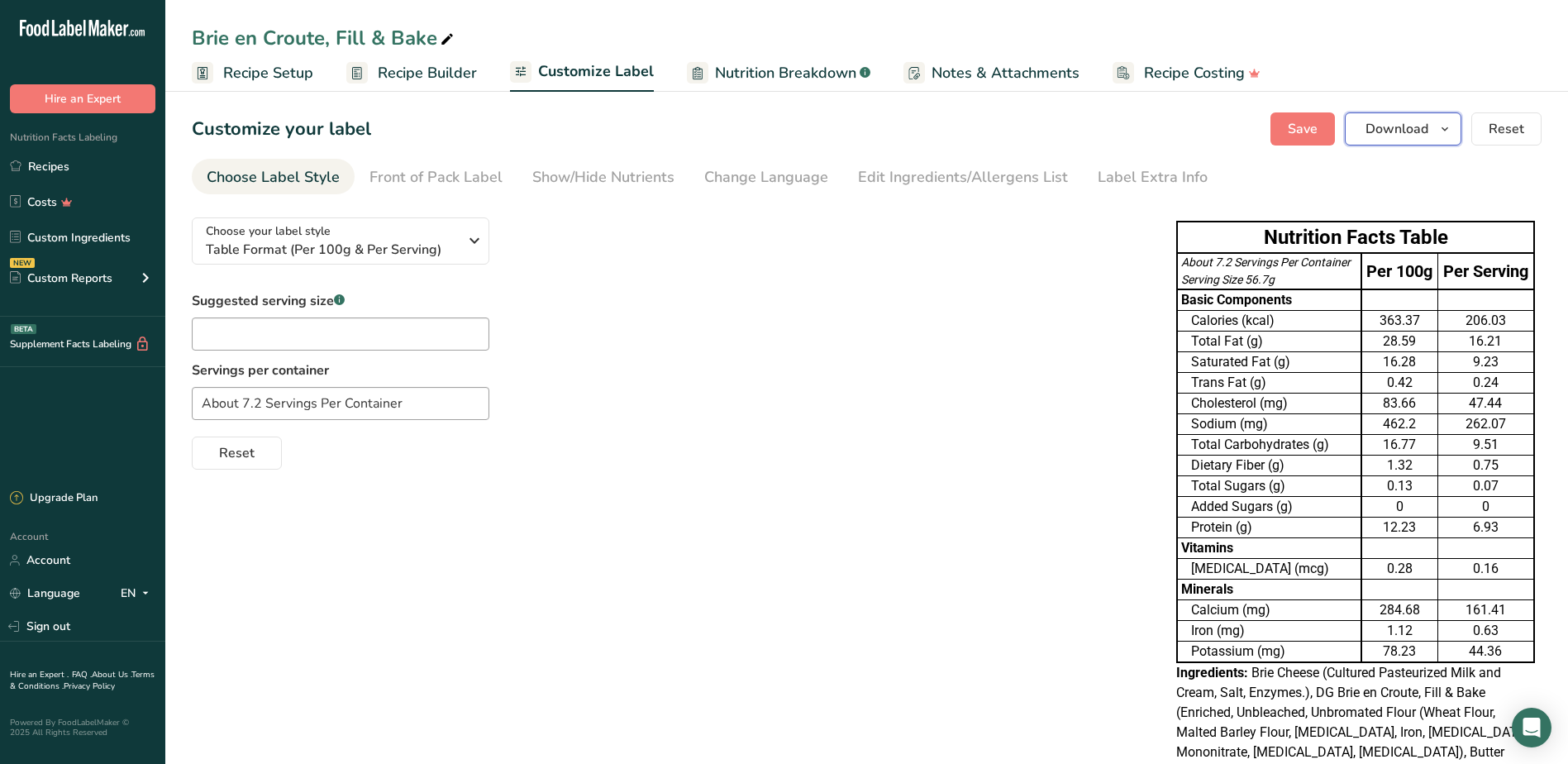
click at [1450, 129] on icon "button" at bounding box center [1444, 129] width 13 height 21
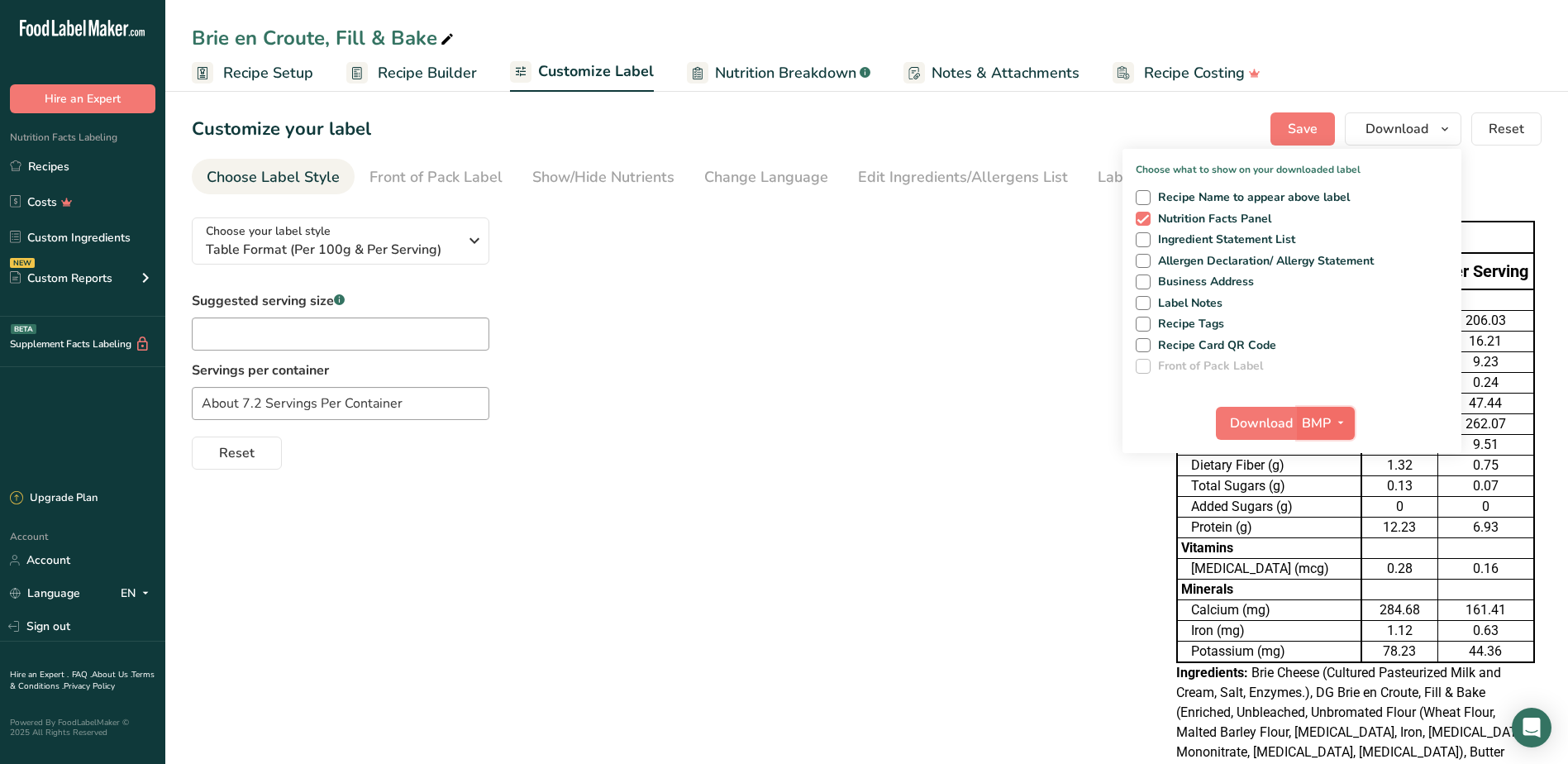
click at [1342, 423] on icon "button" at bounding box center [1341, 423] width 13 height 21
click at [1326, 533] on link "PDF" at bounding box center [1329, 539] width 53 height 27
click at [1272, 420] on span "Download" at bounding box center [1263, 423] width 63 height 20
click at [773, 296] on div "Suggested serving size .a-a{fill:#347362;}.b-a{fill:#fff;} Servings per contain…" at bounding box center [667, 380] width 951 height 178
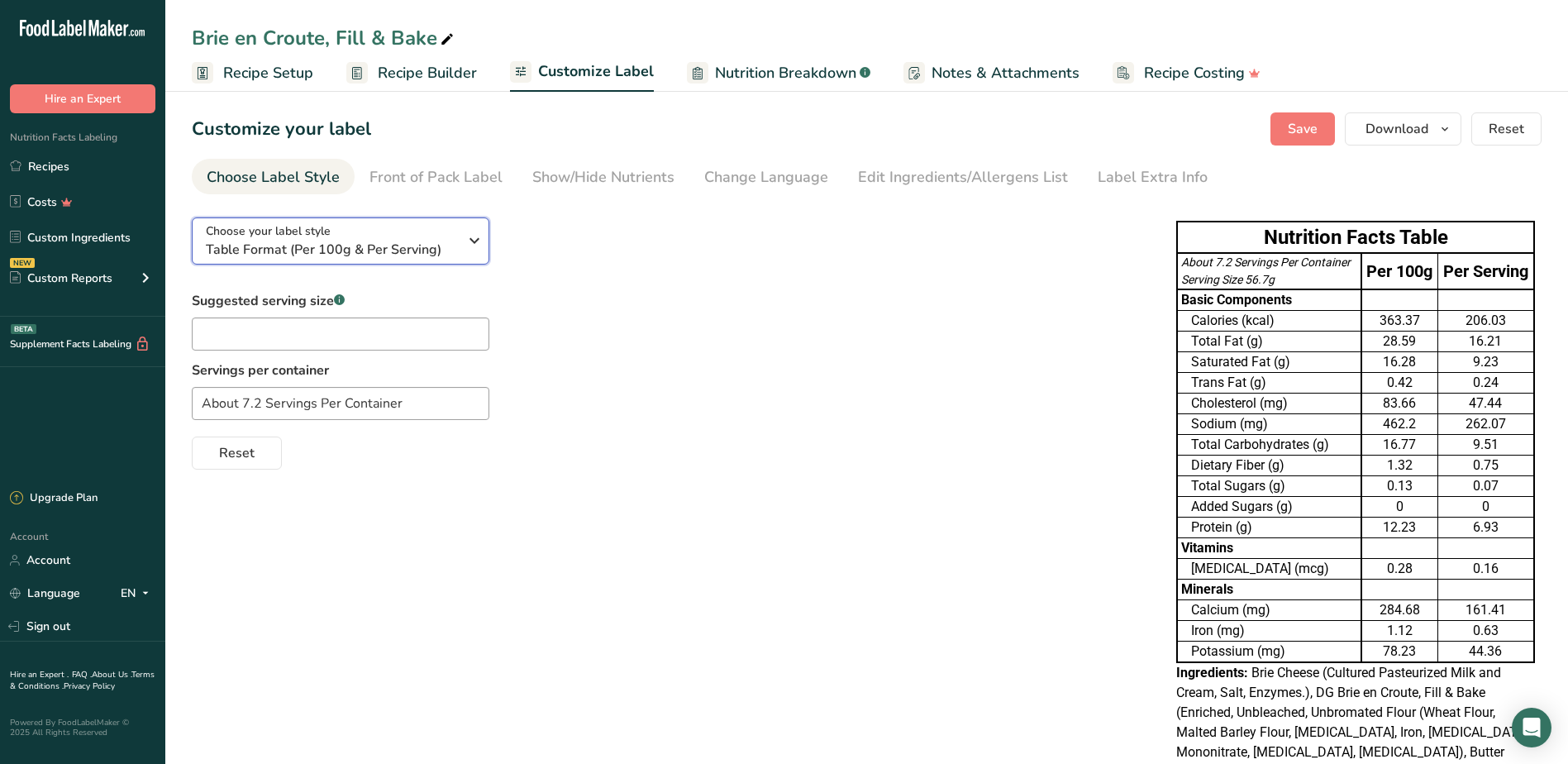
click at [472, 235] on icon "button" at bounding box center [474, 241] width 20 height 30
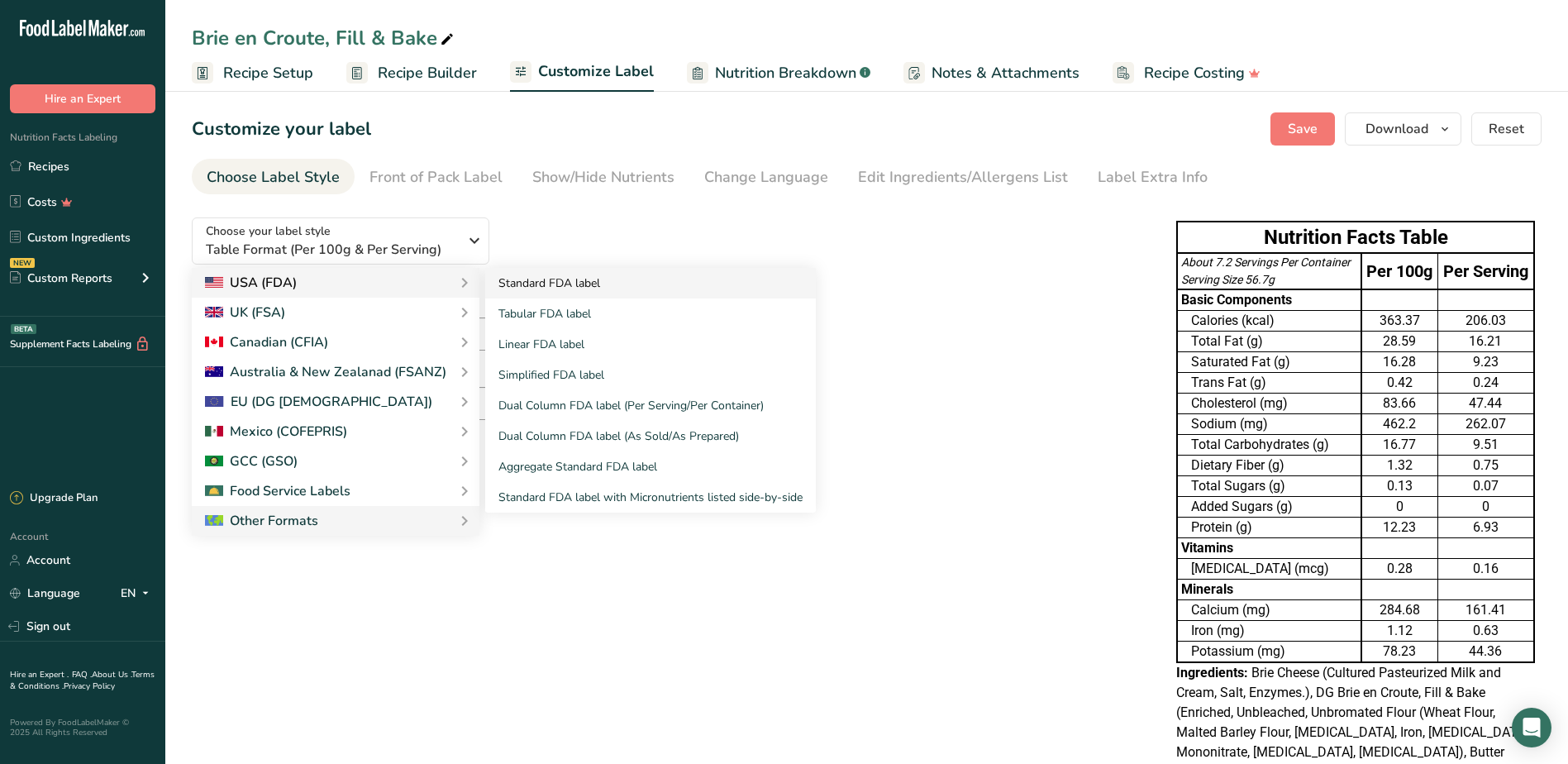
click at [505, 280] on link "Standard FDA label" at bounding box center [651, 283] width 331 height 30
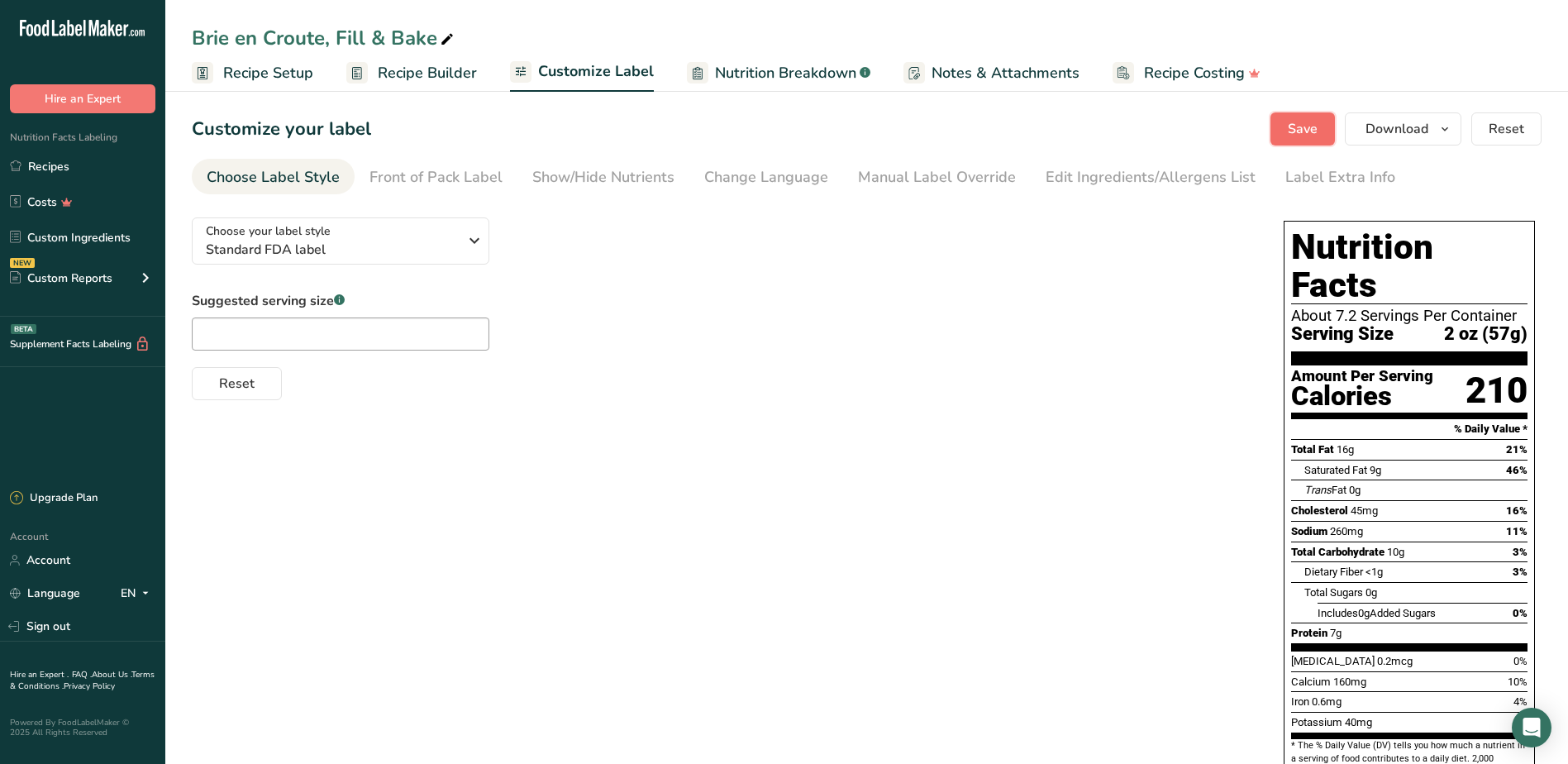
click at [1311, 124] on span "Save" at bounding box center [1303, 128] width 30 height 20
click at [406, 68] on span "Recipe Builder" at bounding box center [427, 74] width 99 height 23
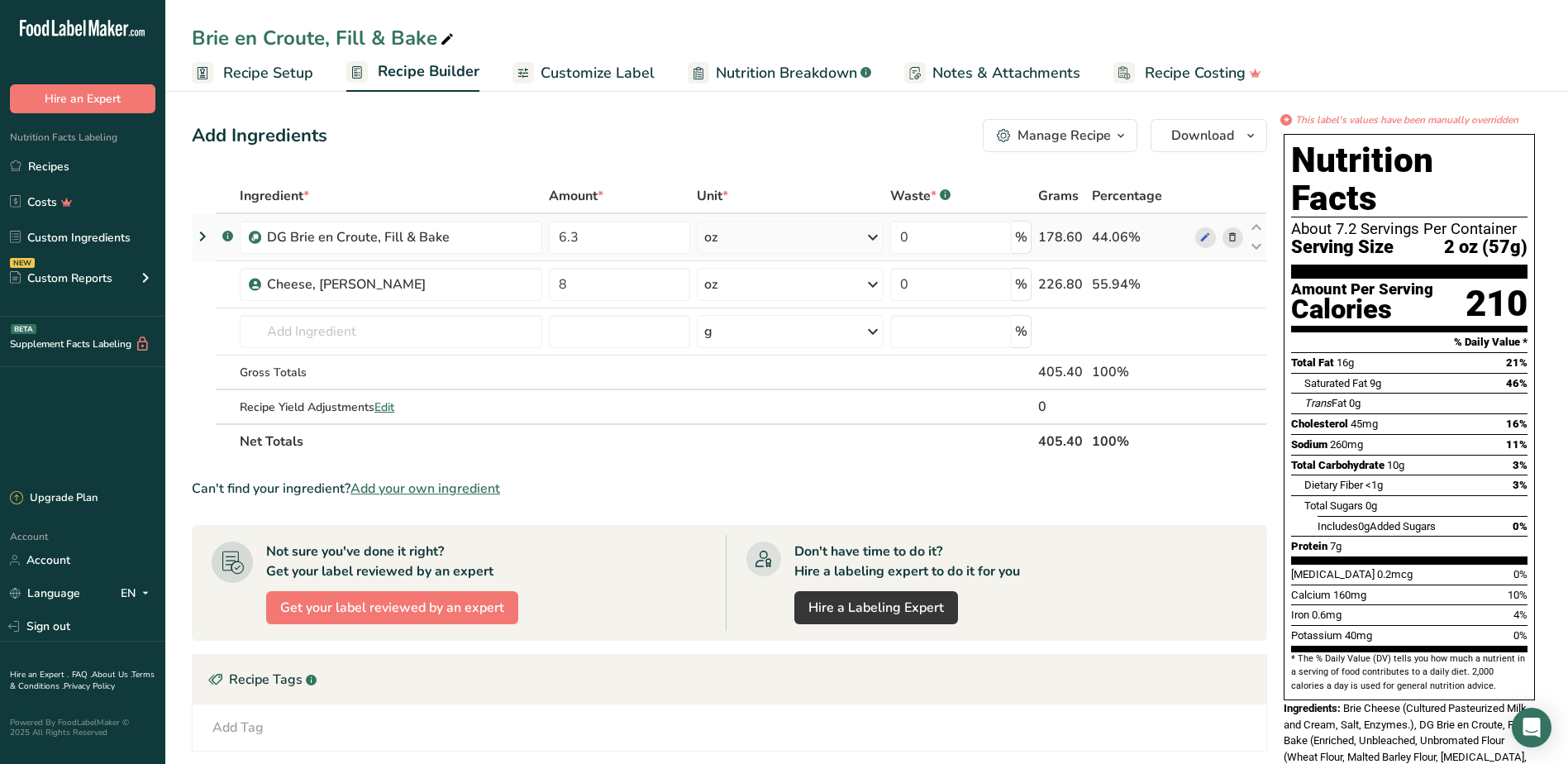
click at [205, 238] on icon at bounding box center [202, 237] width 20 height 30
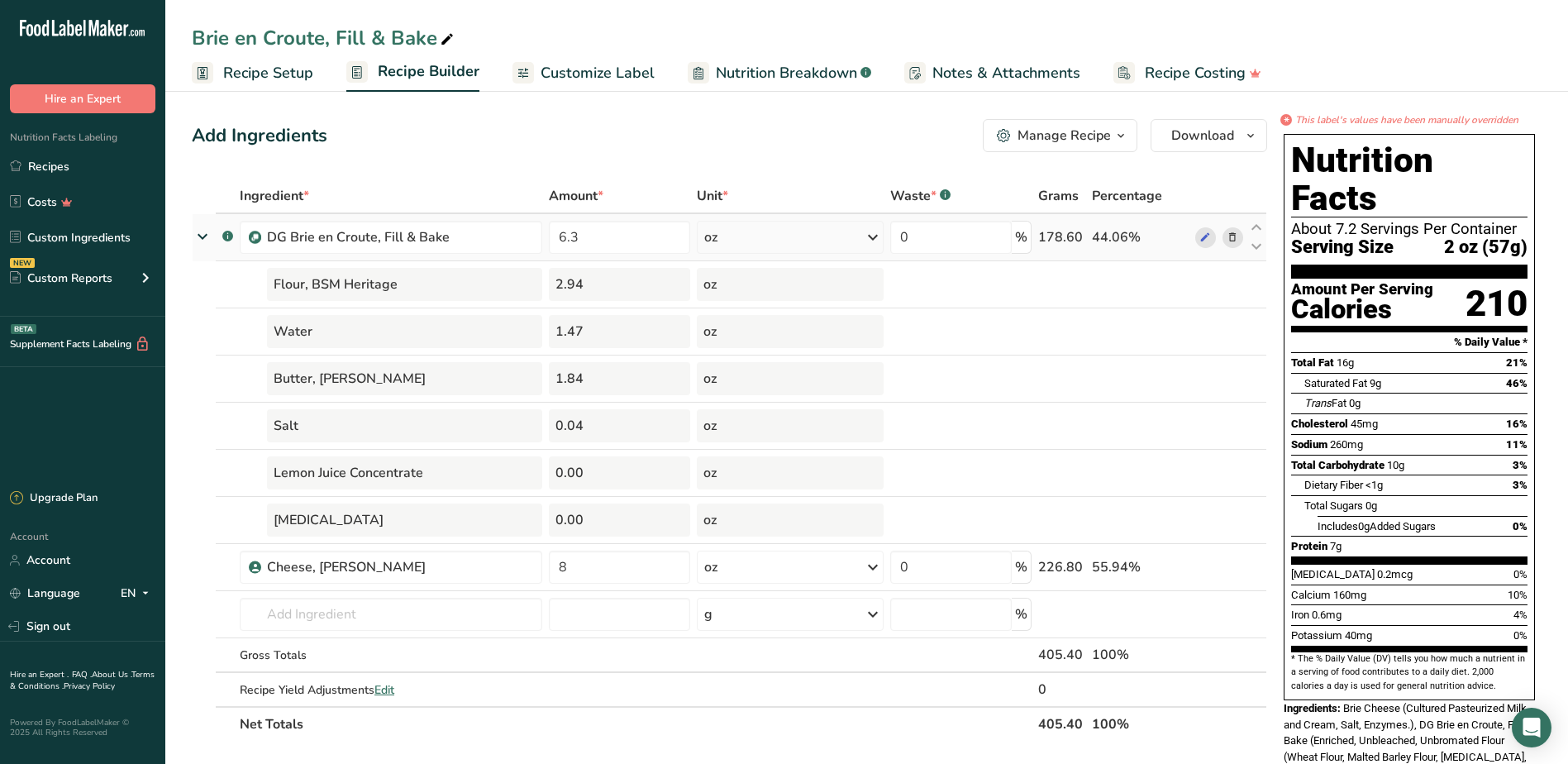
click at [207, 237] on icon at bounding box center [203, 236] width 30 height 20
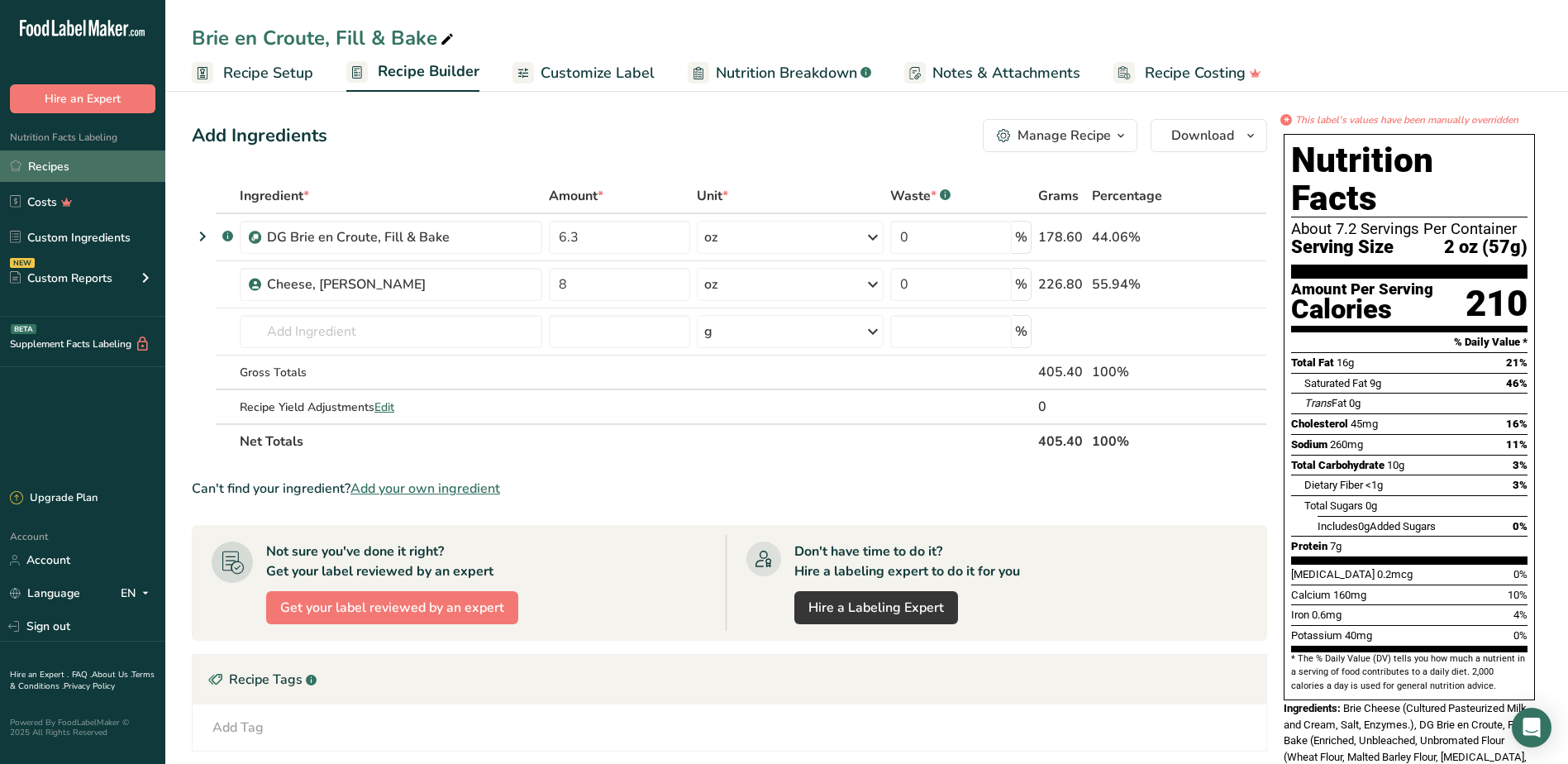
click at [91, 169] on link "Recipes" at bounding box center [82, 166] width 165 height 31
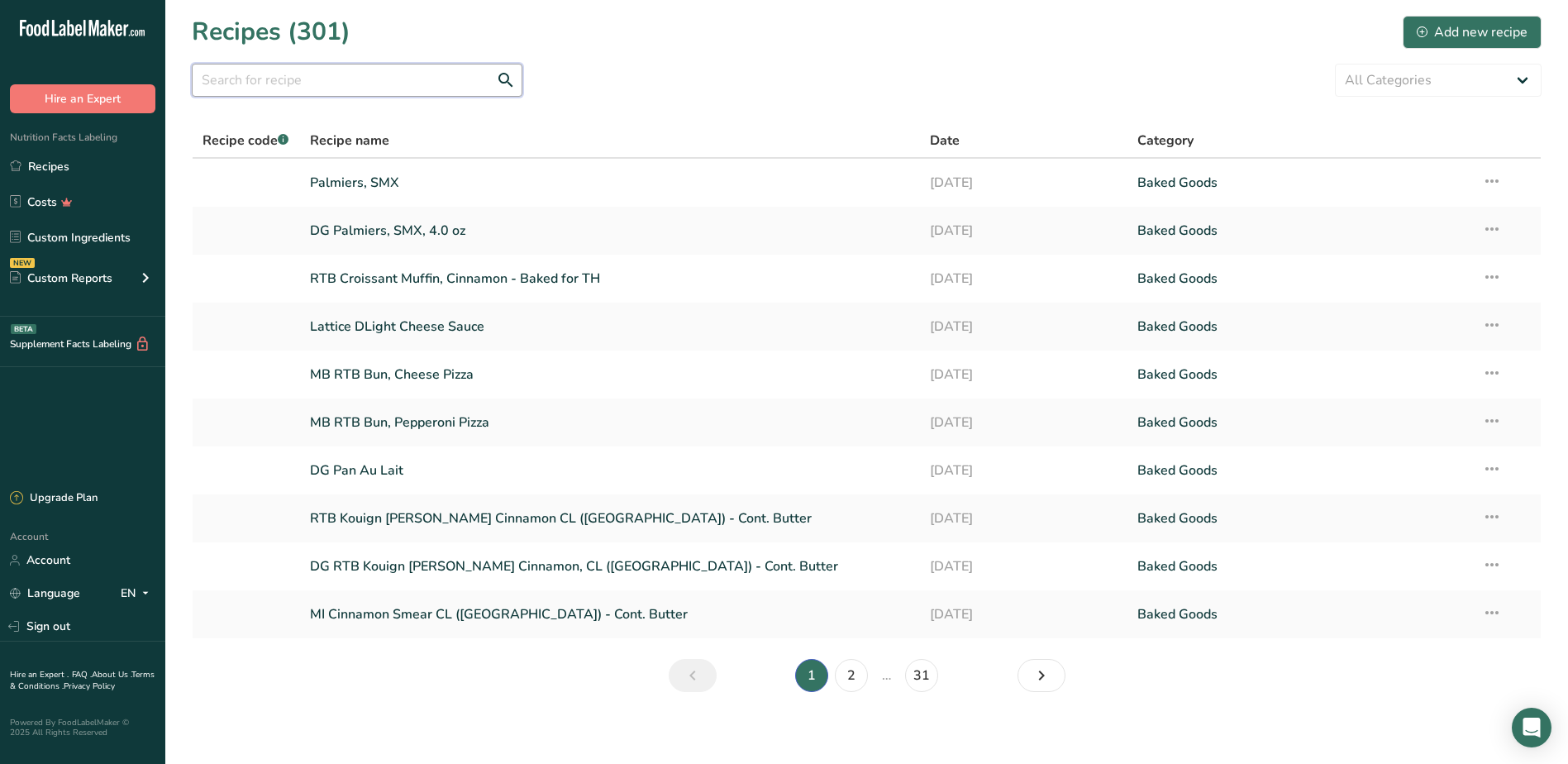
click at [322, 80] on input "text" at bounding box center [356, 79] width 331 height 33
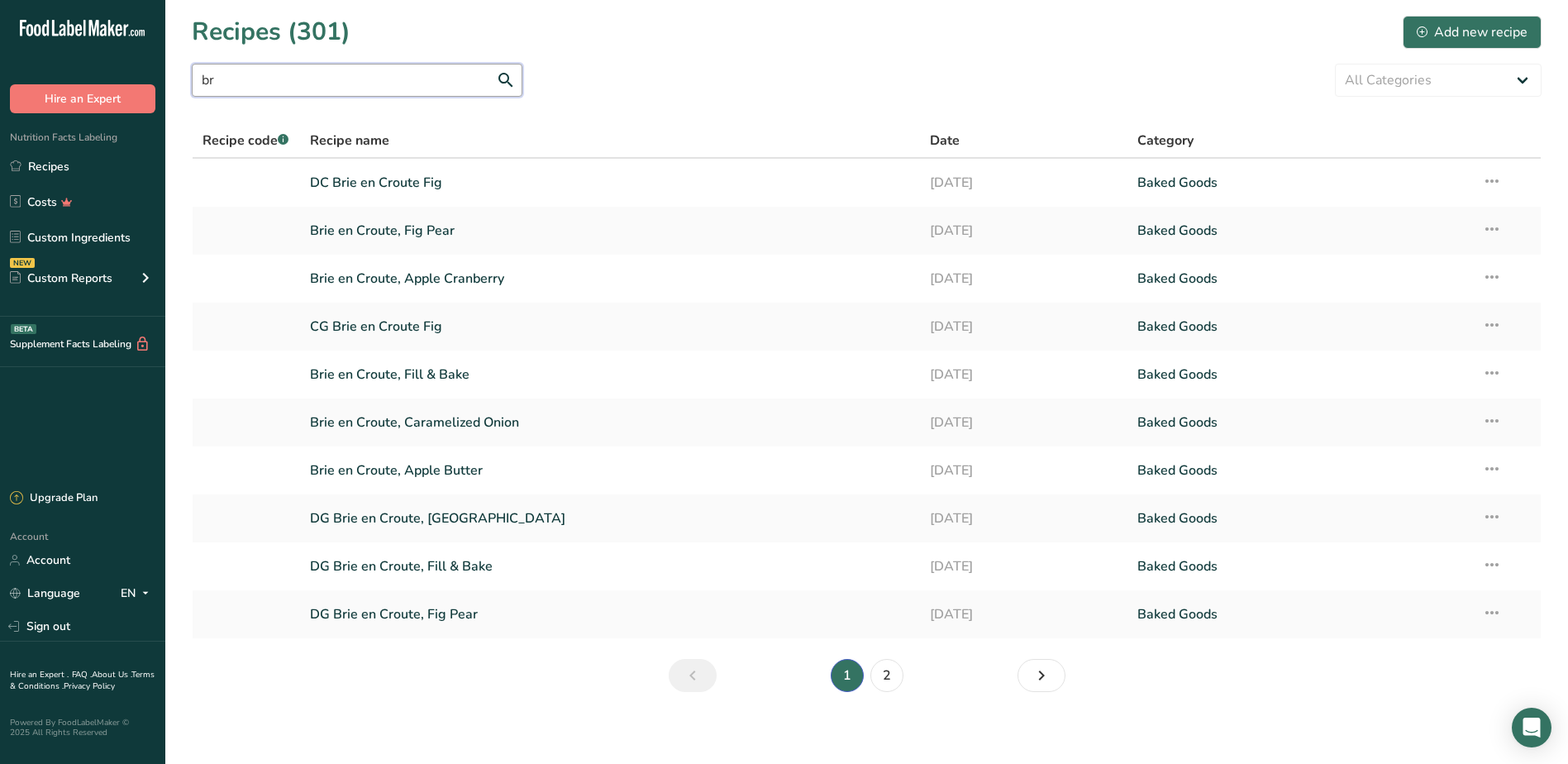
type input "b"
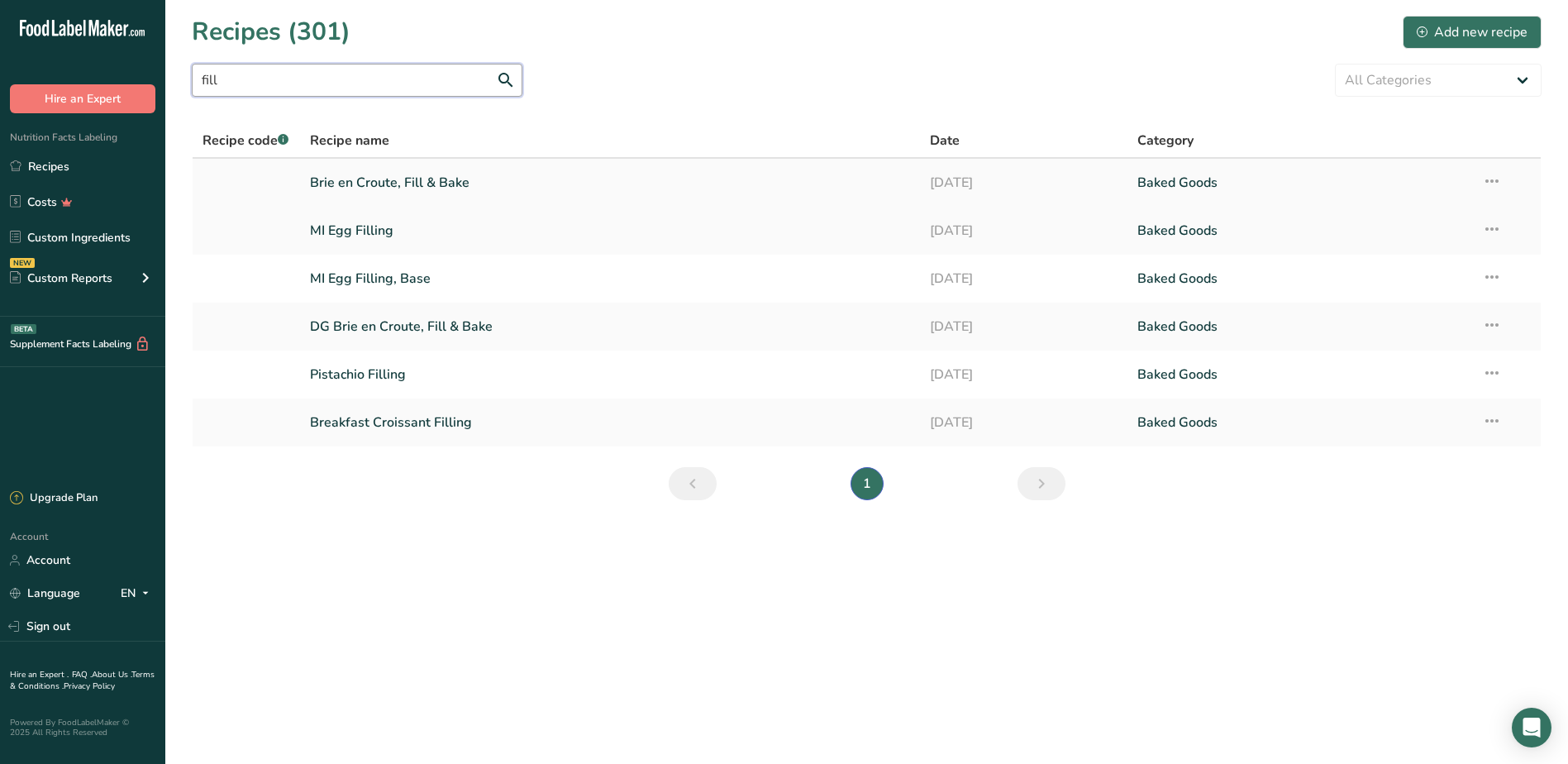
type input "fill"
click at [358, 182] on link "Brie en Croute, Fill & Bake" at bounding box center [610, 182] width 601 height 35
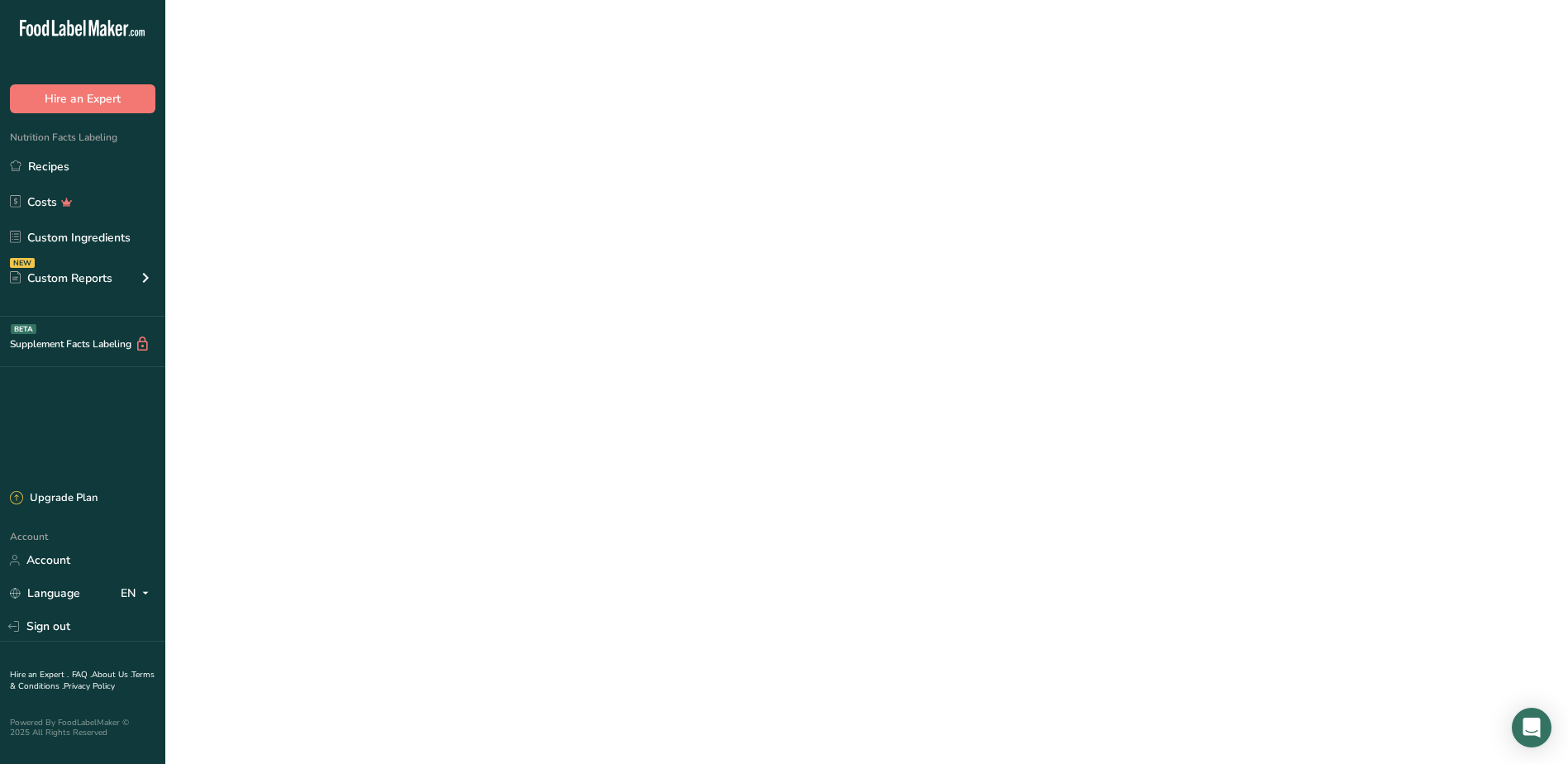
click at [358, 182] on link "Brie en Croute, Fill & Bake" at bounding box center [610, 182] width 601 height 35
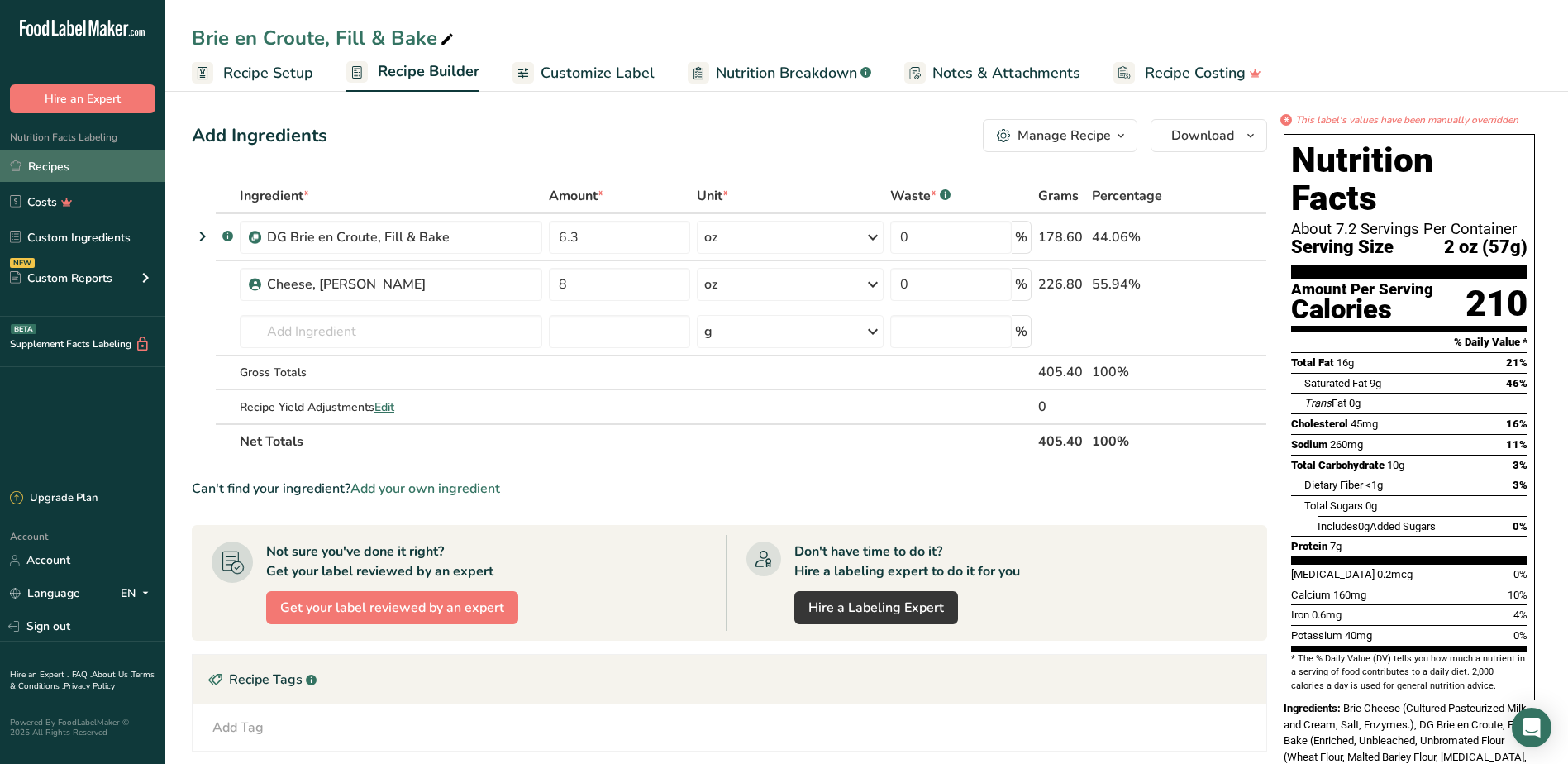
click at [54, 165] on link "Recipes" at bounding box center [82, 166] width 165 height 31
